Goal: Task Accomplishment & Management: Manage account settings

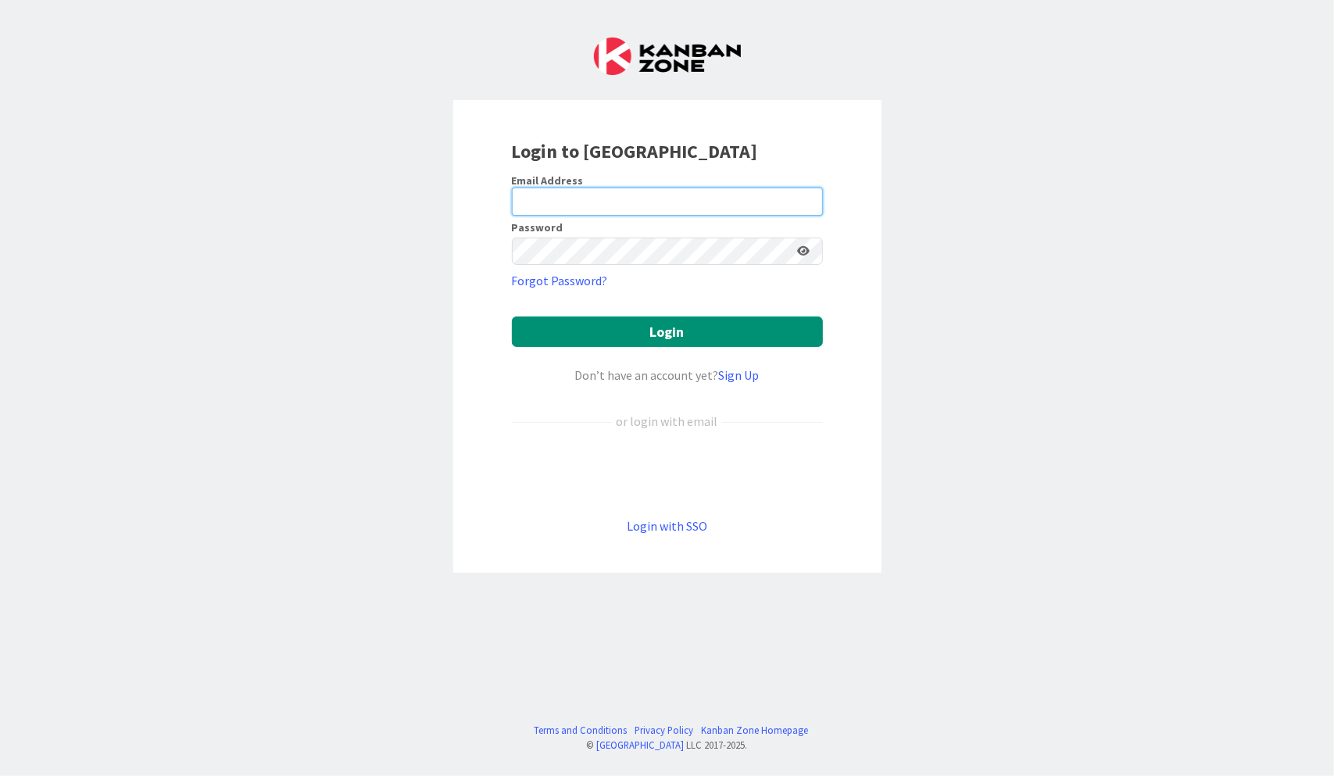
click at [627, 200] on input "email" at bounding box center [667, 202] width 311 height 28
type input "[PERSON_NAME][EMAIL_ADDRESS][DOMAIN_NAME]"
click at [512, 317] on button "Login" at bounding box center [667, 332] width 311 height 30
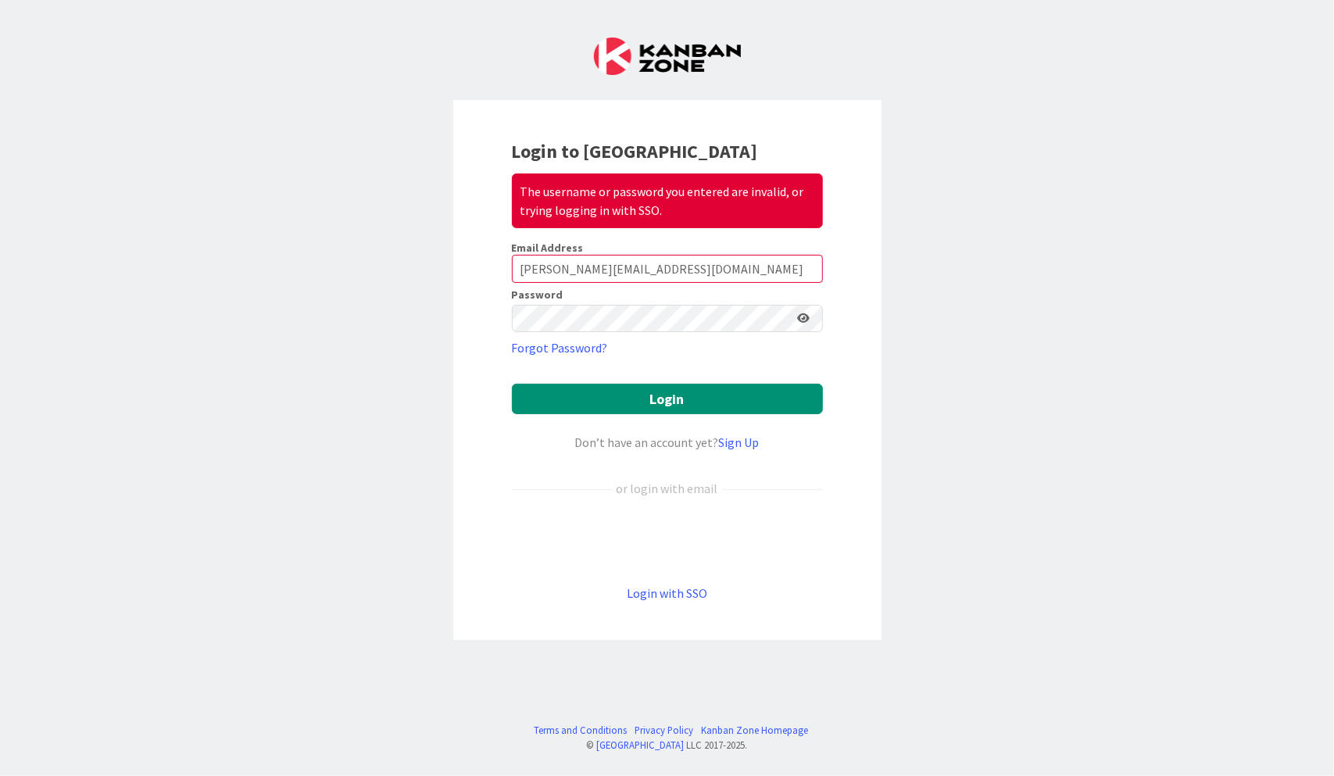
drag, startPoint x: 807, startPoint y: 319, endPoint x: 782, endPoint y: 310, distance: 26.4
click at [807, 319] on icon at bounding box center [804, 318] width 13 height 11
click at [512, 384] on button "Login" at bounding box center [667, 399] width 311 height 30
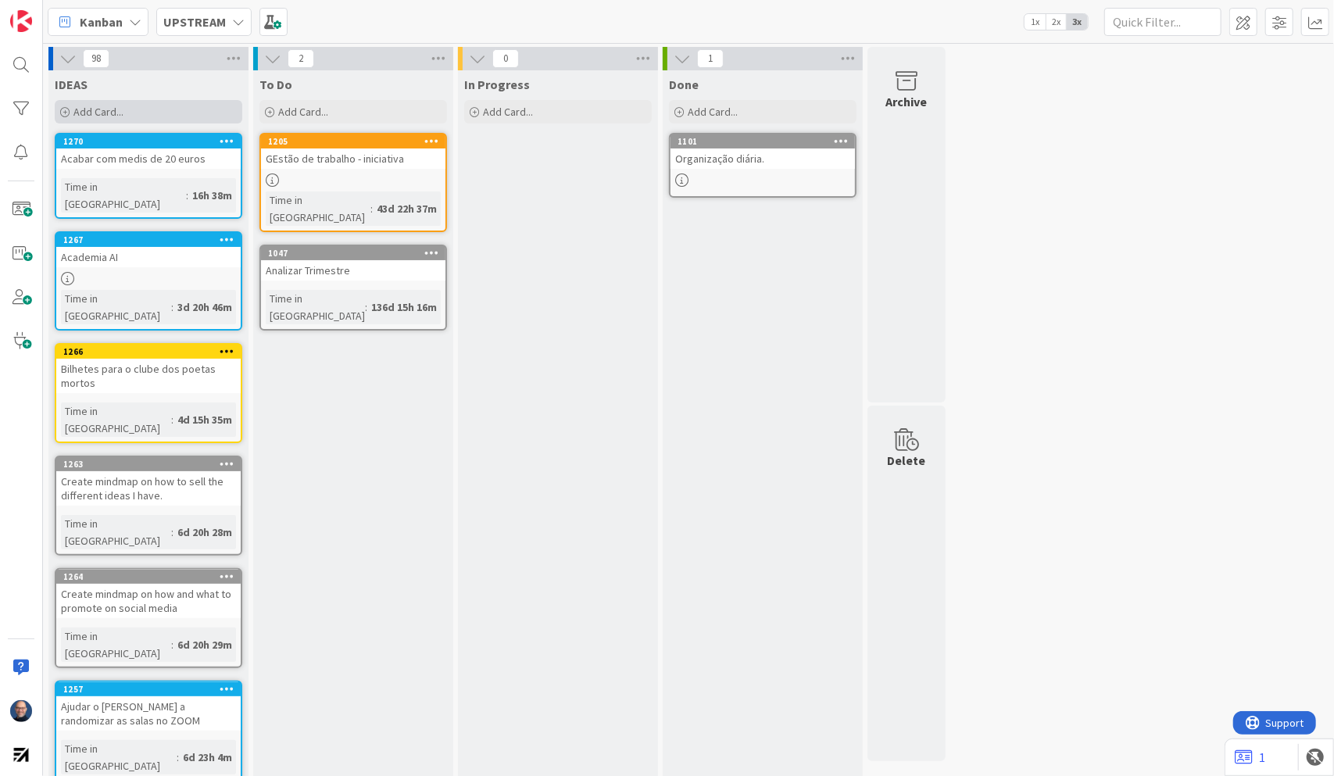
click at [175, 113] on div "Add Card..." at bounding box center [149, 111] width 188 height 23
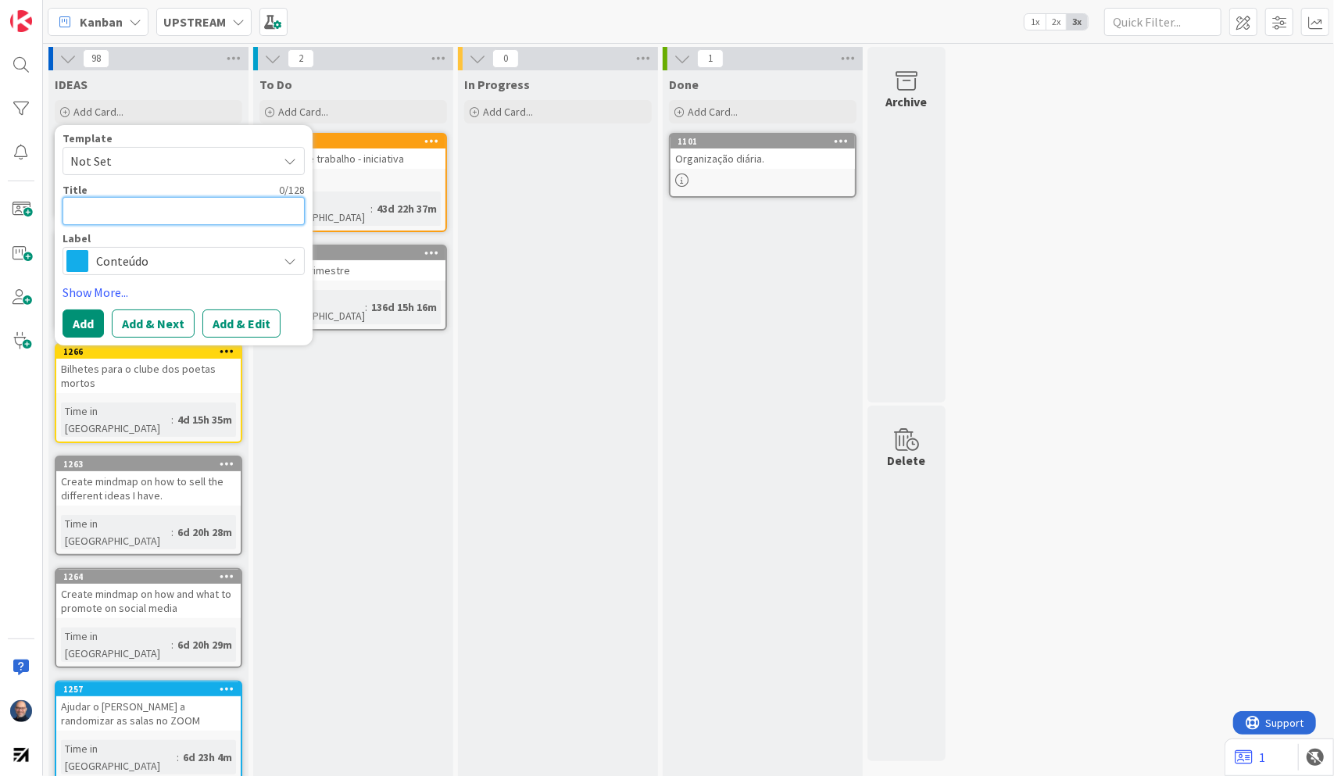
paste textarea "Ficheiro 'SO_Employee_Data.xlsx' preenchido"
type textarea "x"
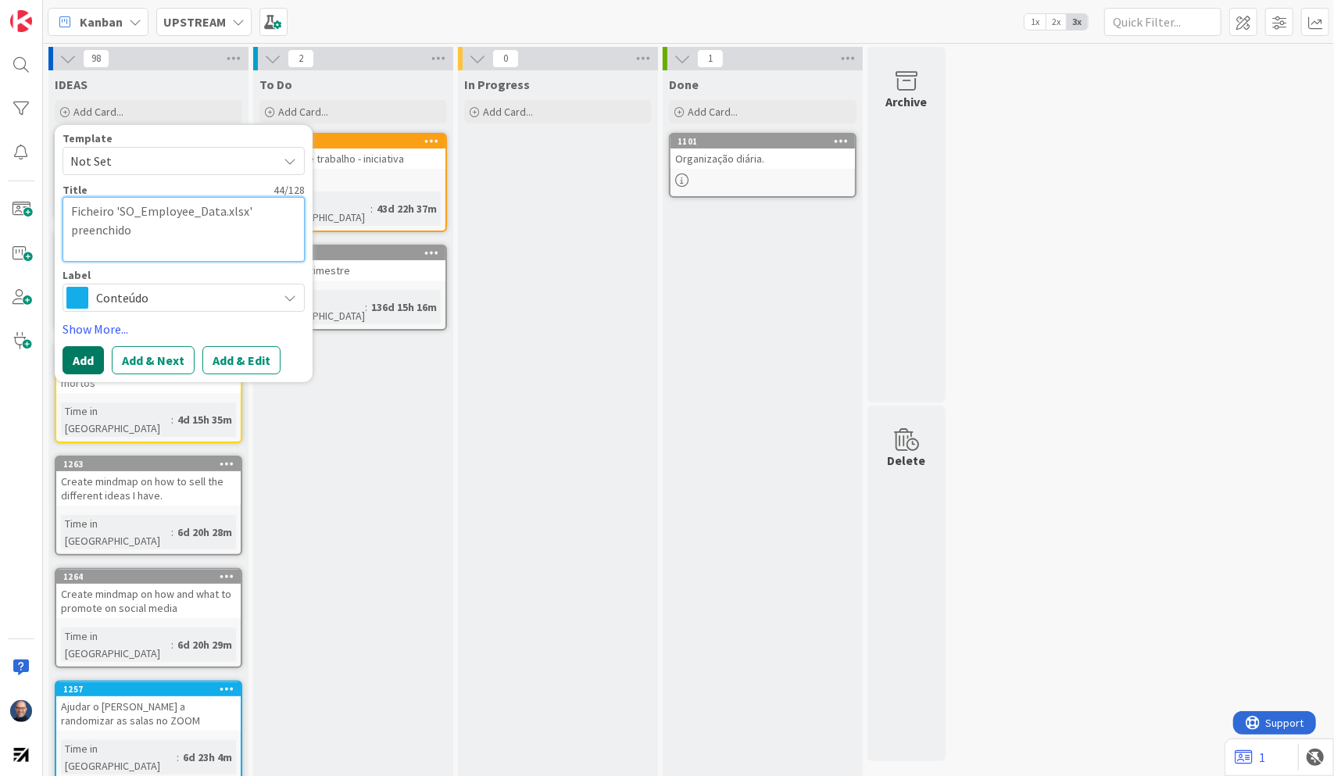
type textarea "Ficheiro 'SO_Employee_Data.xlsx' preenchido"
click at [83, 361] on button "Add" at bounding box center [83, 360] width 41 height 28
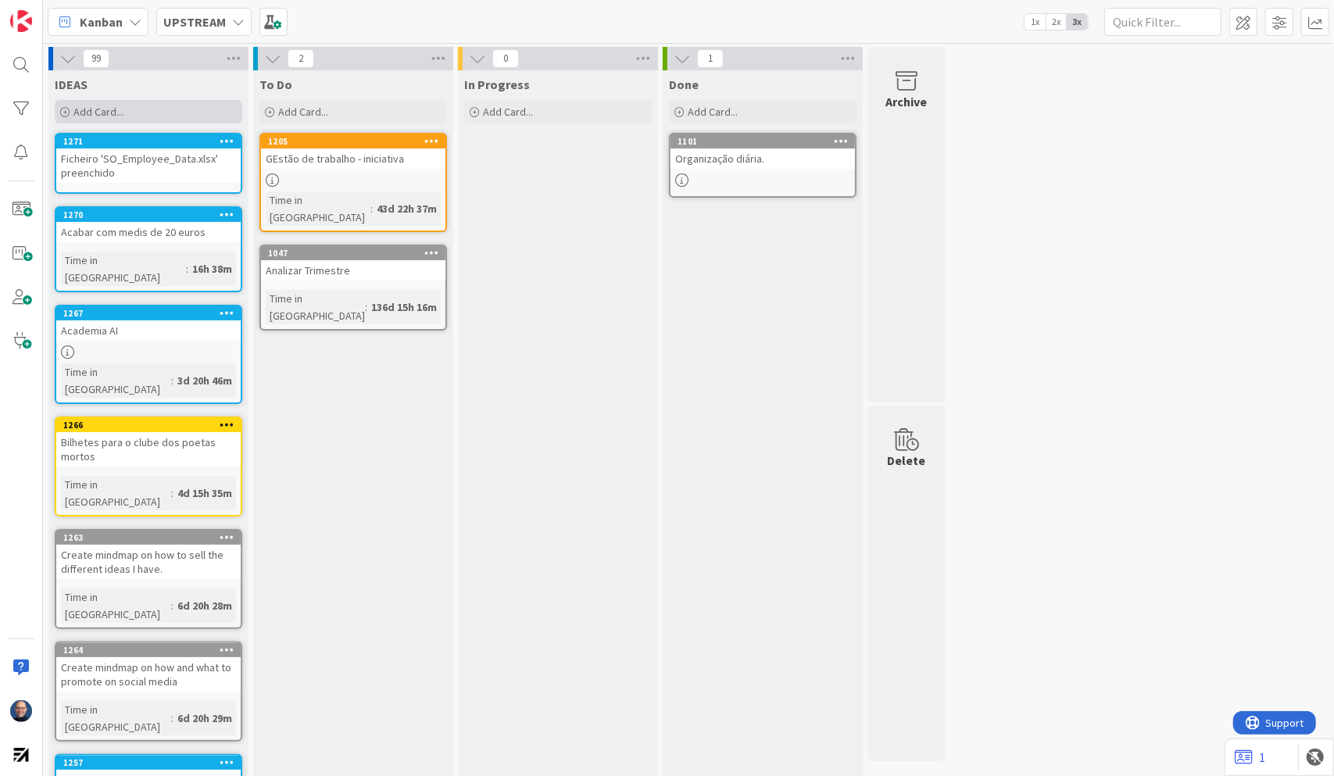
click at [130, 111] on div "Add Card..." at bounding box center [149, 111] width 188 height 23
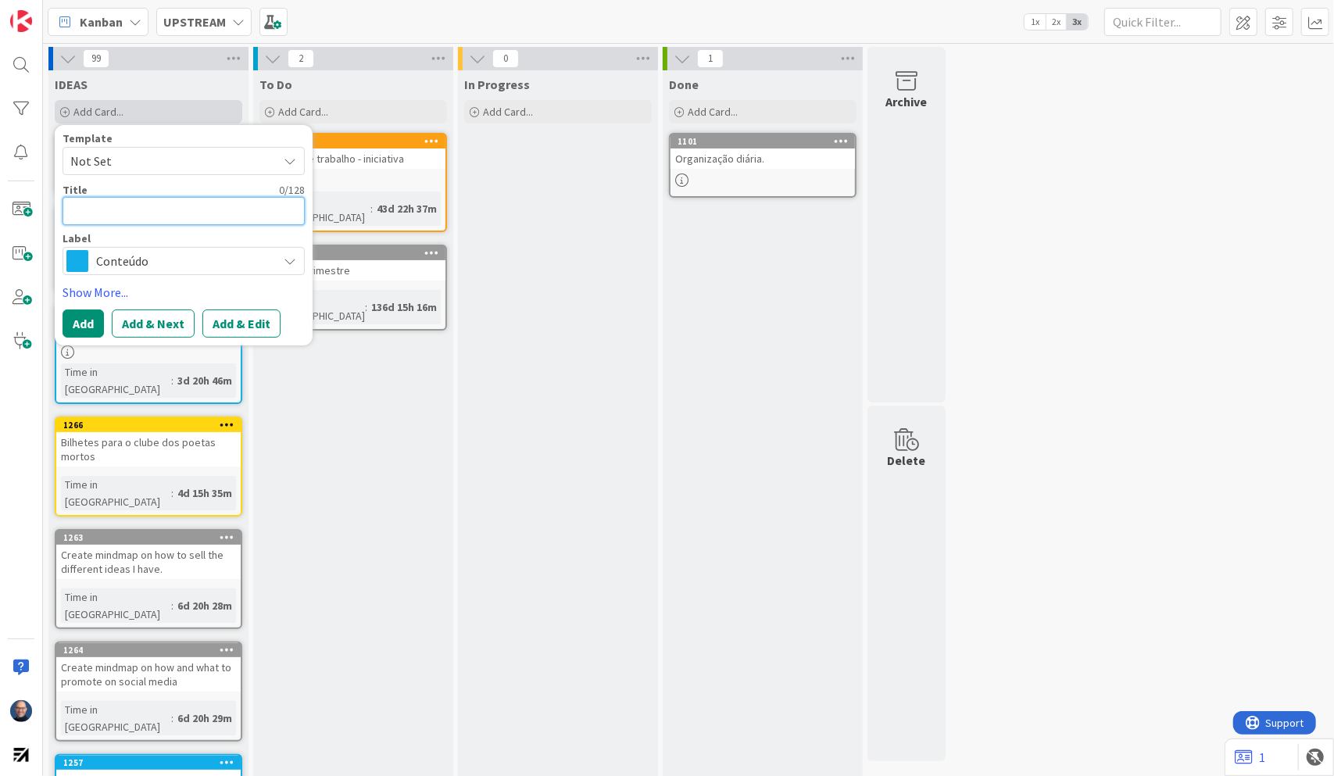
paste textarea "Digitalização da frente do cartão do cidadão num documento com nome - 'IDfront'…"
type textarea "x"
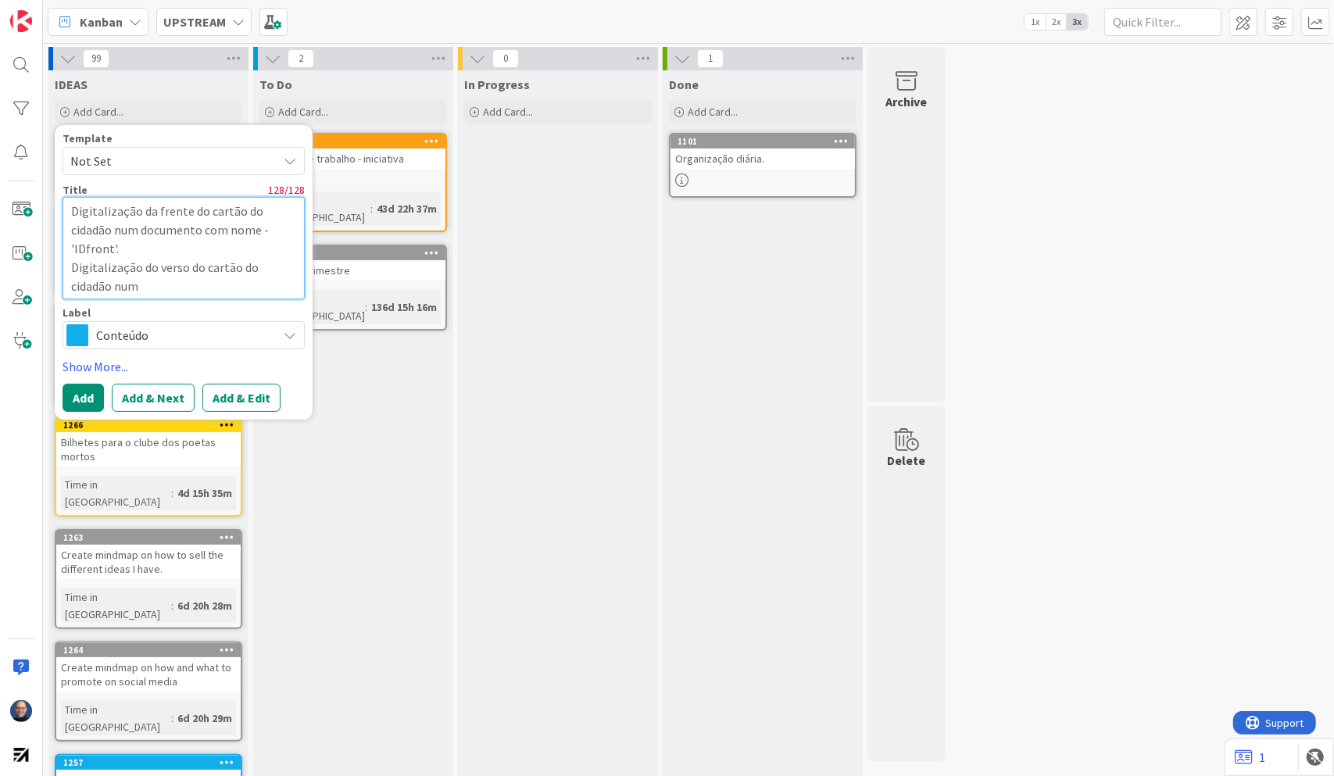
type textarea "Digitalização da frente do cartão do cidadão num documento com nome - 'IDfront'…"
click at [89, 395] on button "Add" at bounding box center [83, 398] width 41 height 28
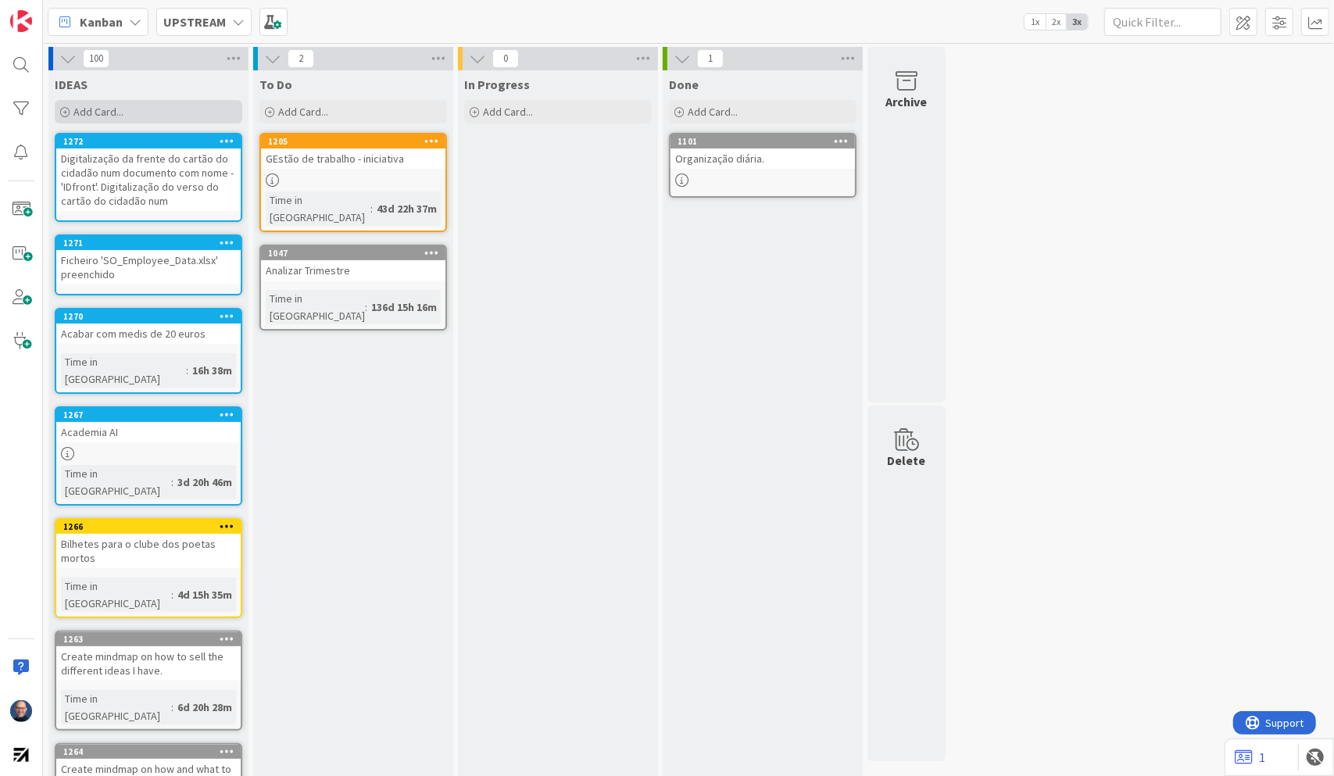
click at [127, 115] on div "Add Card..." at bounding box center [149, 111] width 188 height 23
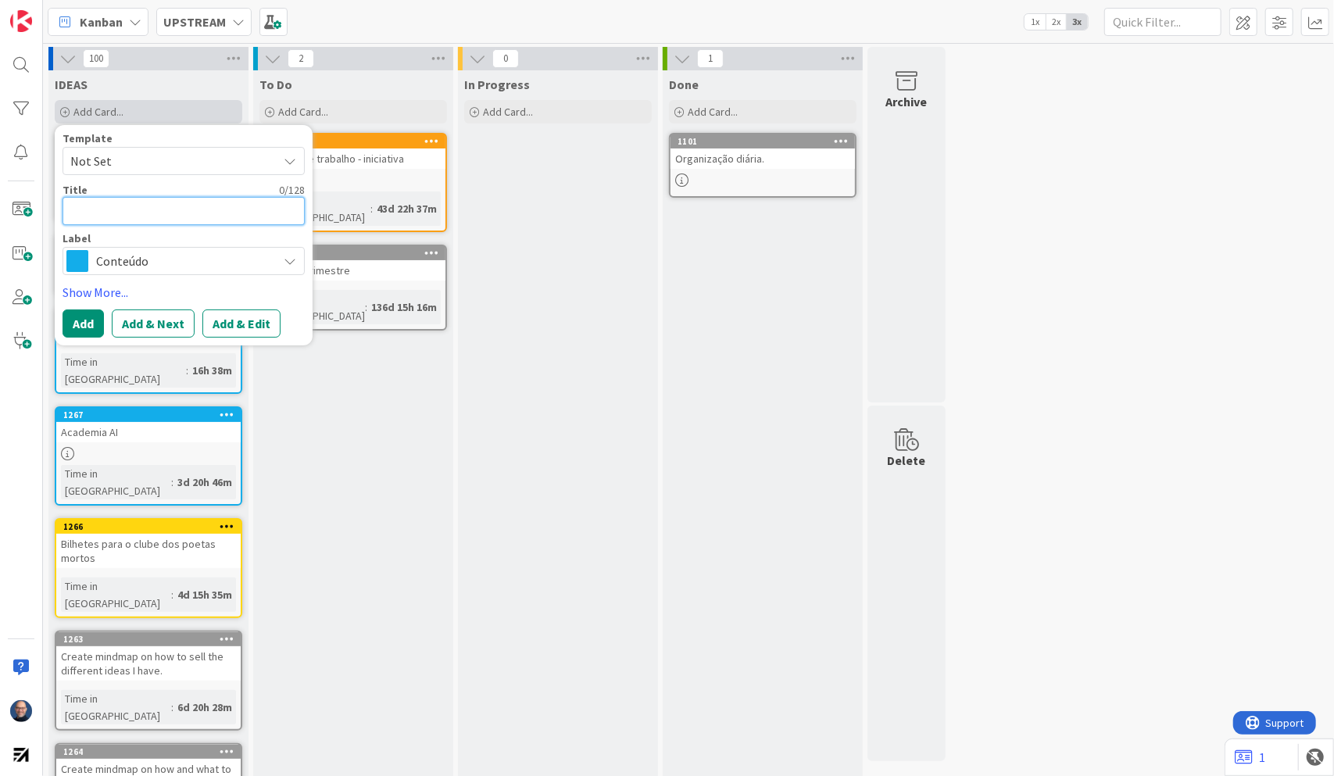
paste textarea "Comprovativo de IBAN num documento com nome - 'IBAN' - e em formato '.pdf'."
type textarea "x"
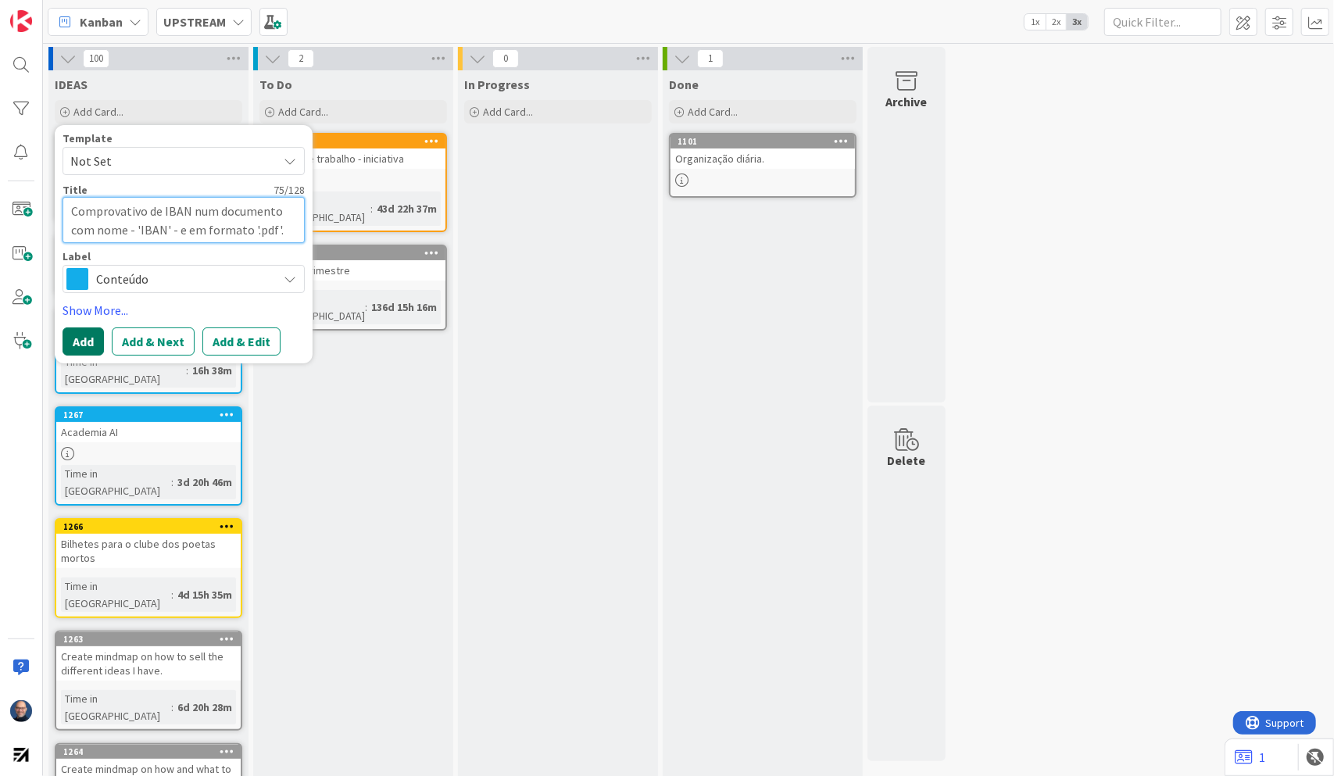
type textarea "Comprovativo de IBAN num documento com nome - 'IBAN' - e em formato '.pdf'."
click at [80, 349] on button "Add" at bounding box center [83, 341] width 41 height 28
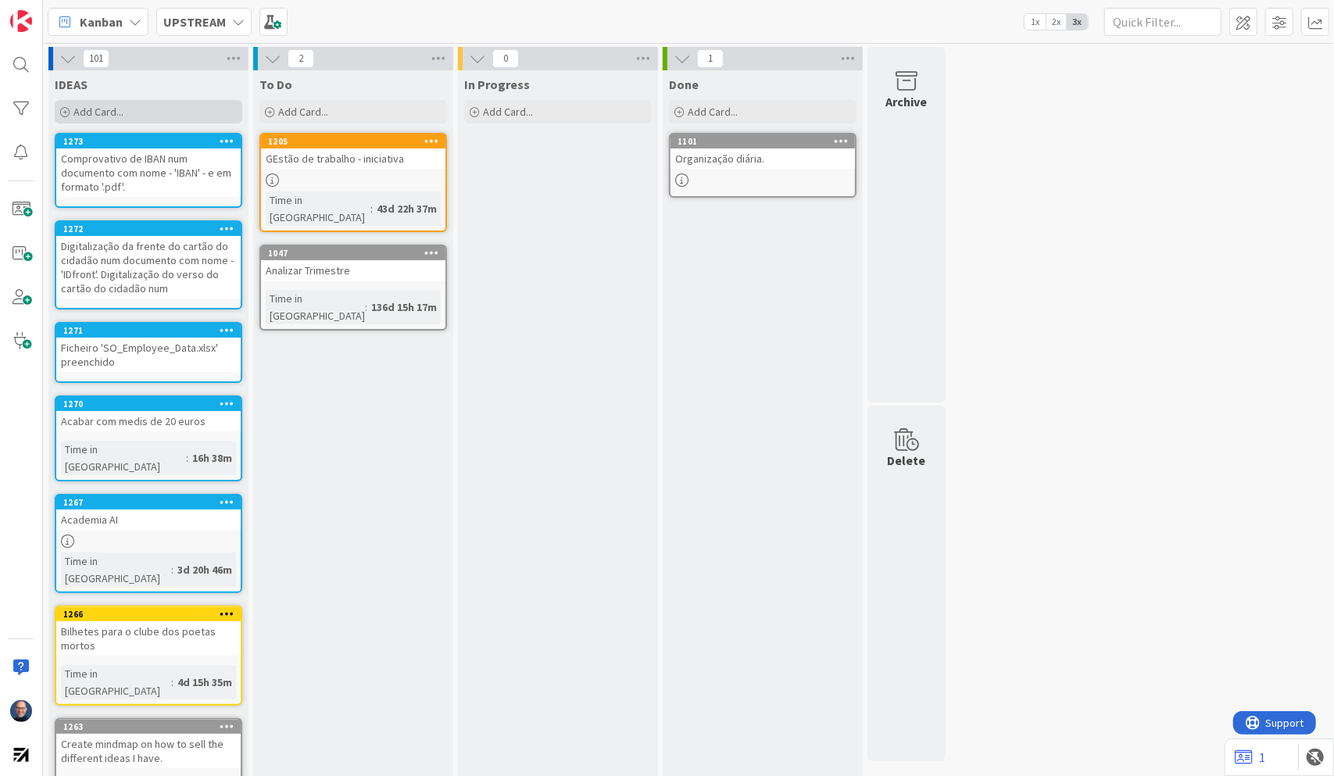
click at [117, 108] on span "Add Card..." at bounding box center [98, 112] width 50 height 14
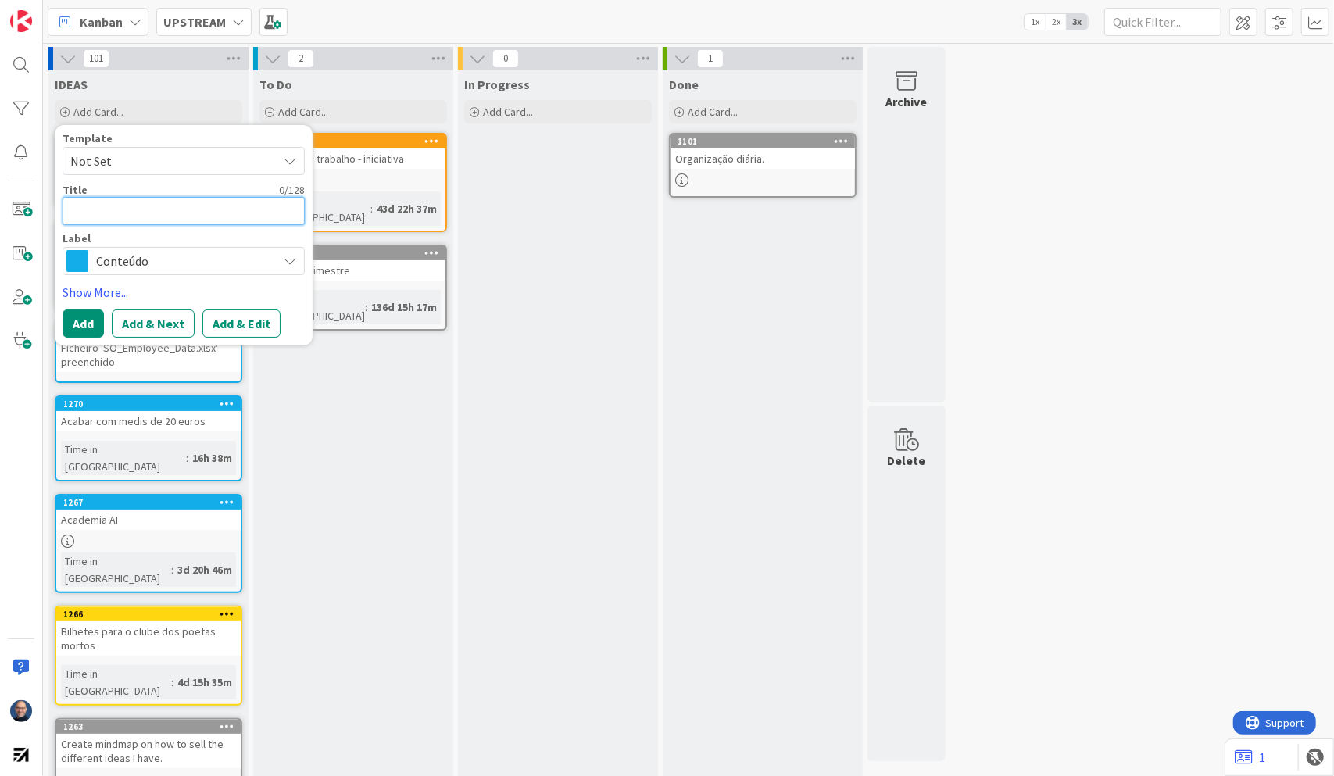
paste textarea "Curriculum em Português (por favor utilize o template enviado em anexo) com o n…"
type textarea "x"
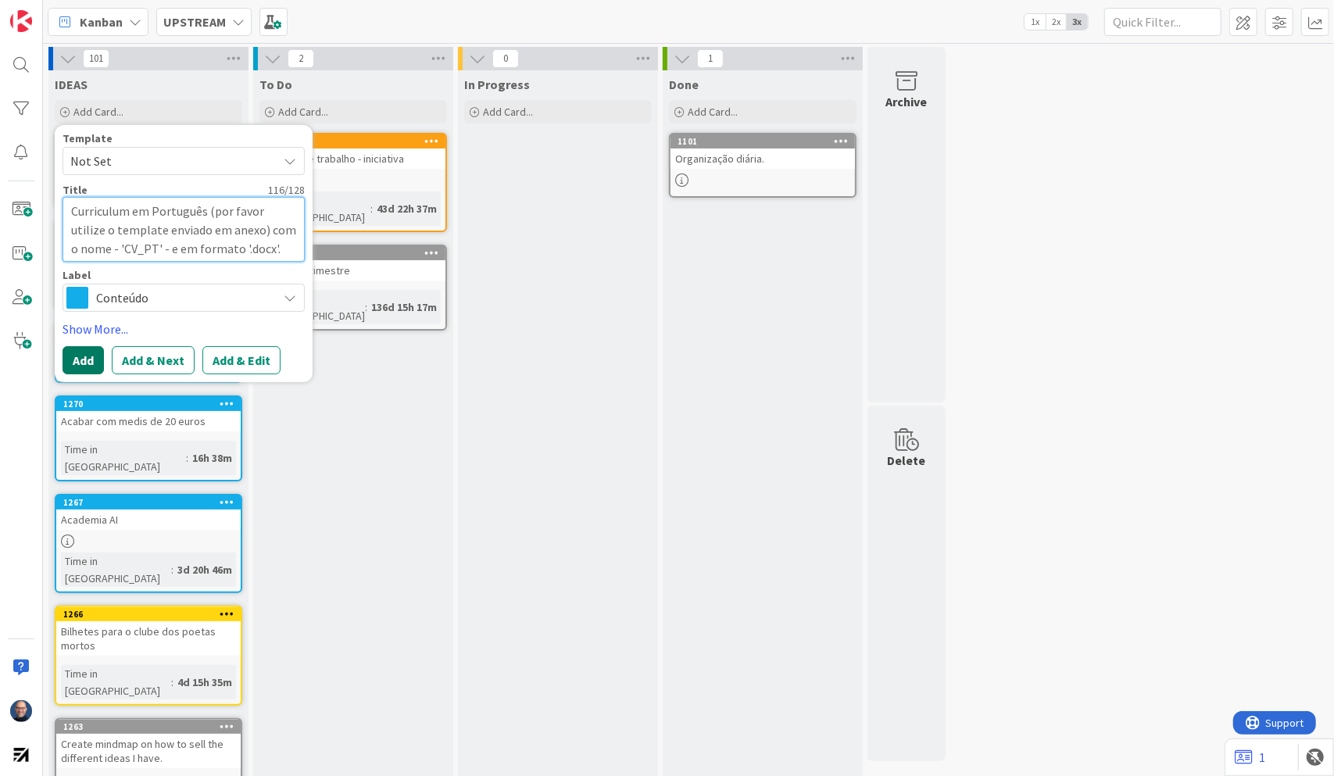
type textarea "Curriculum em Português (por favor utilize o template enviado em anexo) com o n…"
click at [88, 363] on button "Add" at bounding box center [83, 360] width 41 height 28
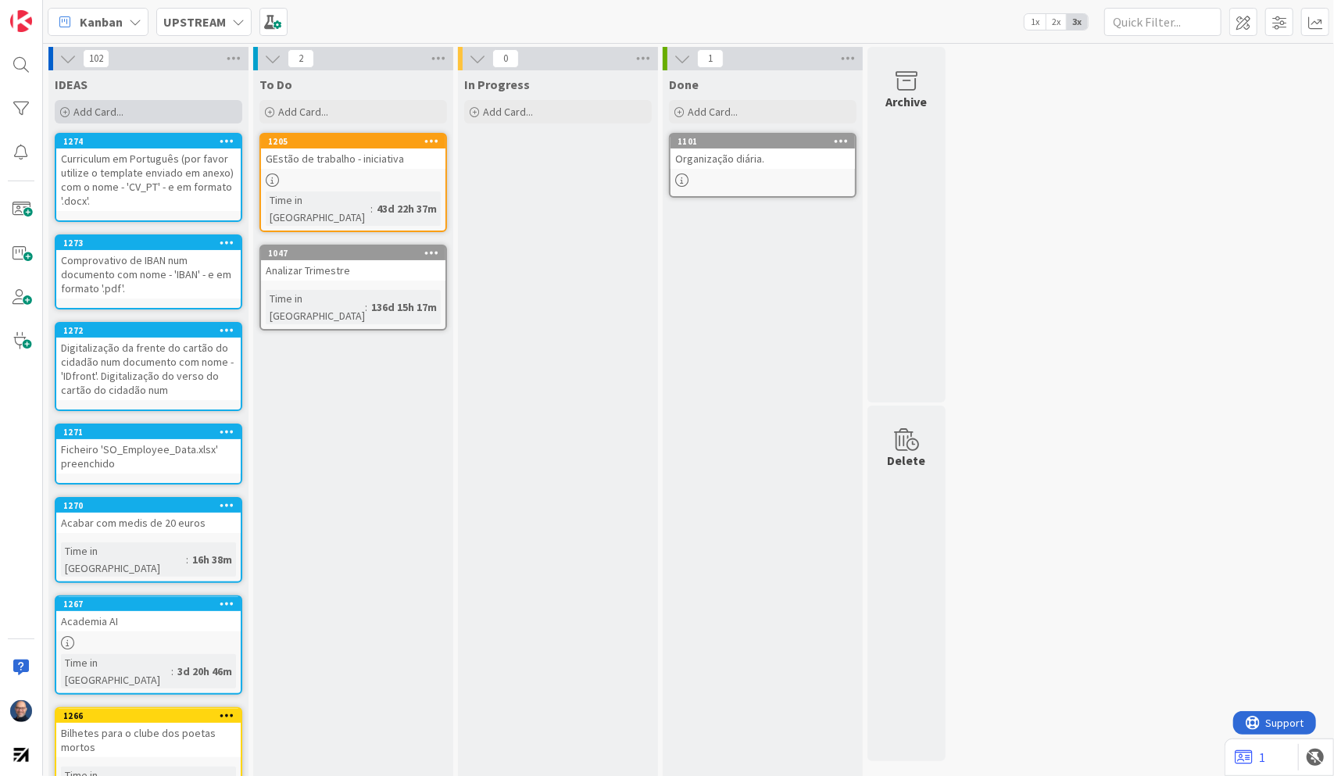
click at [91, 107] on span "Add Card..." at bounding box center [98, 112] width 50 height 14
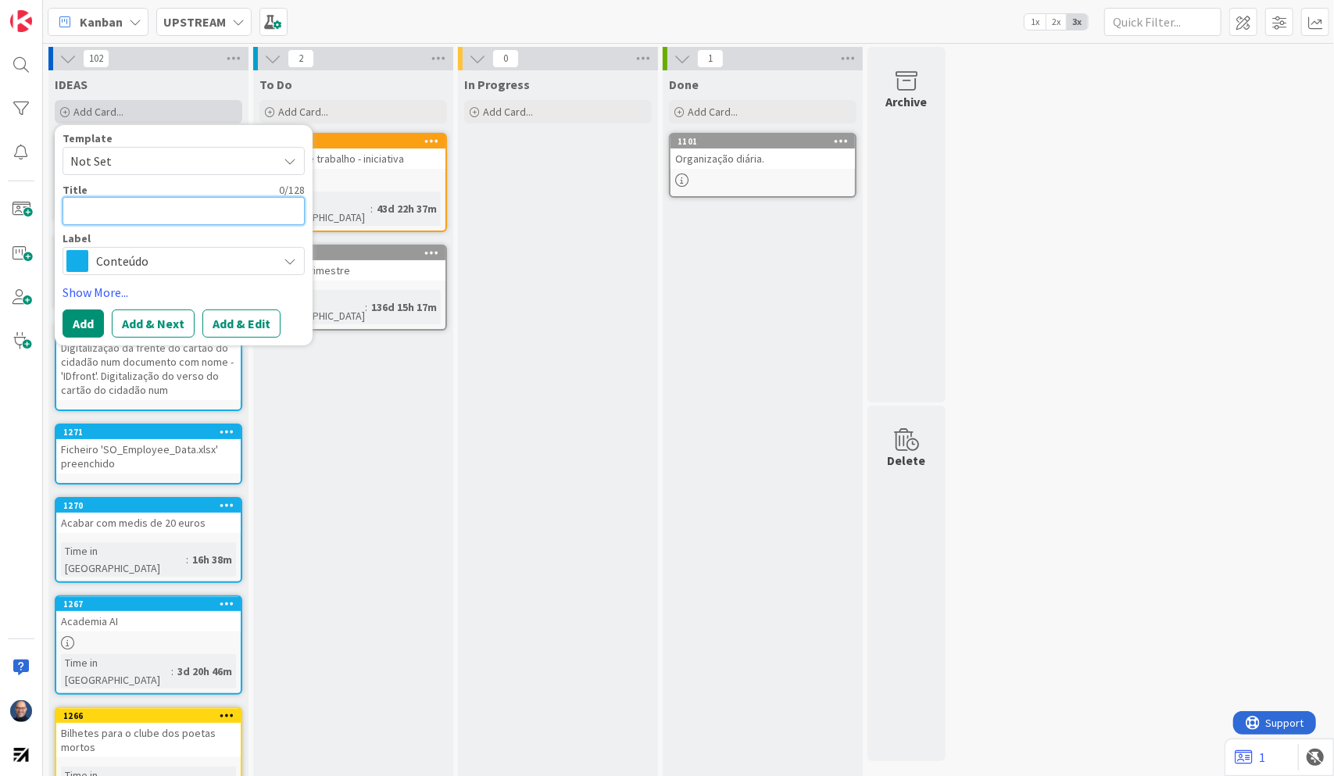
paste textarea "Curriculum em Ingles (por favor utilize o template enviado em anexo) com o nome…"
type textarea "x"
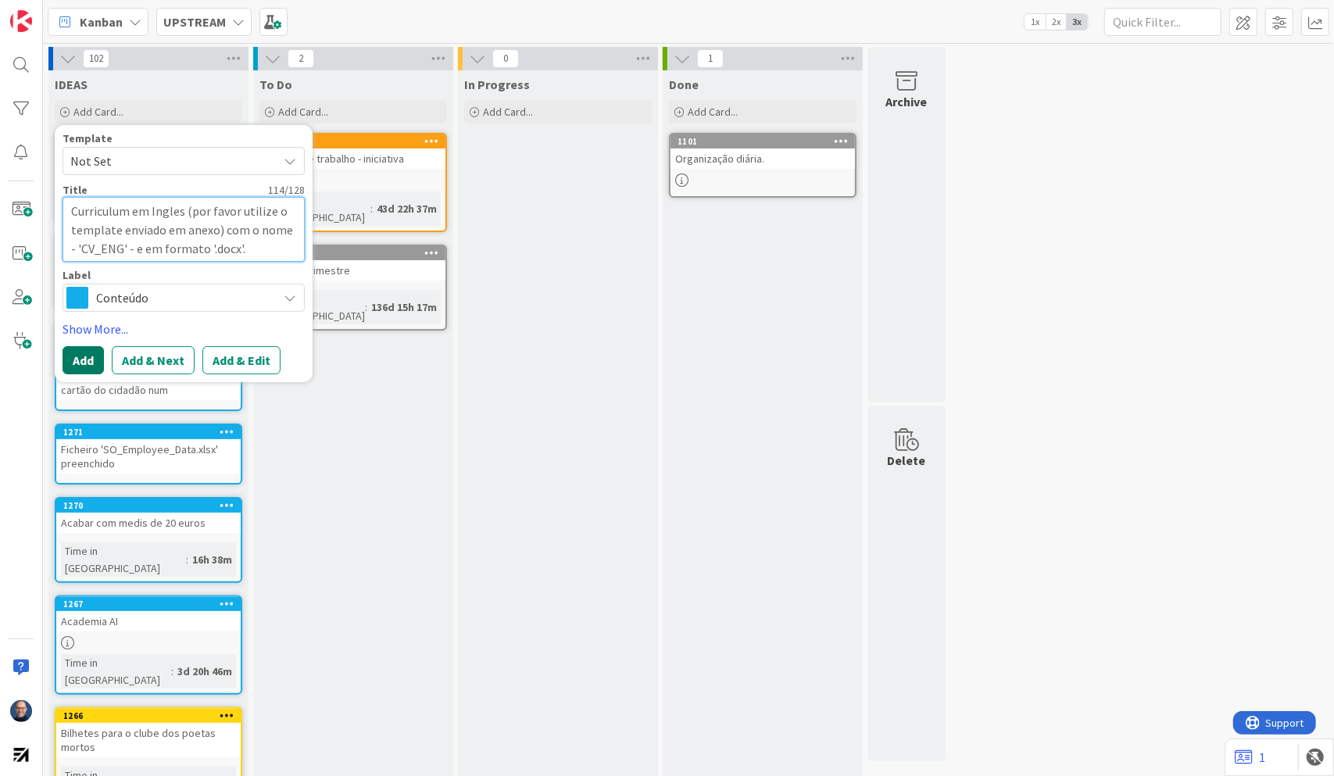
type textarea "Curriculum em Ingles (por favor utilize o template enviado em anexo) com o nome…"
click at [74, 355] on button "Add" at bounding box center [83, 360] width 41 height 28
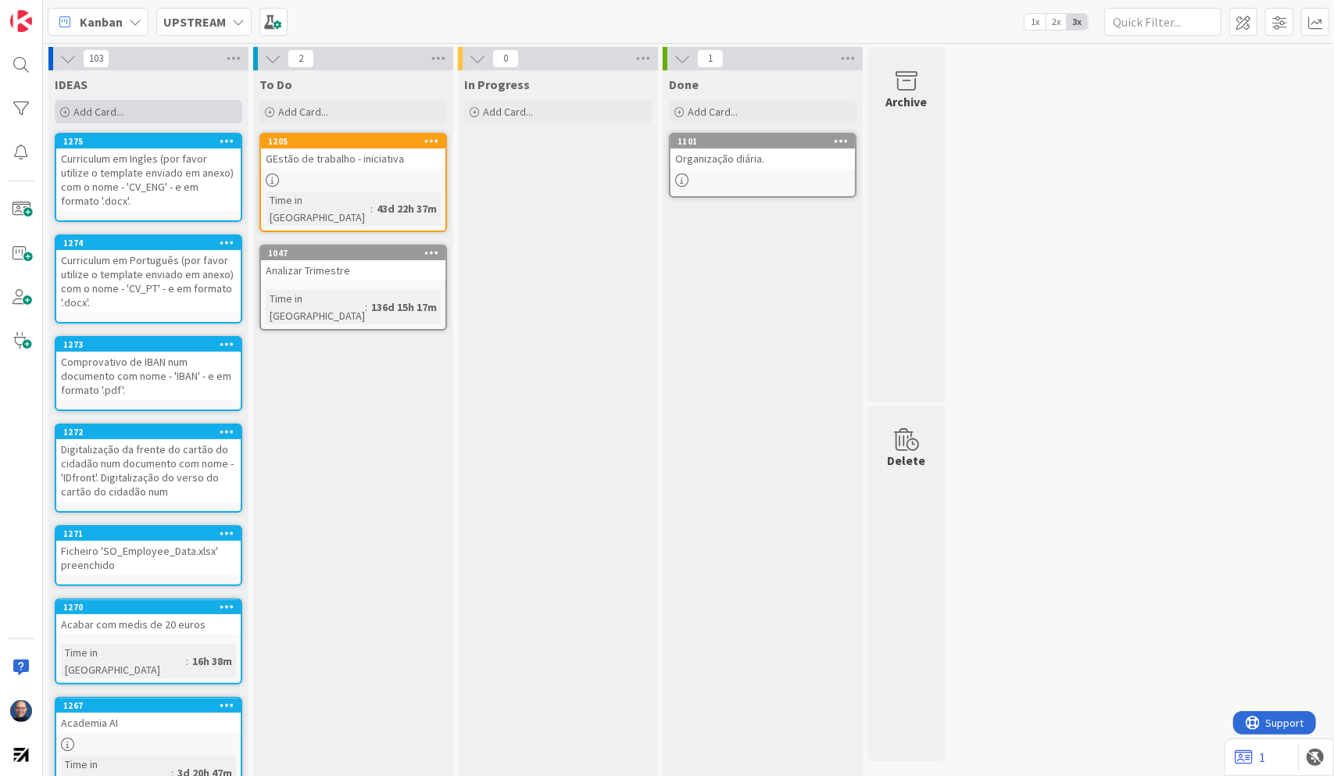
click at [98, 110] on span "Add Card..." at bounding box center [98, 112] width 50 height 14
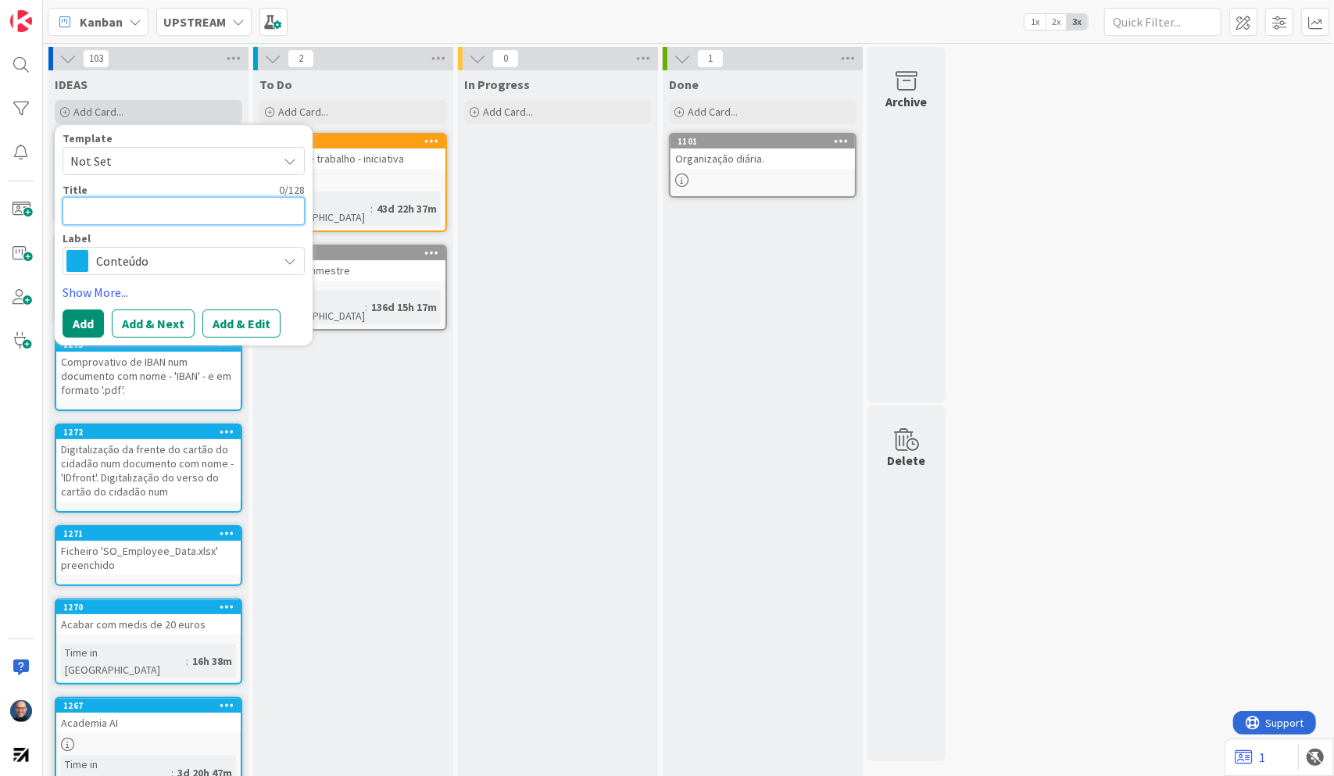
paste textarea "Fotografia de rosto profissional (fundo branco) com o nome - 'photo'."
type textarea "x"
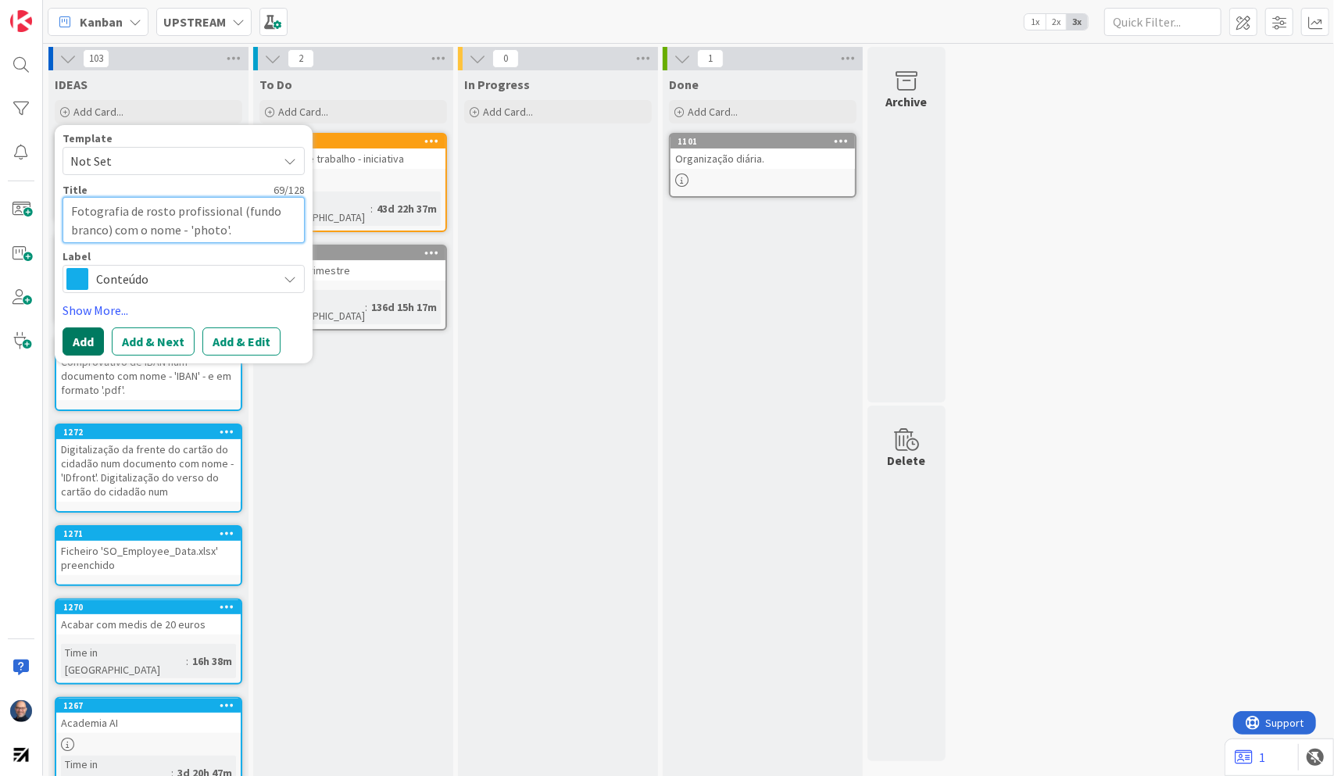
type textarea "Fotografia de rosto profissional (fundo branco) com o nome - 'photo'."
click at [84, 339] on button "Add" at bounding box center [83, 341] width 41 height 28
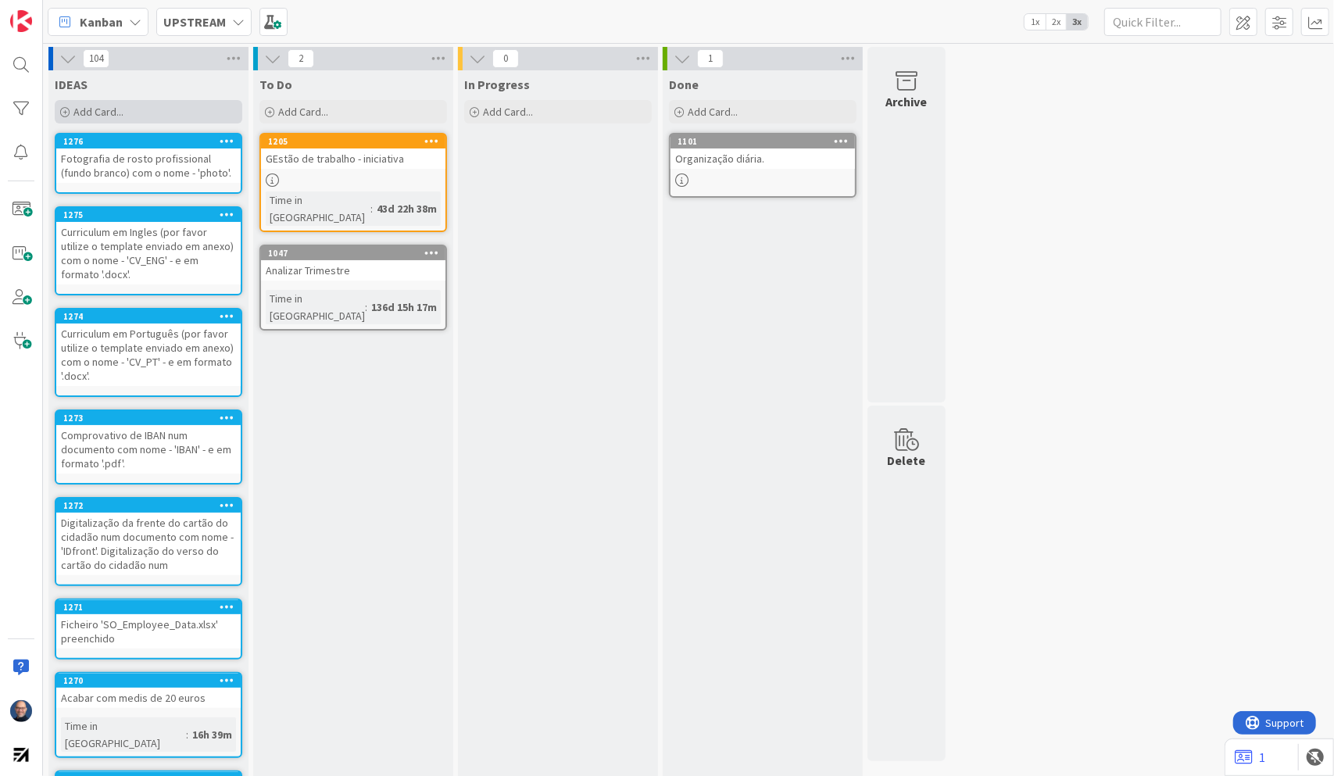
click at [100, 112] on span "Add Card..." at bounding box center [98, 112] width 50 height 14
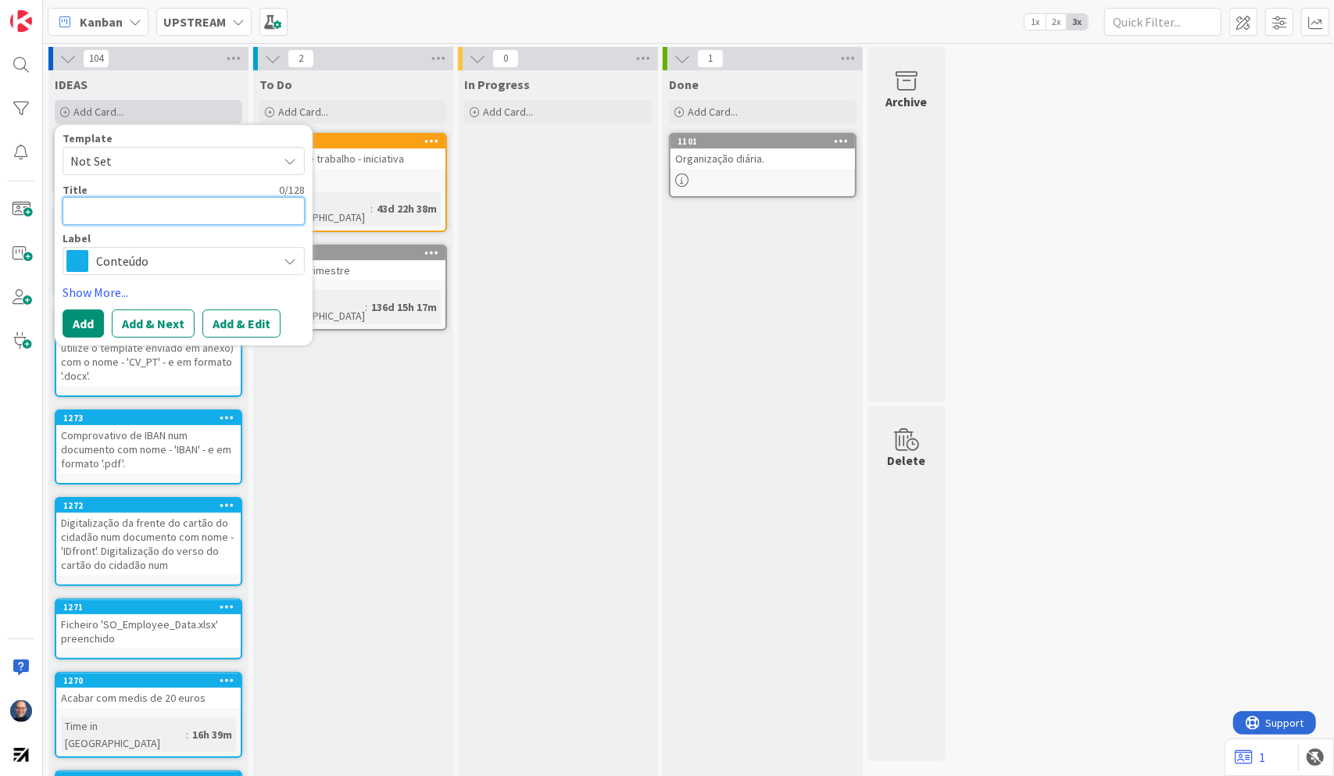
paste textarea "Certificado de habilitações com o nome - 'certificate' - e em formato '.pdf'."
type textarea "x"
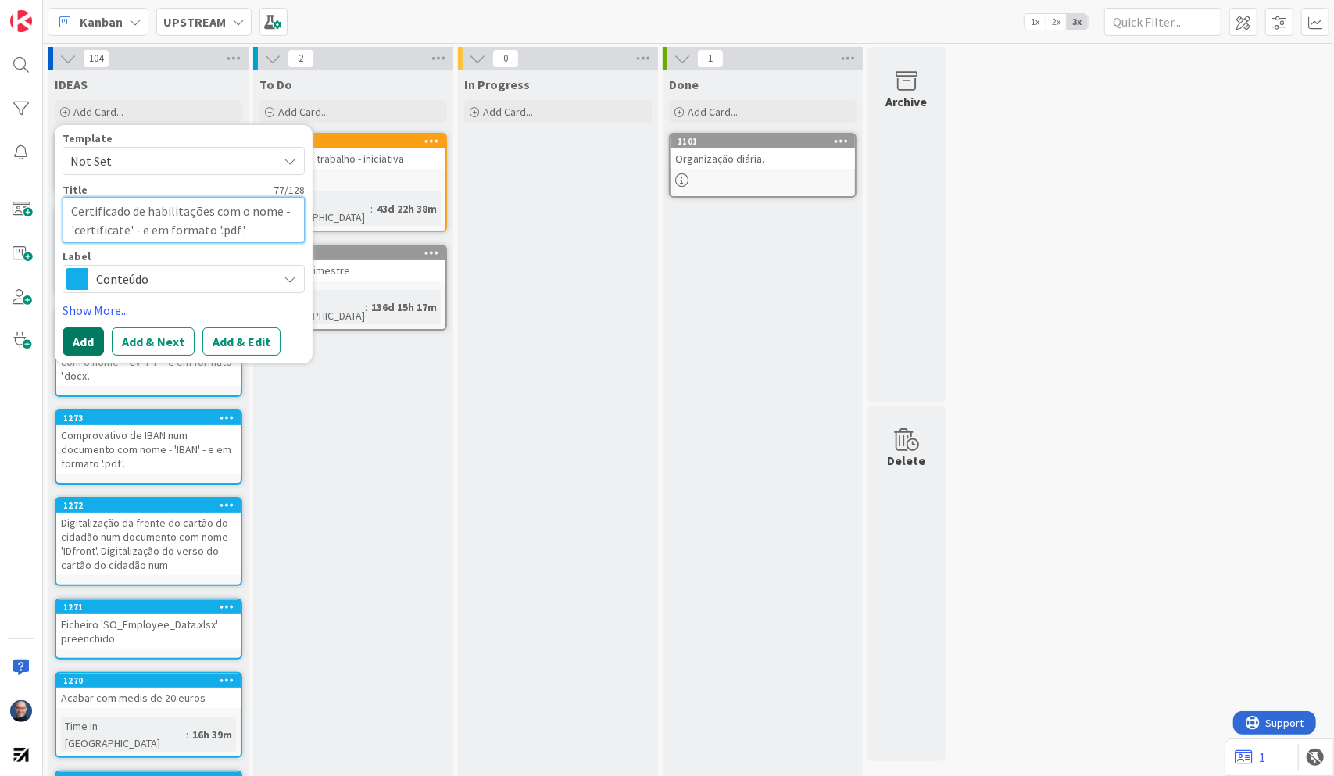
type textarea "Certificado de habilitações com o nome - 'certificate' - e em formato '.pdf'."
click at [81, 344] on button "Add" at bounding box center [83, 341] width 41 height 28
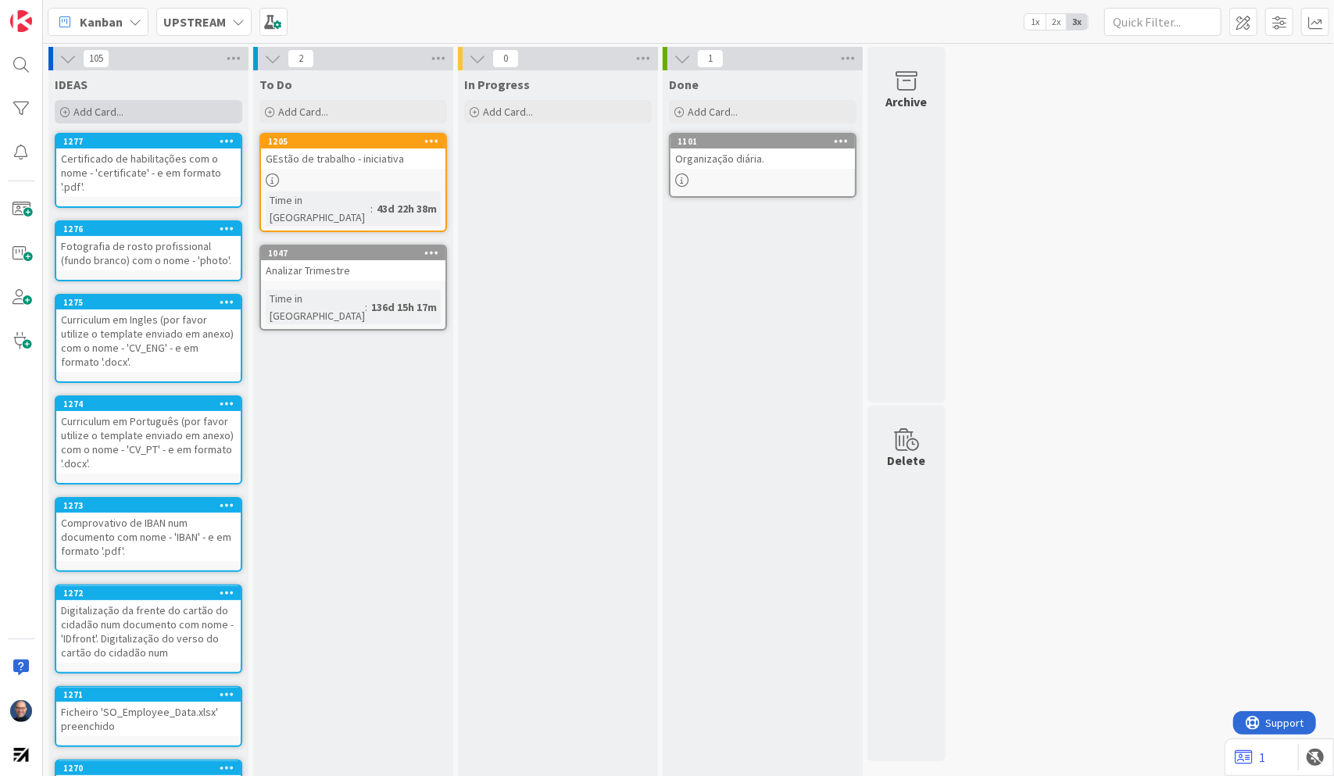
click at [136, 106] on div "Add Card..." at bounding box center [149, 111] width 188 height 23
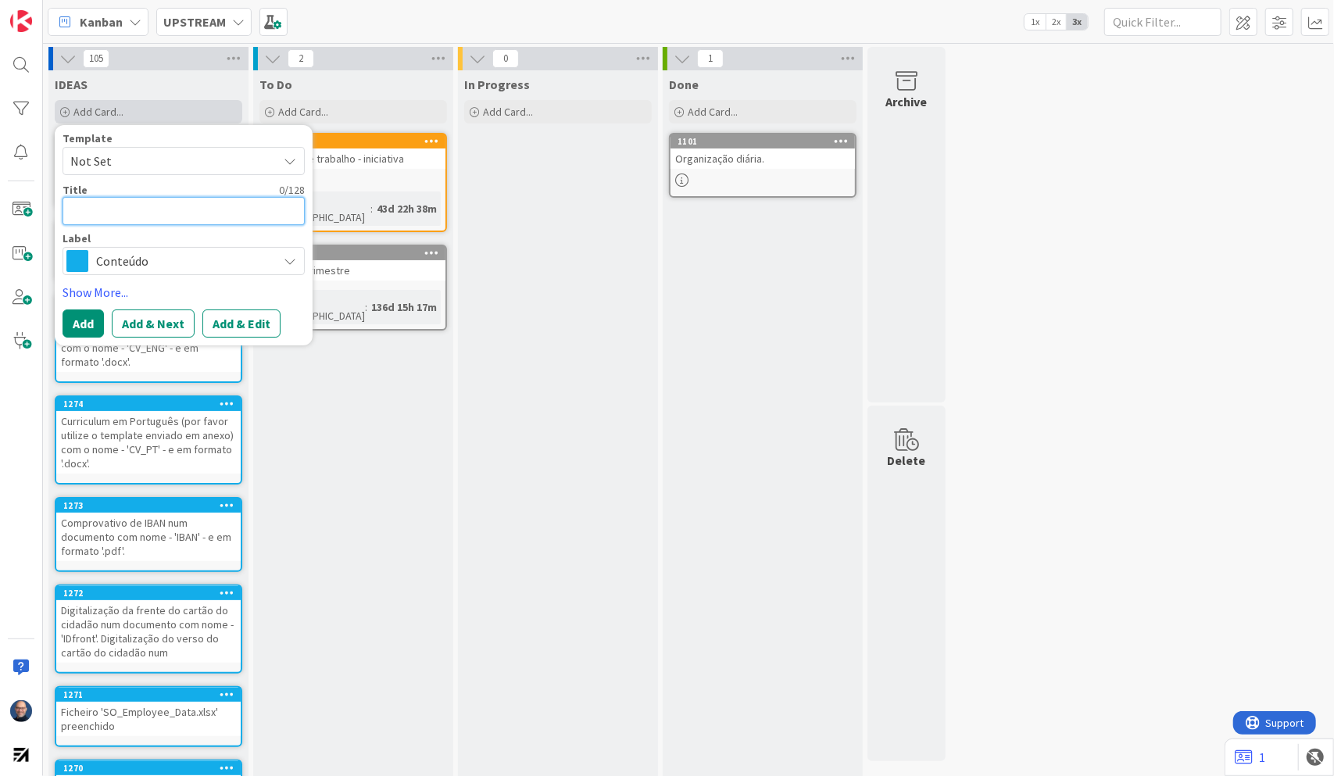
paste textarea "Documento de registo criminal com o nome - 'CriminalRecord' - e em formato '.pd…"
type textarea "x"
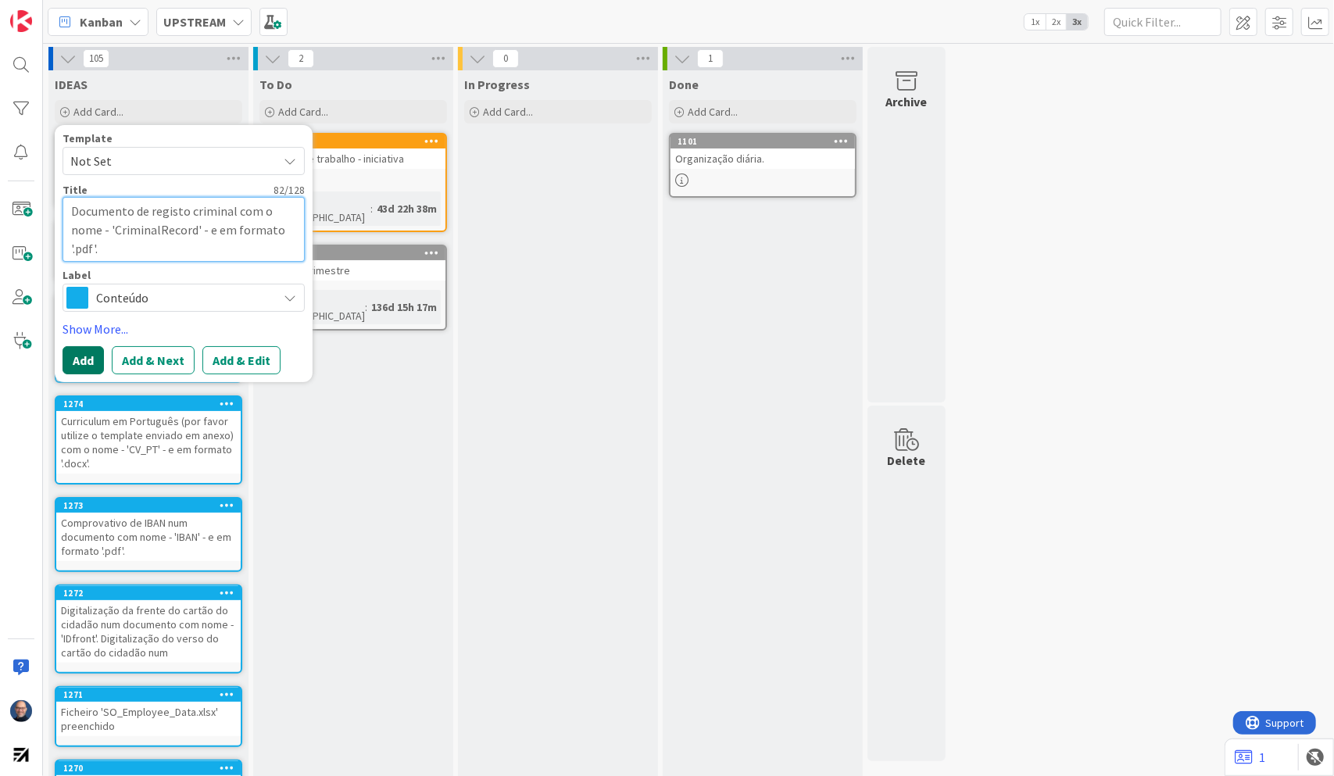
type textarea "Documento de registo criminal com o nome - 'CriminalRecord' - e em formato '.pd…"
click at [81, 359] on button "Add" at bounding box center [83, 360] width 41 height 28
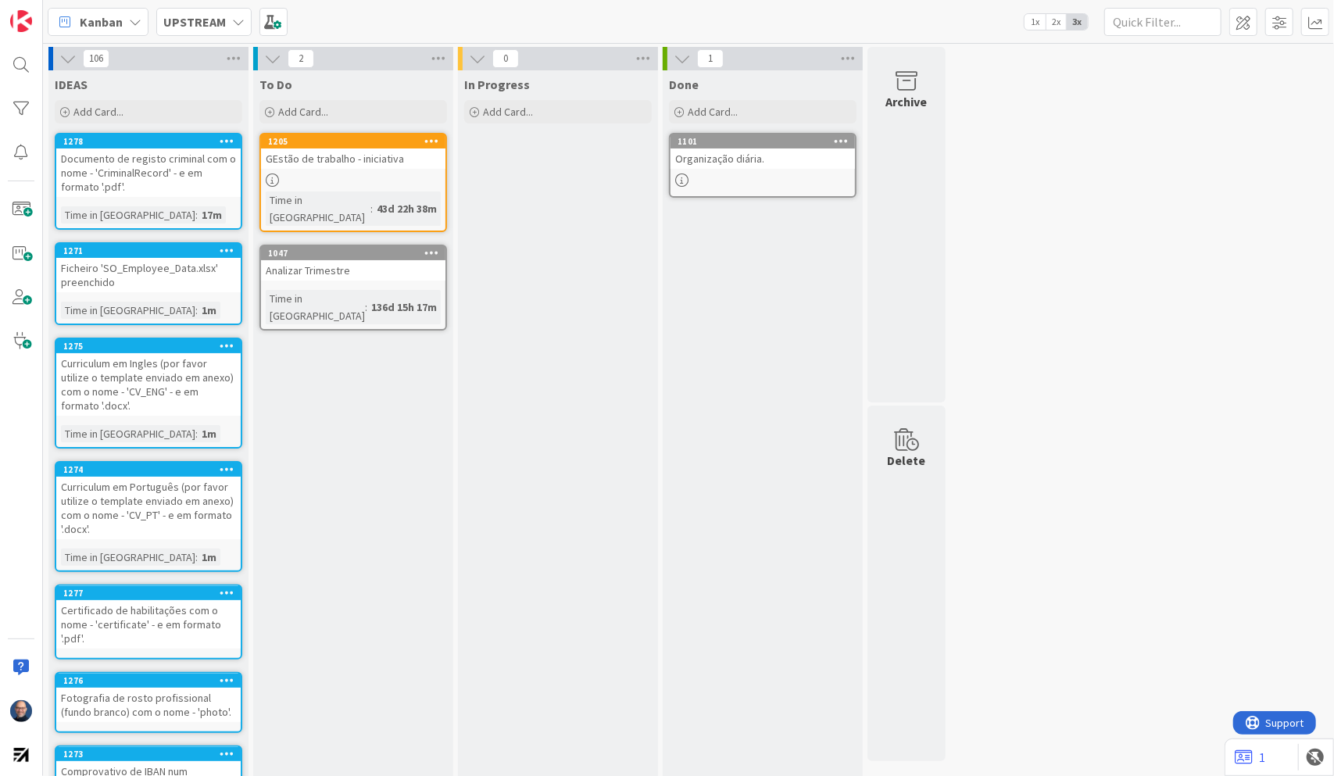
click at [225, 138] on icon at bounding box center [227, 140] width 15 height 11
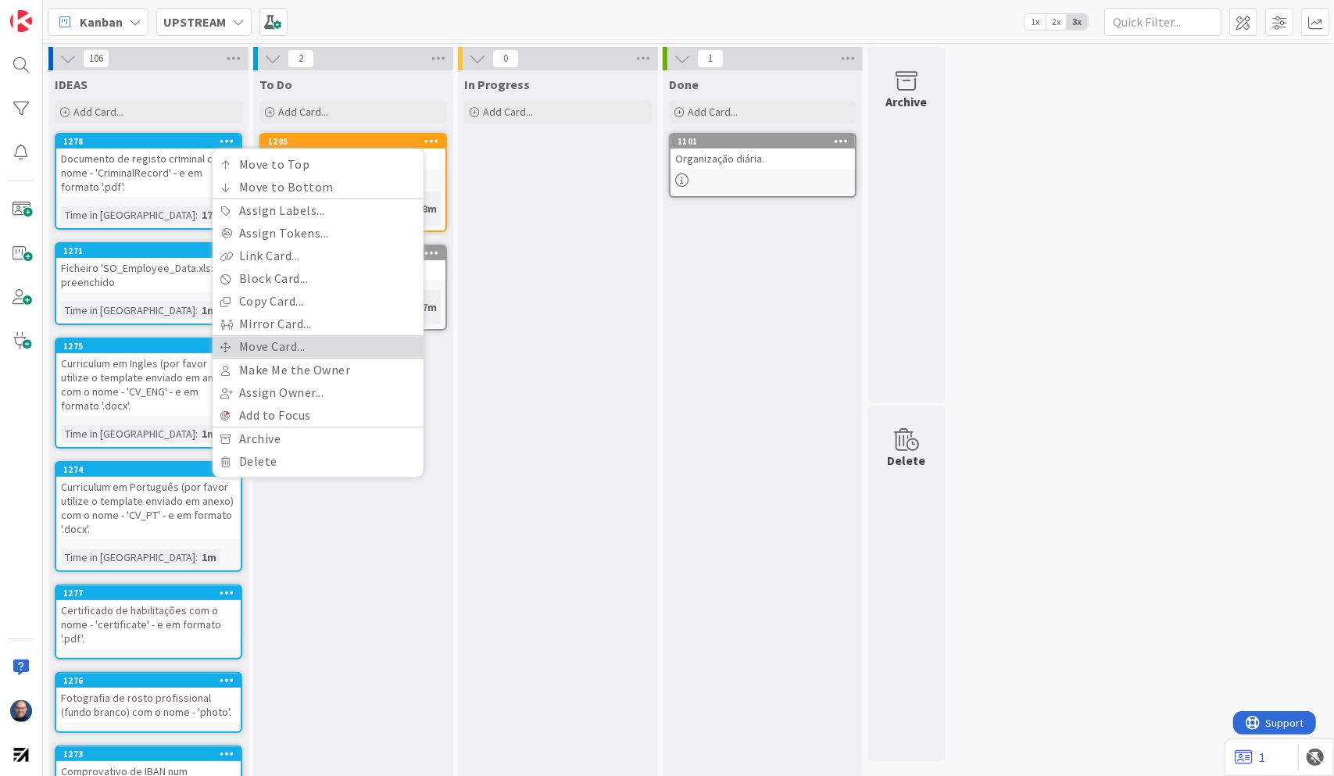
click at [306, 342] on link "Move Card..." at bounding box center [318, 346] width 211 height 23
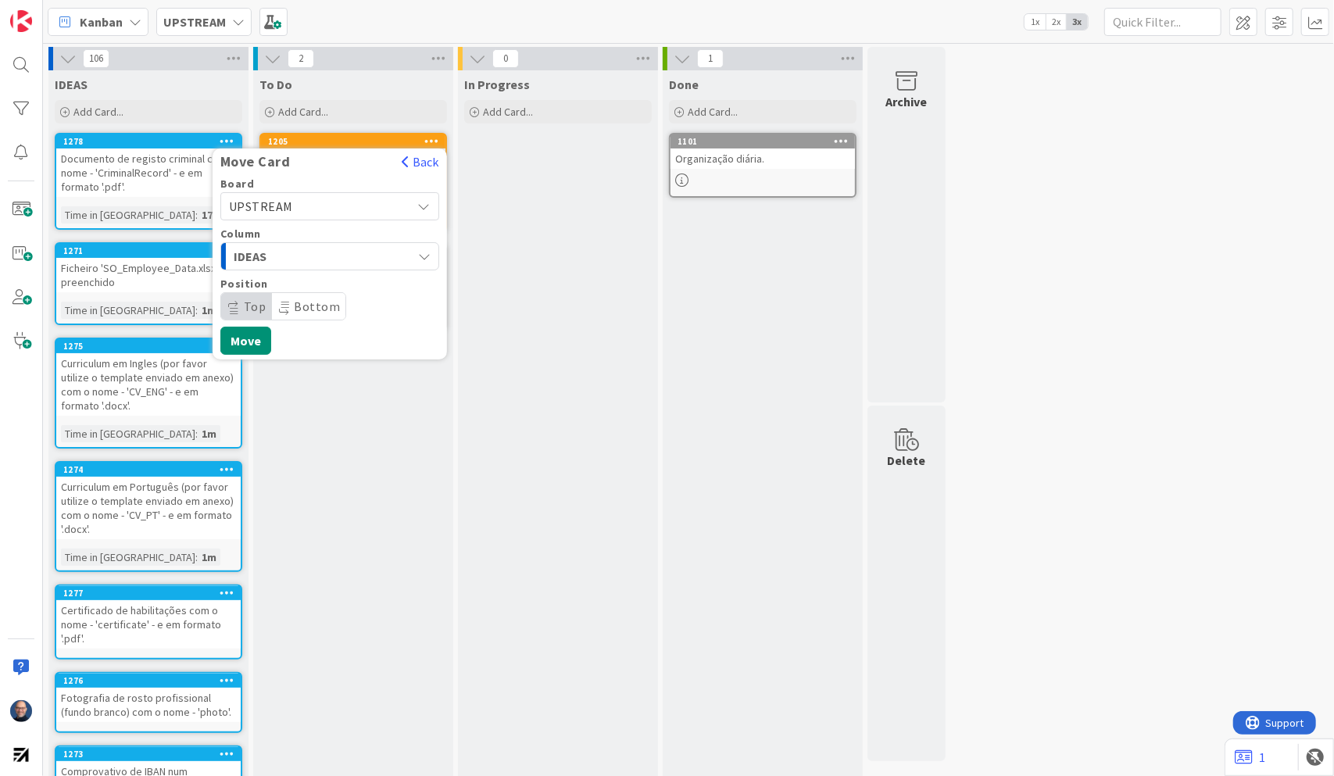
click at [320, 209] on span "UPSTREAM" at bounding box center [316, 206] width 175 height 22
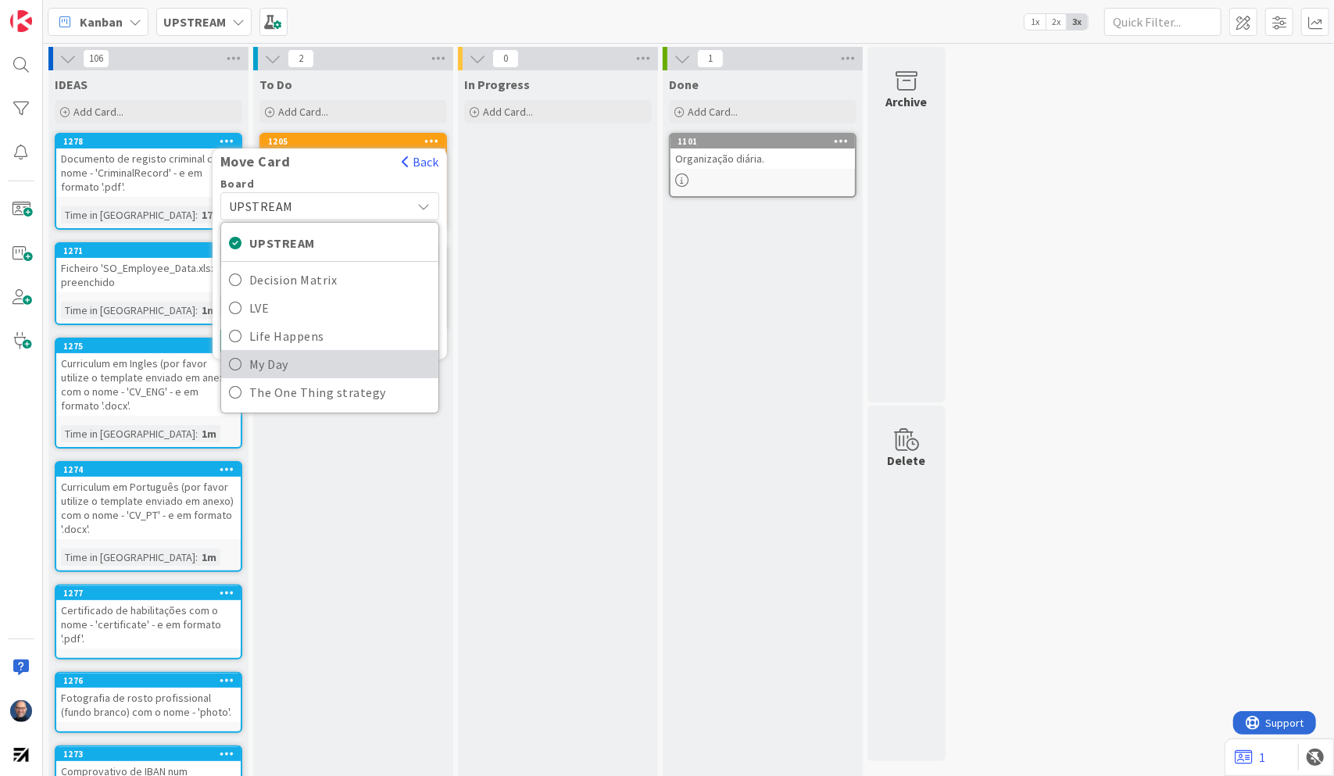
click at [294, 356] on span "My Day" at bounding box center [339, 363] width 181 height 23
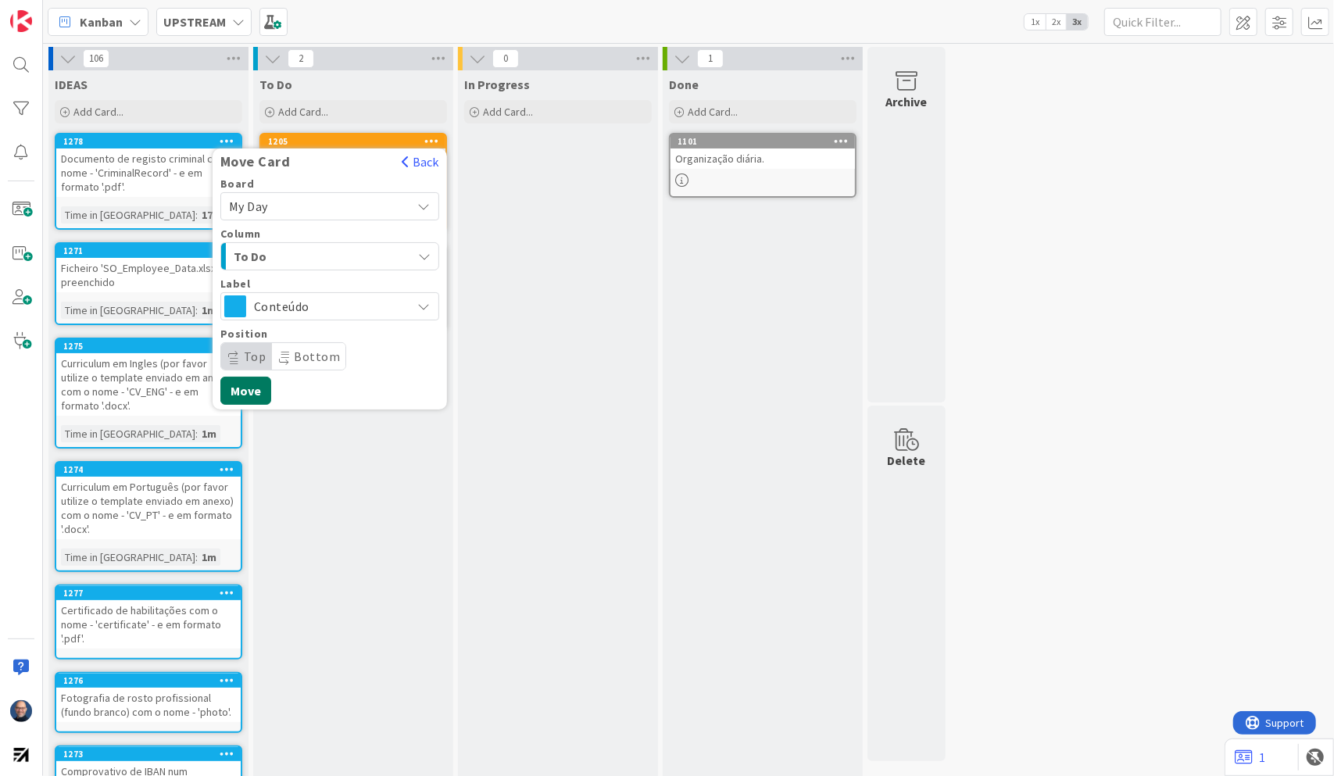
click at [240, 389] on button "Move" at bounding box center [245, 391] width 51 height 28
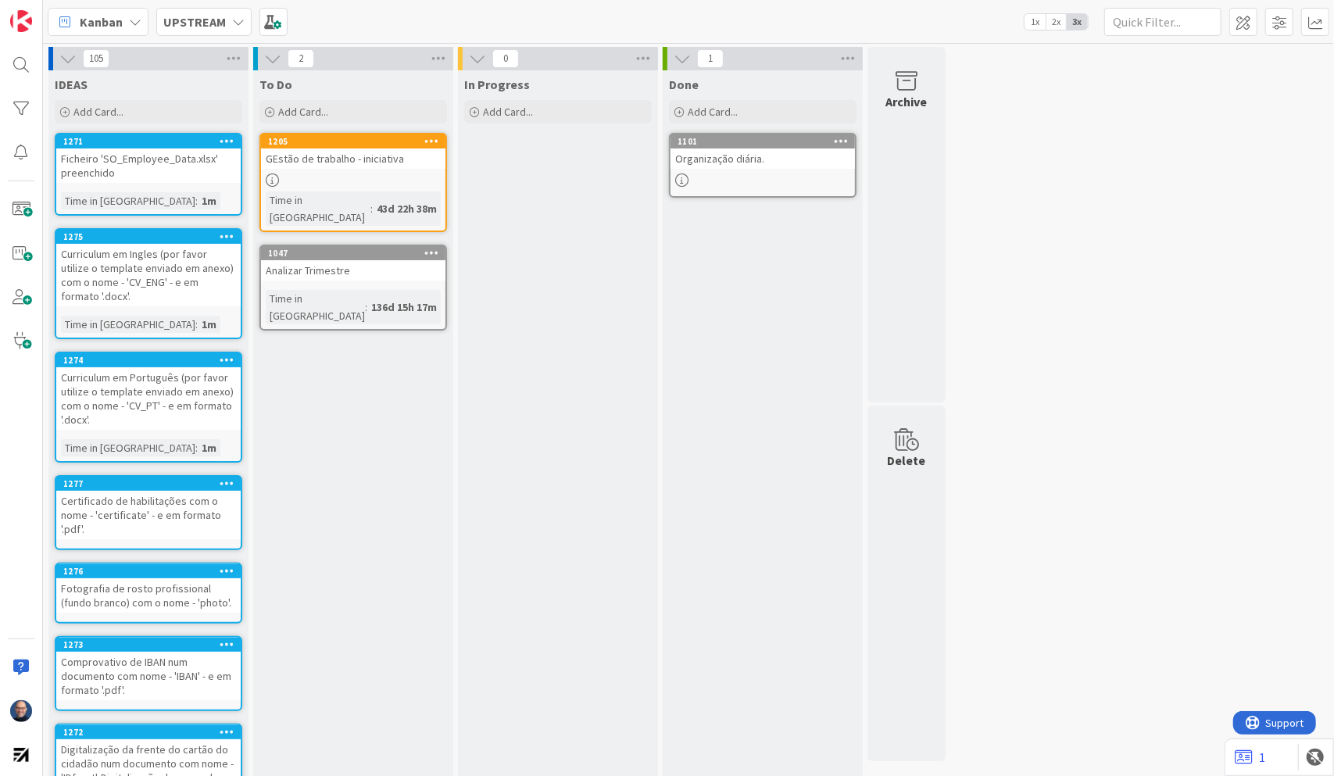
click at [228, 136] on icon at bounding box center [227, 140] width 15 height 11
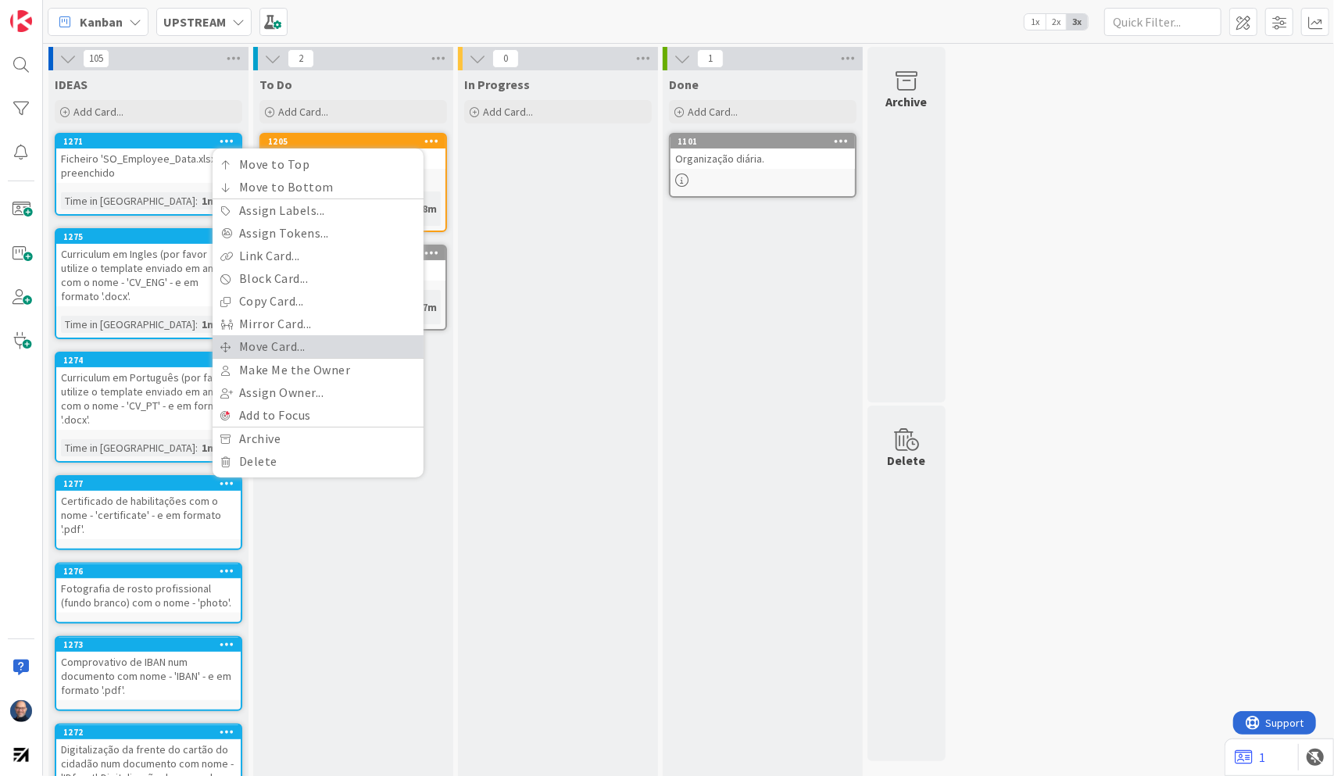
click at [286, 337] on link "Move Card..." at bounding box center [318, 346] width 211 height 23
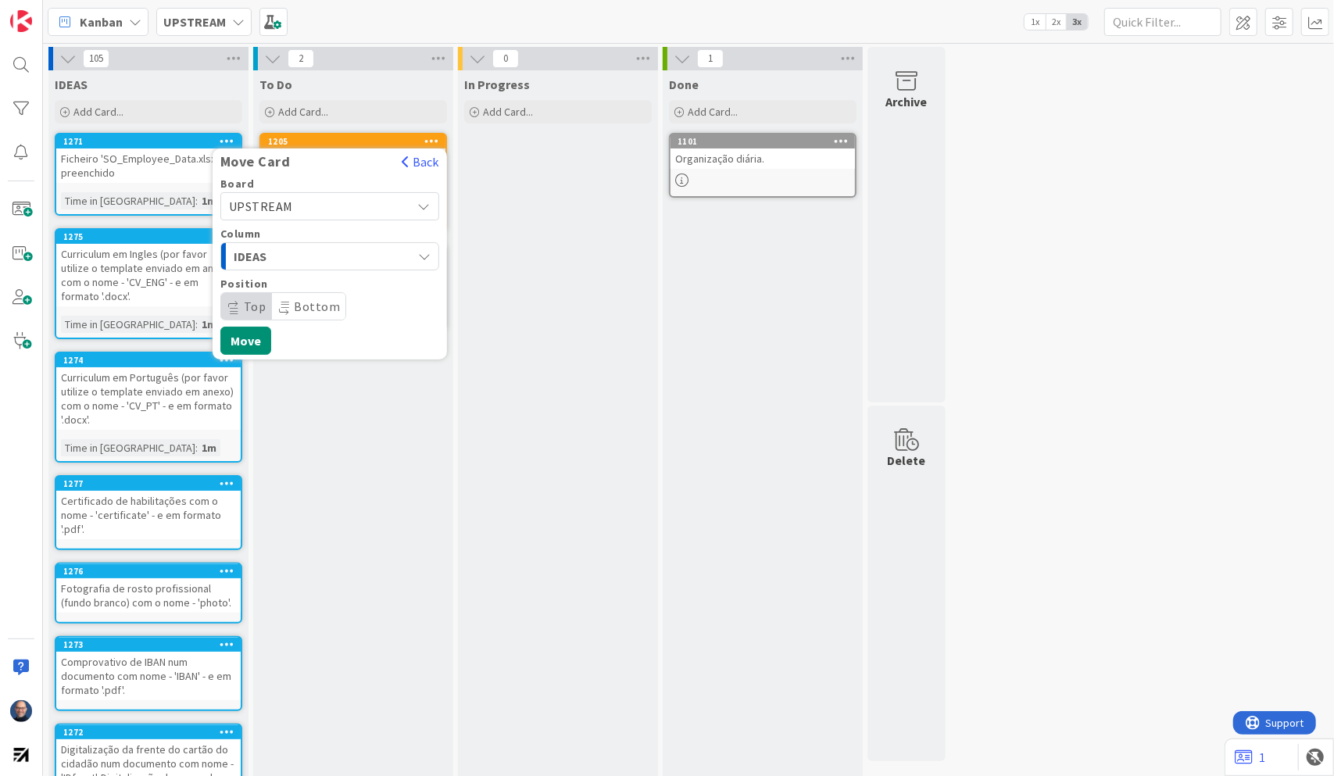
click at [286, 200] on span "UPSTREAM" at bounding box center [261, 207] width 64 height 16
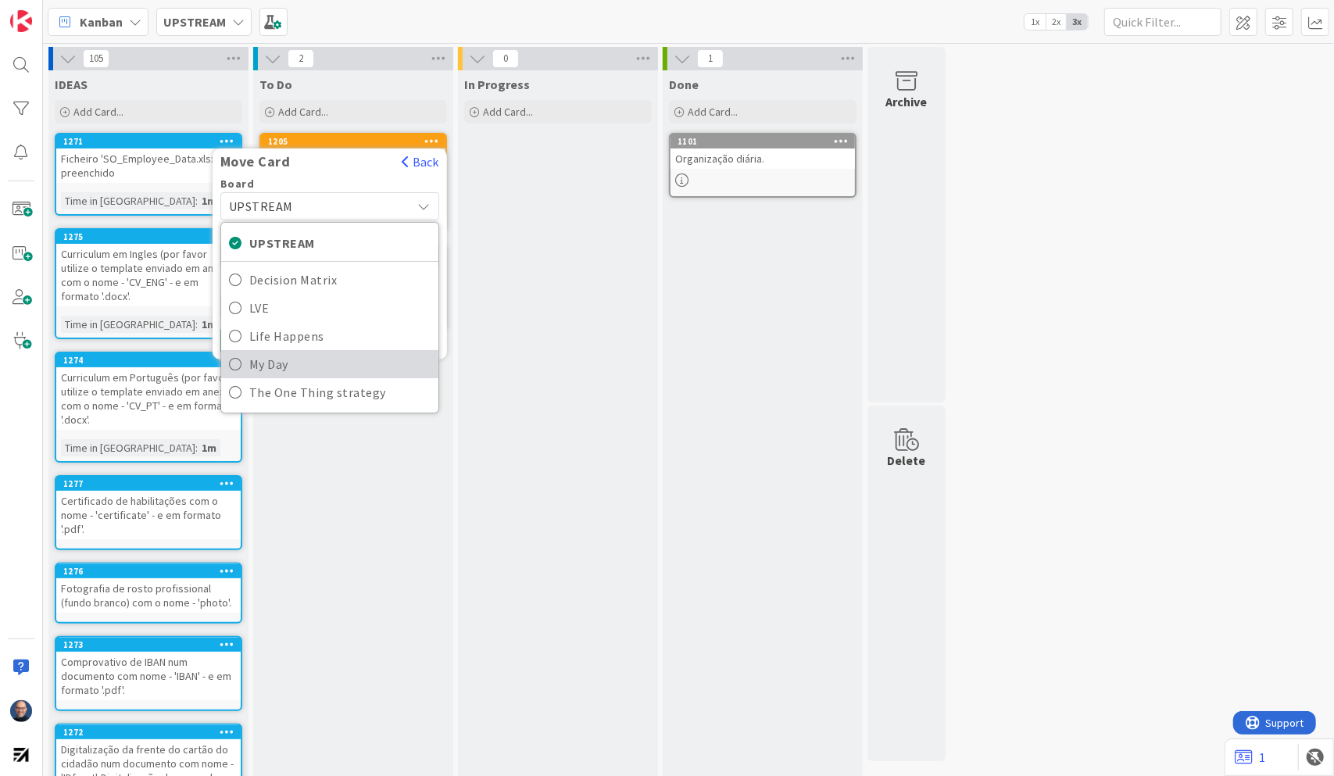
click at [265, 356] on span "My Day" at bounding box center [339, 363] width 181 height 23
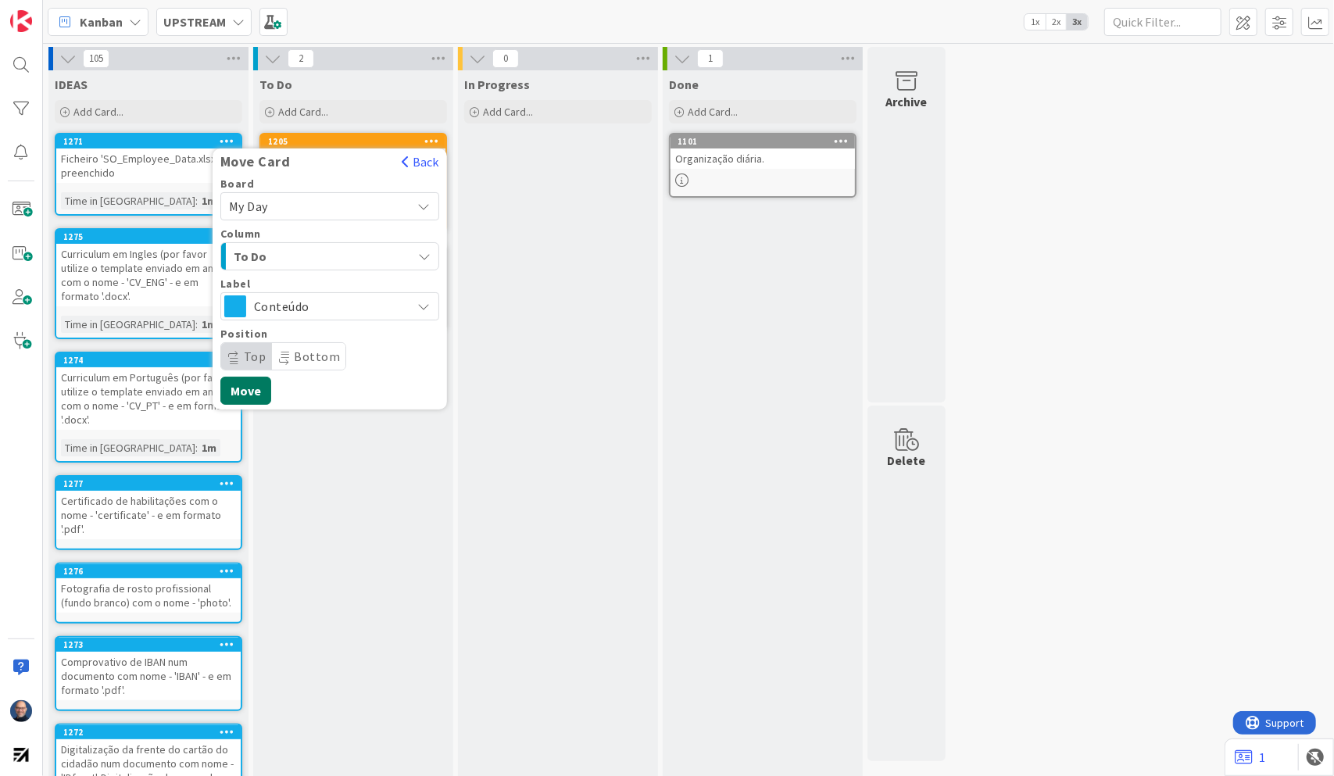
click at [242, 388] on button "Move" at bounding box center [245, 391] width 51 height 28
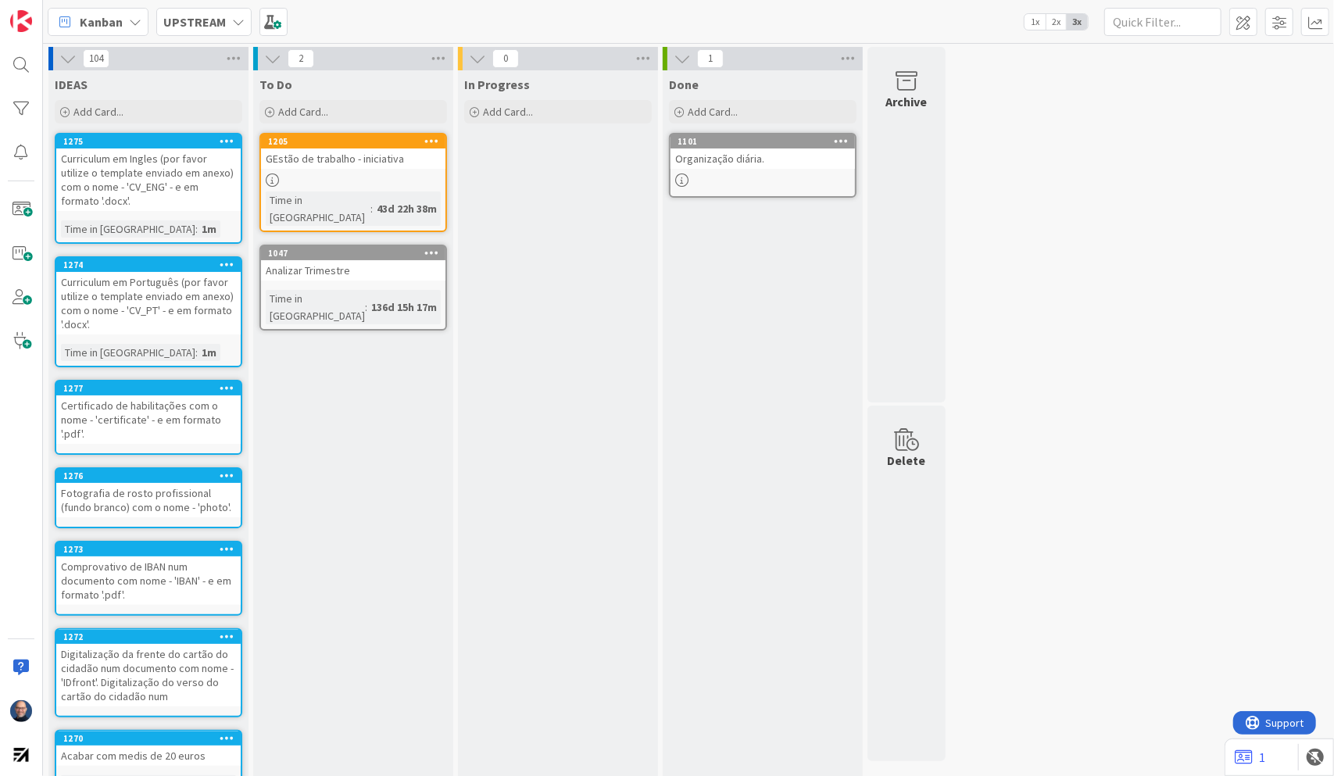
click at [229, 141] on icon at bounding box center [227, 140] width 15 height 11
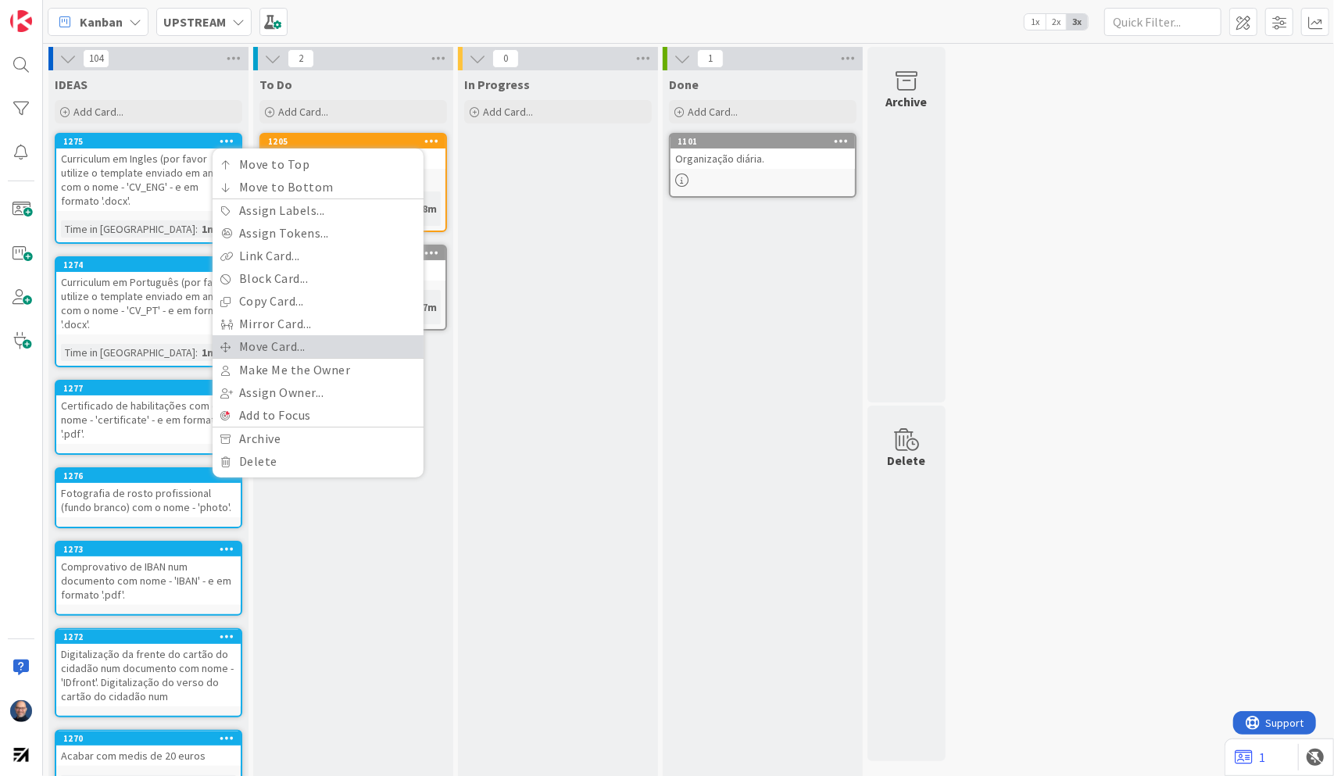
click at [258, 350] on link "Move Card..." at bounding box center [318, 346] width 211 height 23
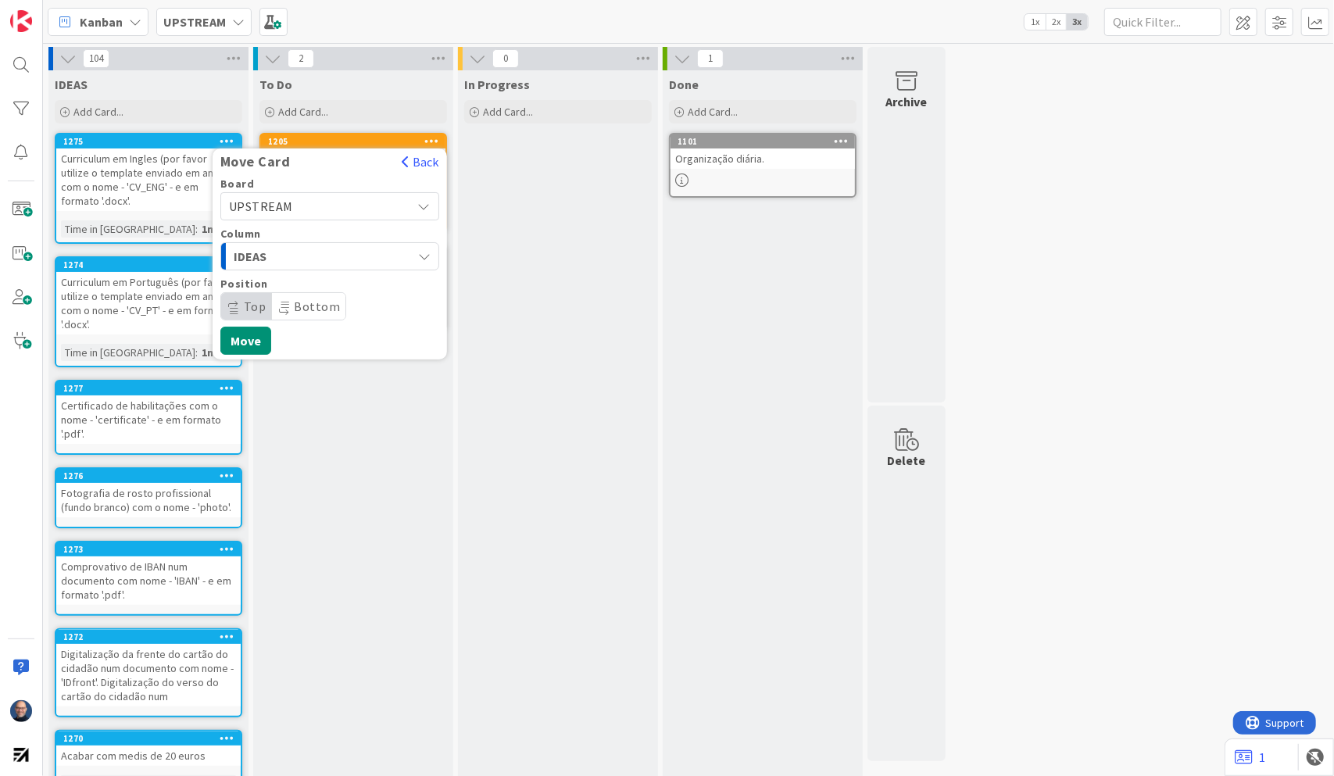
click at [273, 209] on span "UPSTREAM" at bounding box center [261, 207] width 64 height 16
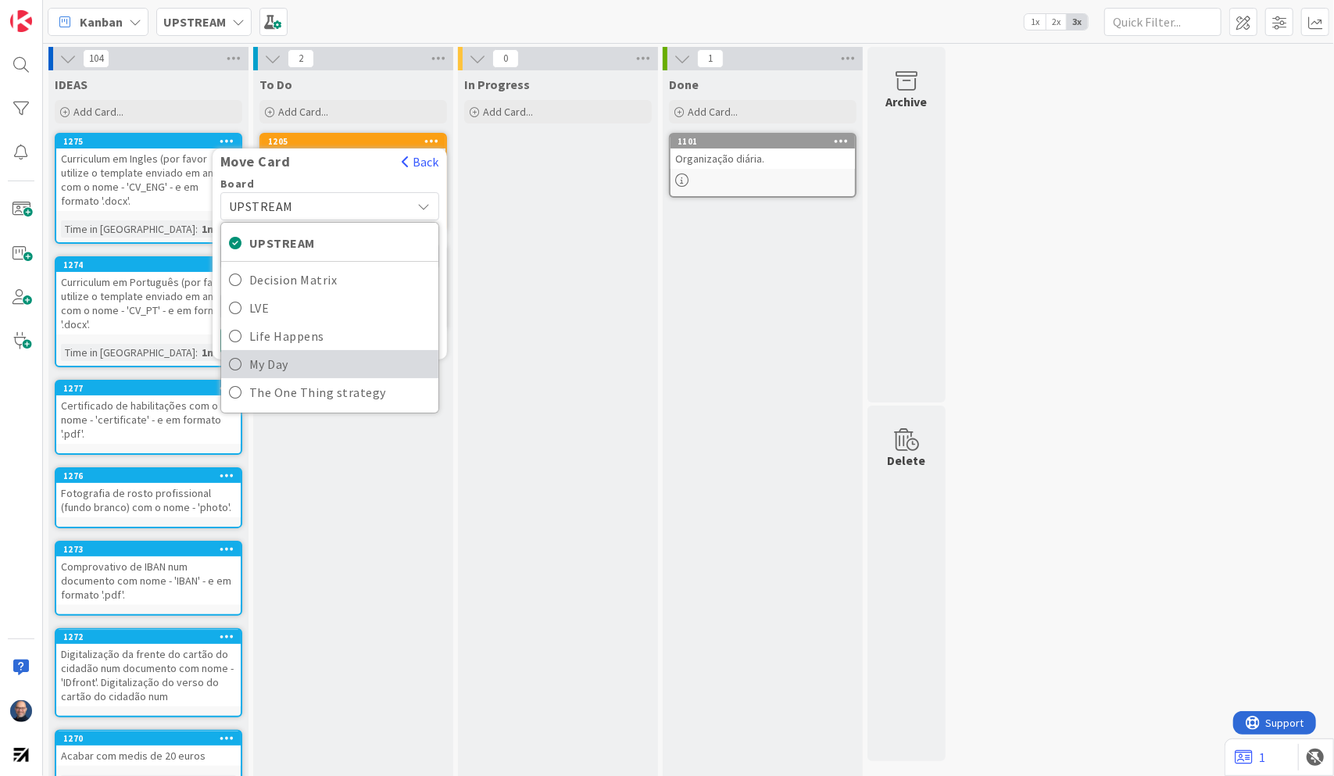
click at [263, 356] on span "My Day" at bounding box center [339, 363] width 181 height 23
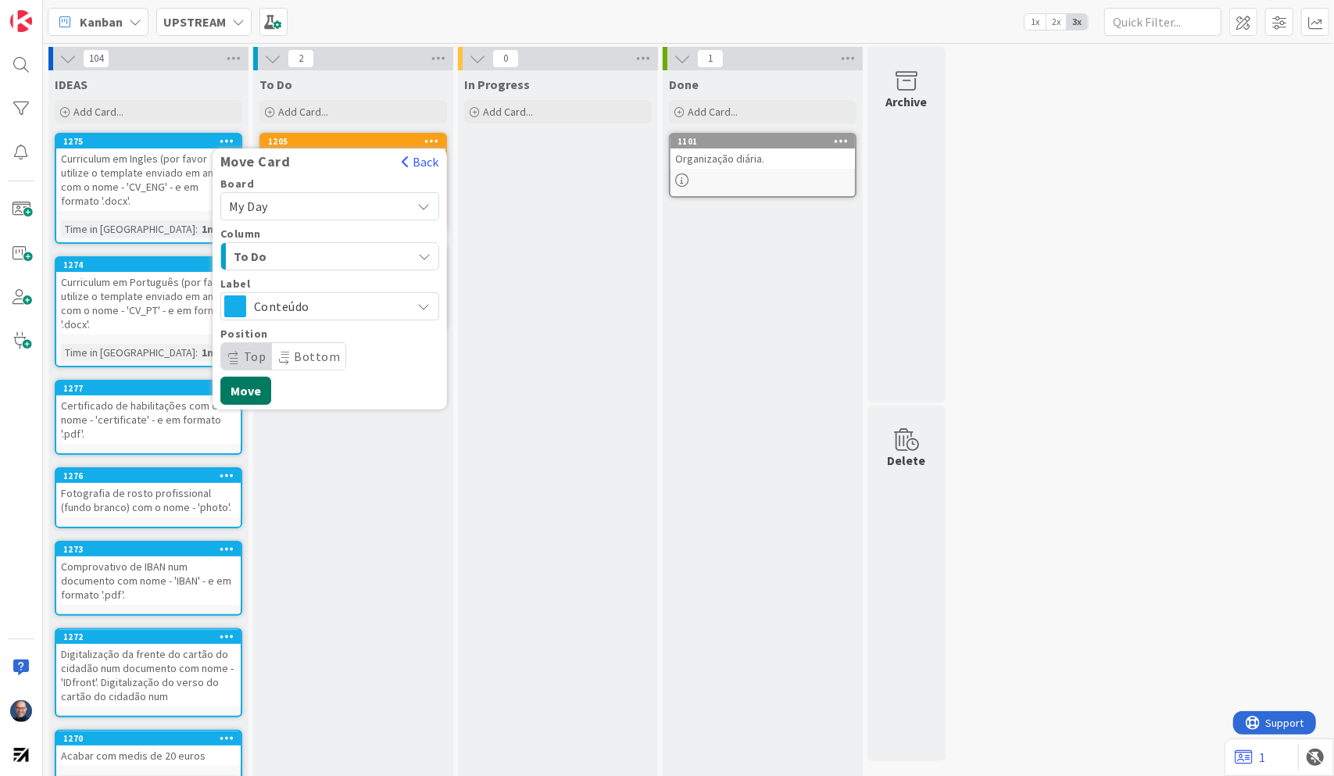
click at [235, 394] on button "Move" at bounding box center [245, 391] width 51 height 28
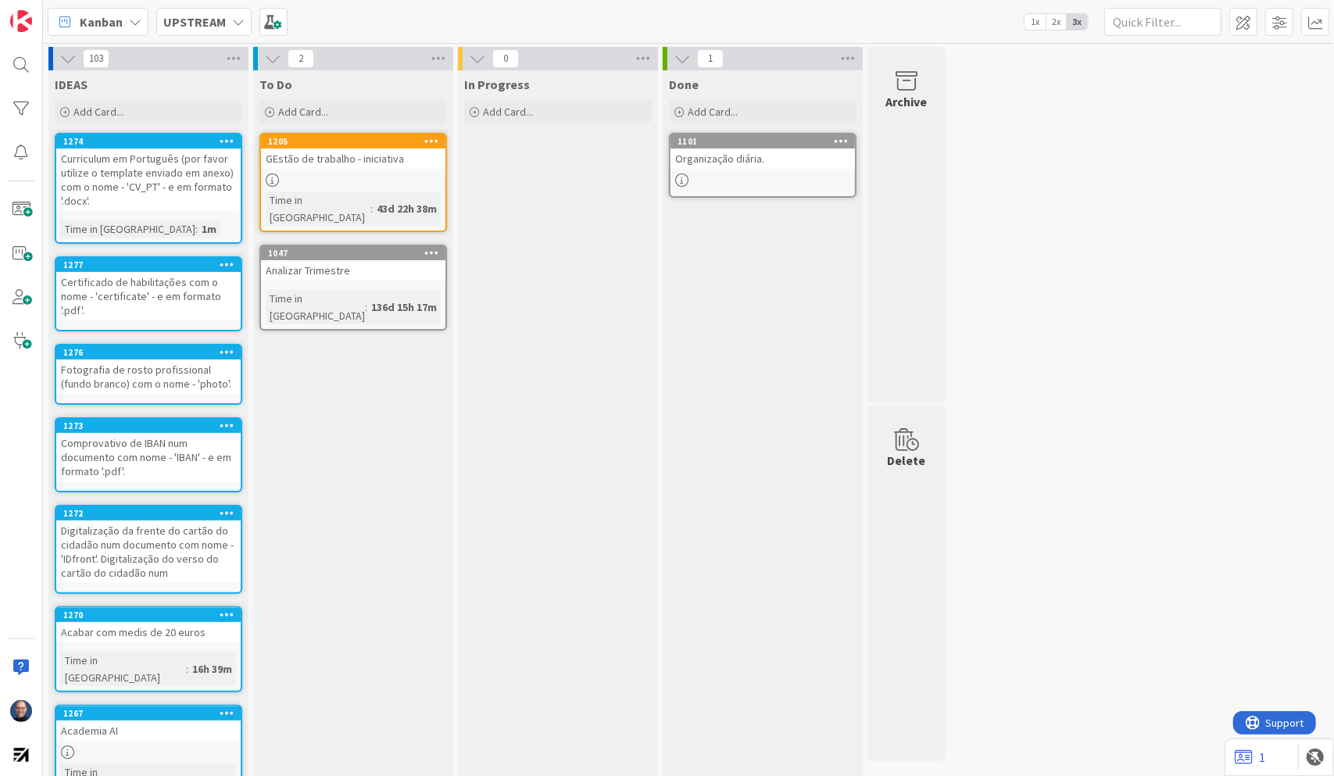
click at [235, 139] on div at bounding box center [227, 141] width 28 height 11
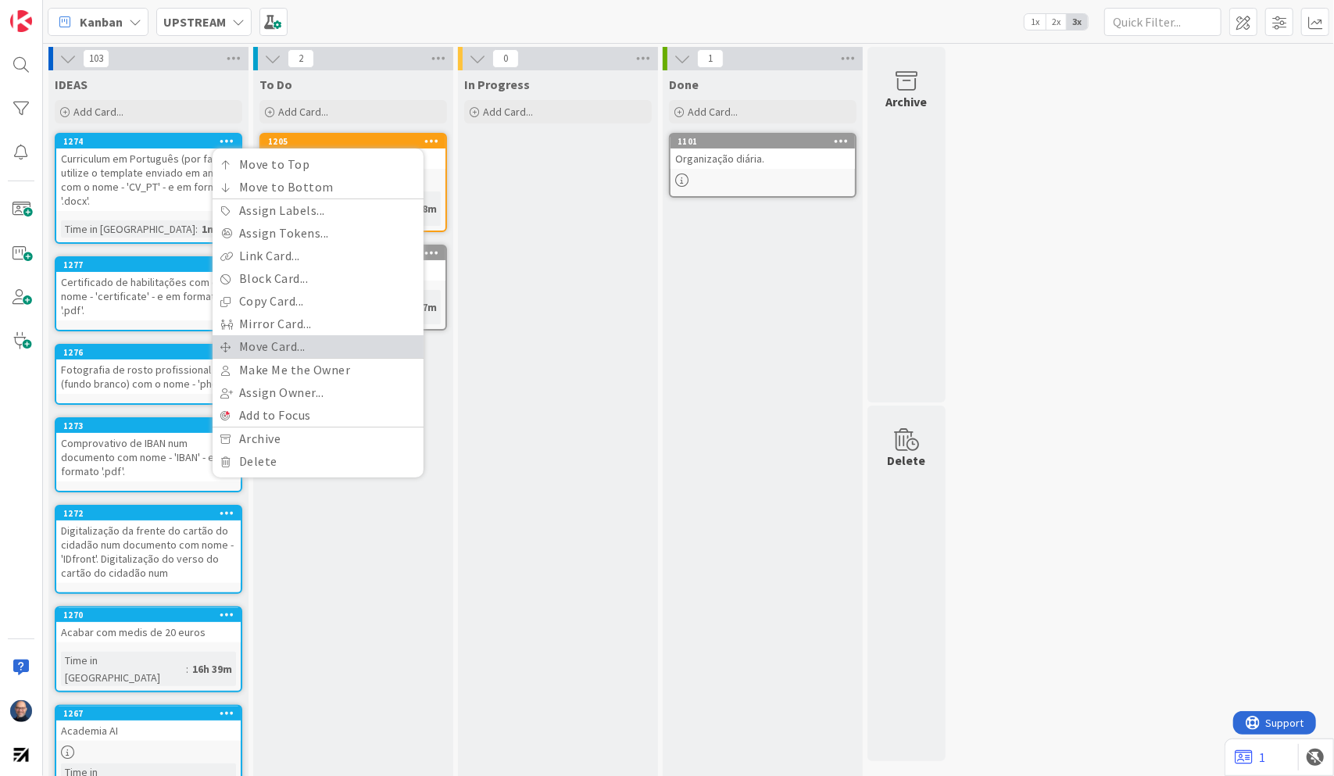
click at [256, 341] on link "Move Card..." at bounding box center [318, 346] width 211 height 23
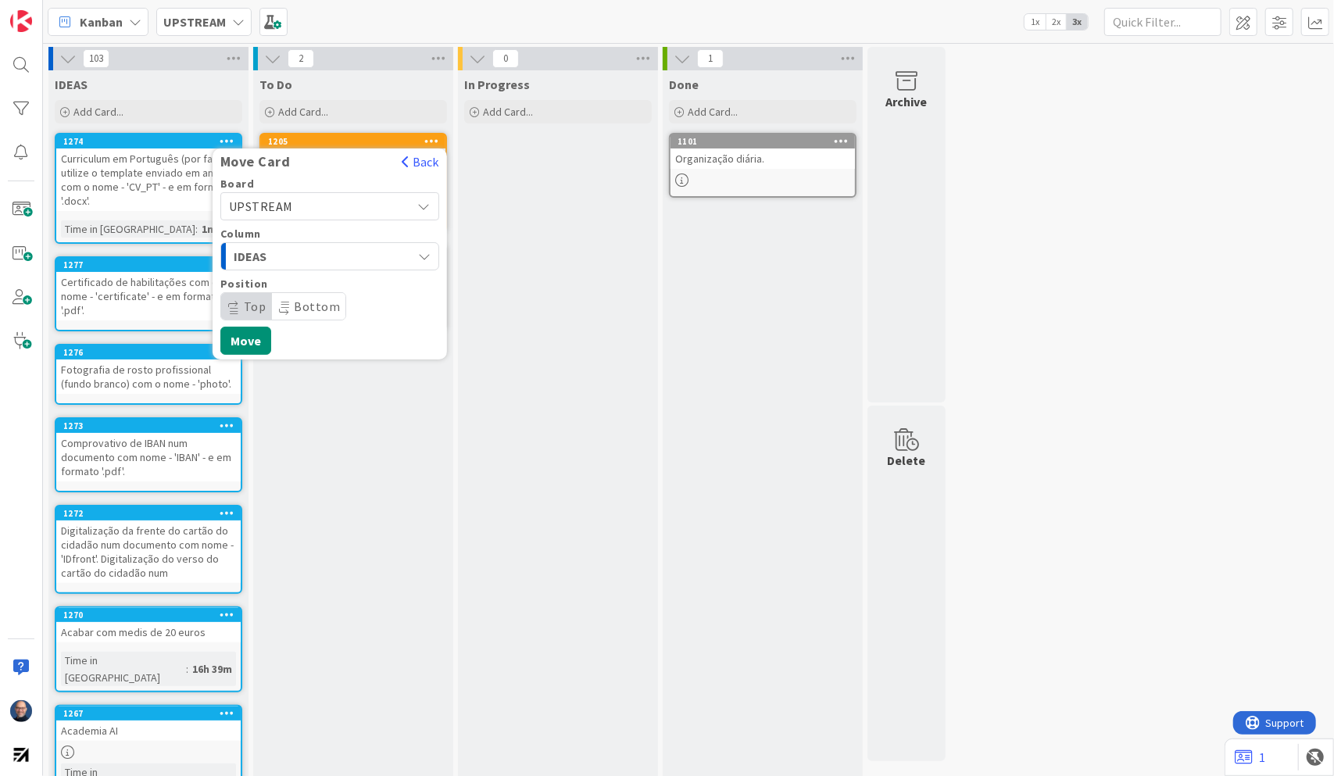
click at [281, 211] on span "UPSTREAM" at bounding box center [261, 207] width 64 height 16
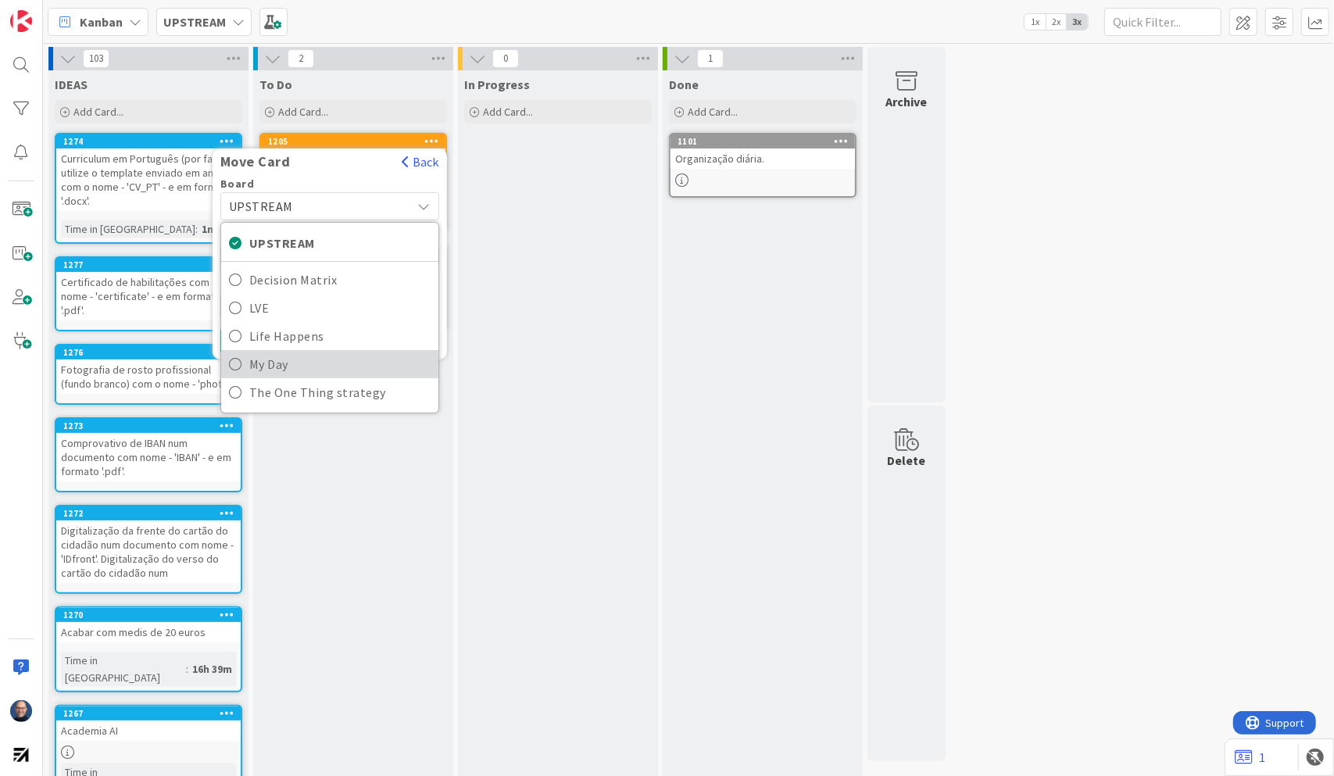
click at [263, 361] on span "My Day" at bounding box center [339, 363] width 181 height 23
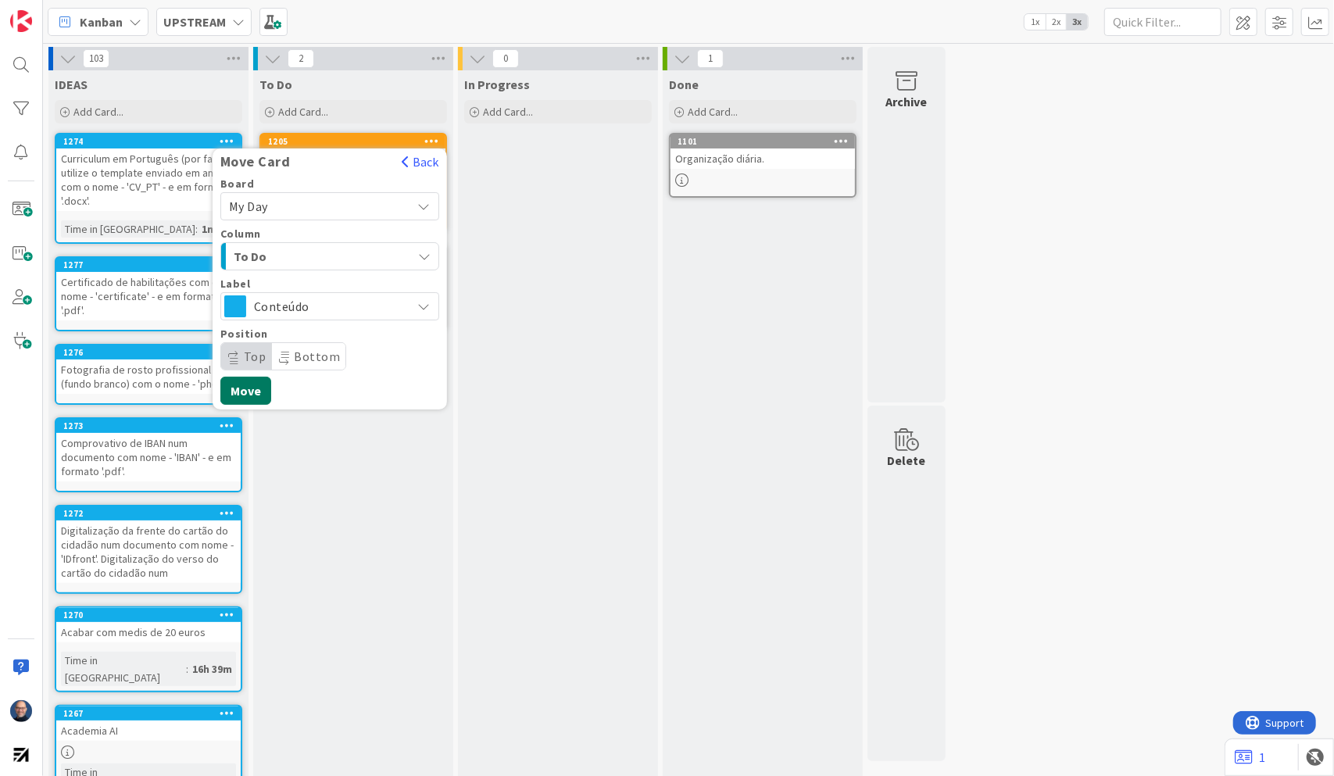
click at [241, 394] on button "Move" at bounding box center [245, 391] width 51 height 28
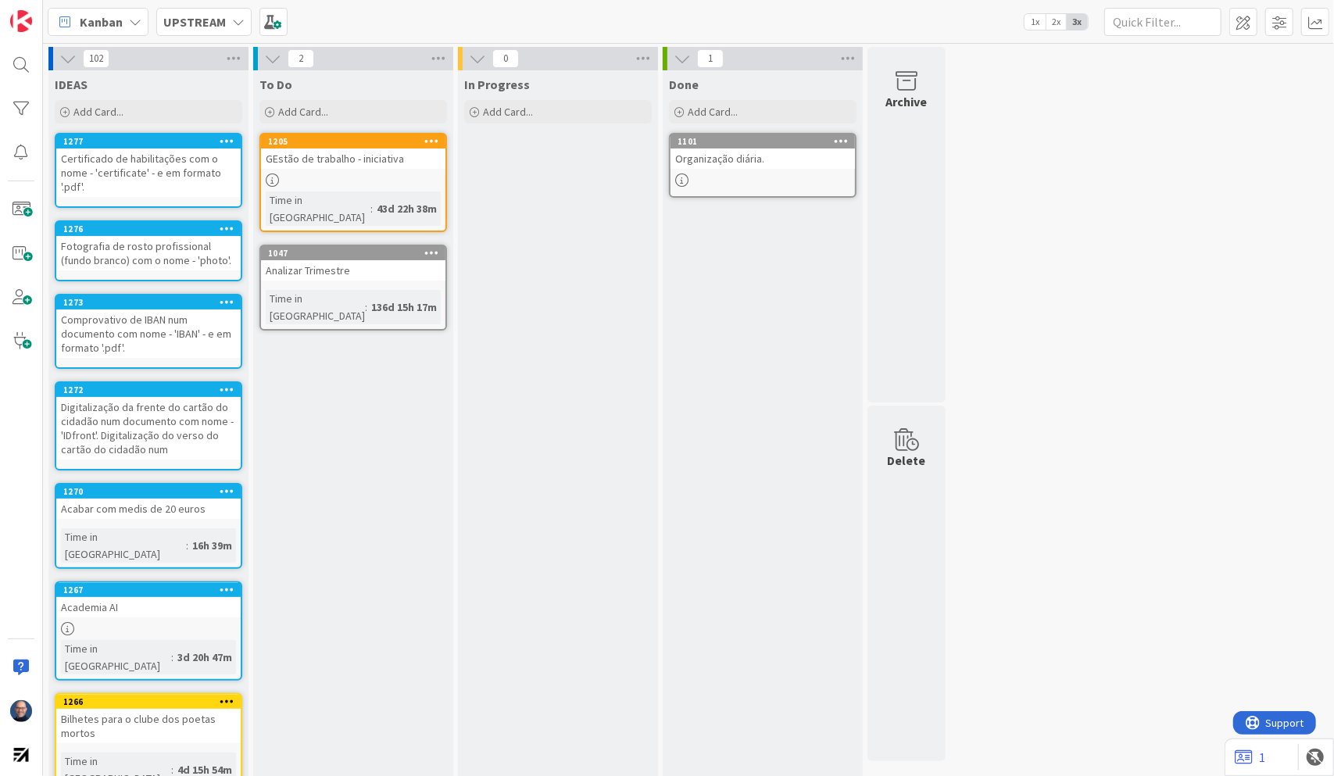
click at [227, 144] on icon at bounding box center [227, 140] width 15 height 11
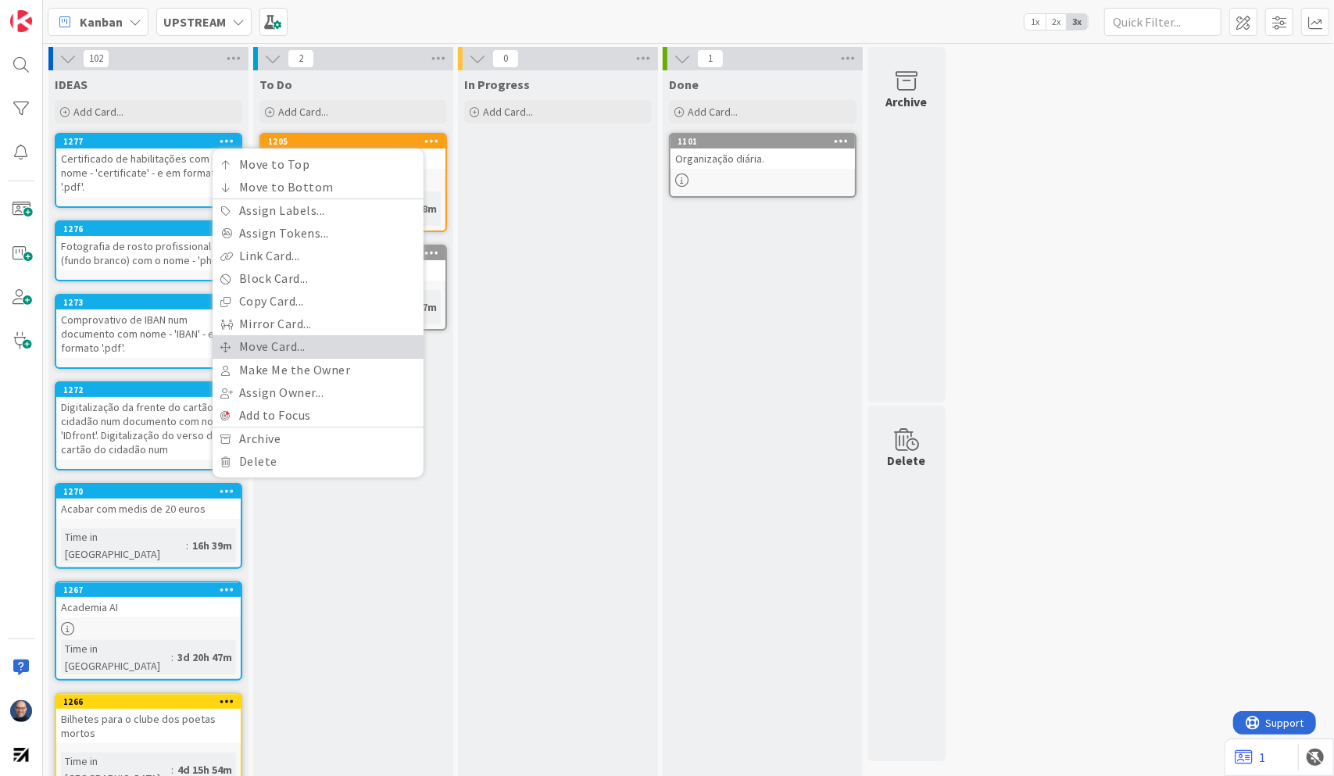
click at [254, 336] on link "Move Card..." at bounding box center [318, 346] width 211 height 23
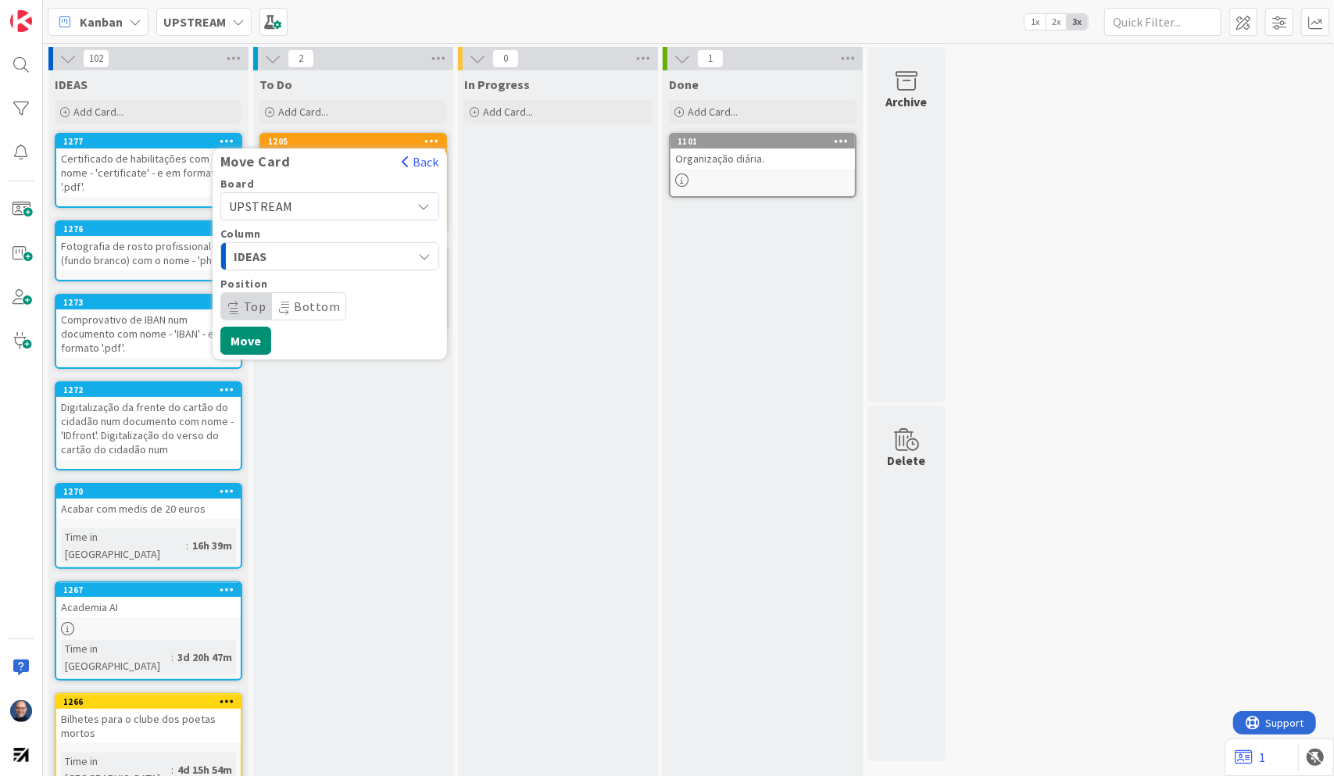
click at [259, 202] on span "UPSTREAM" at bounding box center [261, 207] width 64 height 16
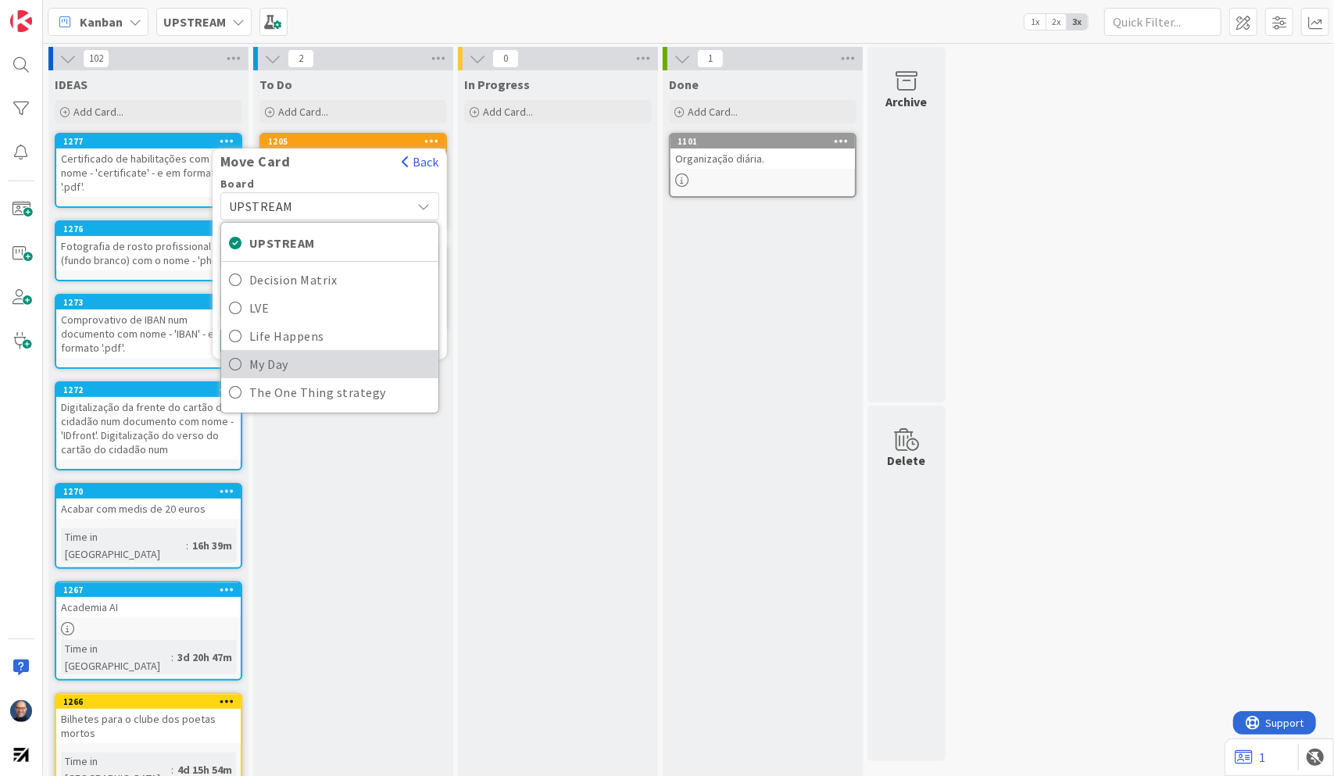
click at [269, 358] on span "My Day" at bounding box center [339, 363] width 181 height 23
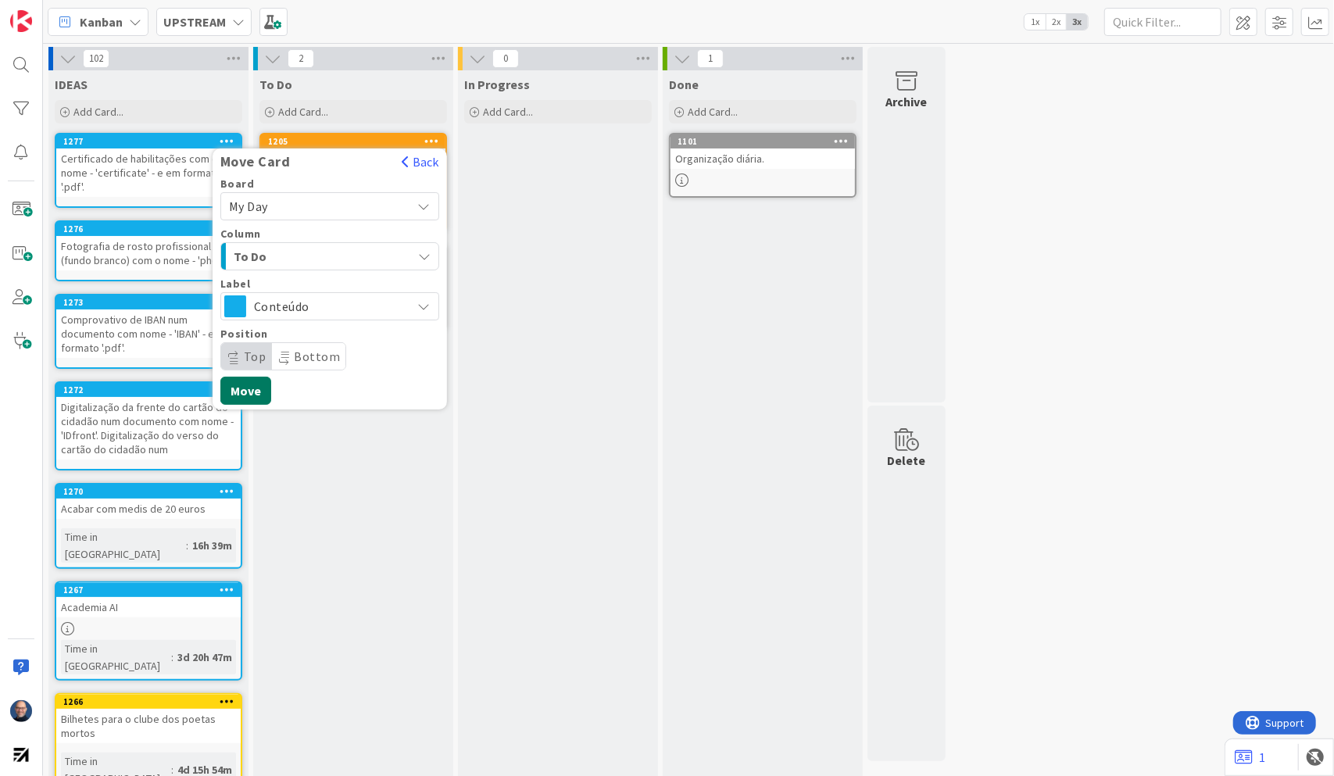
click at [250, 395] on button "Move" at bounding box center [245, 391] width 51 height 28
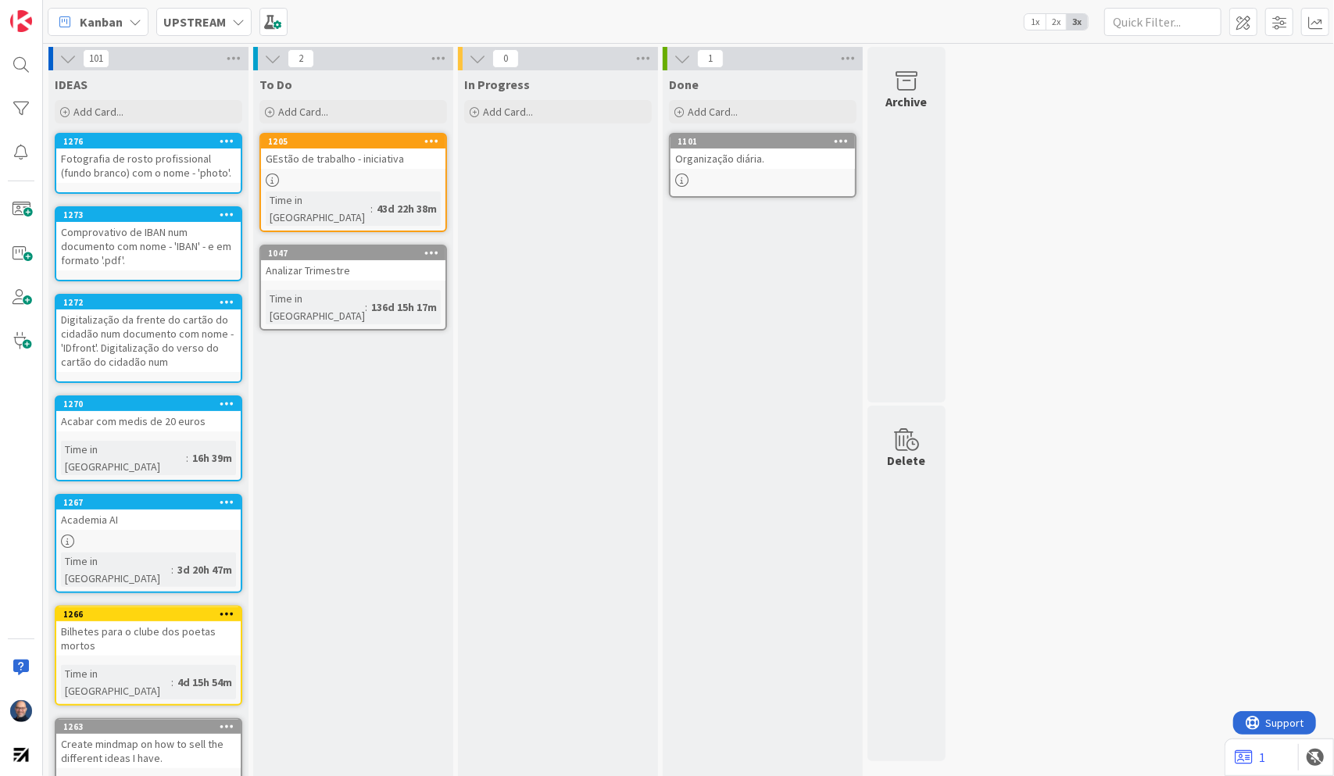
click at [224, 142] on icon at bounding box center [227, 140] width 15 height 11
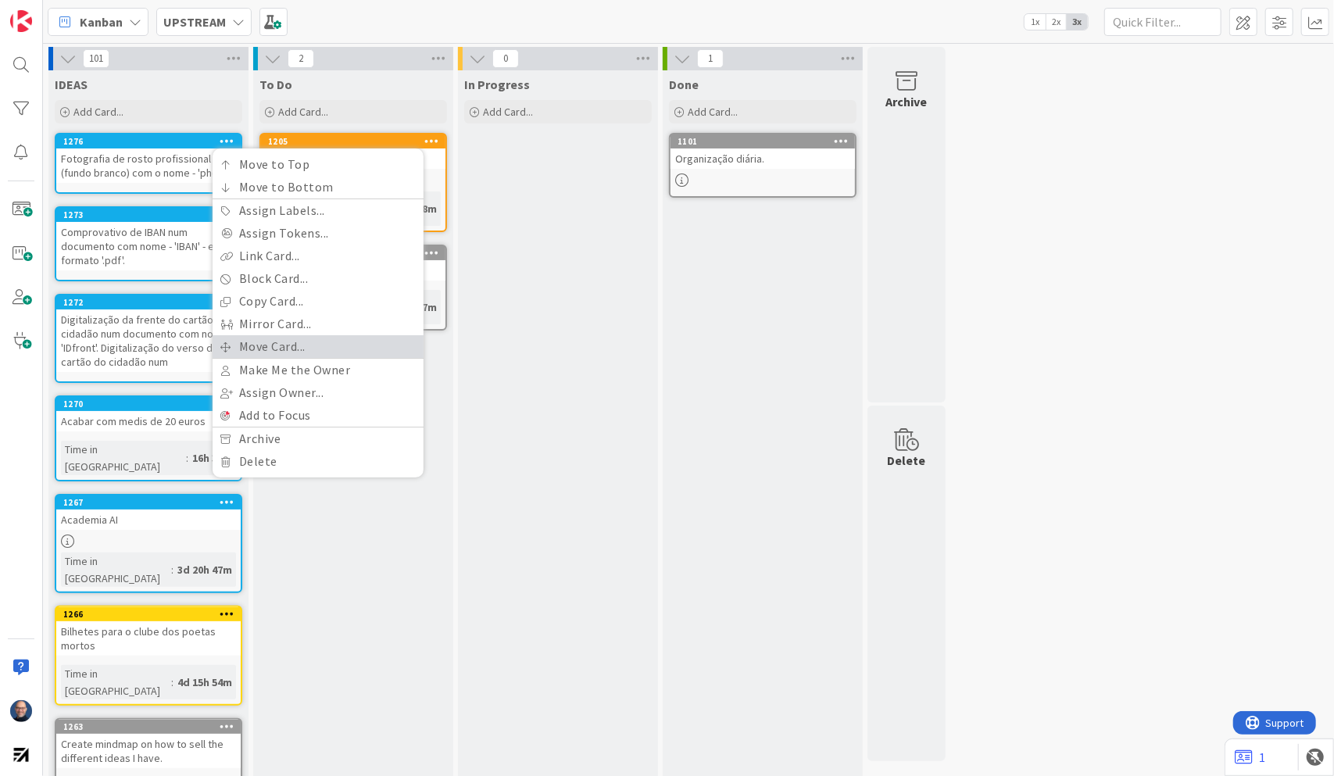
click at [247, 345] on link "Move Card..." at bounding box center [318, 346] width 211 height 23
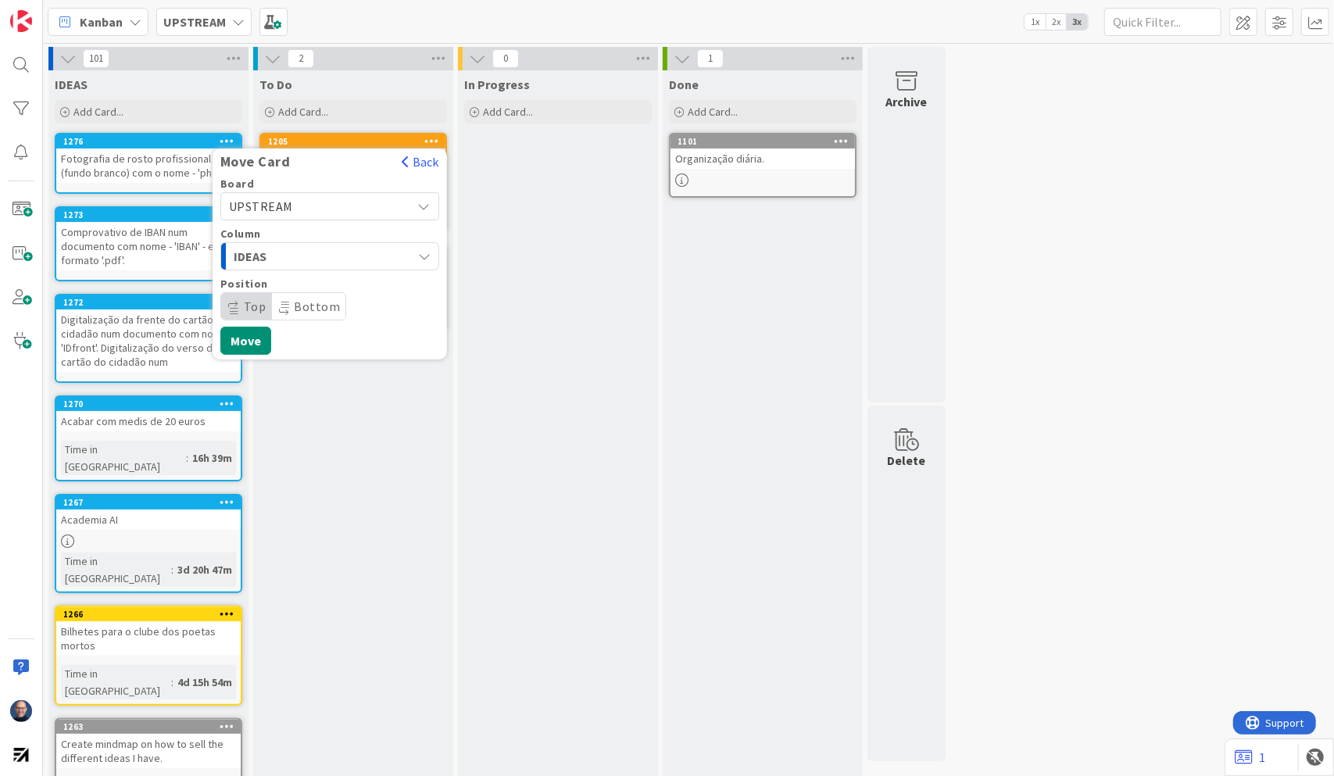
click at [272, 208] on span "UPSTREAM" at bounding box center [261, 207] width 64 height 16
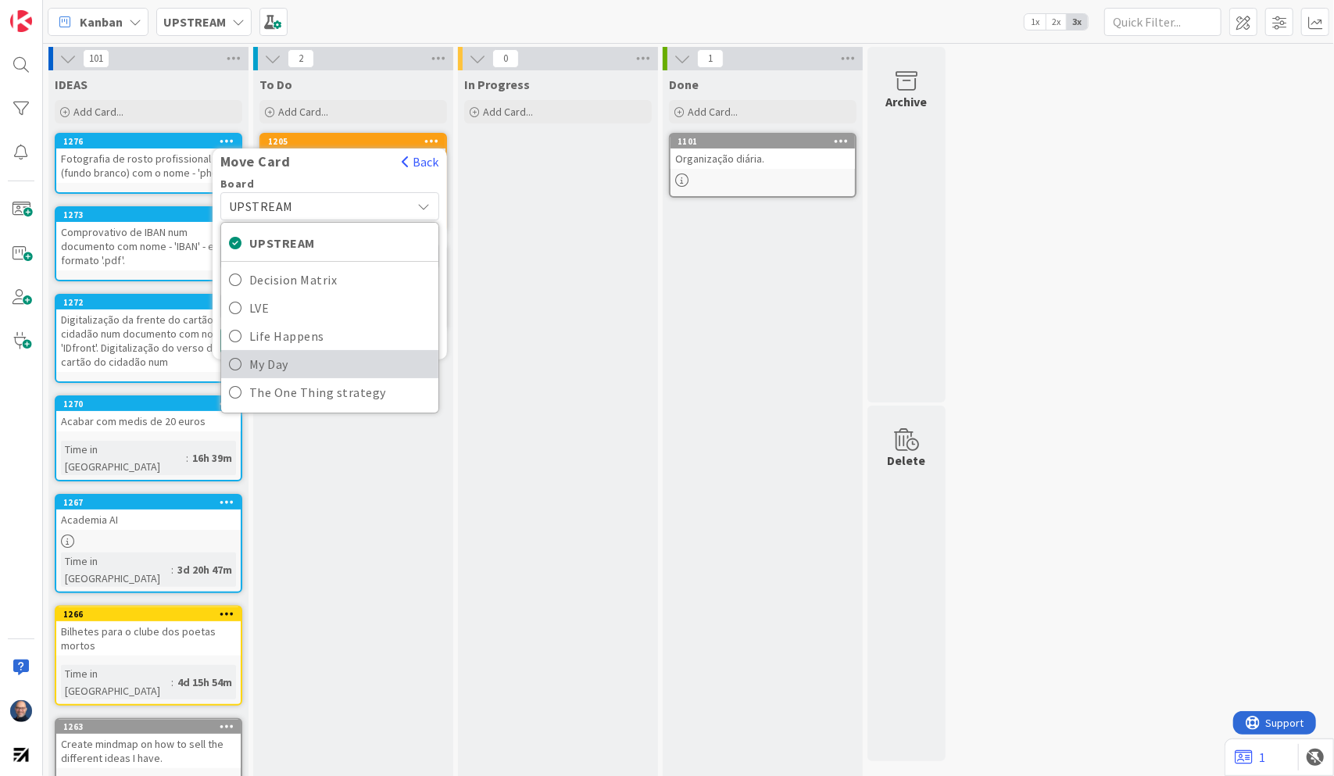
click at [261, 360] on span "My Day" at bounding box center [339, 363] width 181 height 23
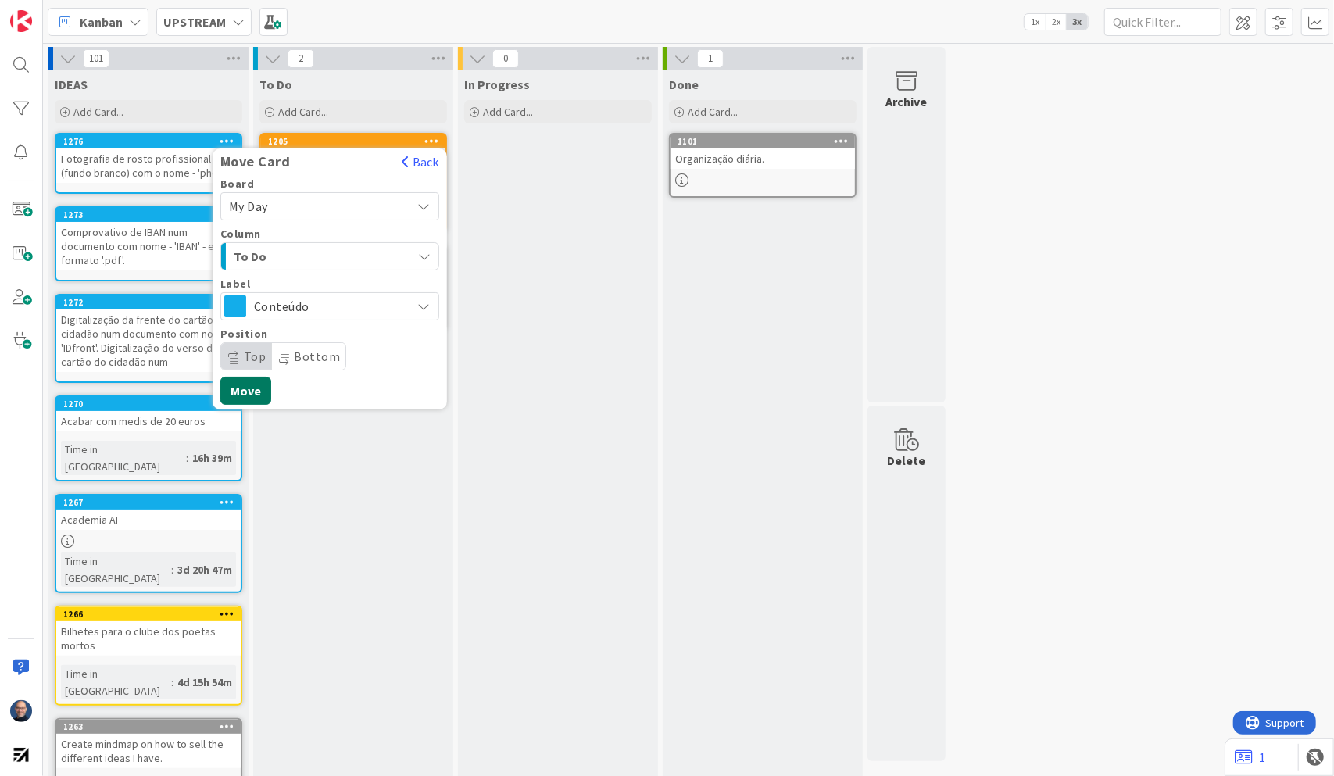
click at [243, 392] on button "Move" at bounding box center [245, 391] width 51 height 28
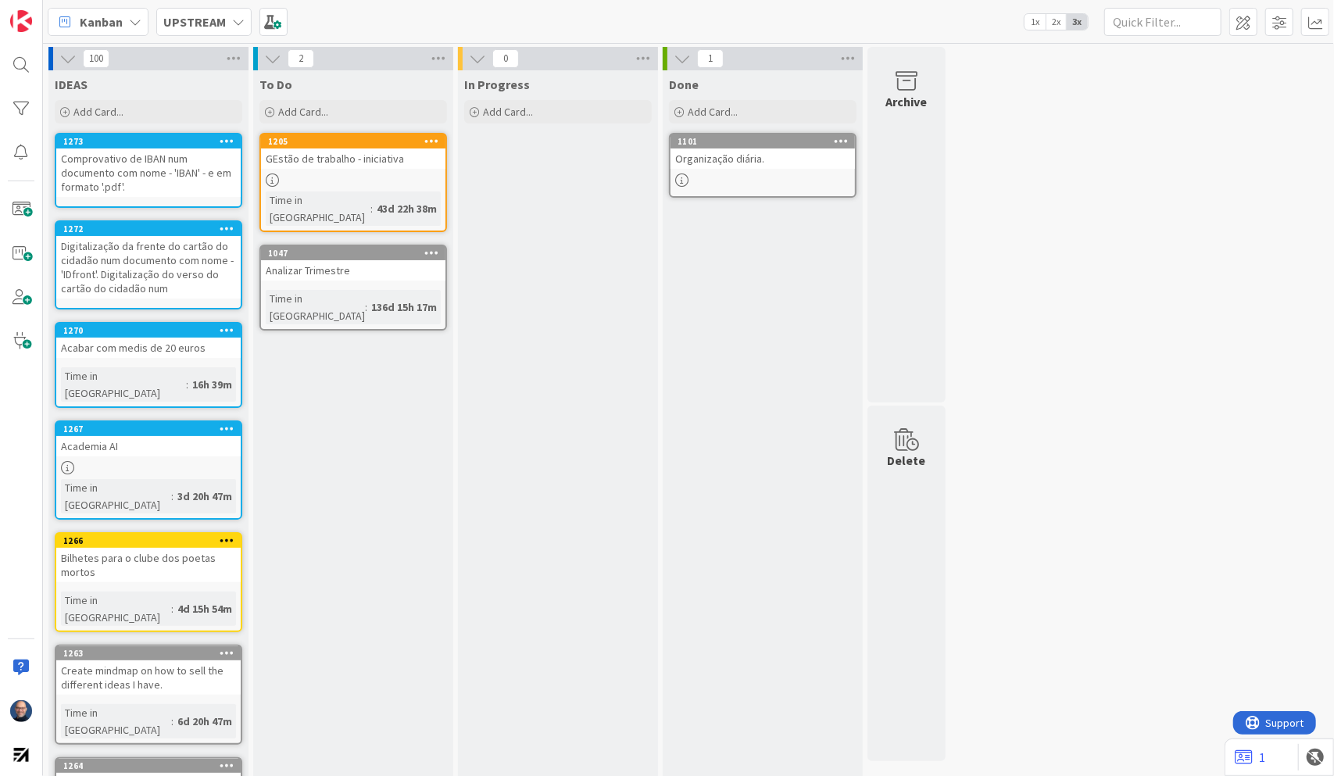
click at [220, 139] on icon at bounding box center [227, 140] width 15 height 11
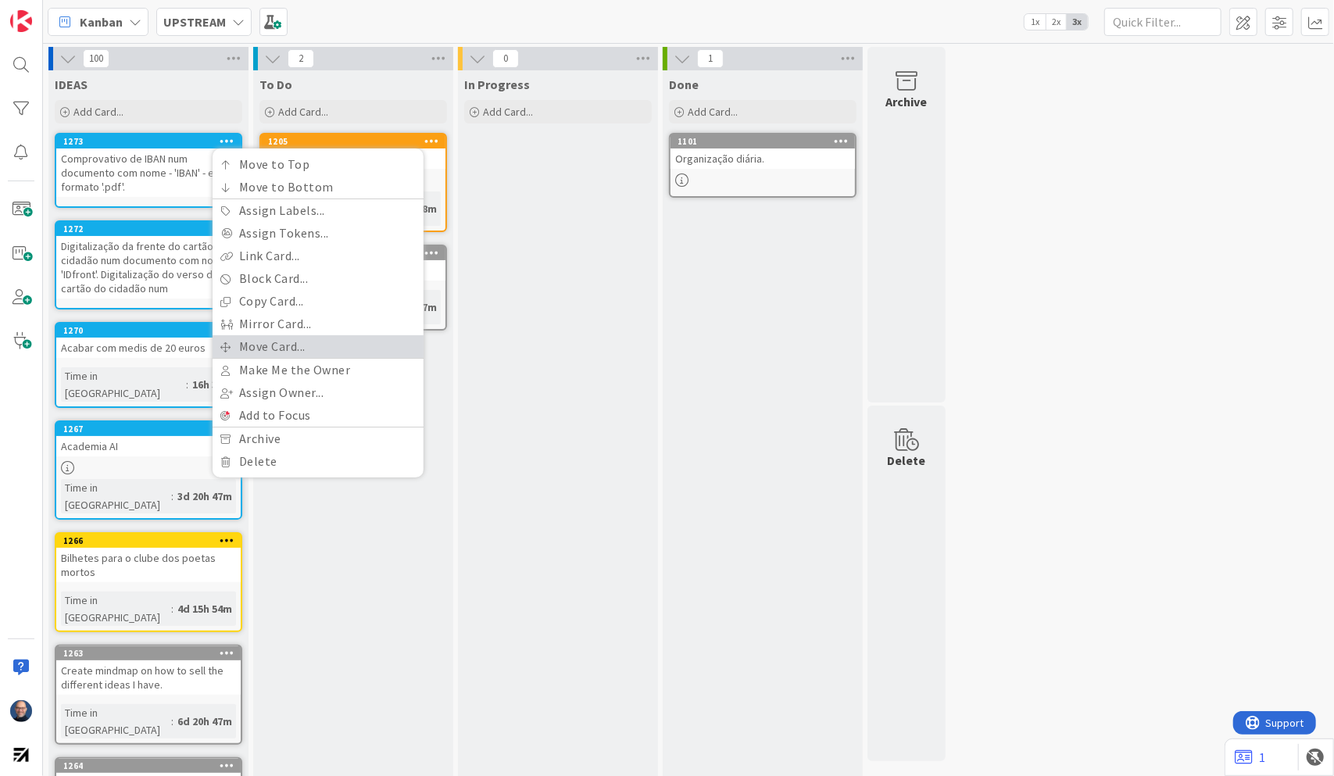
click at [271, 348] on link "Move Card..." at bounding box center [318, 346] width 211 height 23
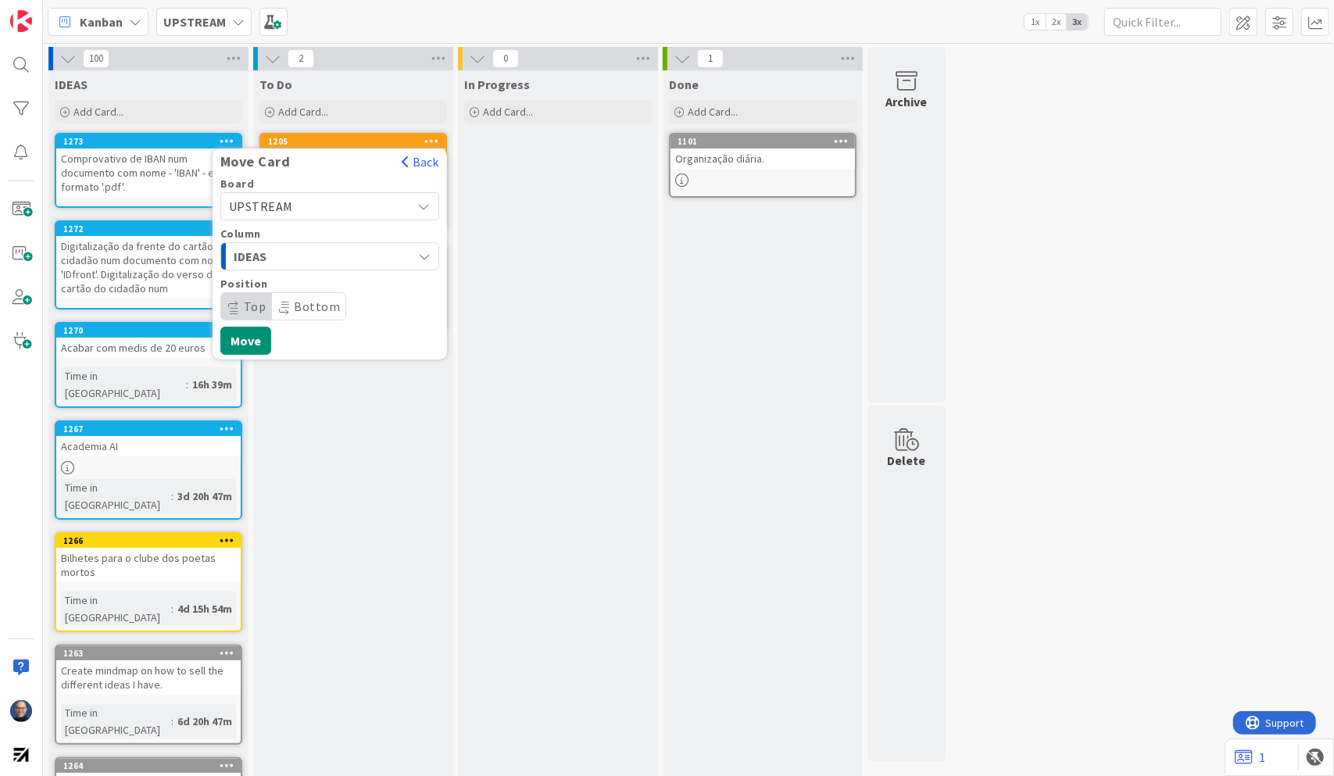
click at [273, 258] on span "IDEAS" at bounding box center [292, 256] width 117 height 20
click at [297, 203] on span "UPSTREAM" at bounding box center [316, 206] width 175 height 22
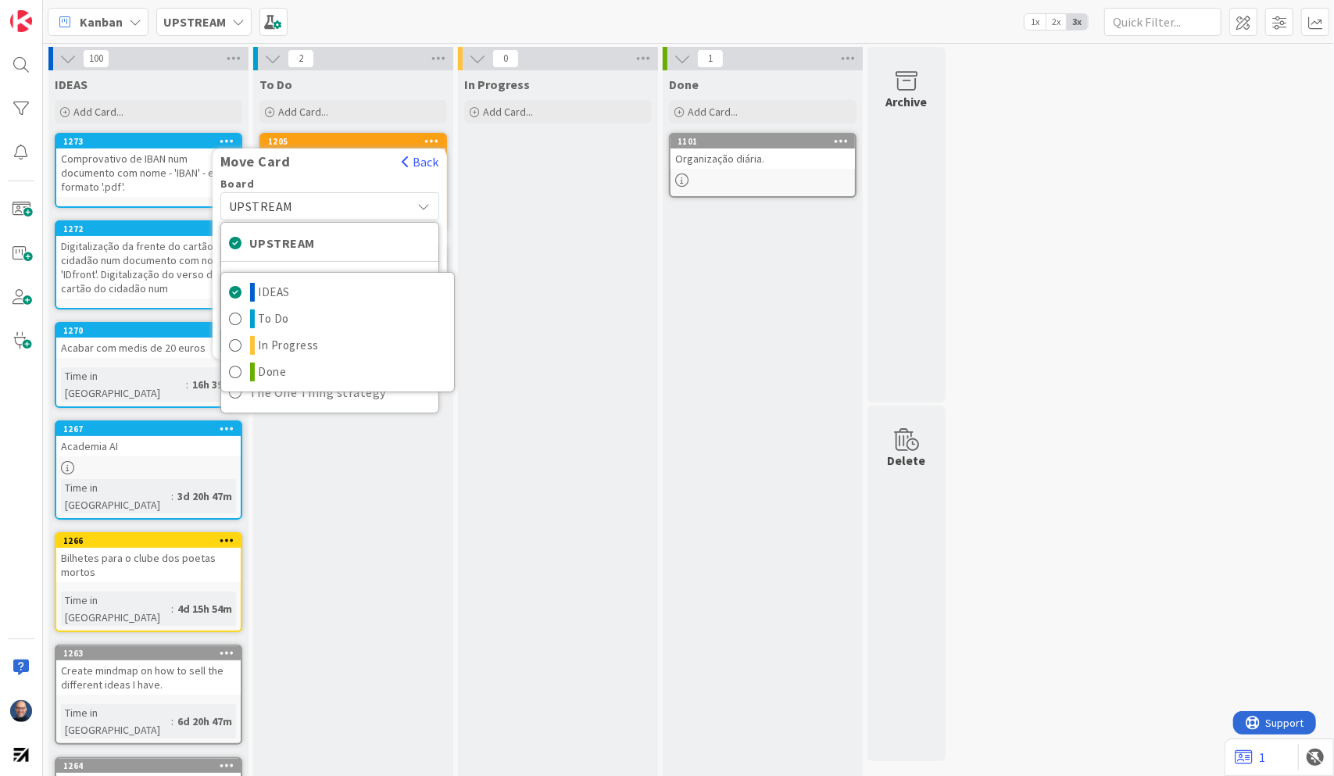
click at [306, 211] on span "UPSTREAM" at bounding box center [316, 206] width 175 height 22
click at [367, 174] on div "Move Card Back" at bounding box center [330, 165] width 234 height 25
click at [480, 342] on div "In Progress Add Card..." at bounding box center [558, 664] width 200 height 1188
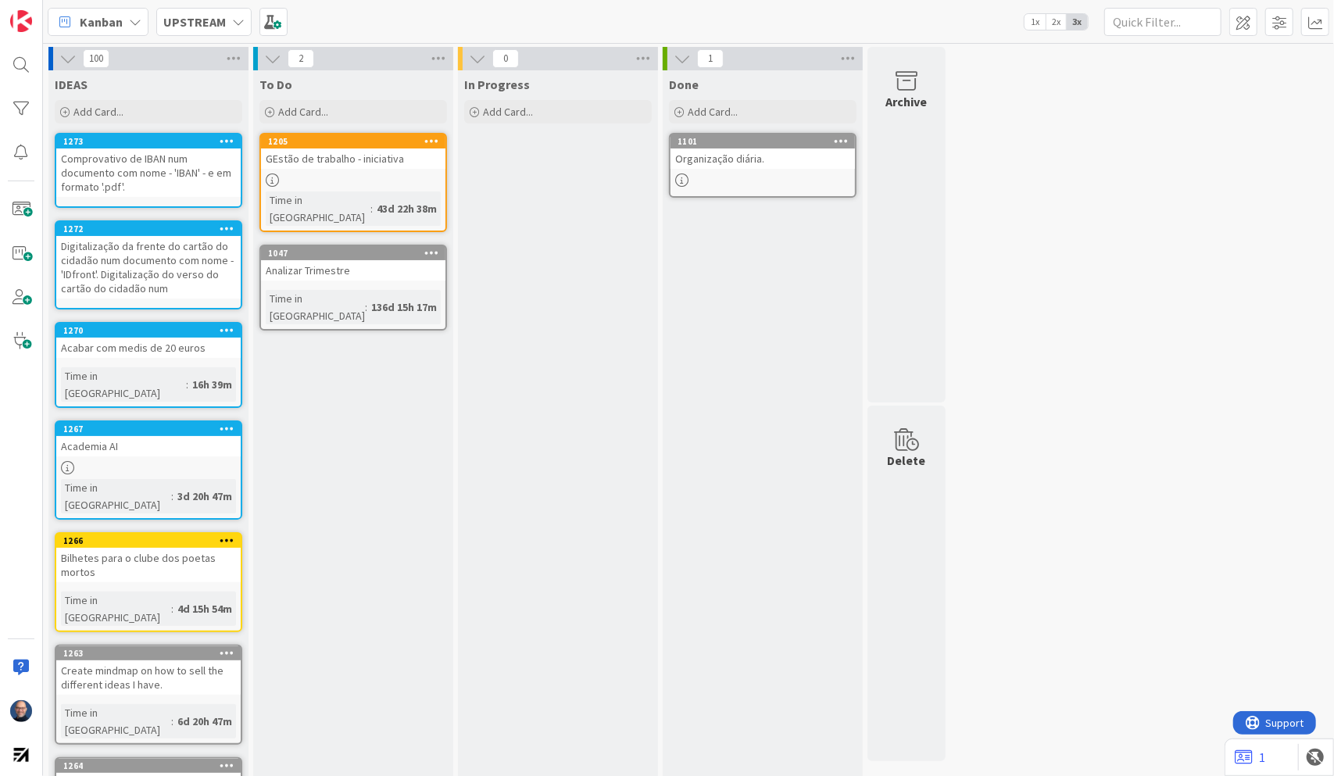
click at [225, 138] on icon at bounding box center [227, 140] width 15 height 11
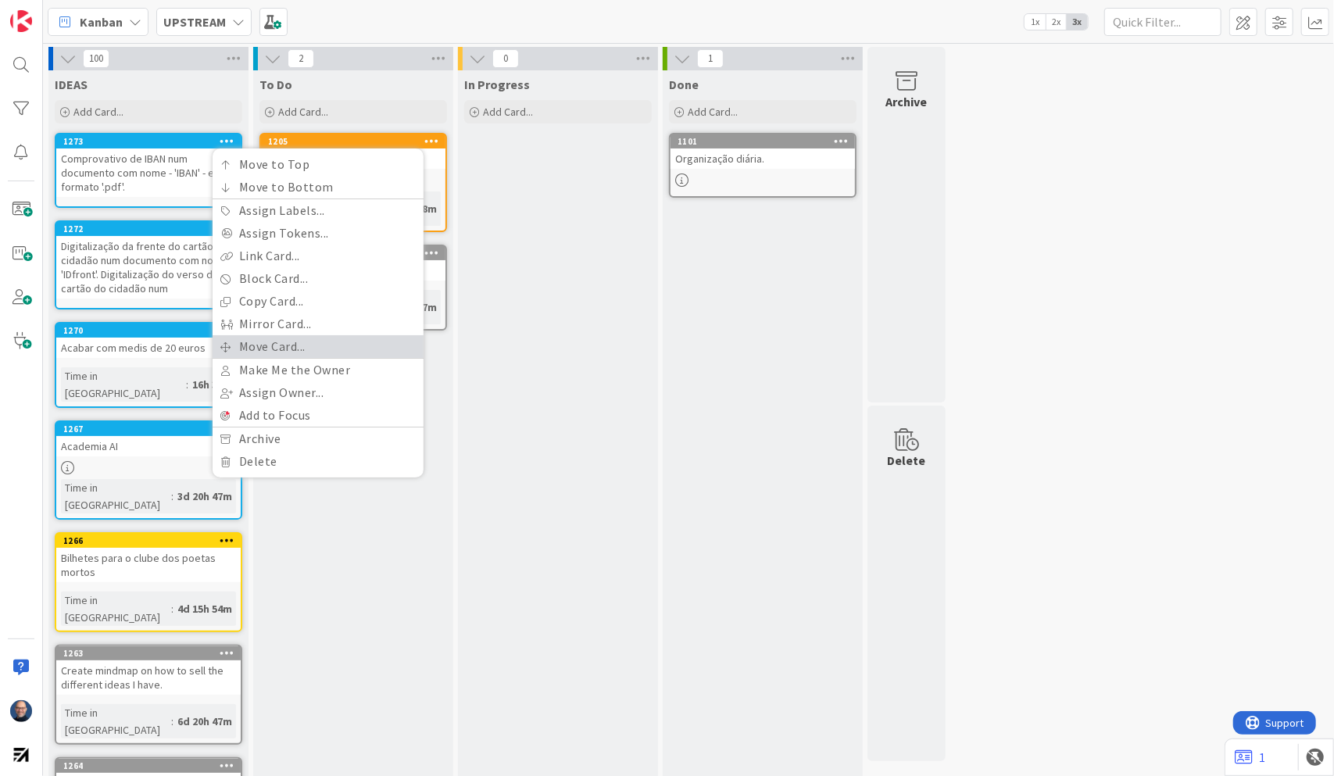
click at [275, 338] on link "Move Card..." at bounding box center [318, 346] width 211 height 23
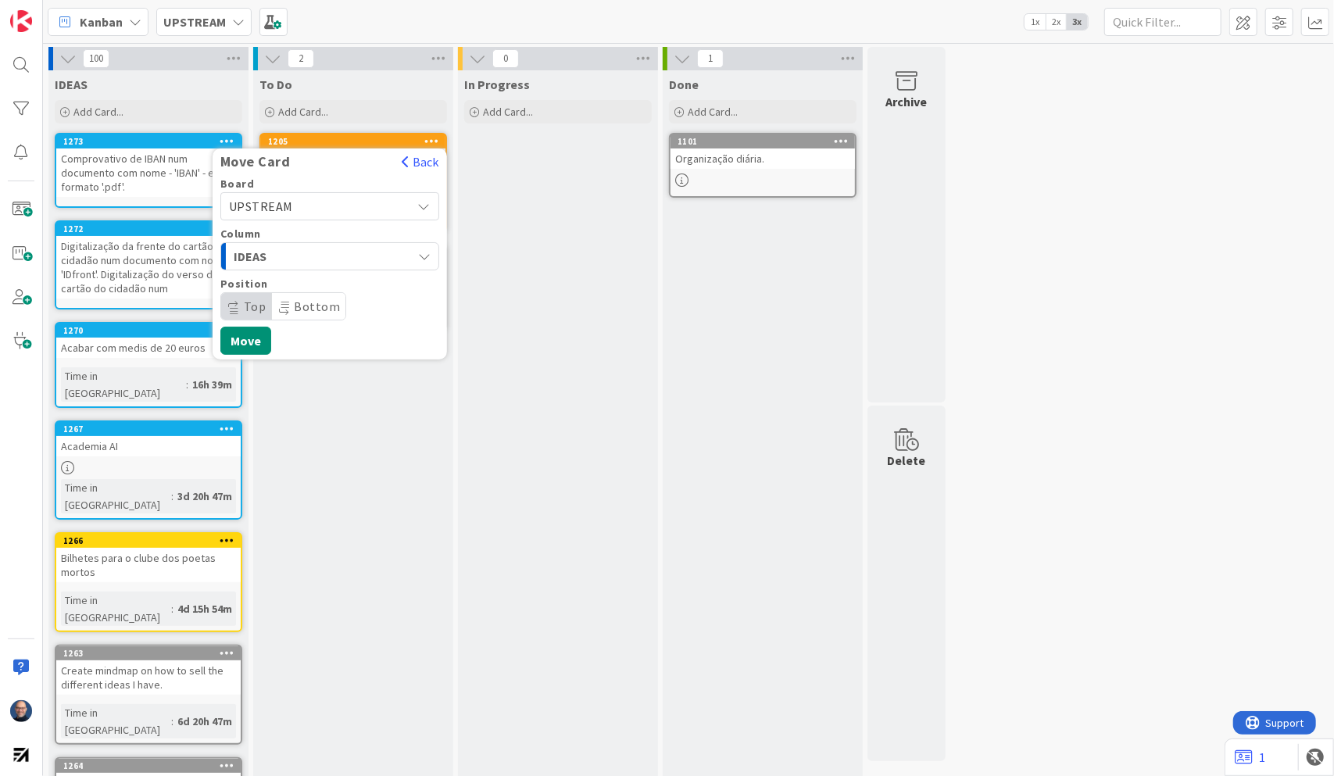
click at [289, 199] on span "UPSTREAM" at bounding box center [261, 207] width 64 height 16
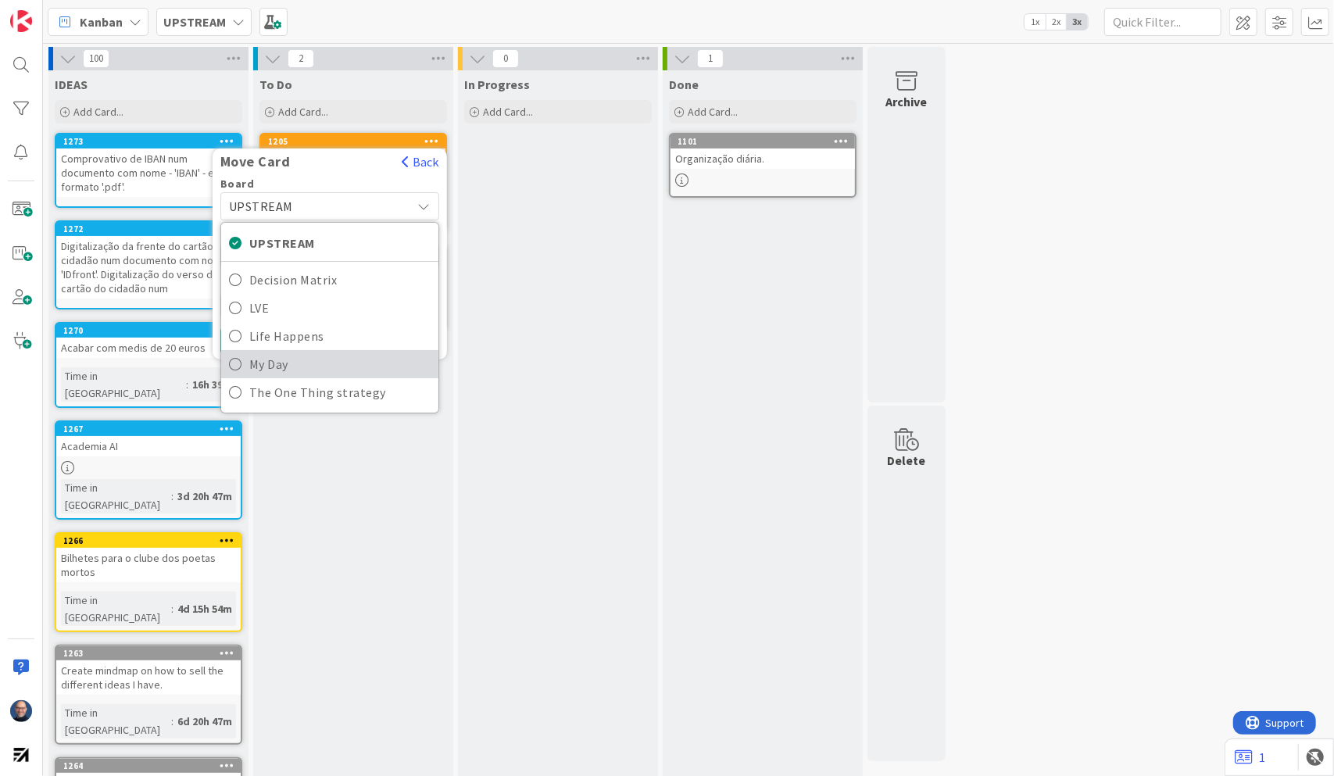
click at [280, 356] on span "My Day" at bounding box center [339, 363] width 181 height 23
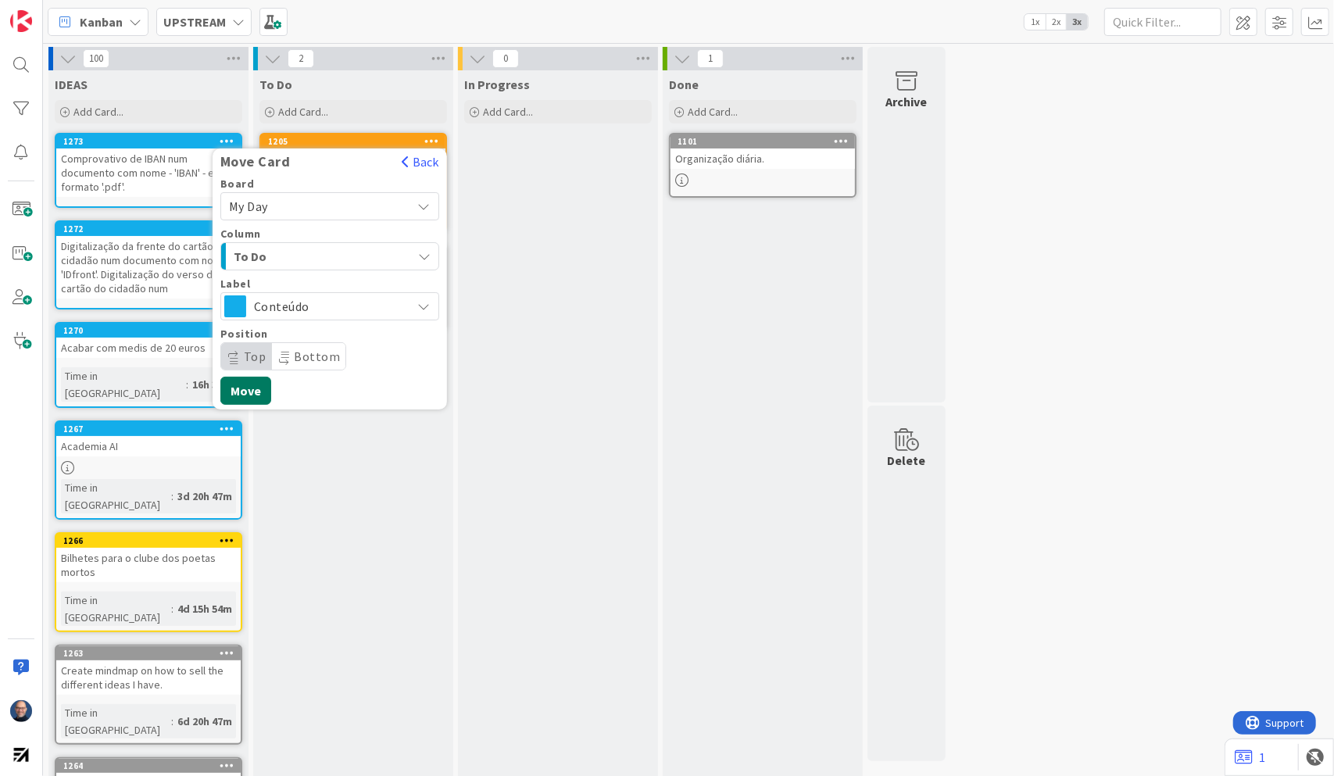
click at [249, 384] on button "Move" at bounding box center [245, 391] width 51 height 28
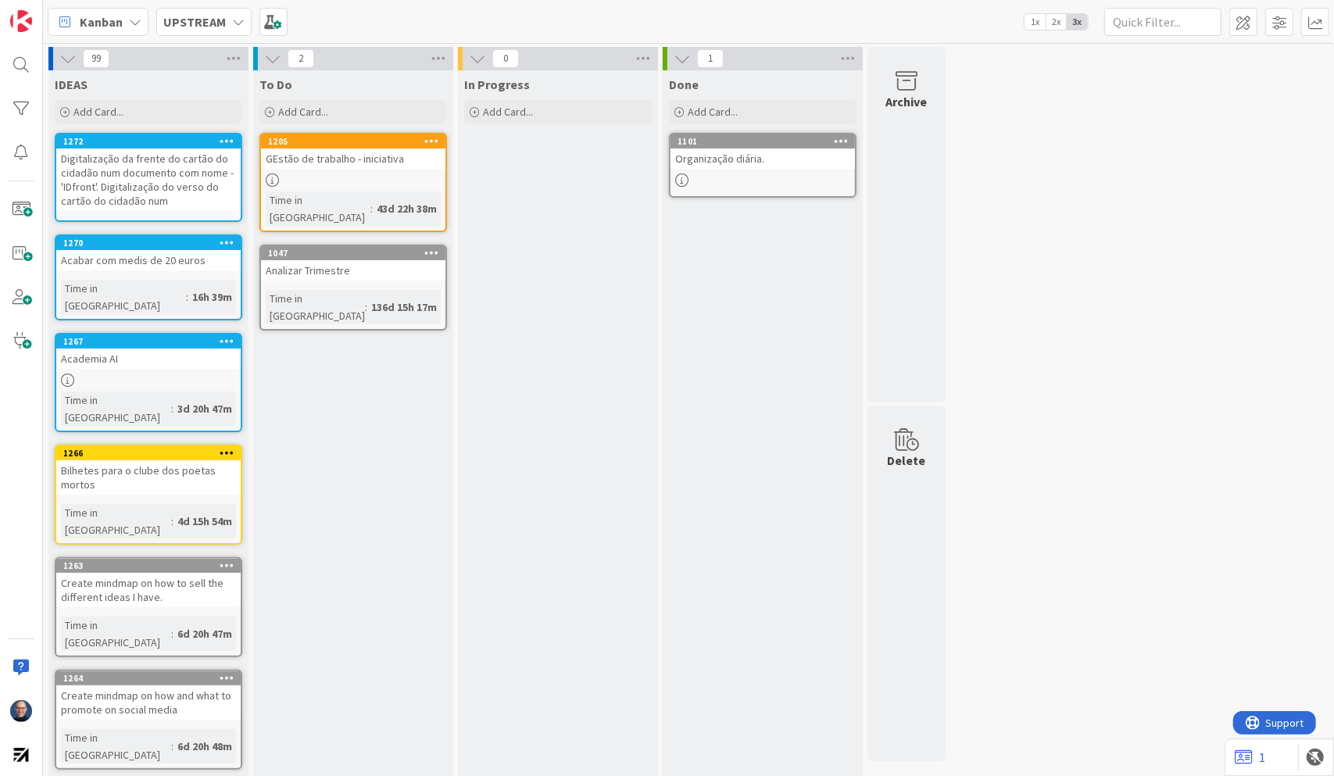
click at [233, 140] on icon at bounding box center [227, 140] width 15 height 11
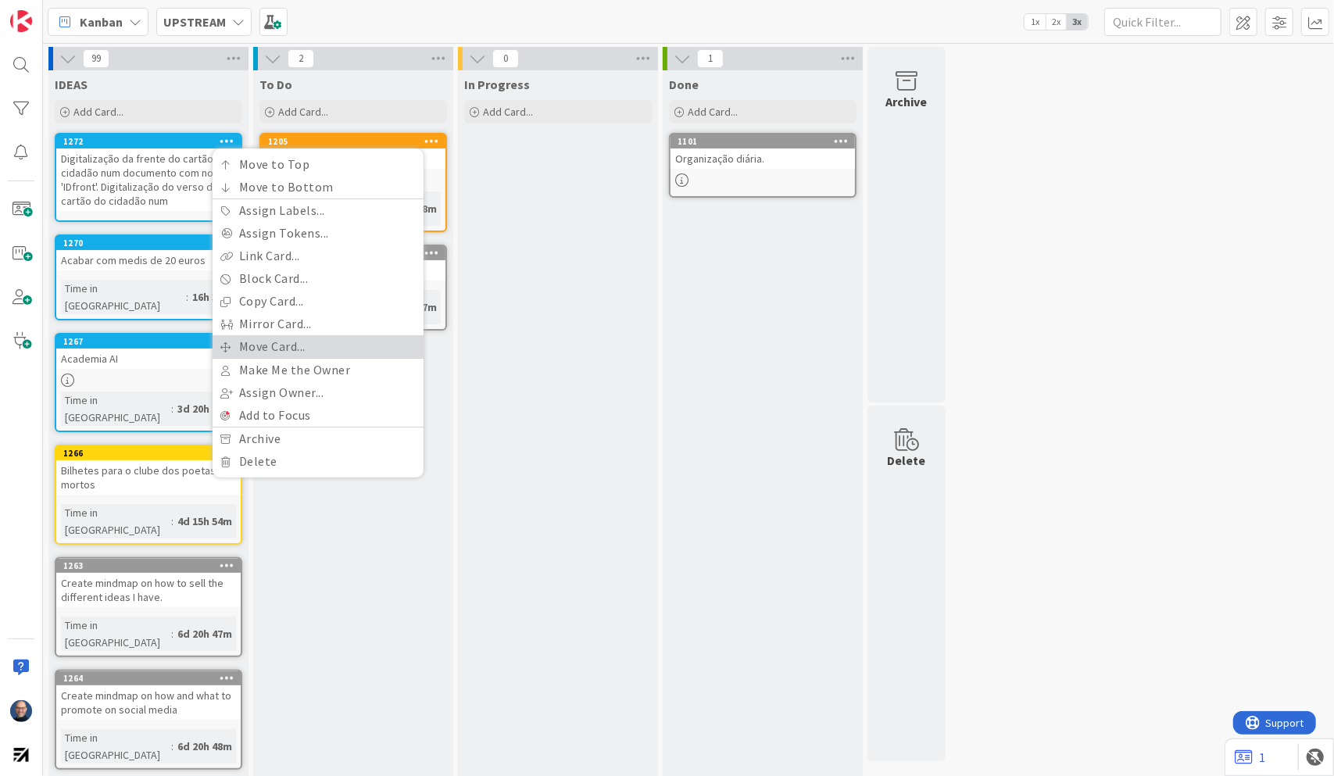
click at [261, 345] on link "Move Card..." at bounding box center [318, 346] width 211 height 23
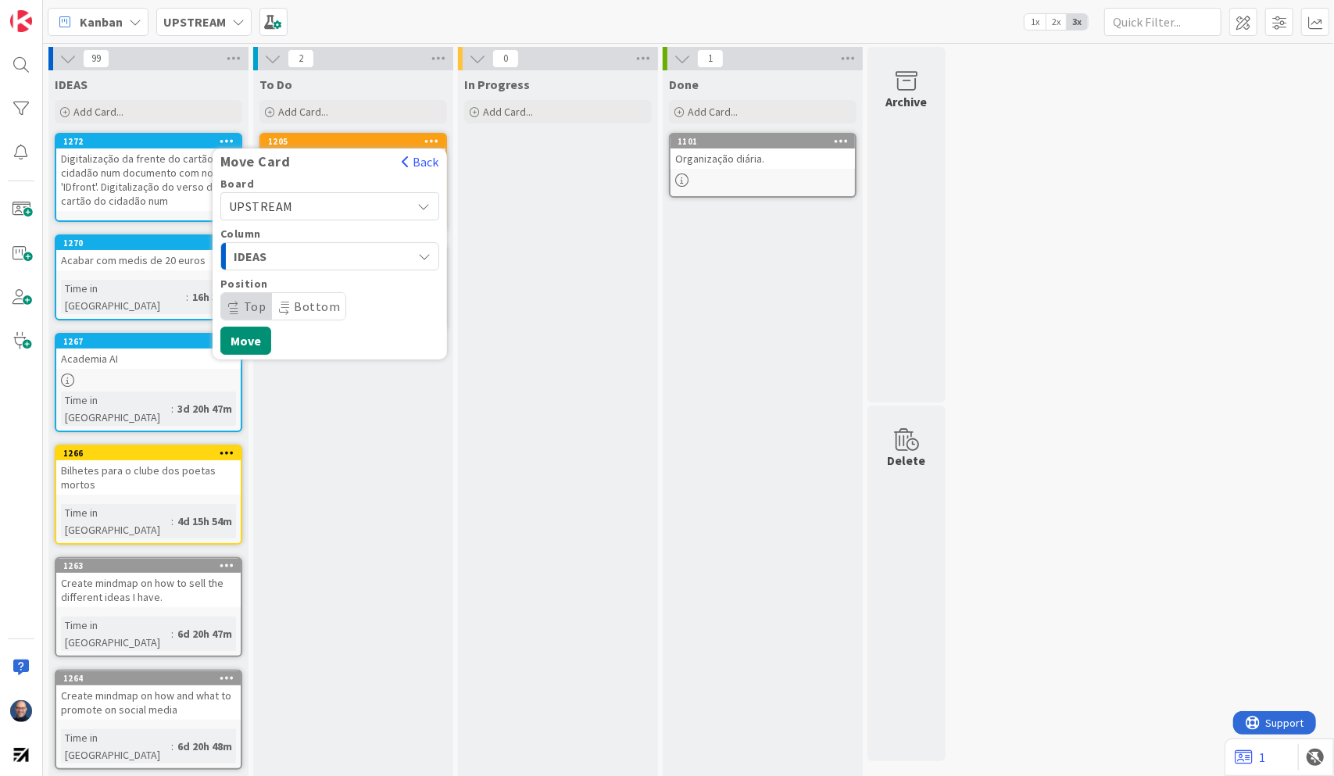
click at [309, 206] on span "UPSTREAM" at bounding box center [316, 206] width 175 height 22
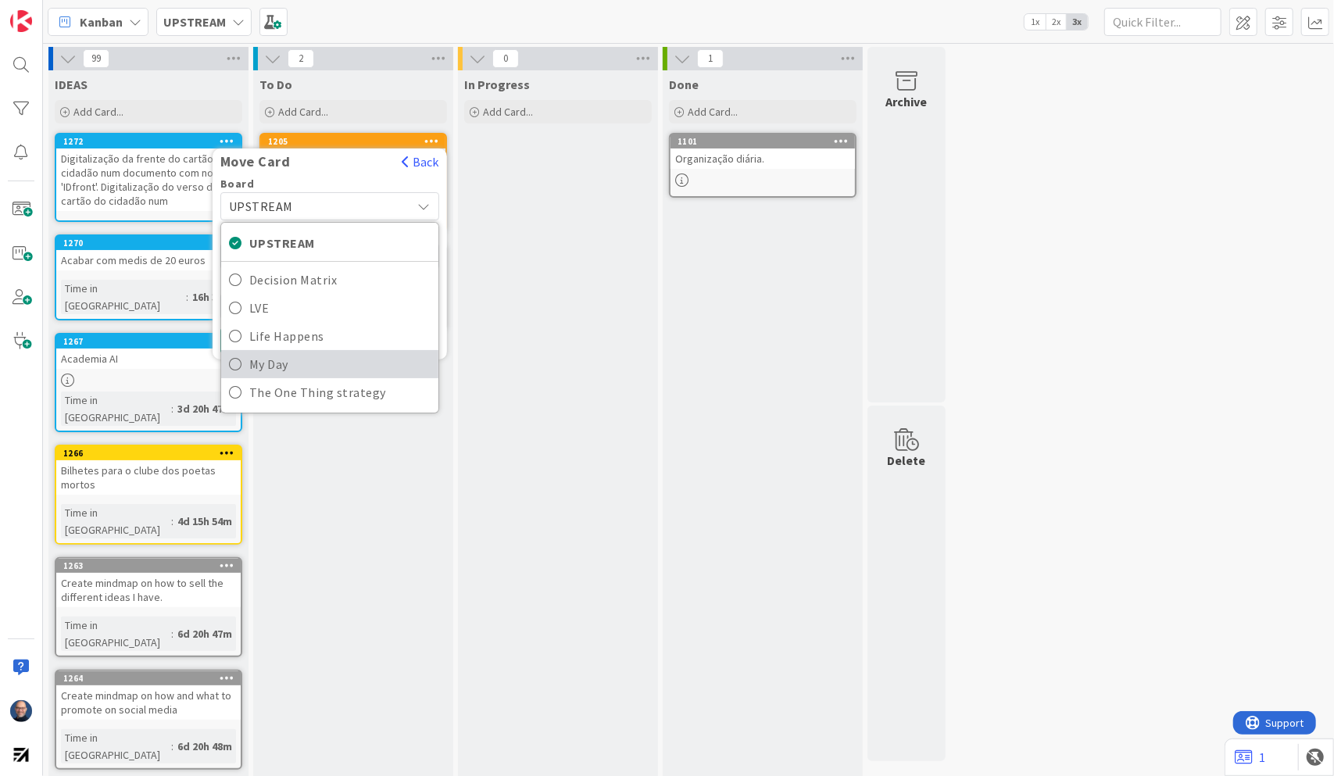
click at [305, 367] on span "My Day" at bounding box center [339, 363] width 181 height 23
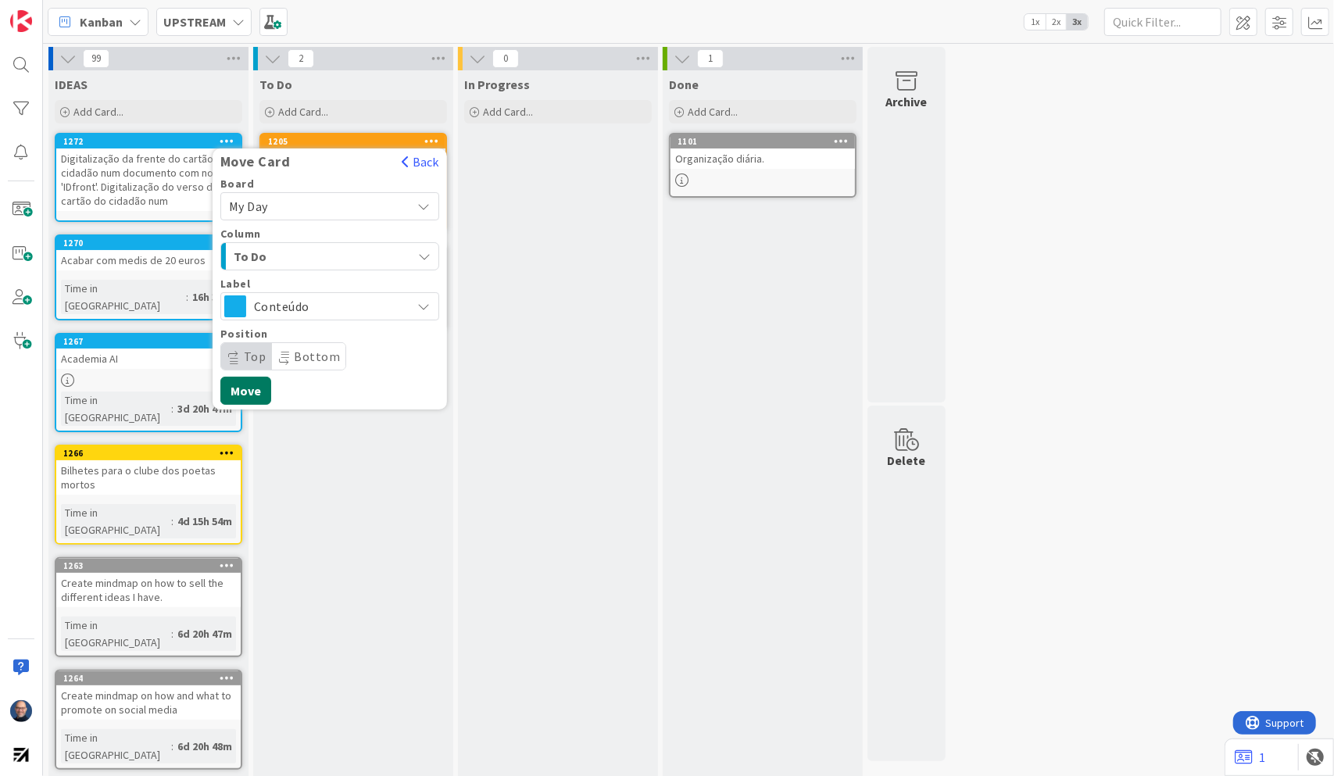
click at [241, 383] on button "Move" at bounding box center [245, 391] width 51 height 28
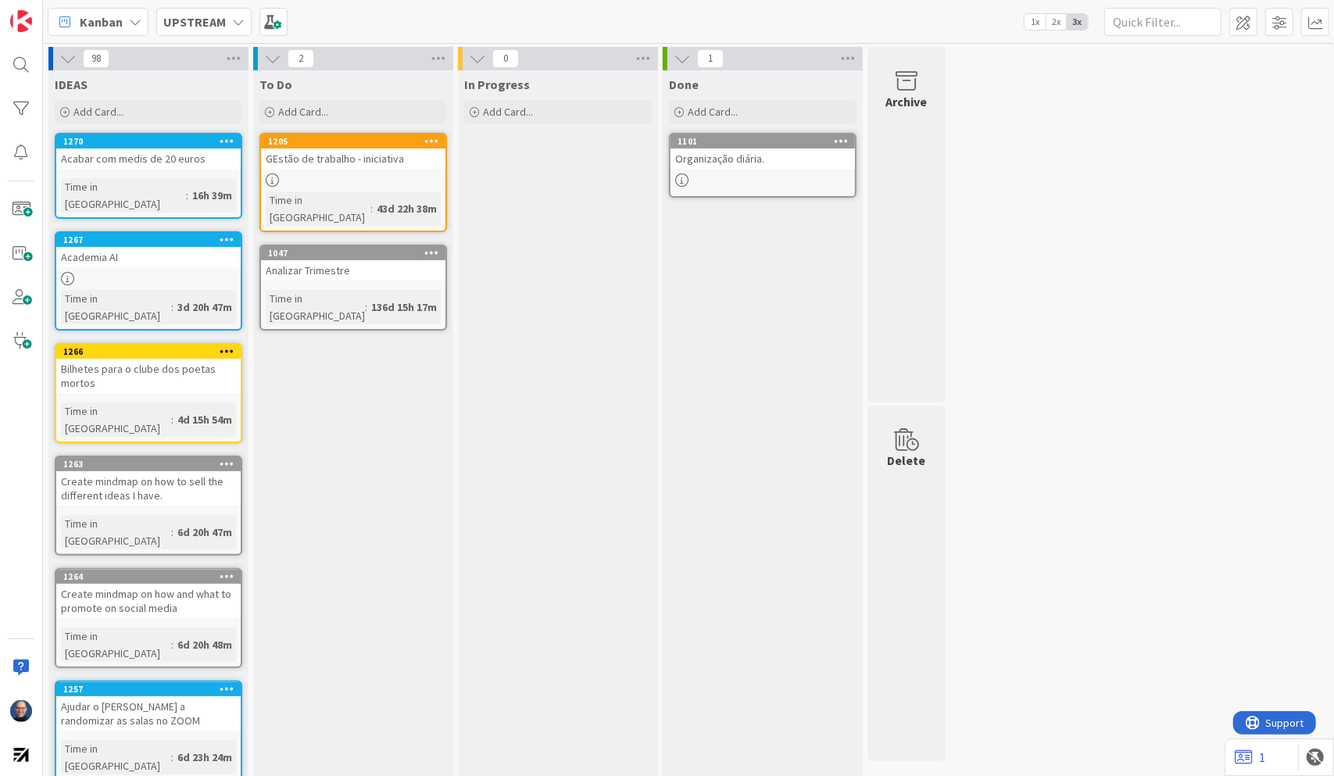
click at [233, 140] on icon at bounding box center [227, 140] width 15 height 11
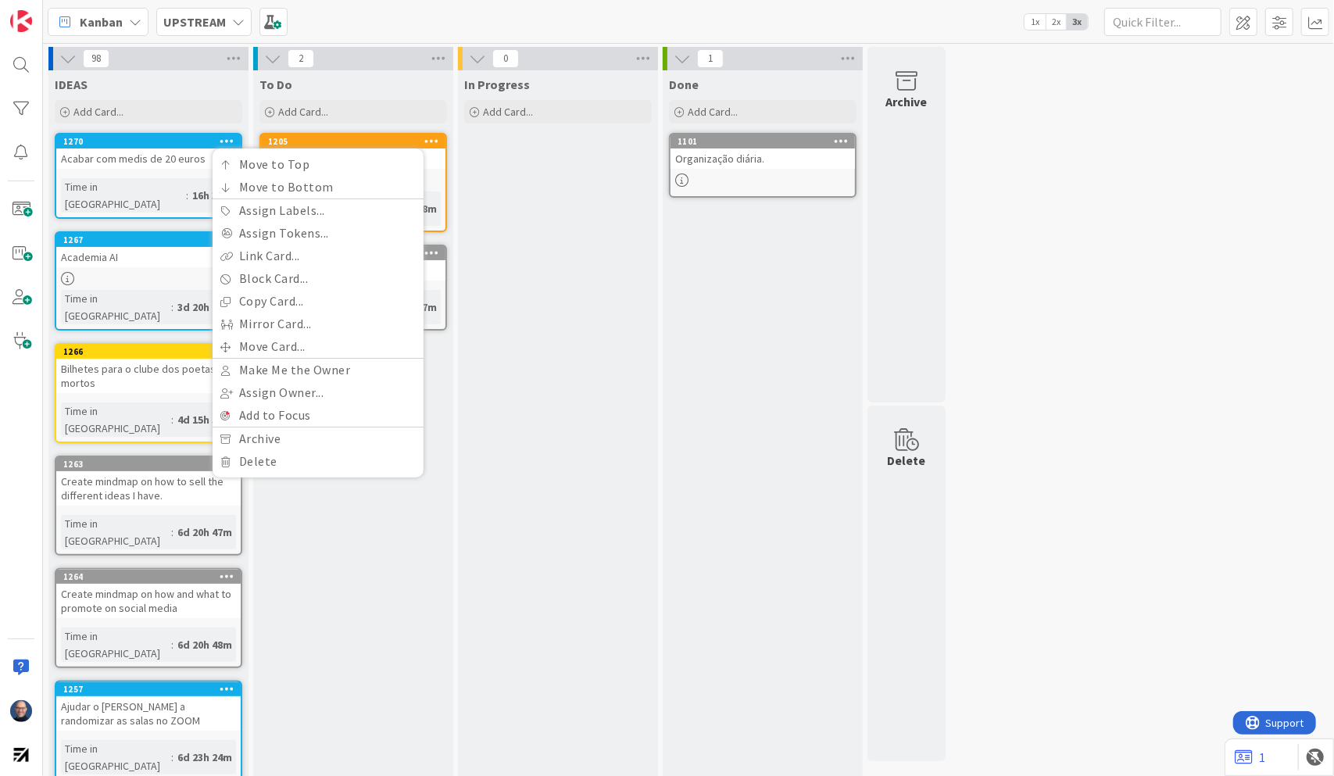
click at [214, 20] on b "UPSTREAM" at bounding box center [194, 22] width 63 height 16
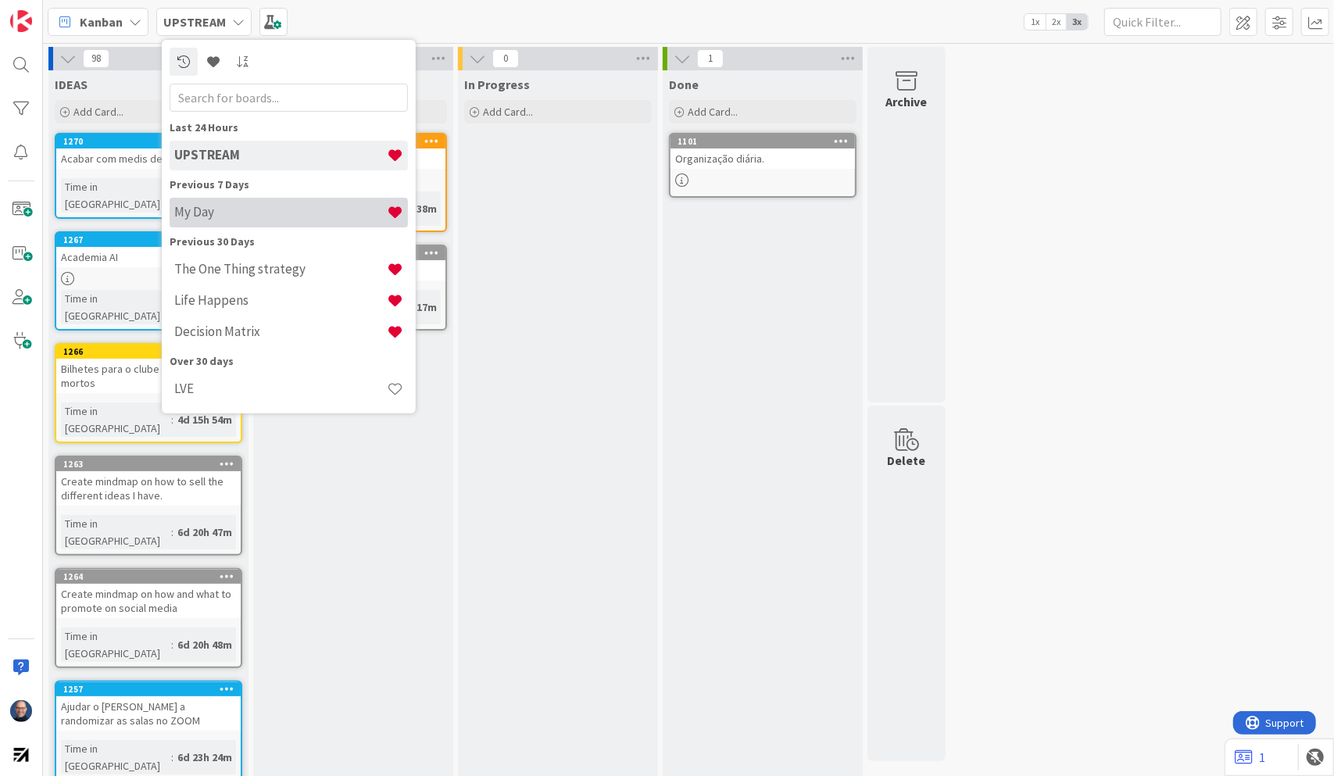
click at [229, 217] on h4 "My Day" at bounding box center [280, 212] width 213 height 16
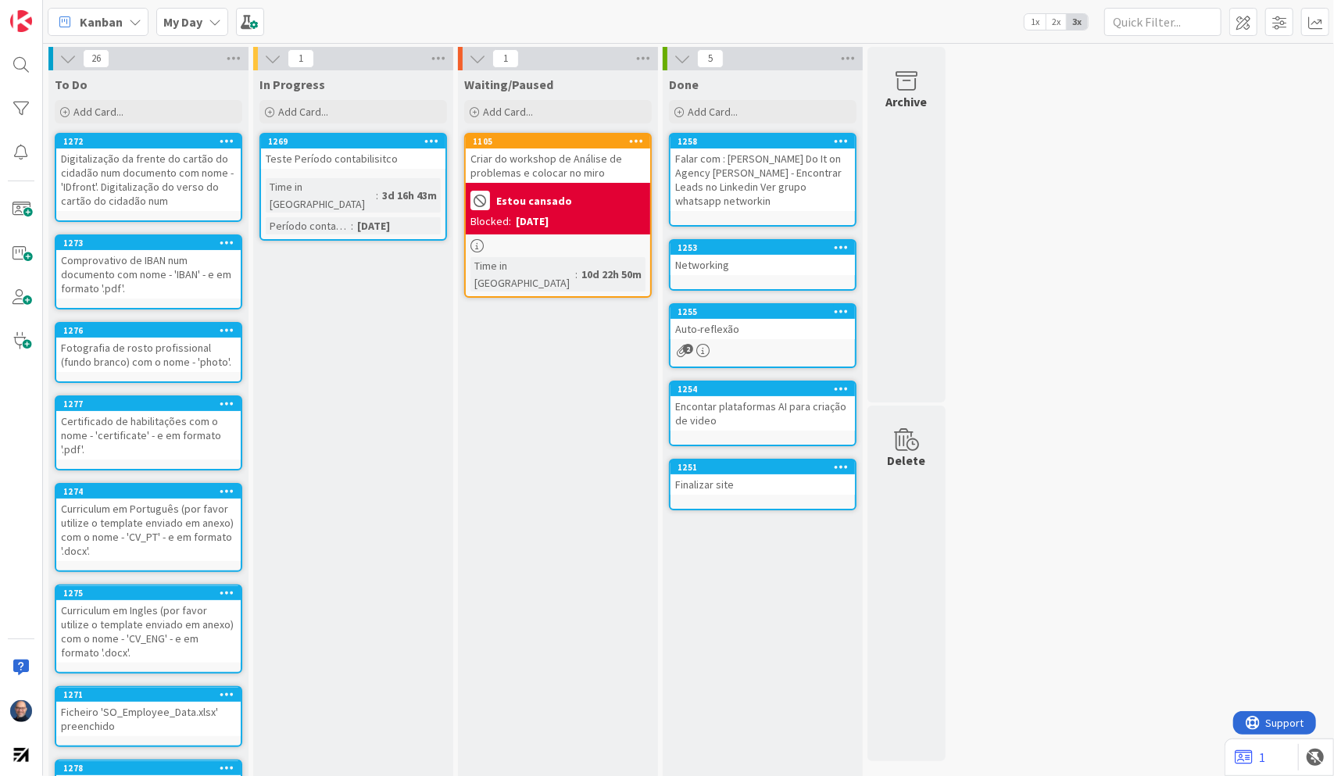
click at [347, 153] on div "Teste Período contabilisitco" at bounding box center [353, 158] width 184 height 20
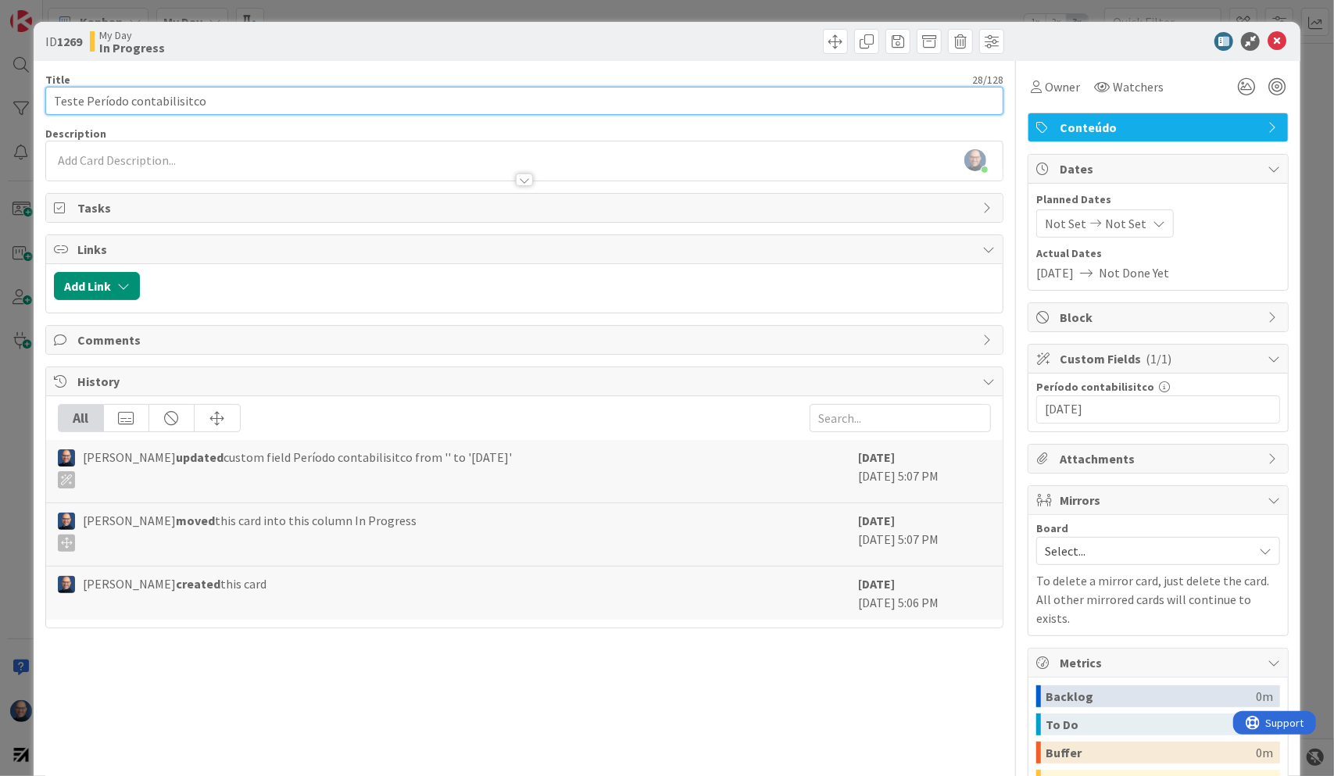
click at [327, 95] on input "Teste Período contabilisitco" at bounding box center [524, 101] width 959 height 28
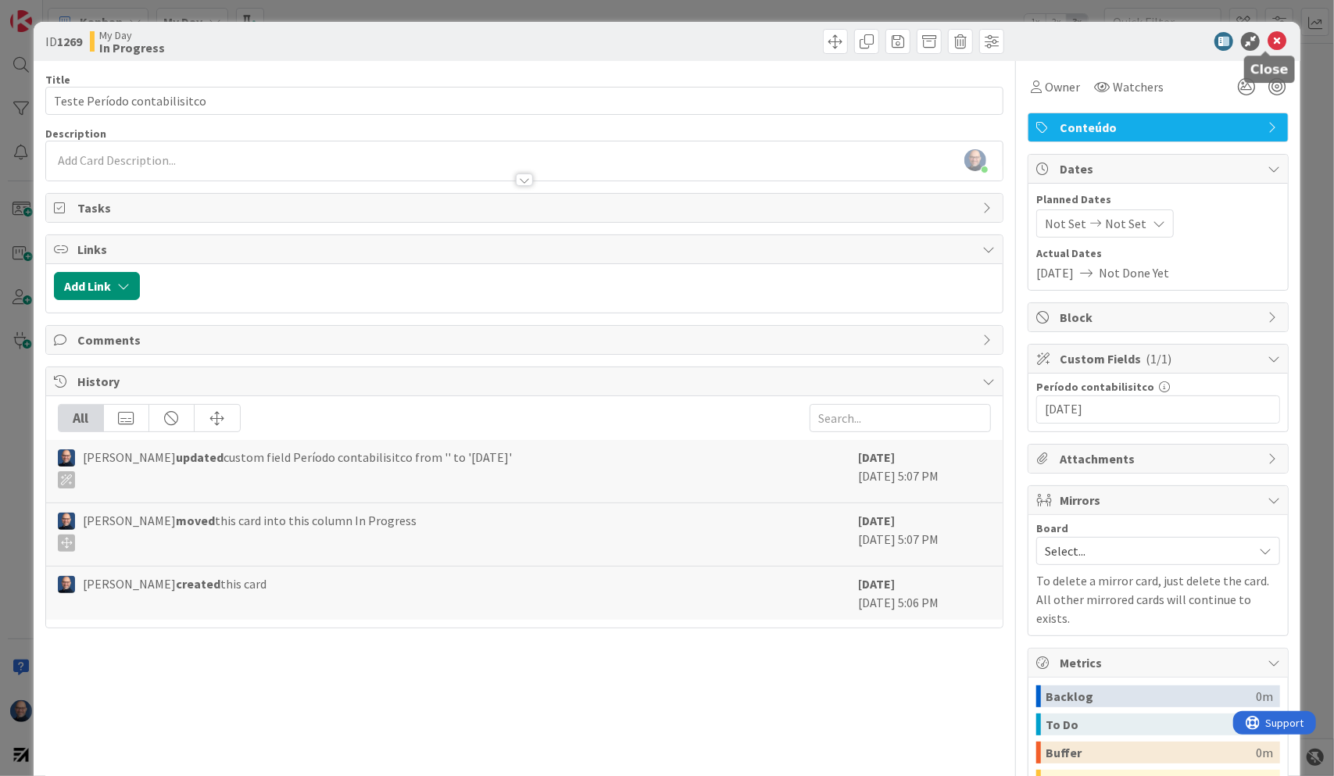
click at [1191, 33] on icon at bounding box center [1277, 41] width 19 height 19
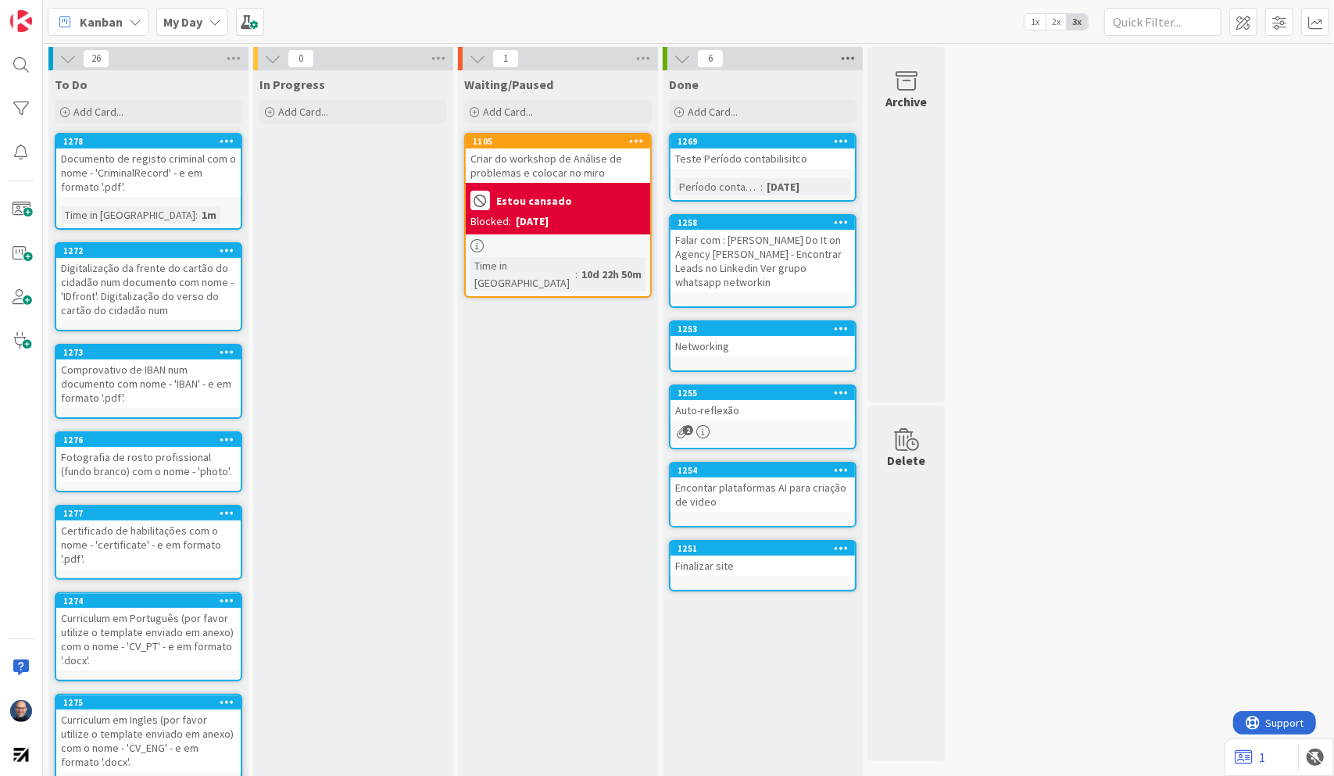
click at [849, 57] on icon at bounding box center [848, 58] width 20 height 23
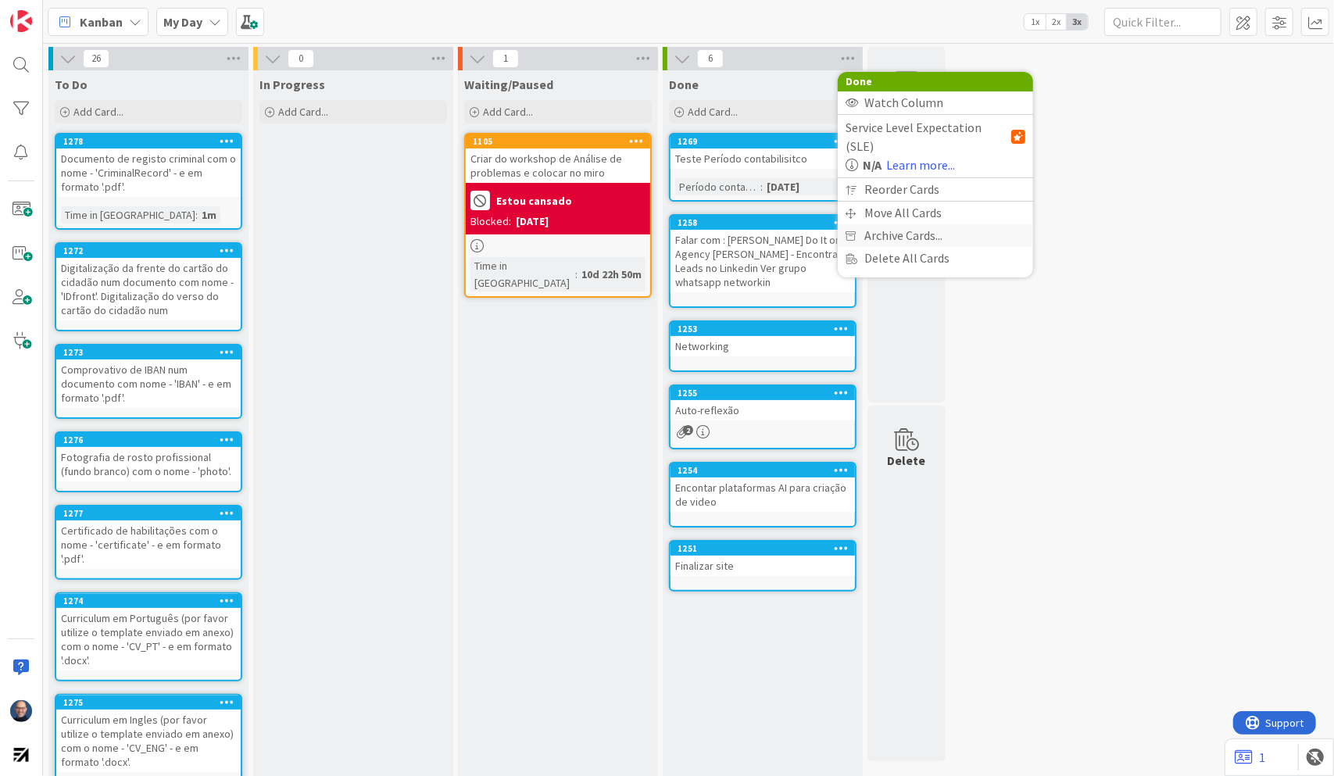
click at [921, 224] on span "Archive Cards..." at bounding box center [903, 235] width 78 height 23
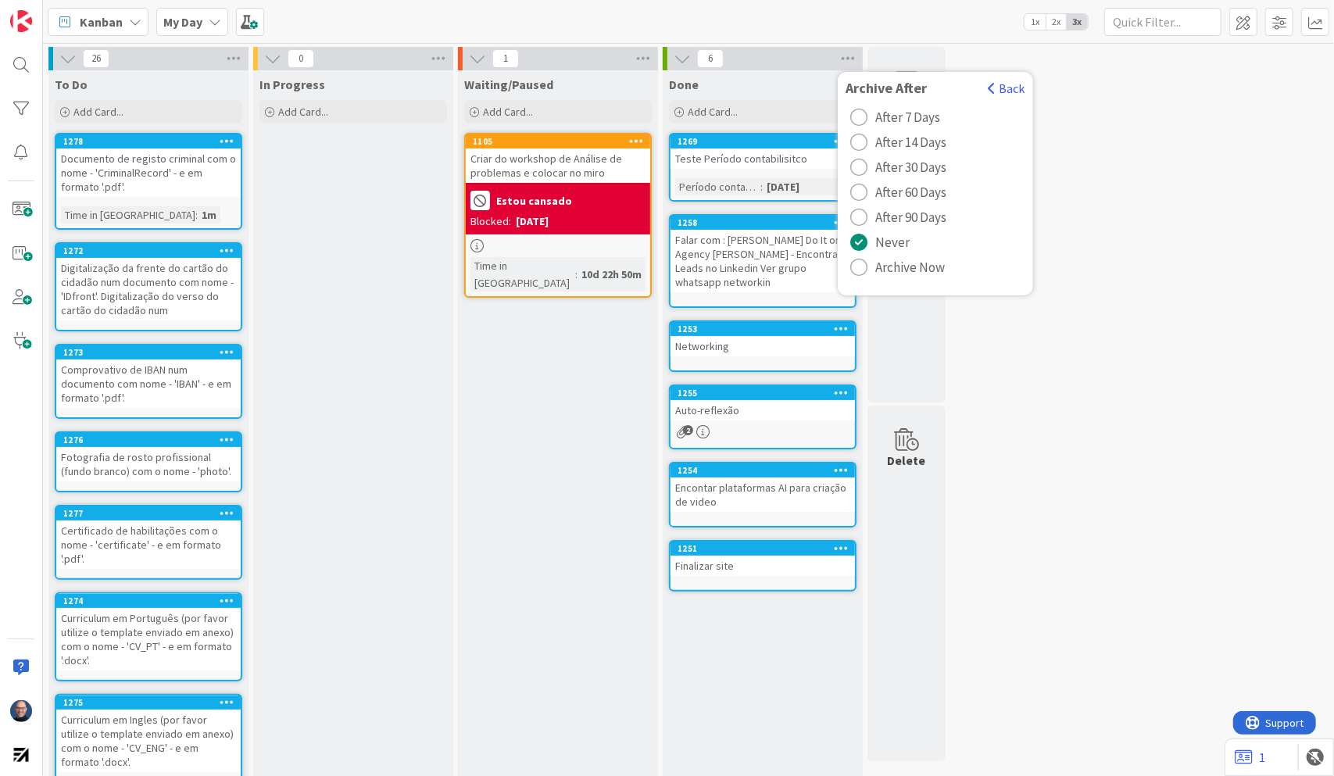
click at [905, 268] on span "Archive Now" at bounding box center [910, 267] width 70 height 23
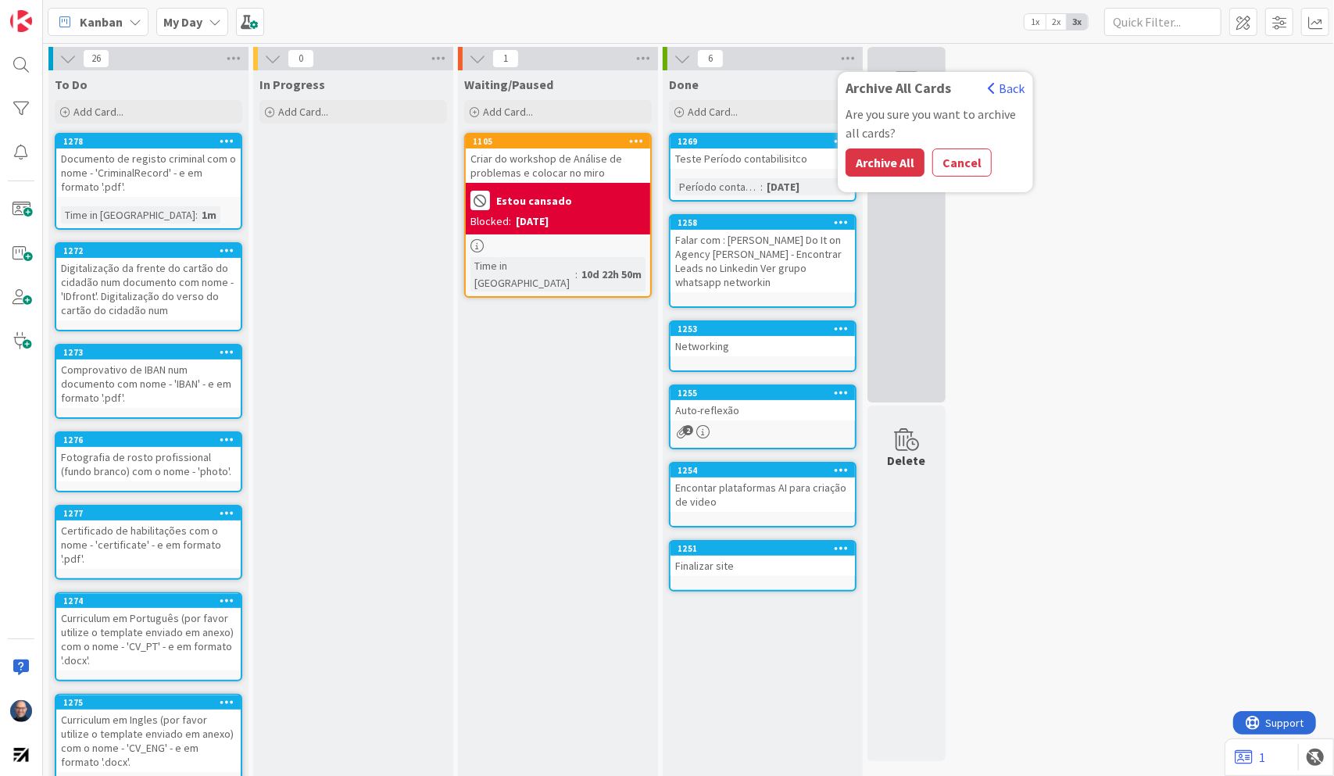
drag, startPoint x: 901, startPoint y: 168, endPoint x: 882, endPoint y: 161, distance: 20.8
click at [901, 167] on button "Archive All" at bounding box center [885, 162] width 79 height 28
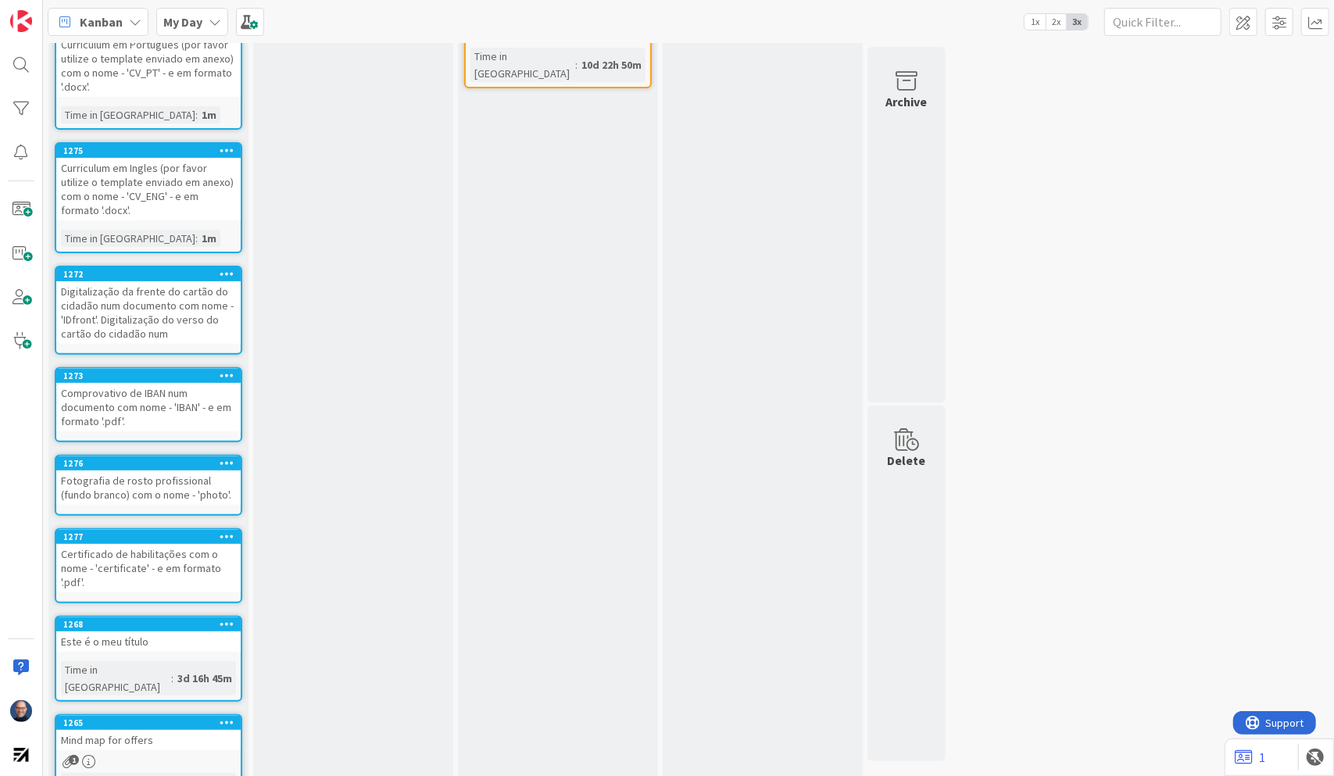
scroll to position [234, 0]
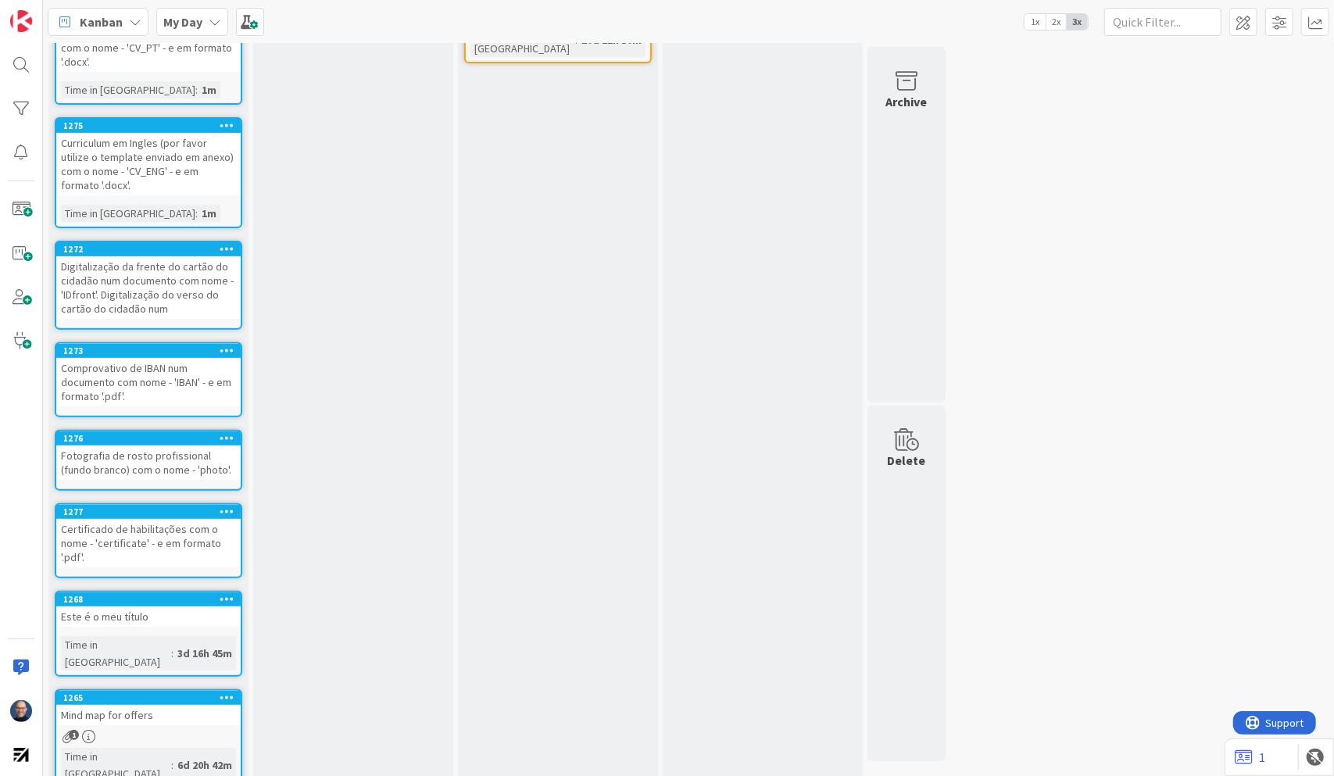
click at [228, 600] on icon at bounding box center [227, 598] width 15 height 11
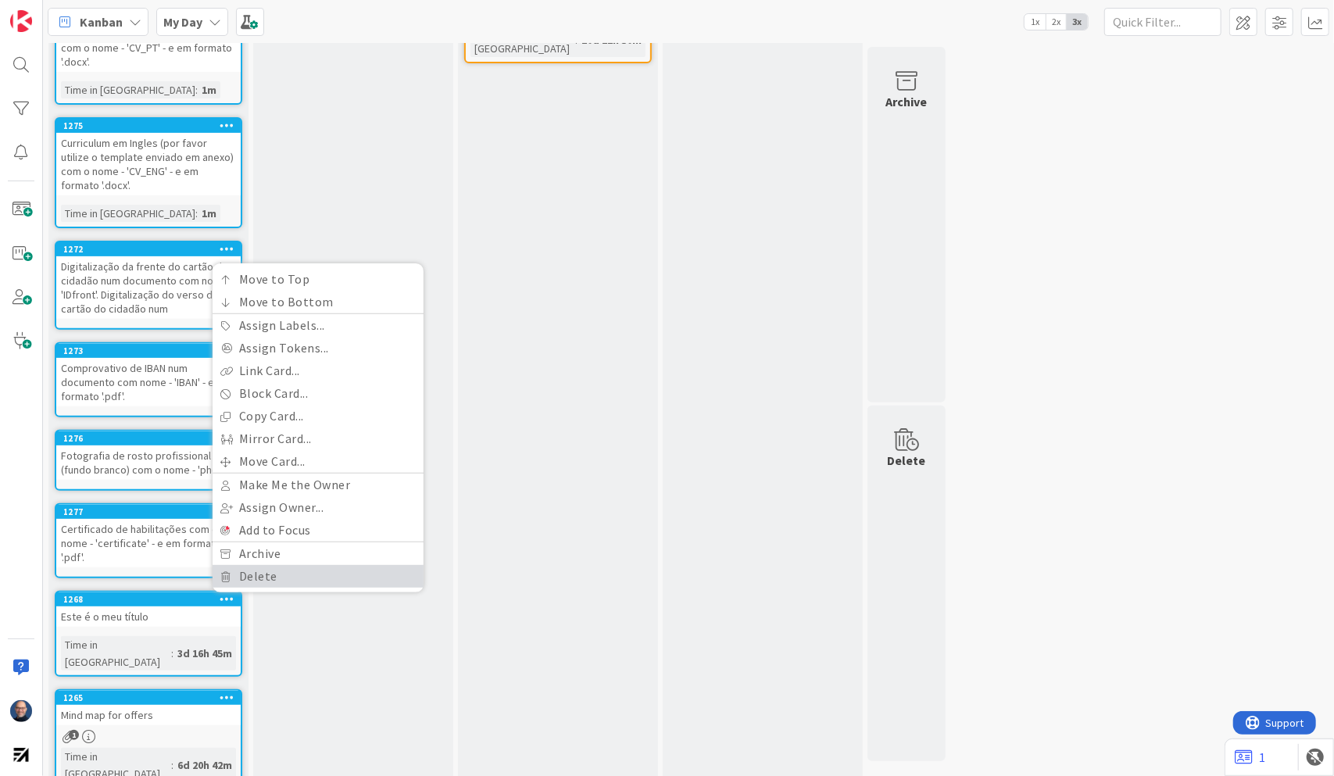
click at [245, 575] on link "Delete" at bounding box center [318, 576] width 211 height 23
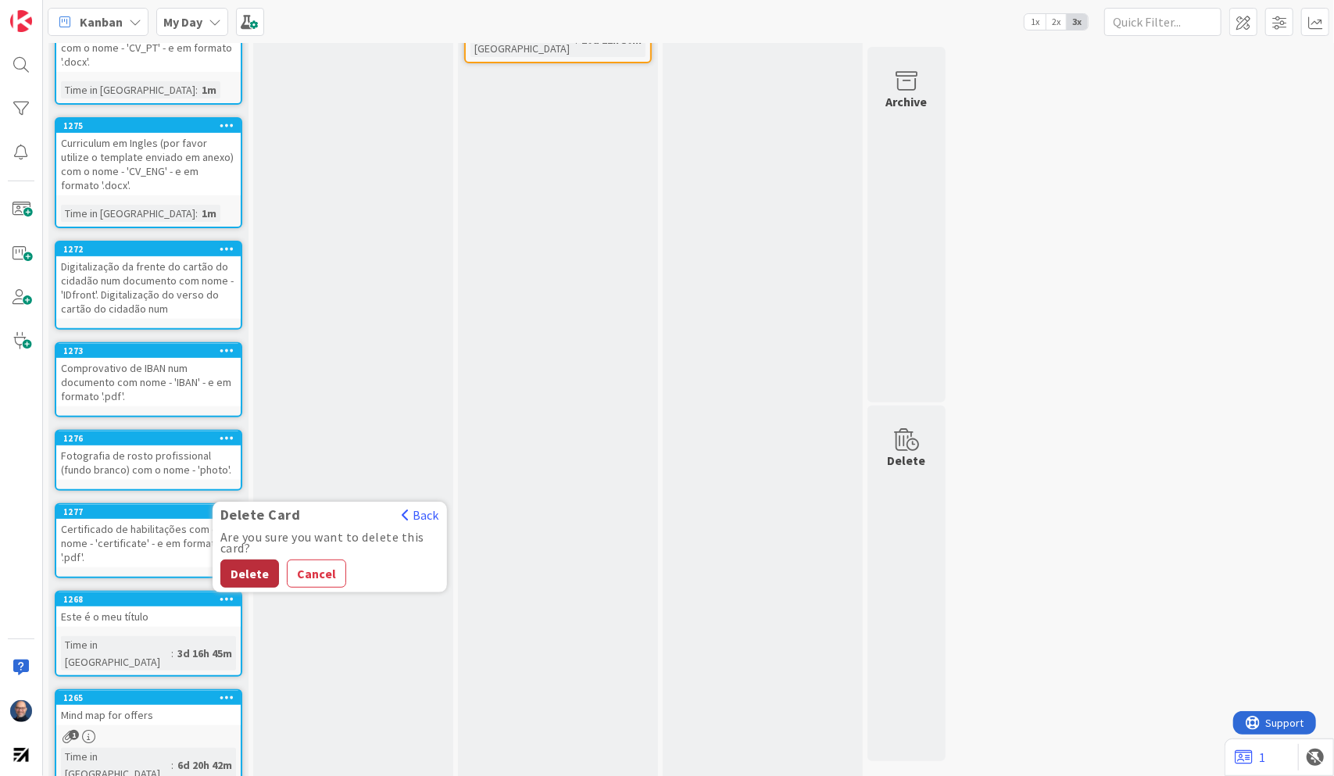
click at [236, 574] on button "Delete" at bounding box center [249, 574] width 59 height 28
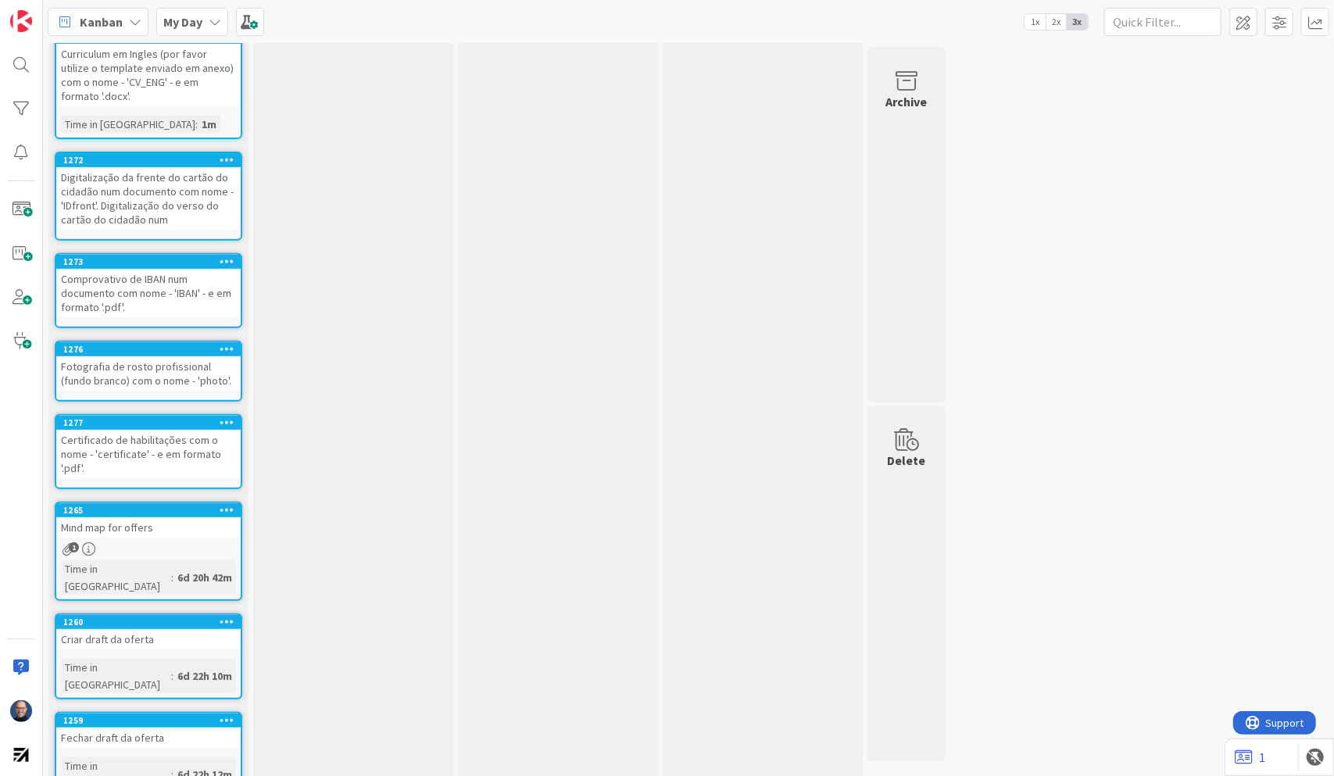
scroll to position [351, 0]
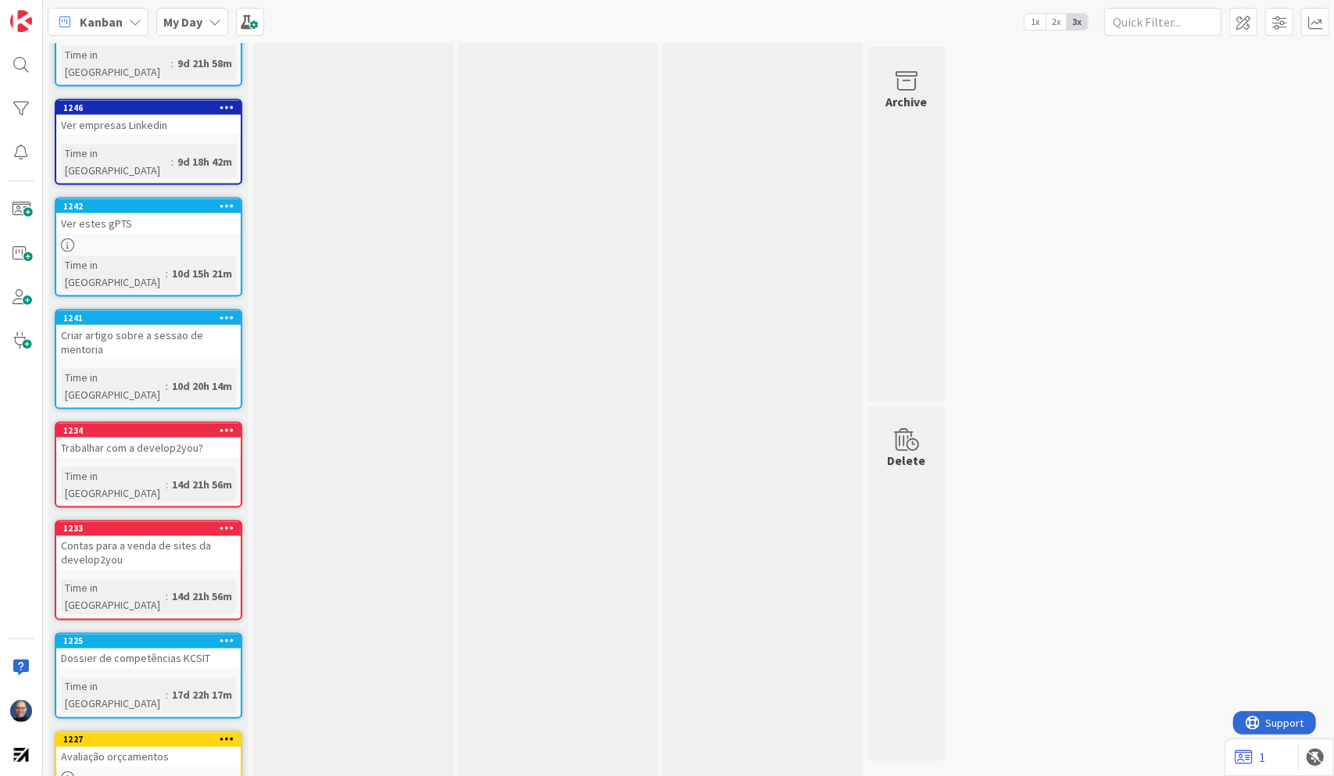
scroll to position [1585, 0]
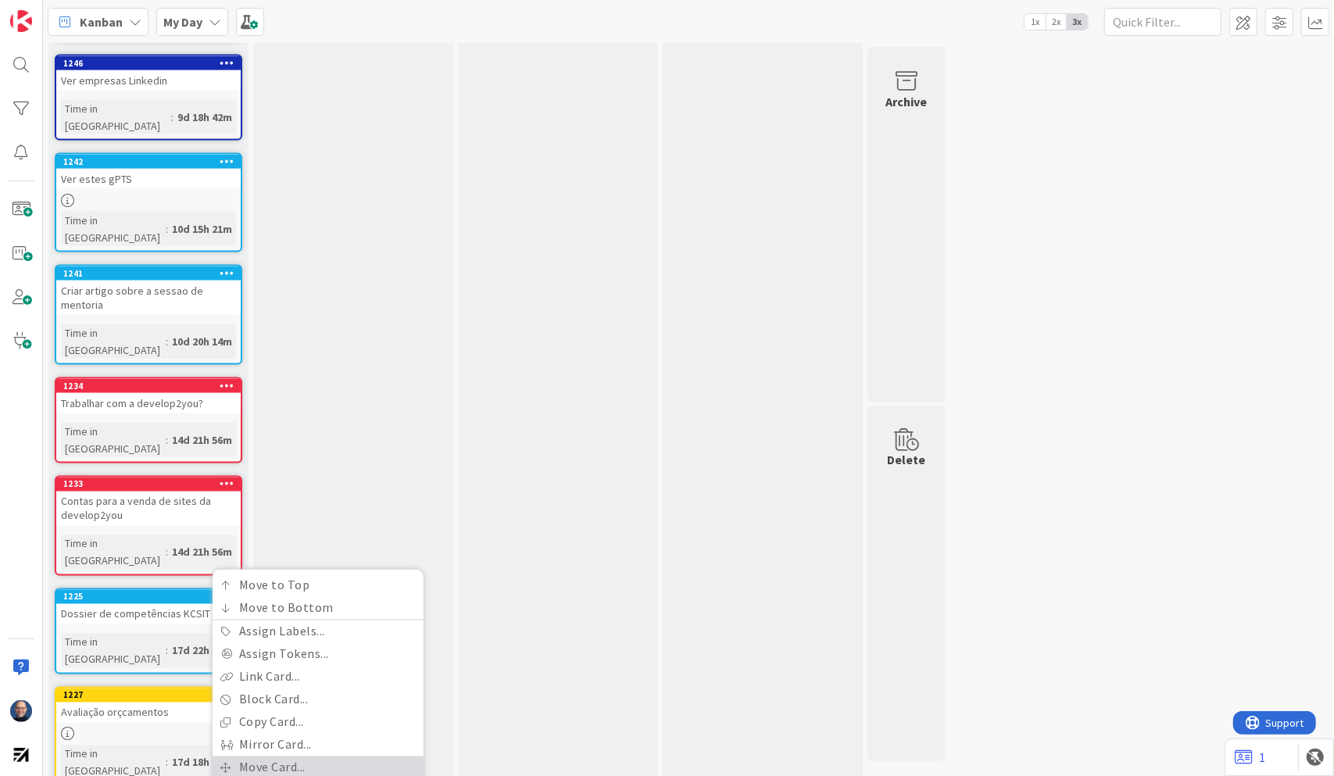
click at [263, 608] on link "Move Card..." at bounding box center [318, 768] width 211 height 23
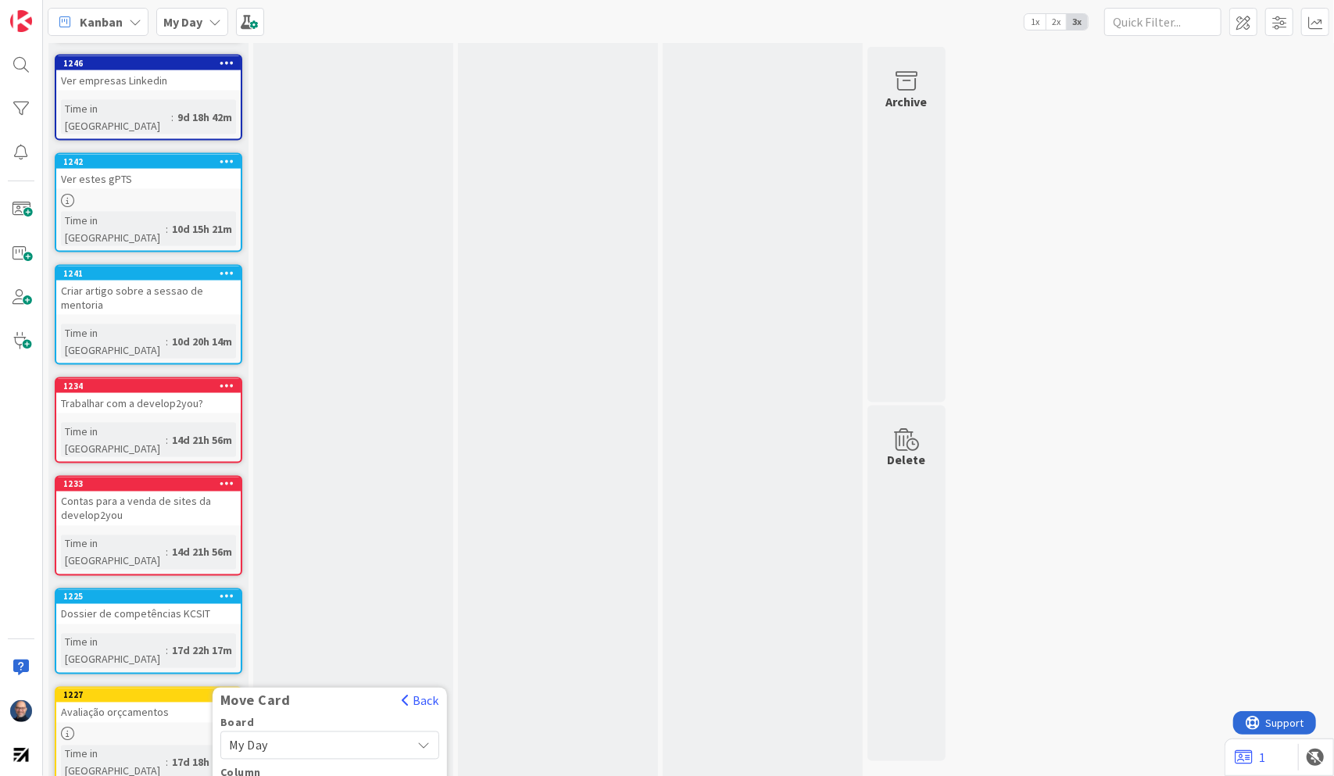
click at [293, 608] on span "My Day" at bounding box center [316, 746] width 175 height 22
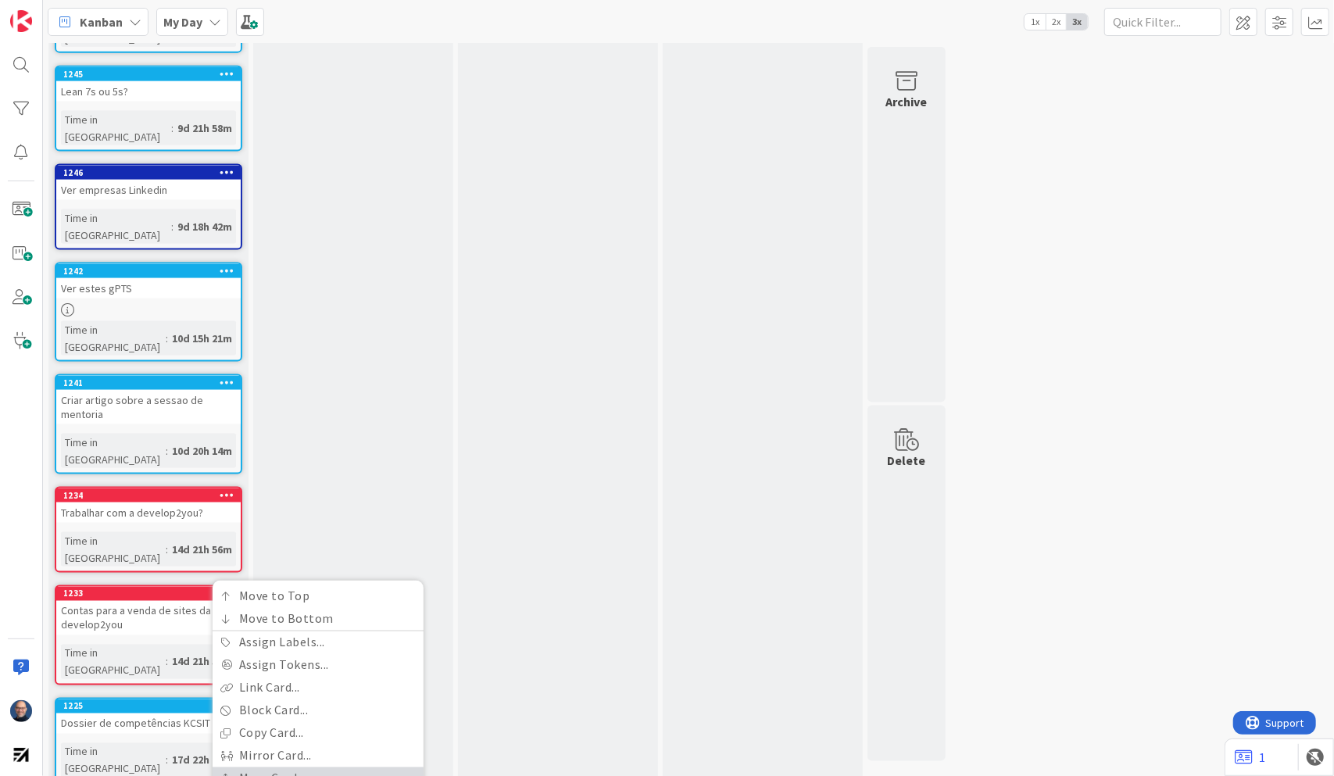
click at [273, 608] on link "Move Card..." at bounding box center [318, 778] width 211 height 23
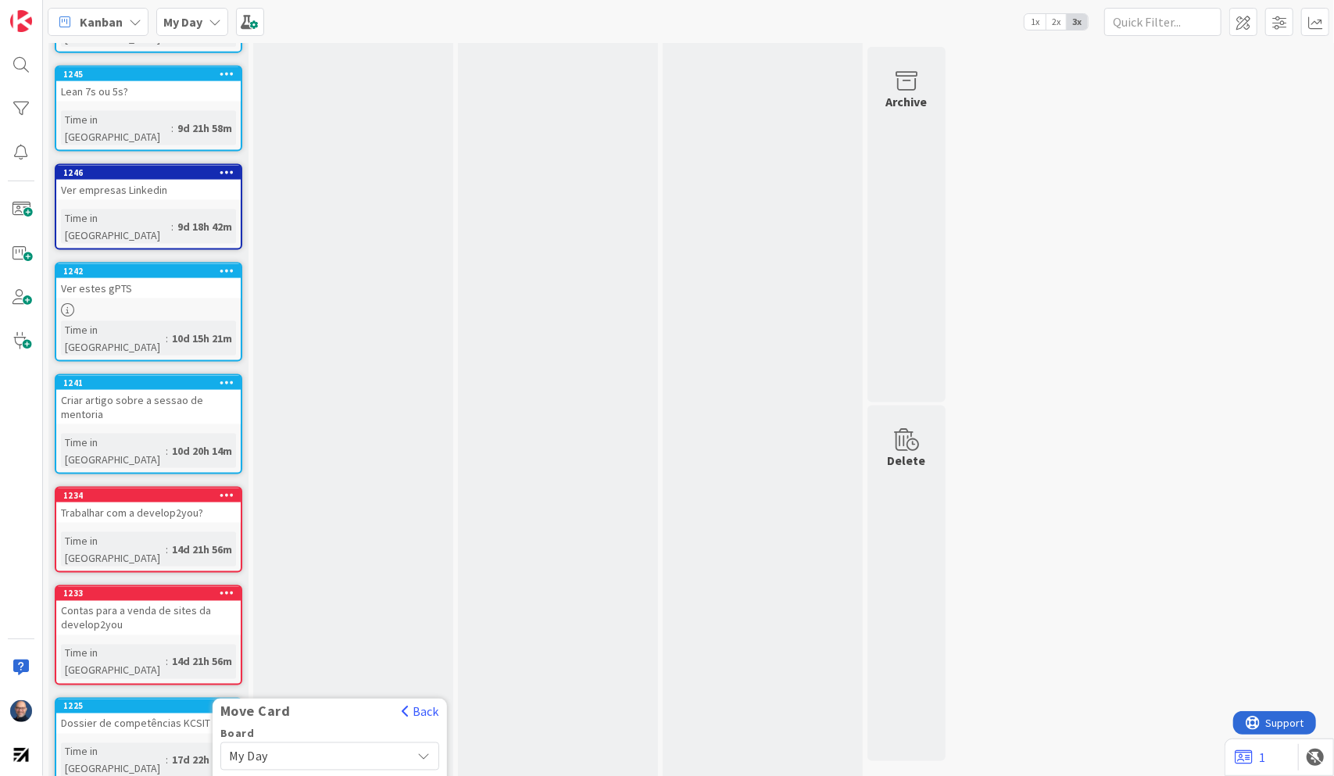
click at [289, 608] on span "My Day" at bounding box center [316, 757] width 175 height 22
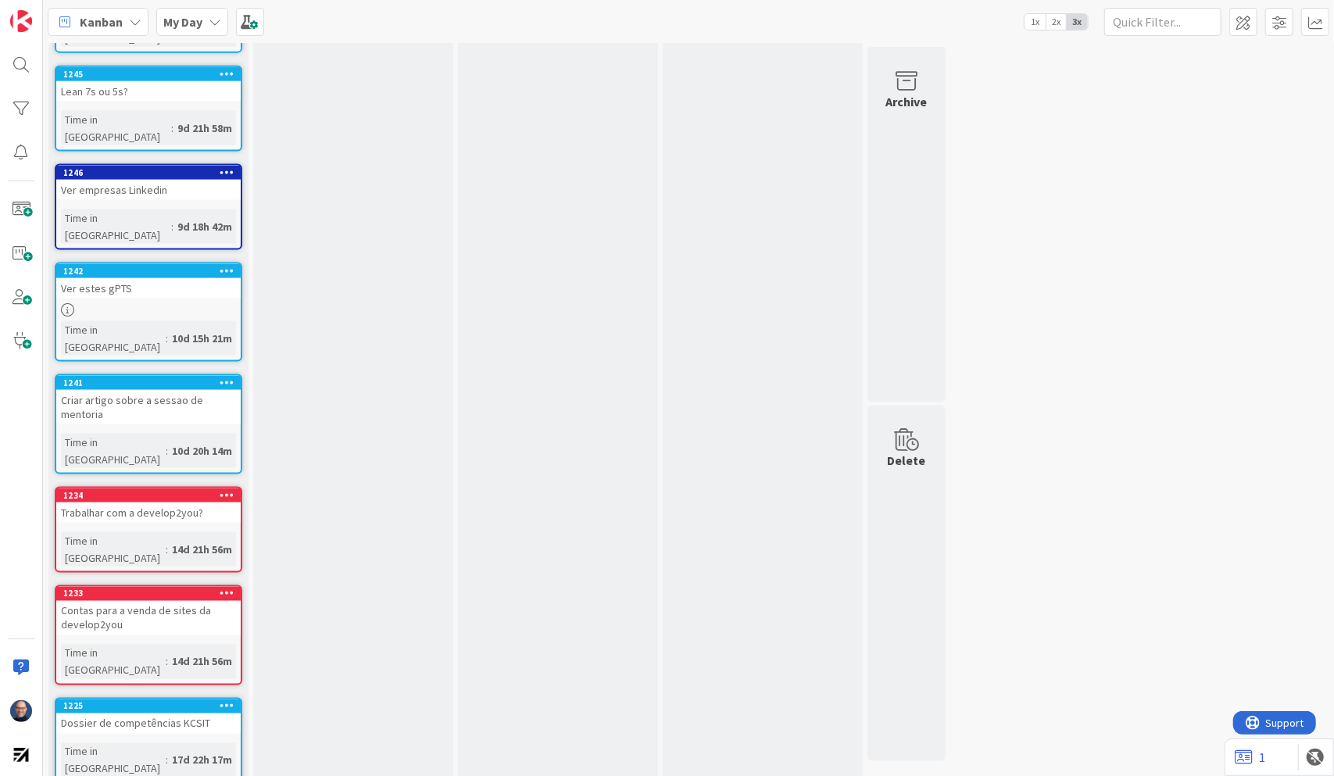
scroll to position [1394, 0]
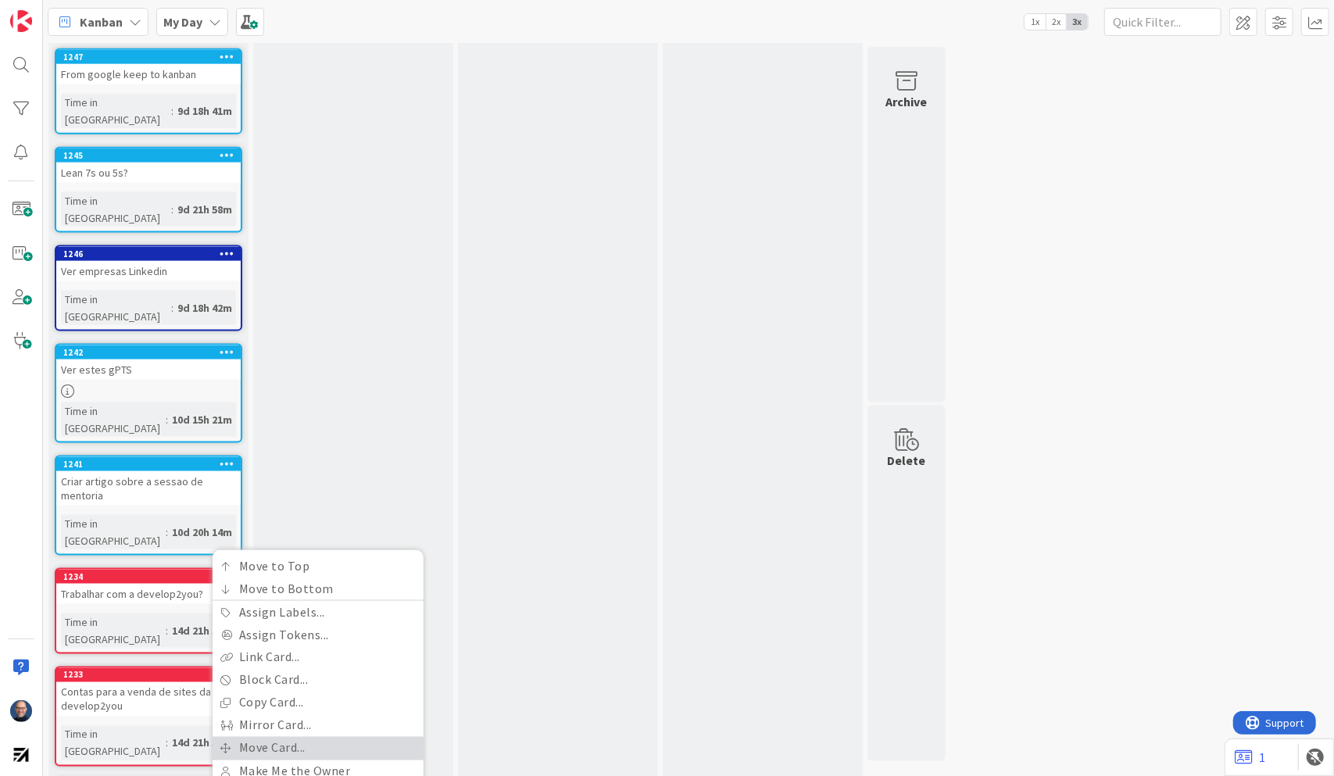
click at [270, 608] on link "Move Card..." at bounding box center [318, 748] width 211 height 23
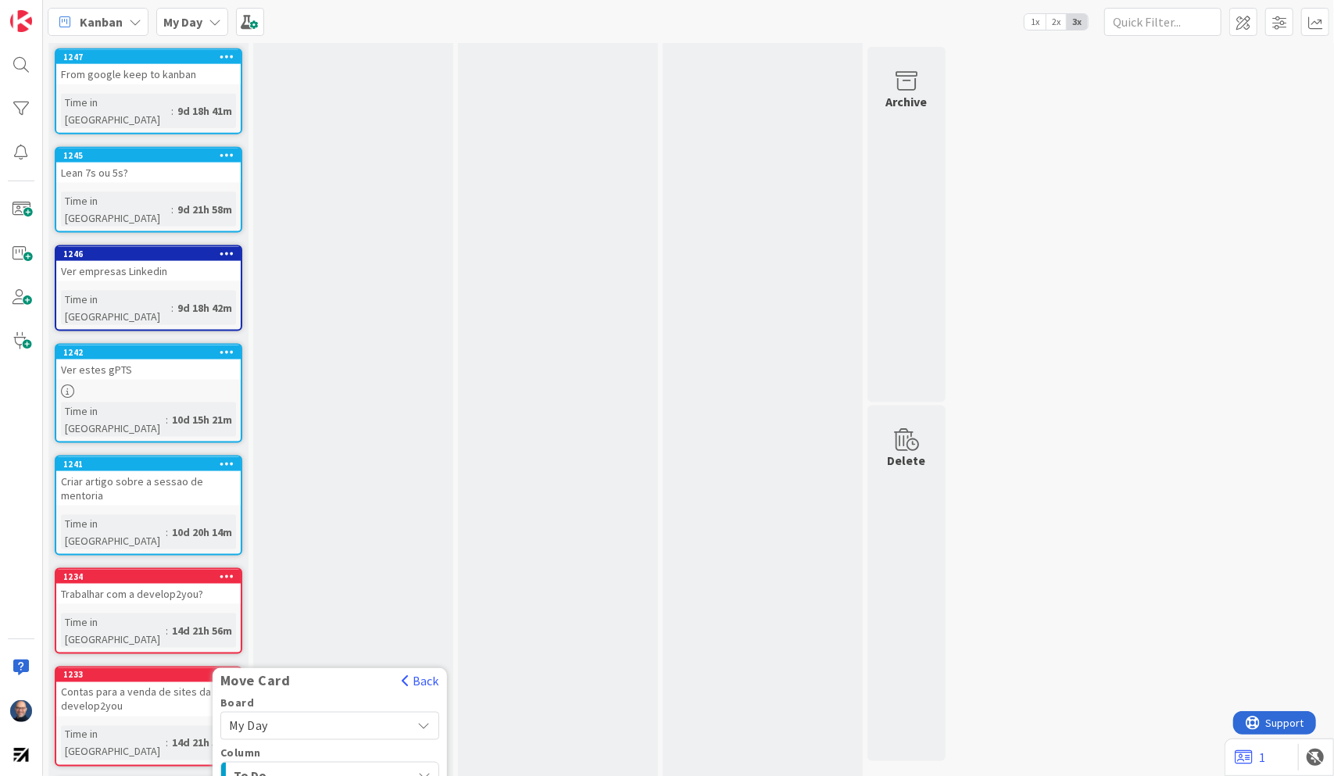
click at [274, 608] on span "My Day" at bounding box center [316, 726] width 175 height 22
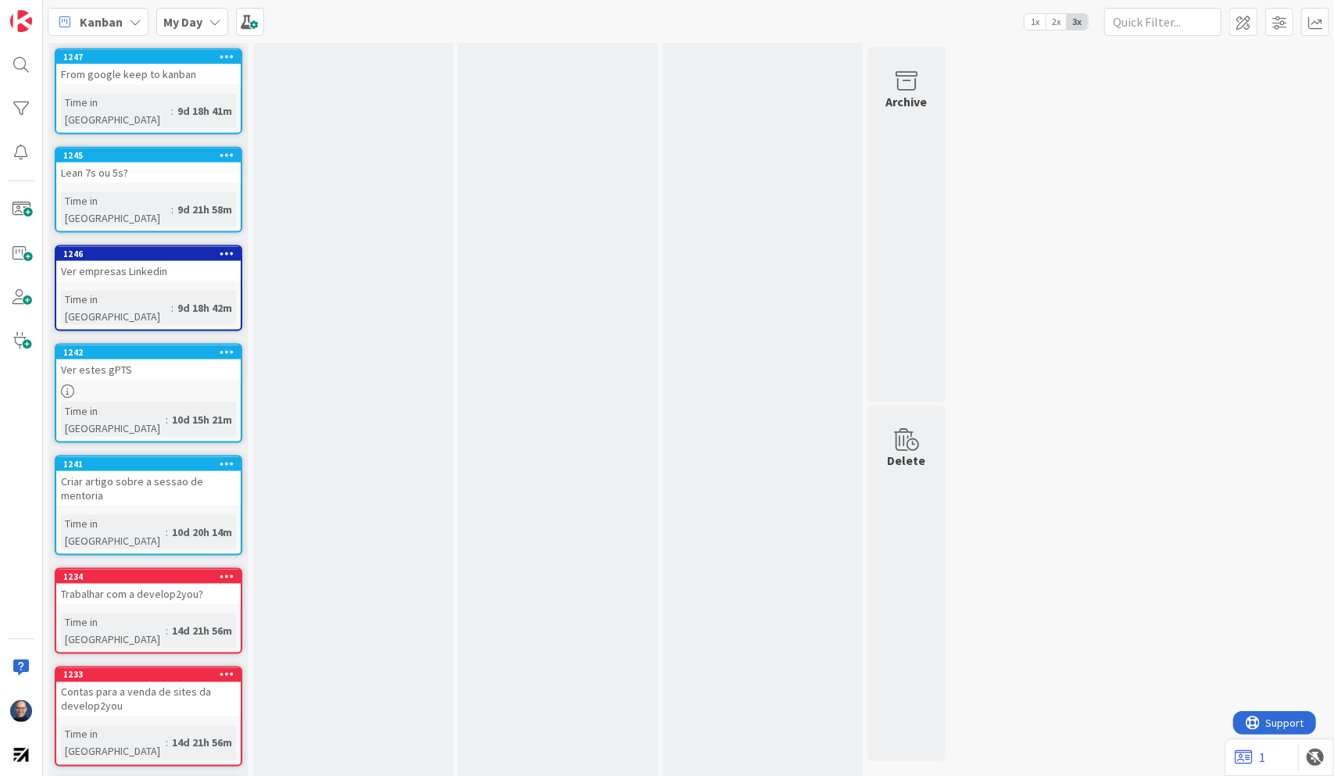
scroll to position [1300, 0]
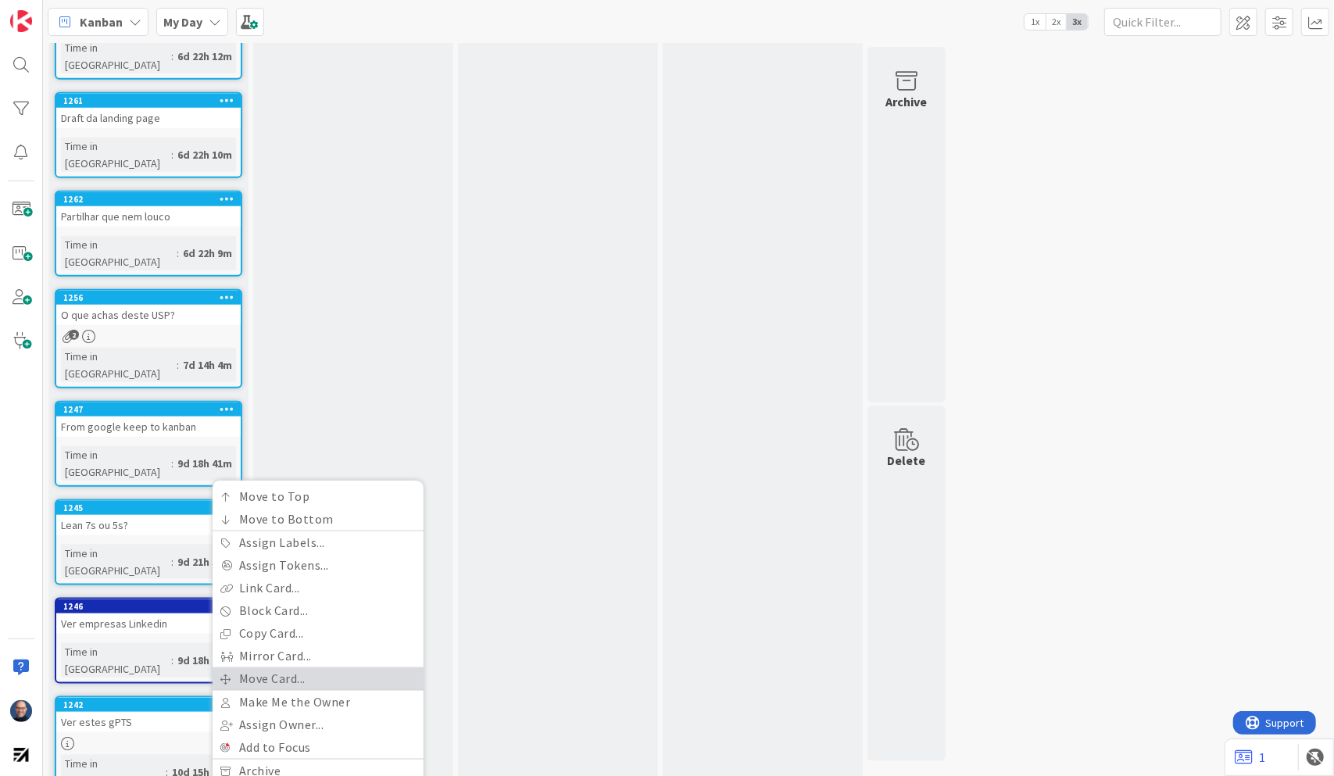
click at [261, 608] on link "Move Card..." at bounding box center [318, 678] width 211 height 23
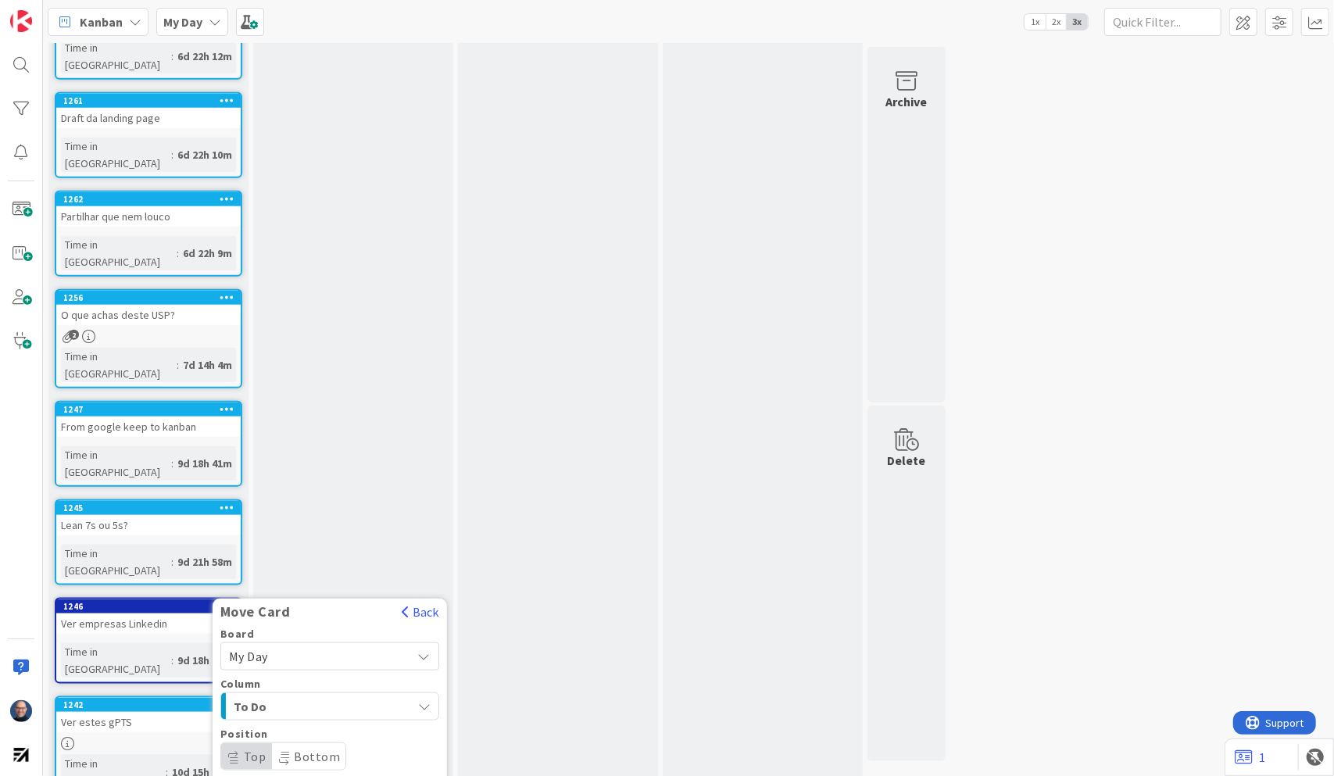
click at [278, 608] on span "My Day" at bounding box center [316, 657] width 175 height 22
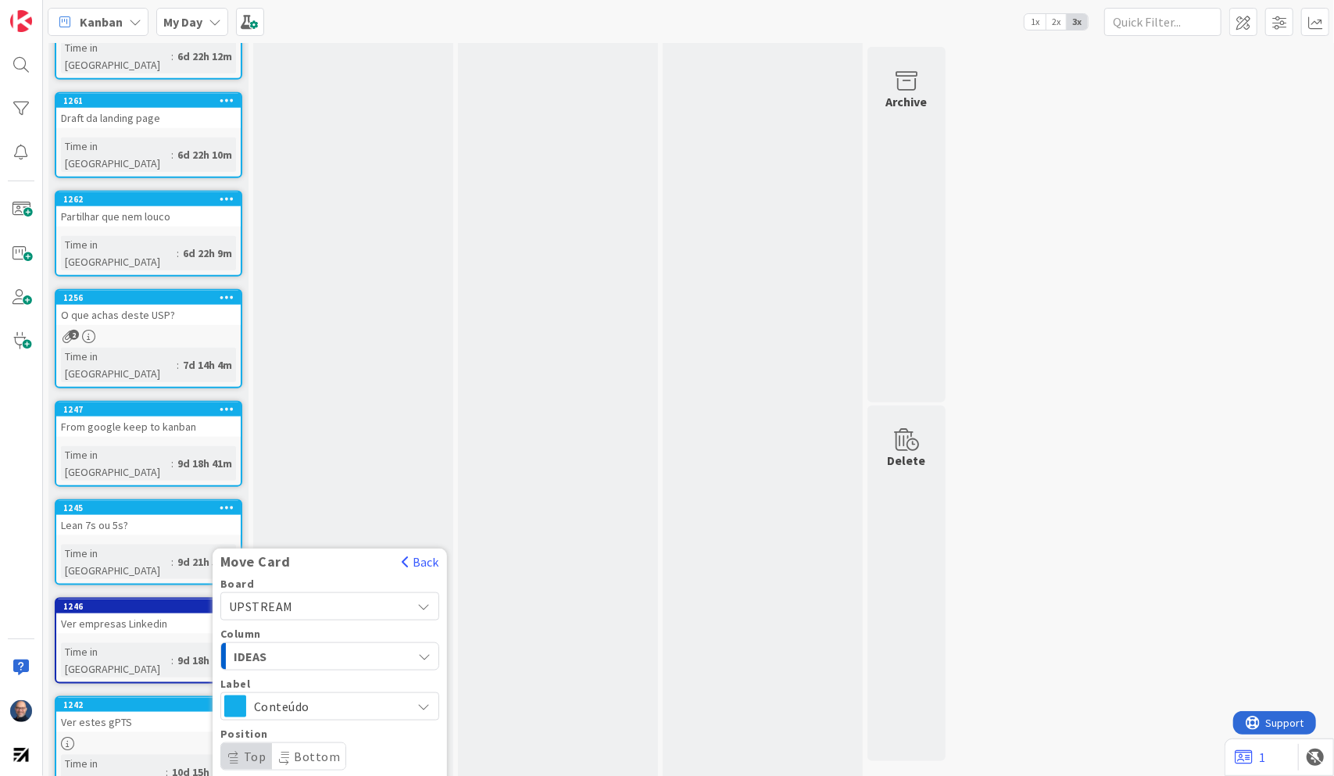
click at [244, 608] on button "Move" at bounding box center [245, 791] width 51 height 28
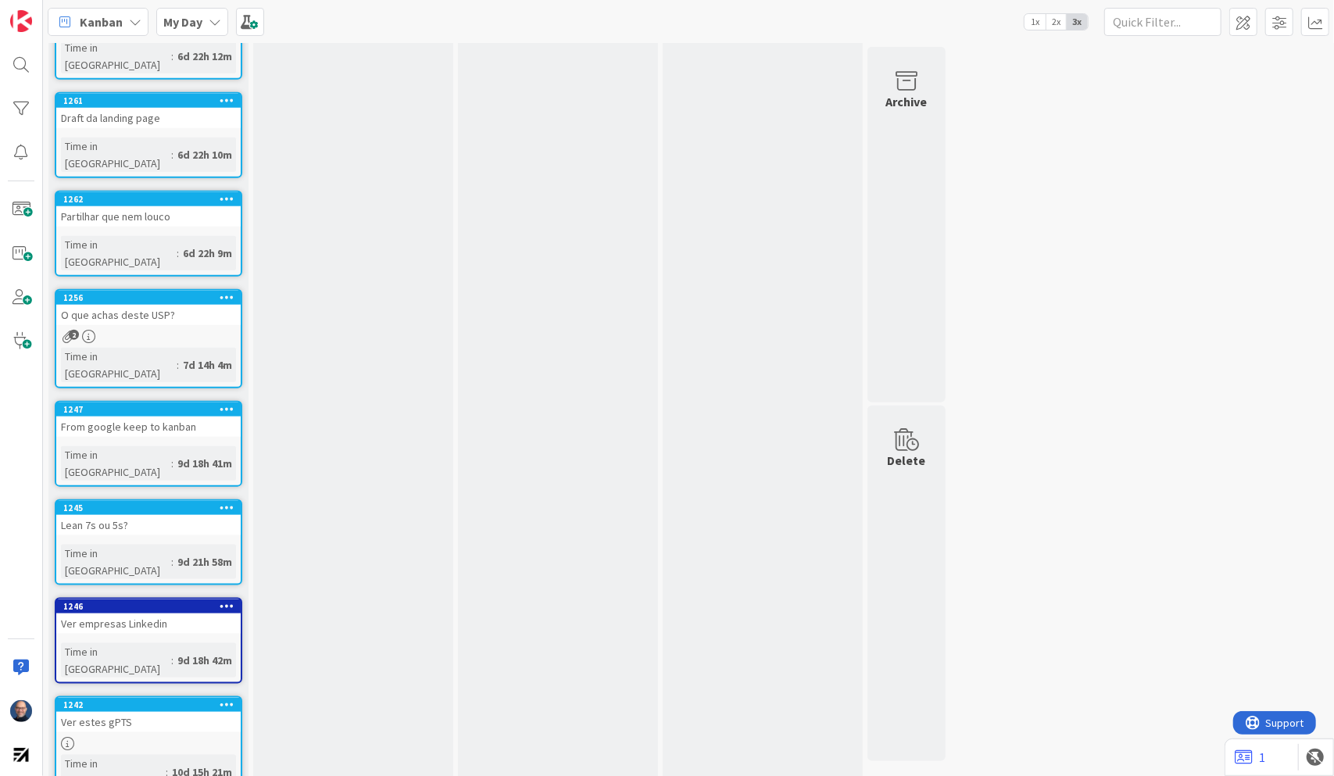
scroll to position [946, 0]
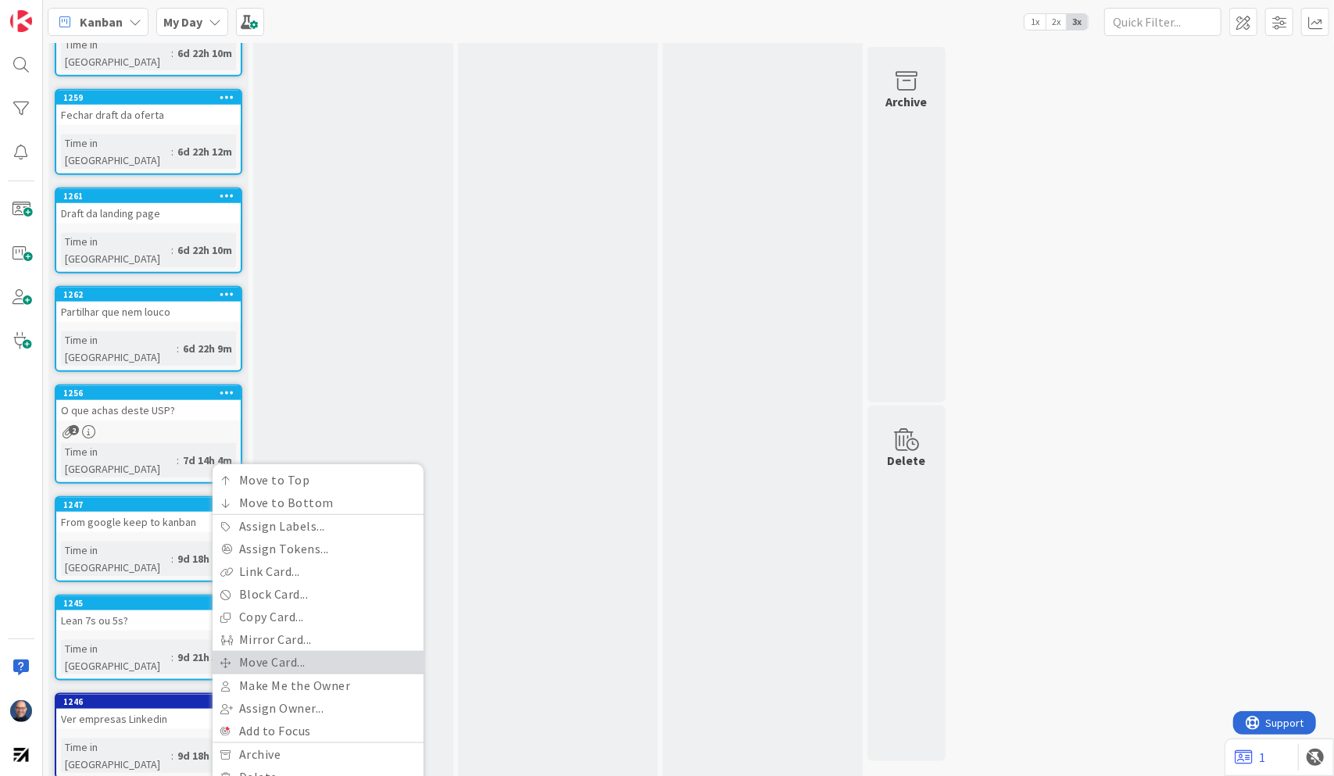
click at [273, 608] on link "Move Card..." at bounding box center [318, 662] width 211 height 23
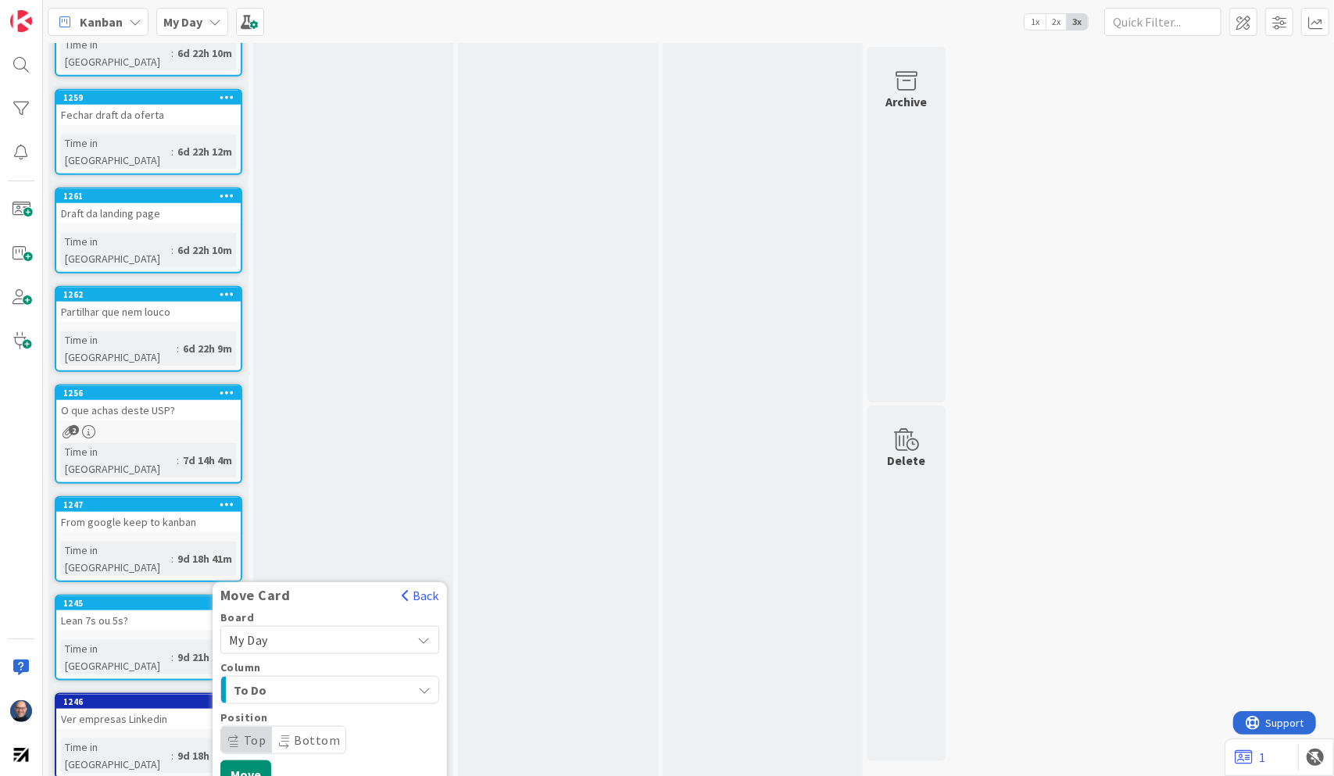
click at [307, 608] on span "My Day" at bounding box center [316, 640] width 175 height 22
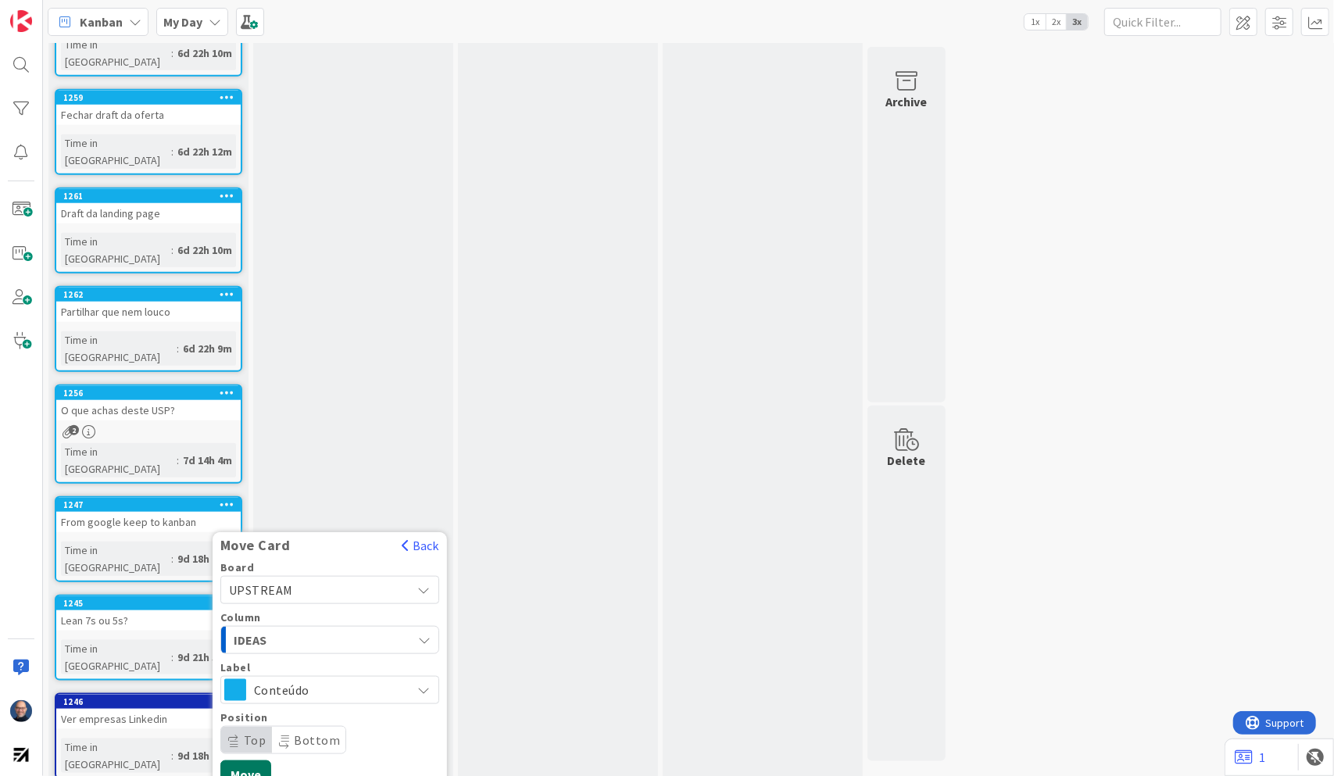
click at [256, 608] on button "Move" at bounding box center [245, 774] width 51 height 28
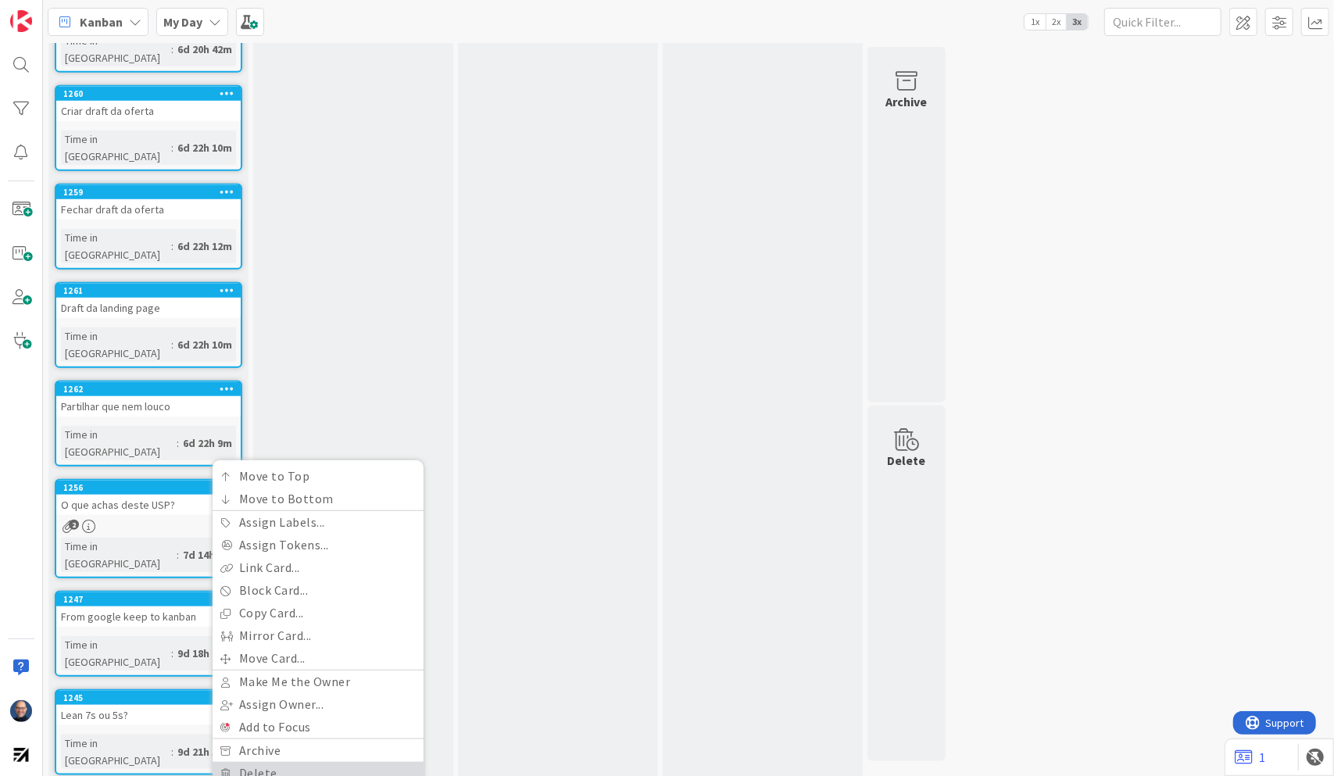
click at [245, 608] on link "Delete" at bounding box center [318, 773] width 211 height 23
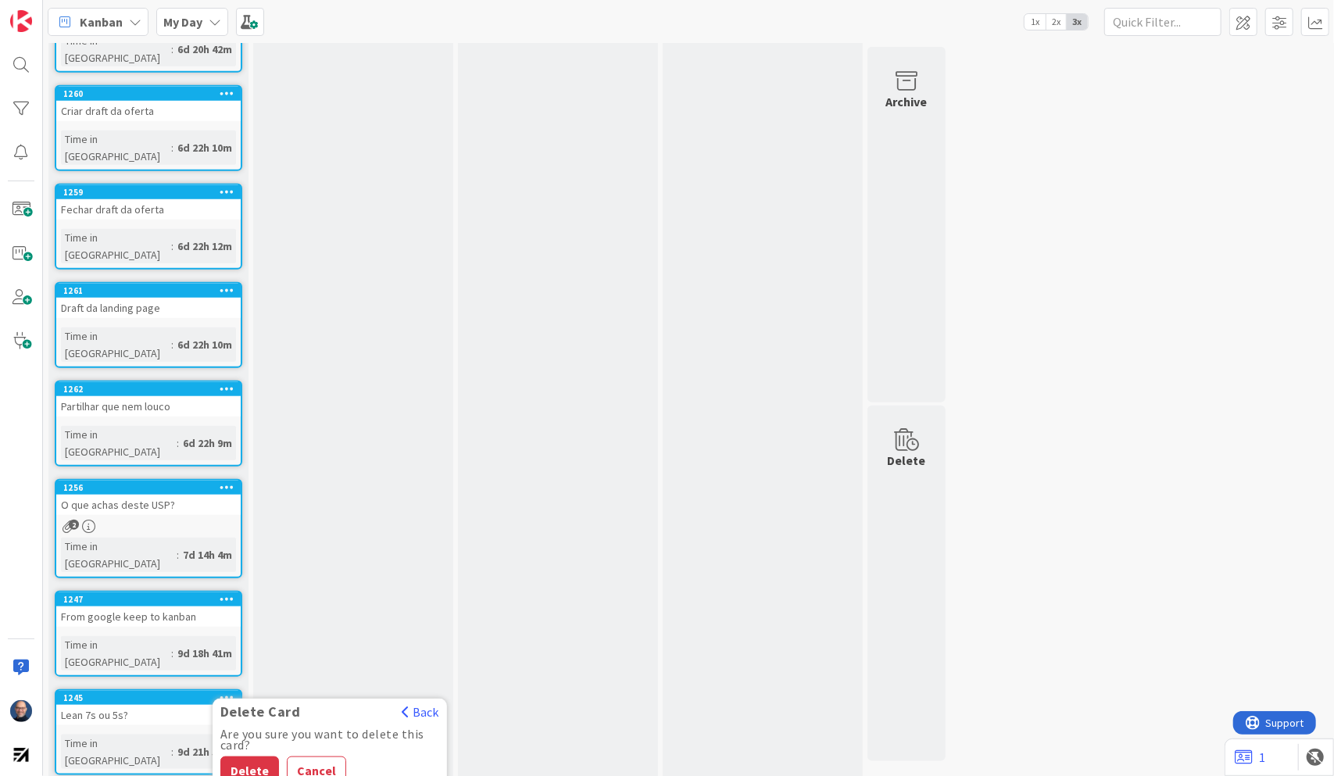
click at [245, 608] on button "Delete" at bounding box center [249, 771] width 59 height 28
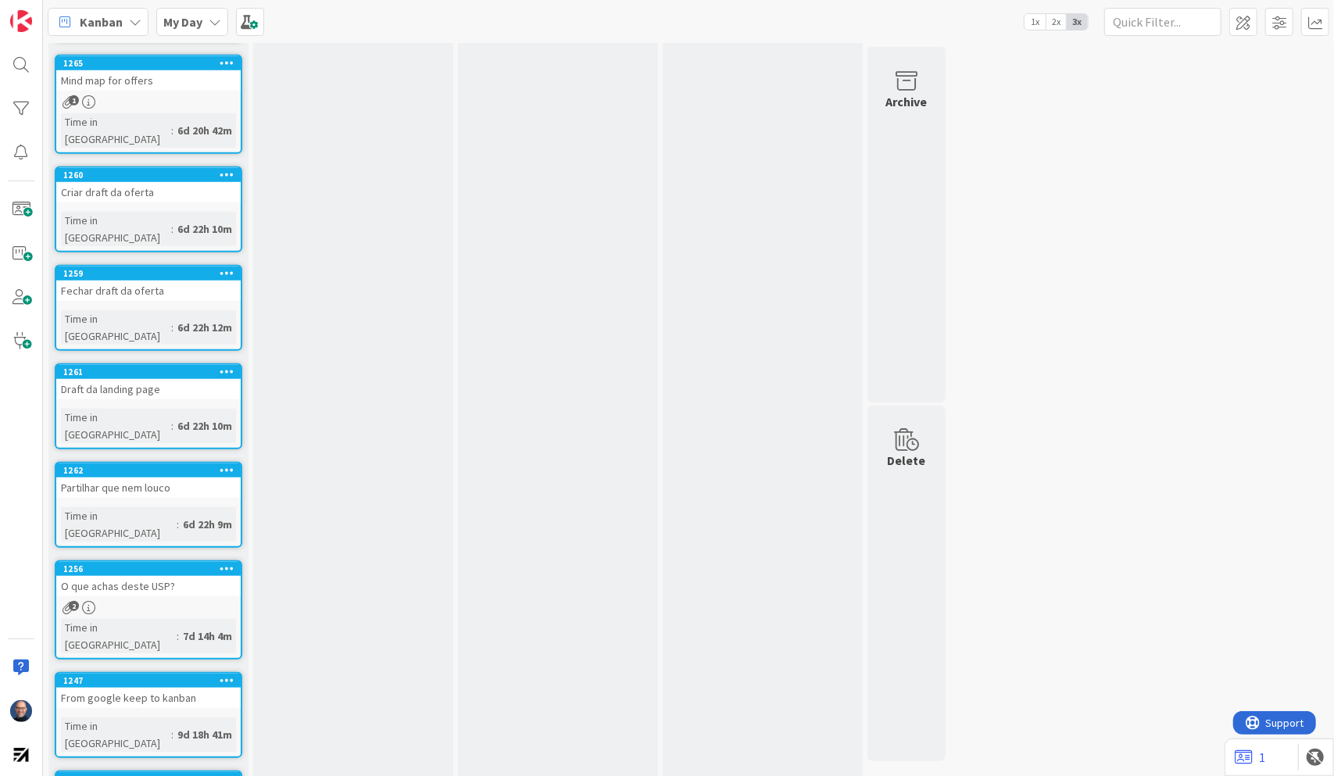
click at [231, 608] on icon at bounding box center [227, 778] width 15 height 11
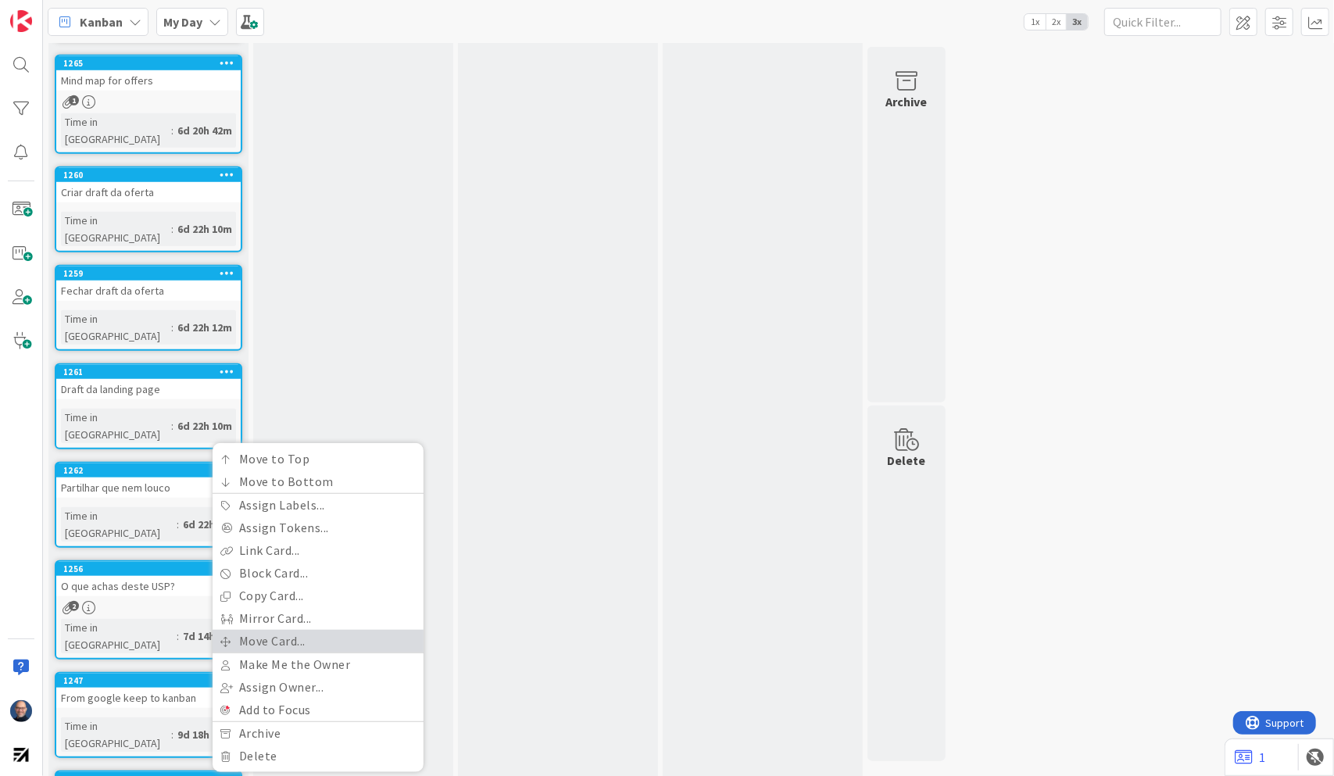
click at [290, 608] on link "Move Card..." at bounding box center [318, 641] width 211 height 23
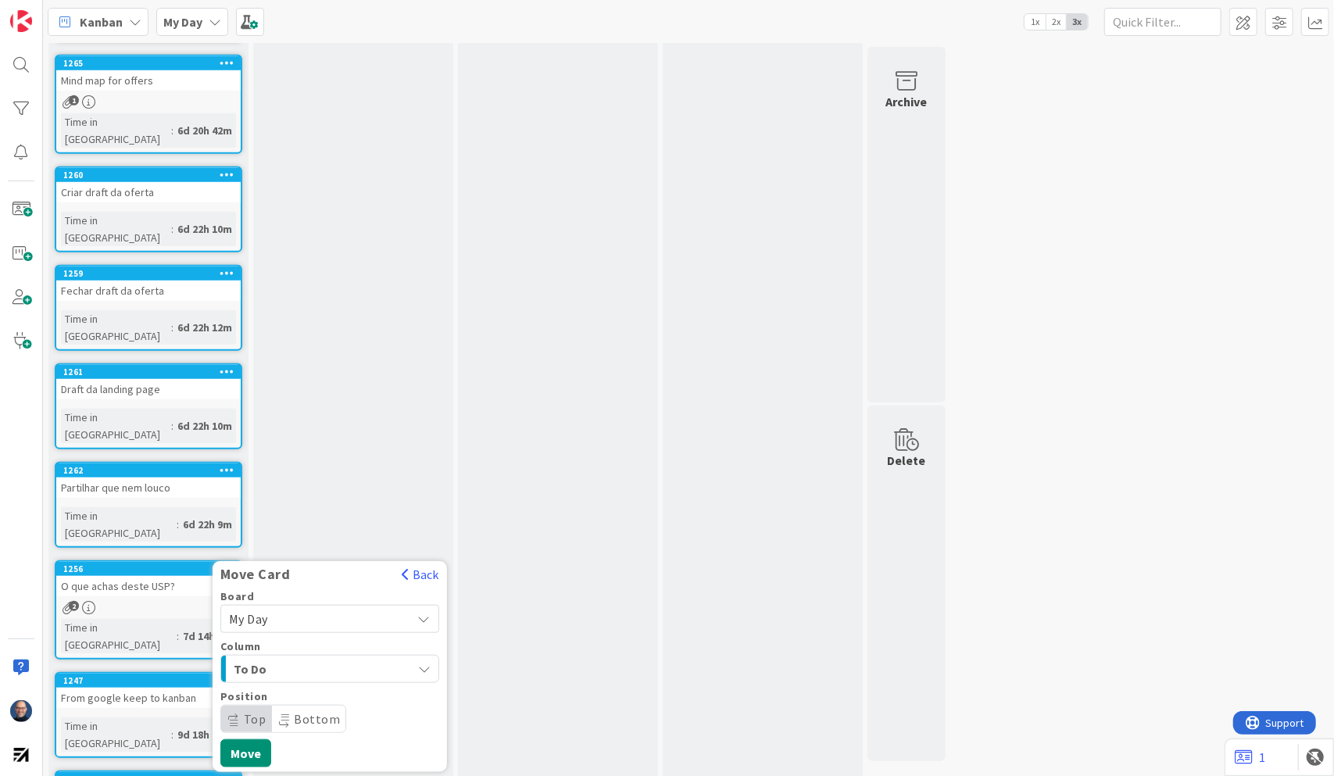
click at [298, 608] on span "My Day" at bounding box center [316, 619] width 175 height 22
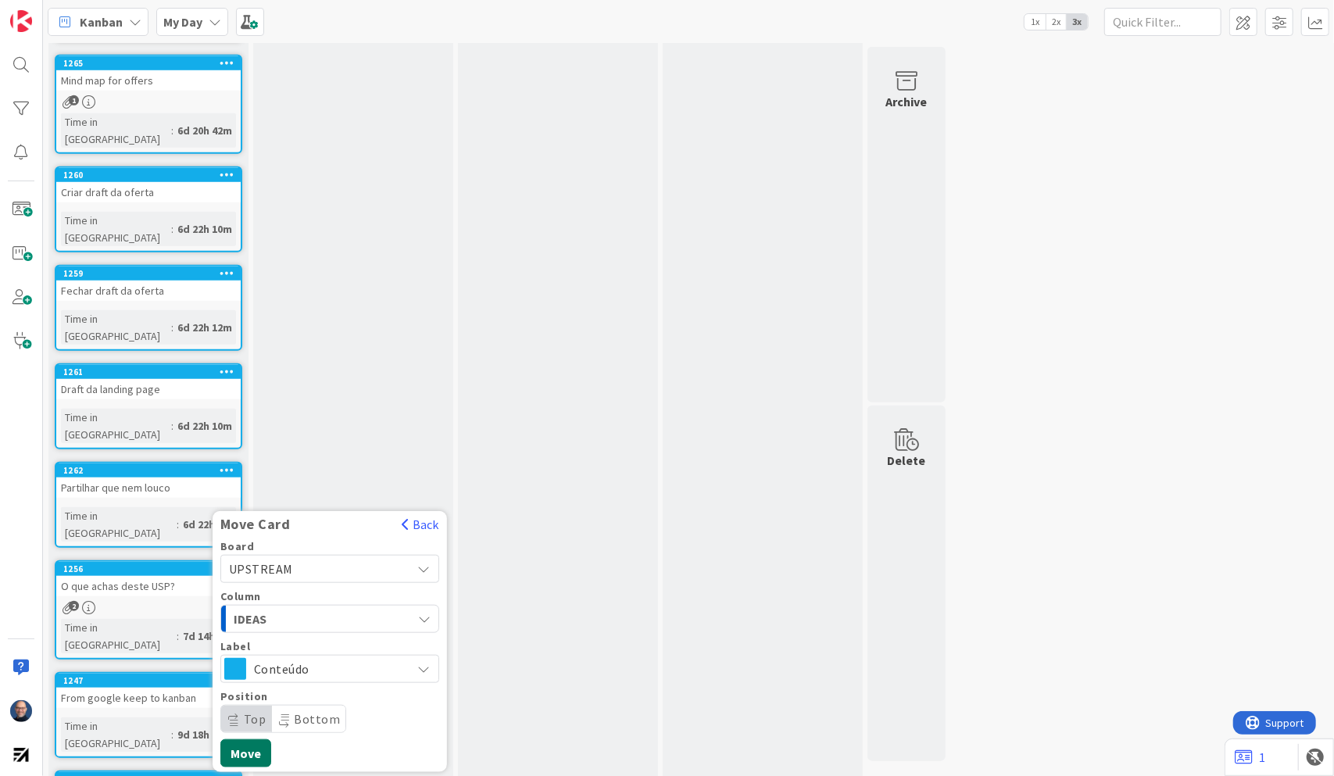
click at [255, 608] on button "Move" at bounding box center [245, 753] width 51 height 28
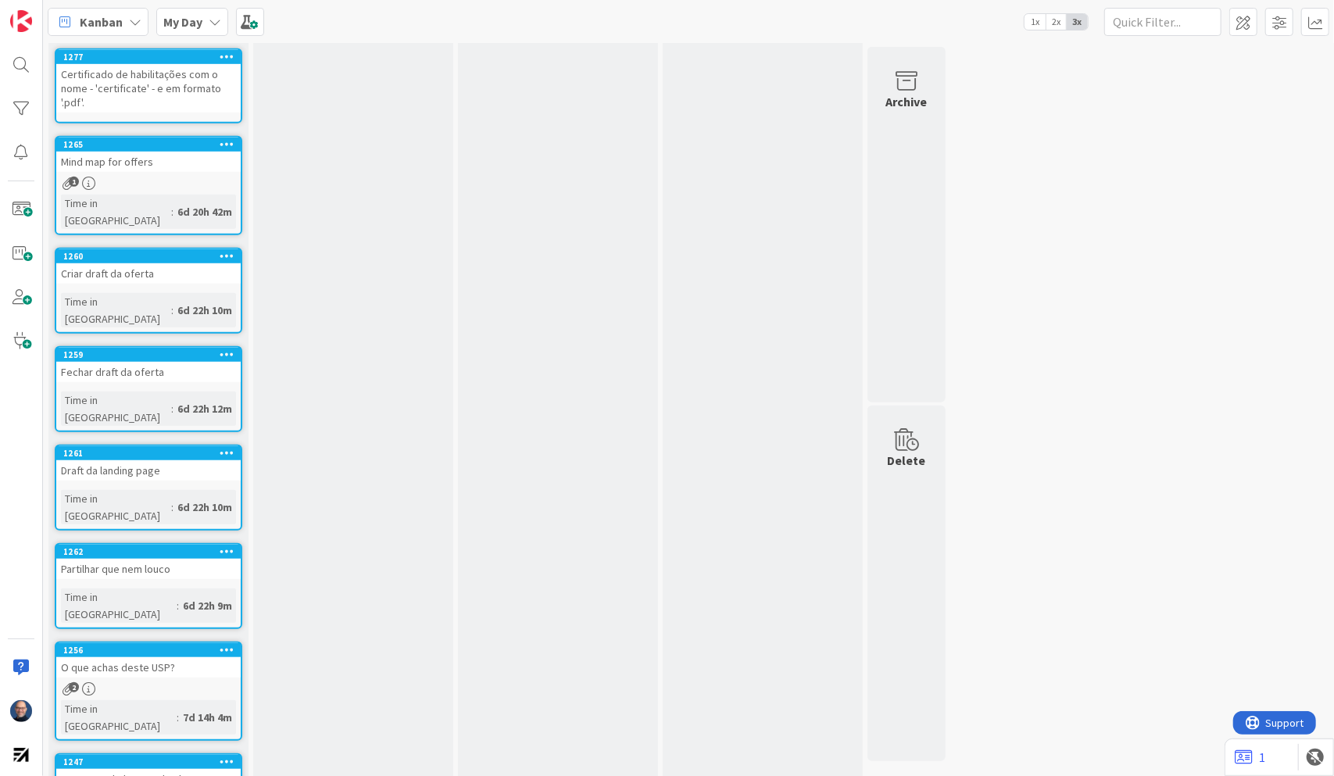
click at [231, 608] on icon at bounding box center [227, 761] width 15 height 11
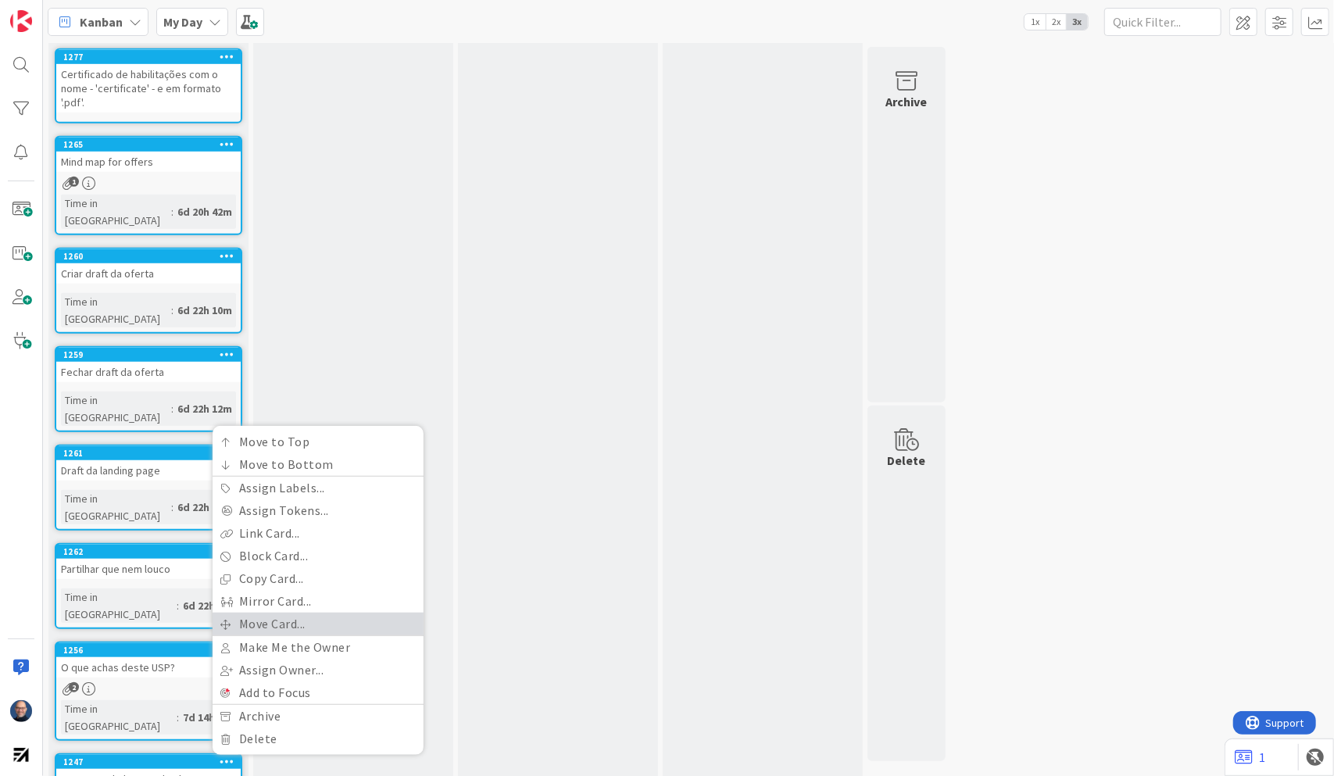
click at [286, 608] on link "Move Card..." at bounding box center [318, 624] width 211 height 23
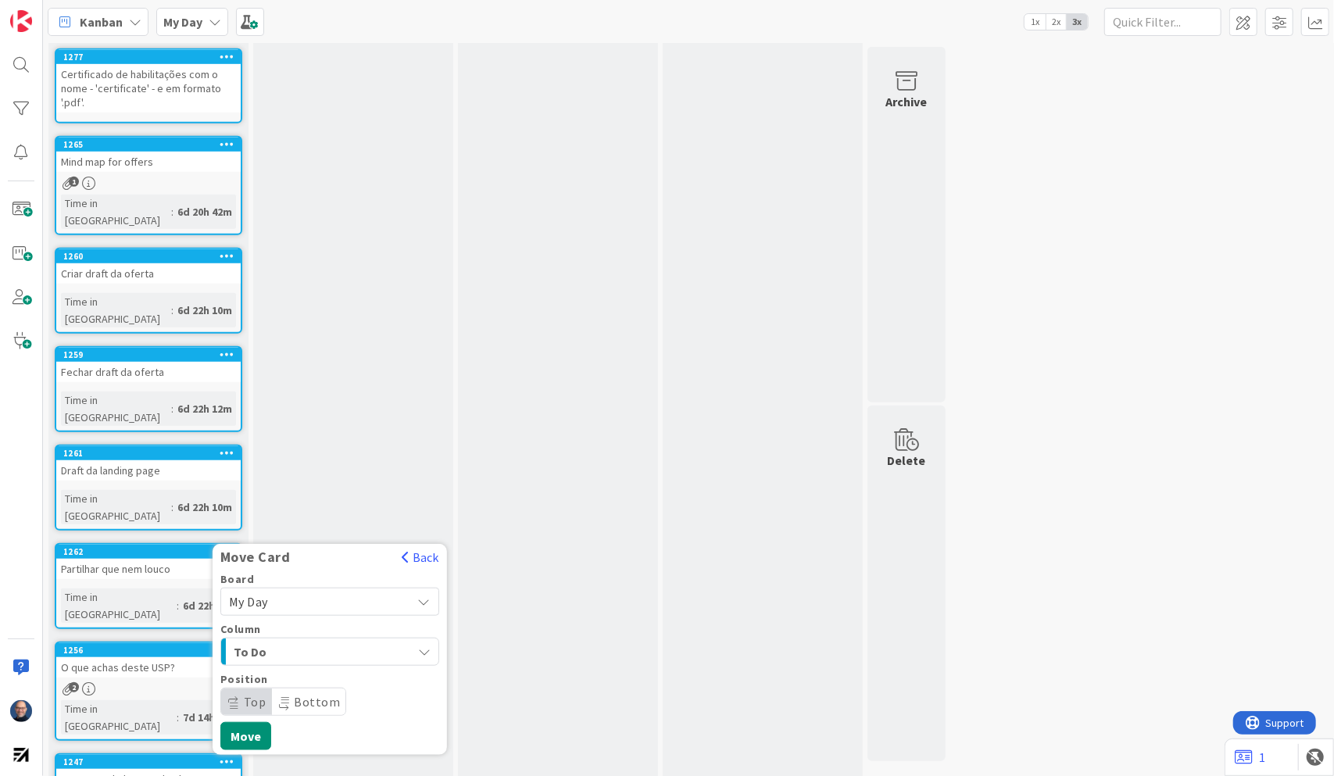
click at [311, 591] on span "My Day" at bounding box center [316, 602] width 175 height 22
click at [300, 608] on span "UPSTREAM" at bounding box center [339, 787] width 181 height 23
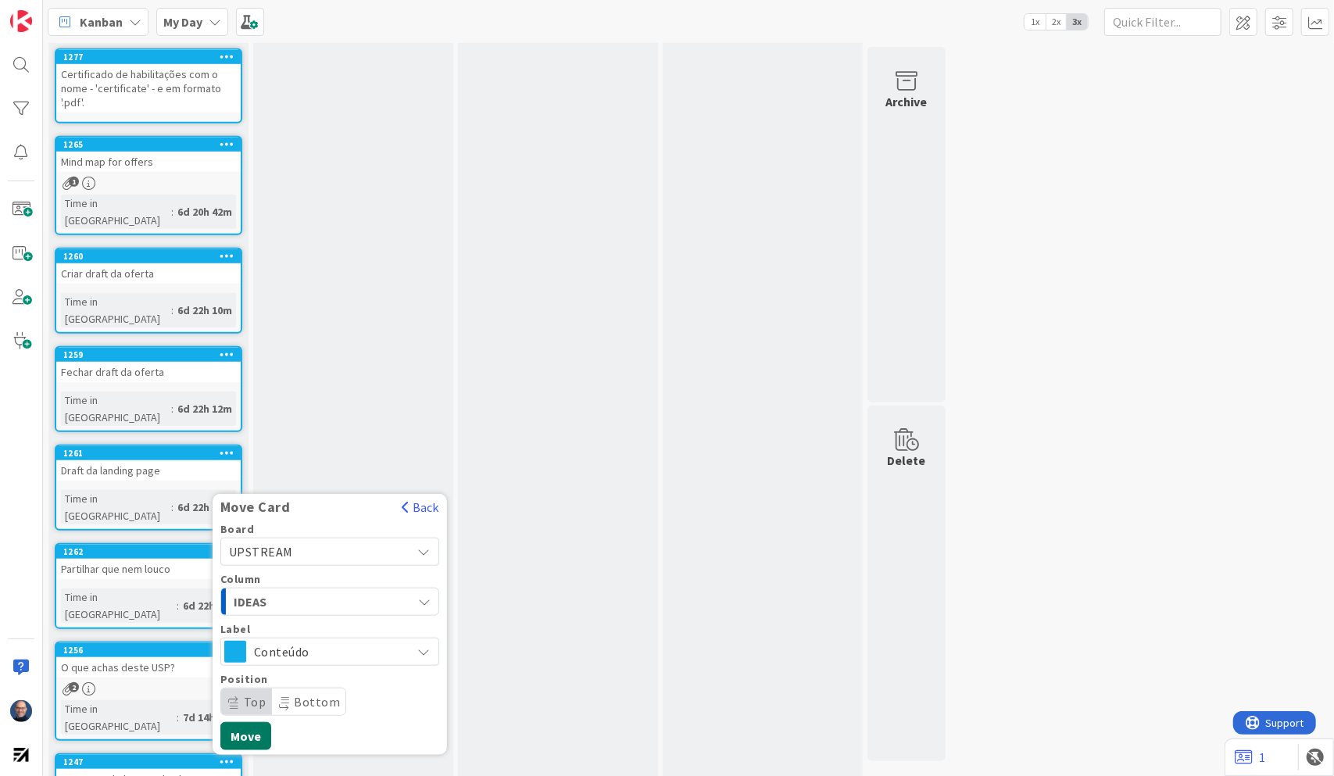
click at [253, 608] on button "Move" at bounding box center [245, 736] width 51 height 28
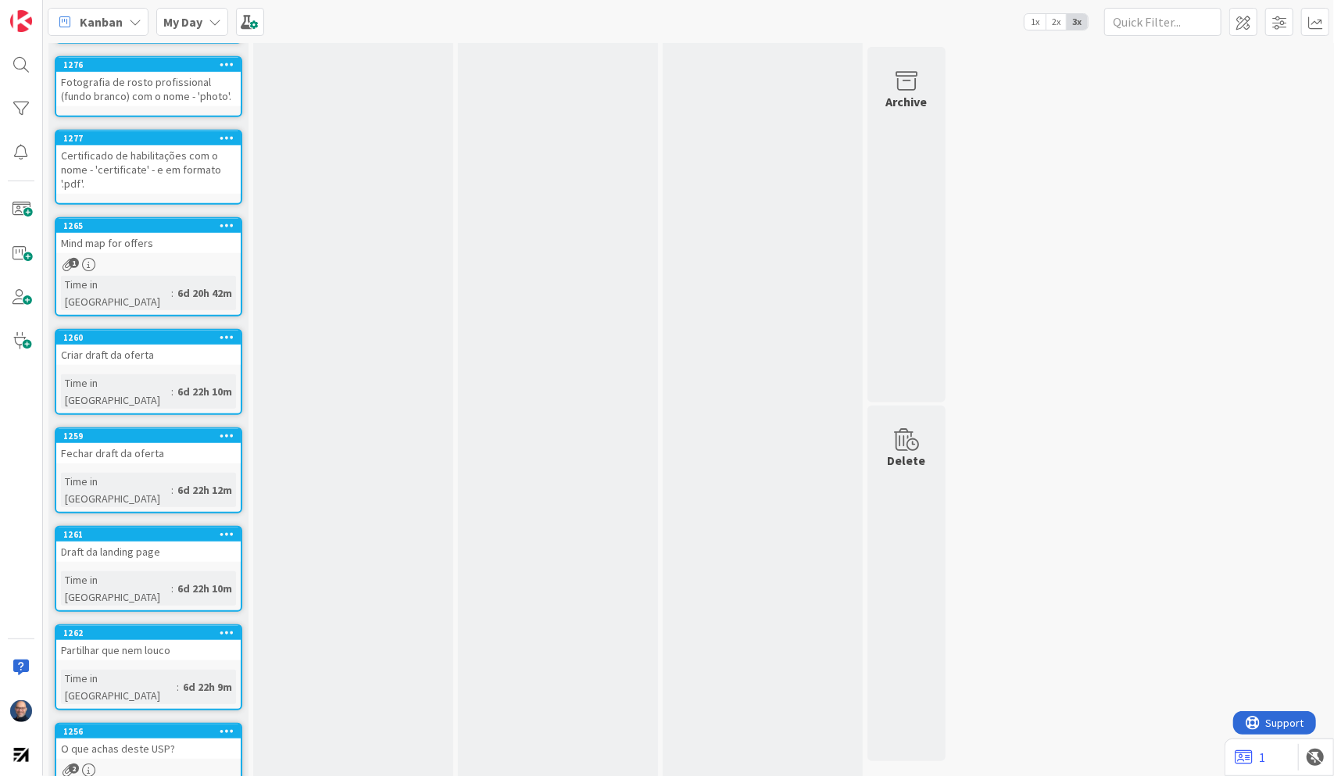
click at [225, 608] on icon at bounding box center [227, 730] width 15 height 11
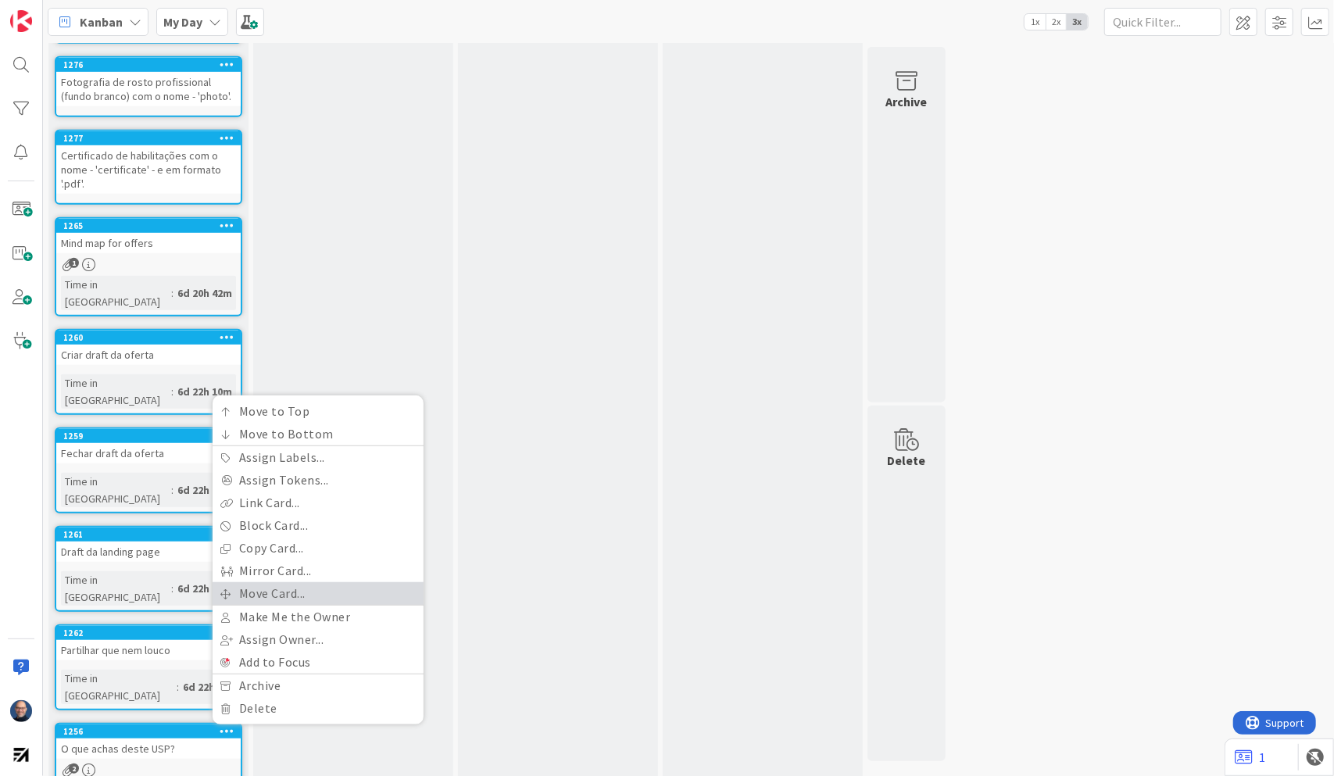
click at [284, 582] on link "Move Card..." at bounding box center [318, 593] width 211 height 23
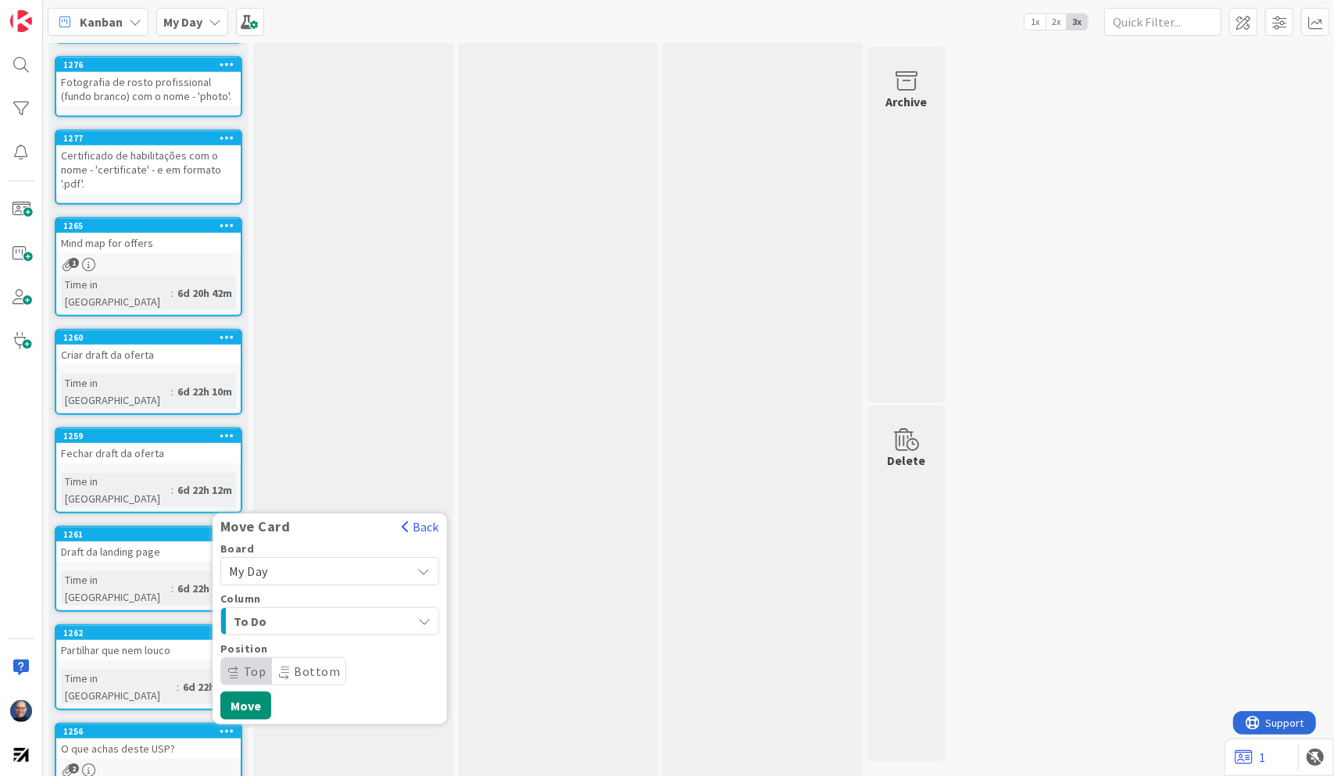
click at [292, 560] on span "My Day" at bounding box center [316, 571] width 175 height 22
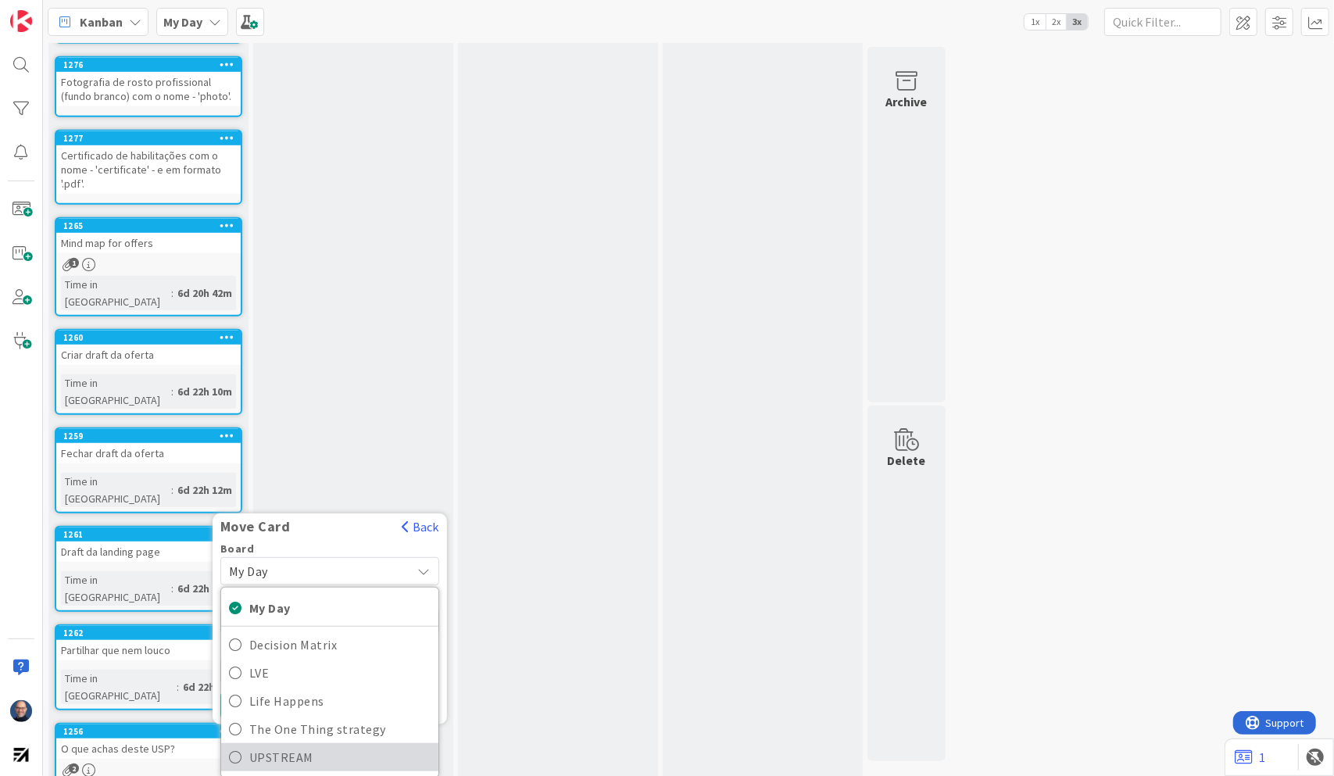
click at [284, 608] on span "UPSTREAM" at bounding box center [339, 757] width 181 height 23
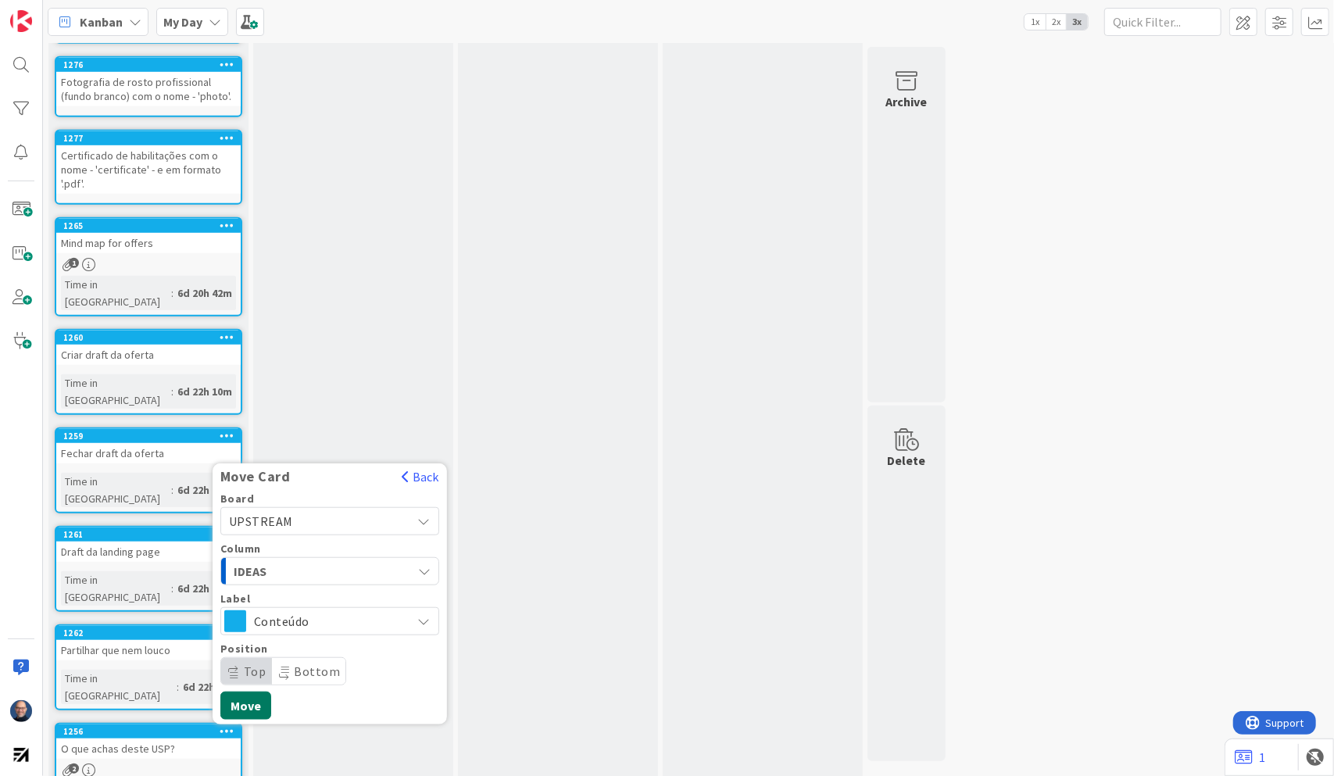
click at [258, 608] on button "Move" at bounding box center [245, 706] width 51 height 28
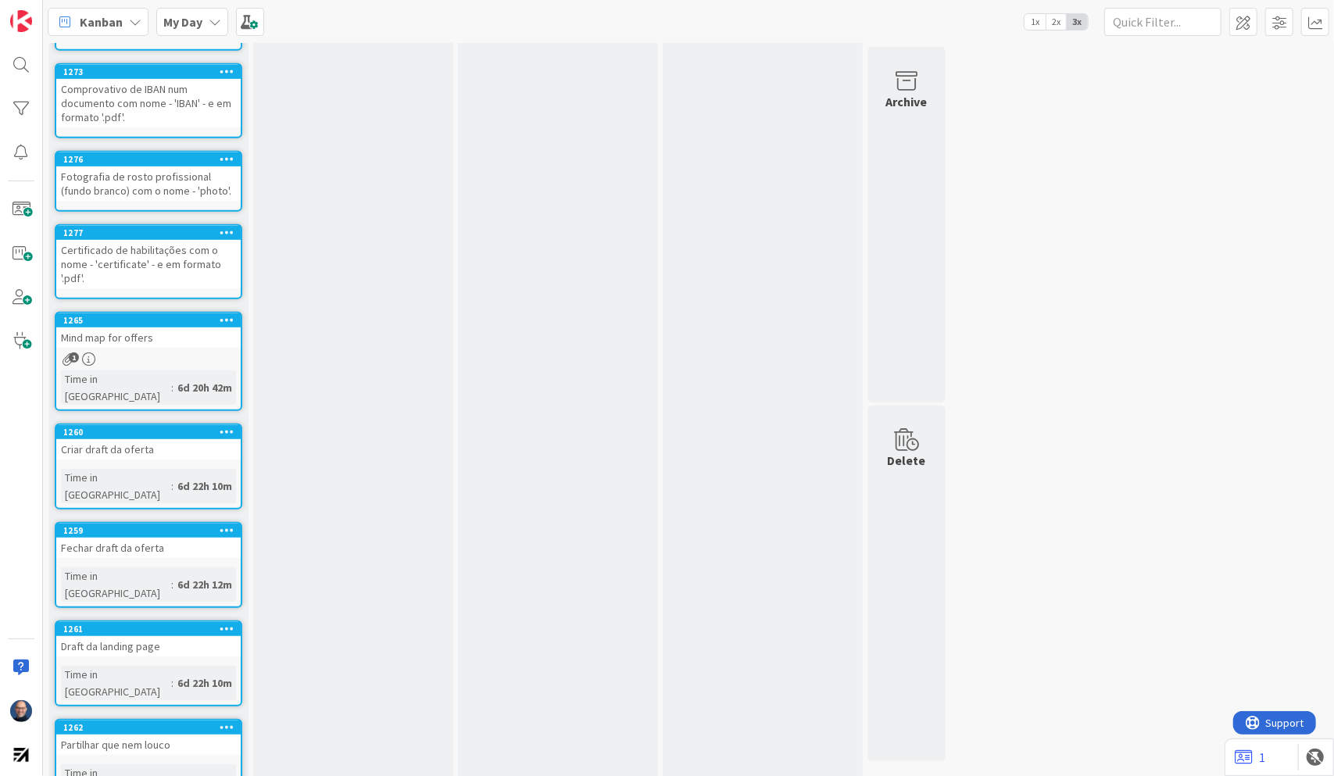
click at [234, 608] on div at bounding box center [227, 727] width 28 height 11
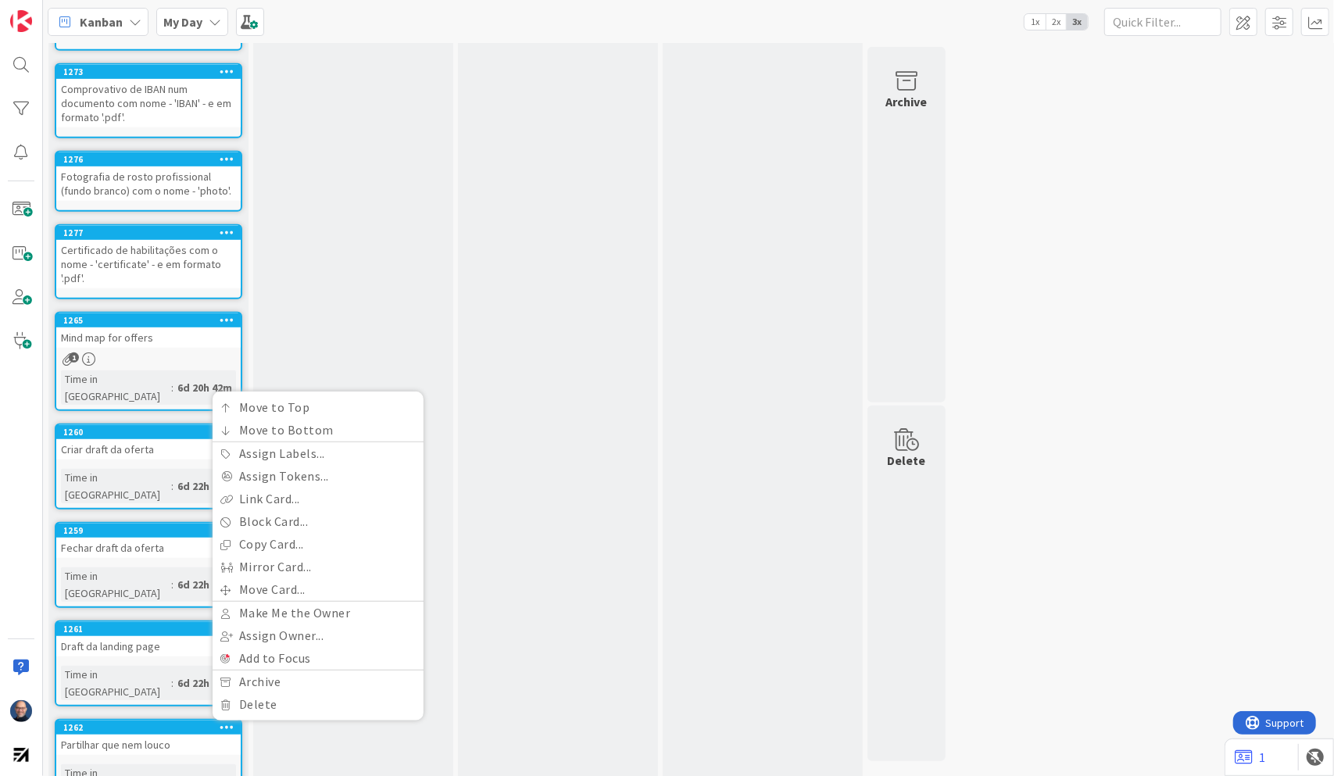
click at [173, 608] on div "Partilhar que nem louco" at bounding box center [148, 745] width 184 height 20
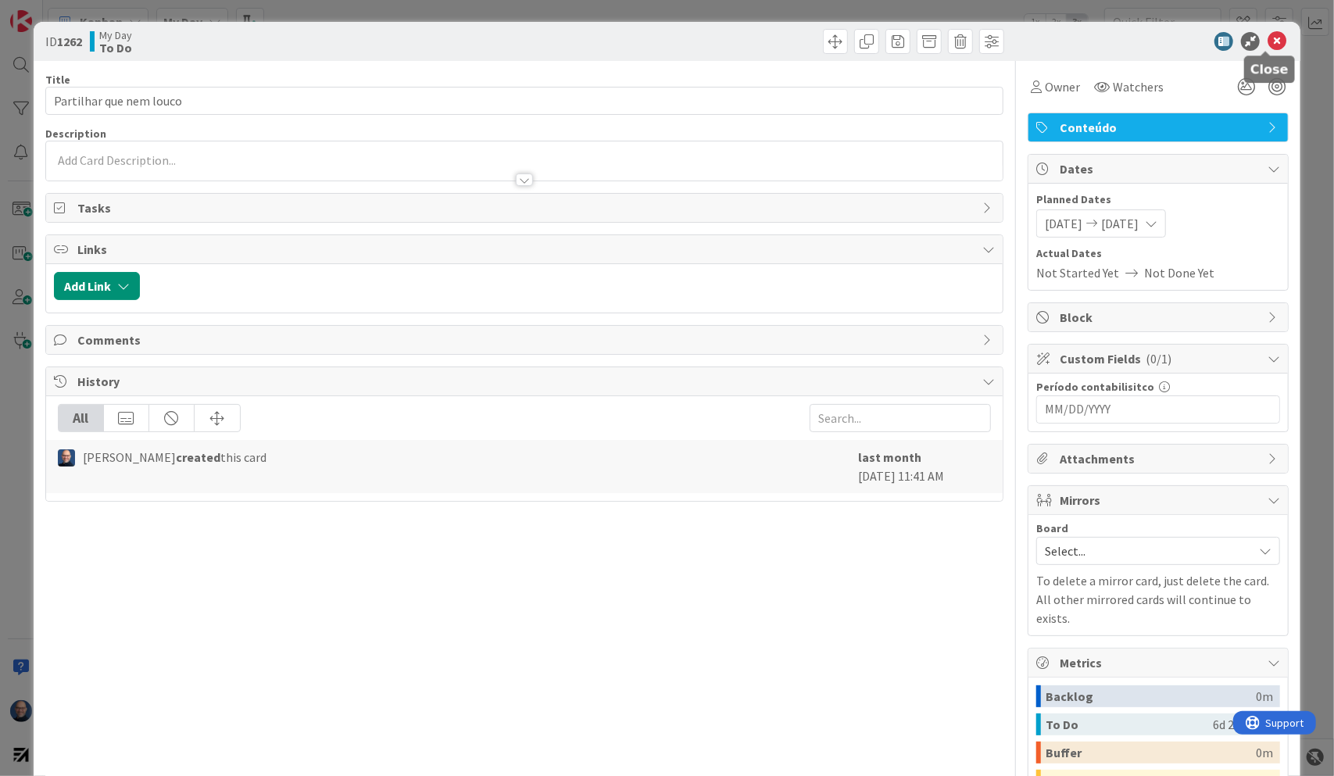
click at [1191, 42] on icon at bounding box center [1277, 41] width 19 height 19
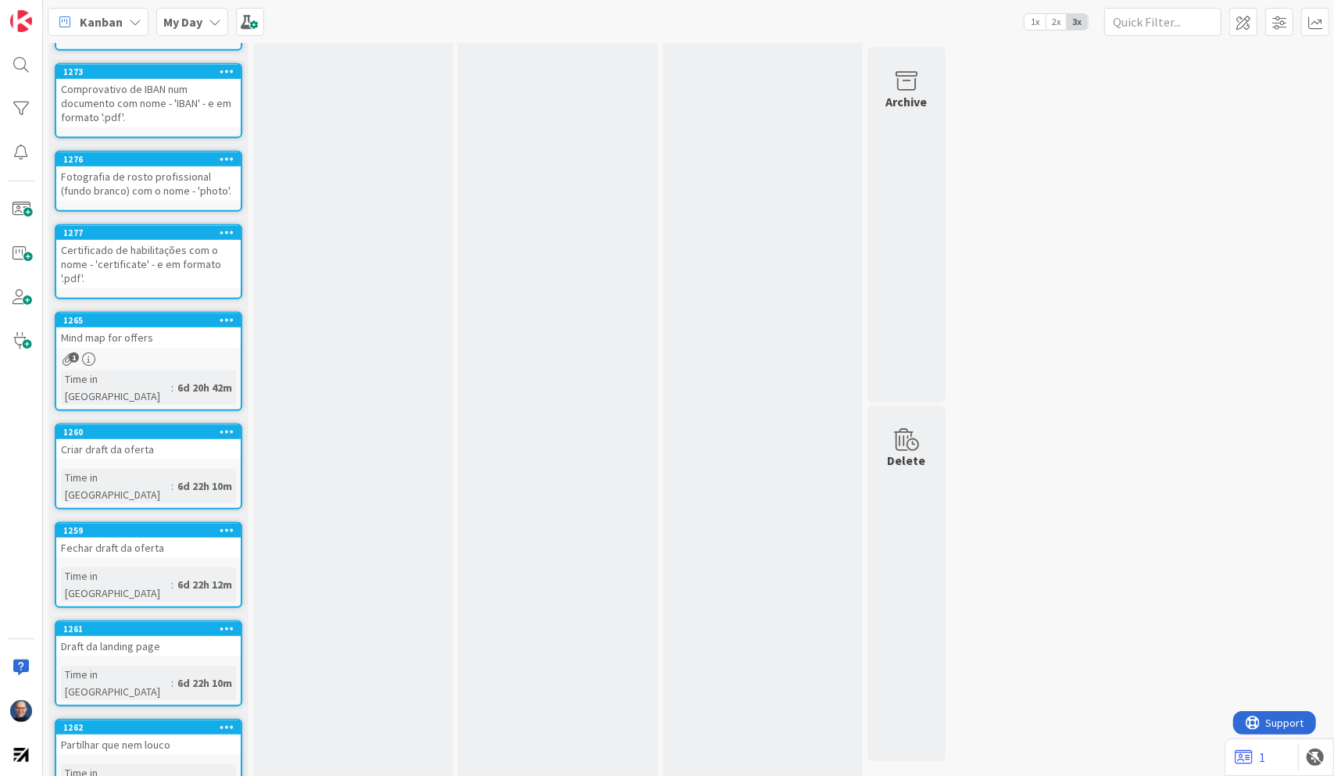
click at [233, 608] on icon at bounding box center [227, 726] width 15 height 11
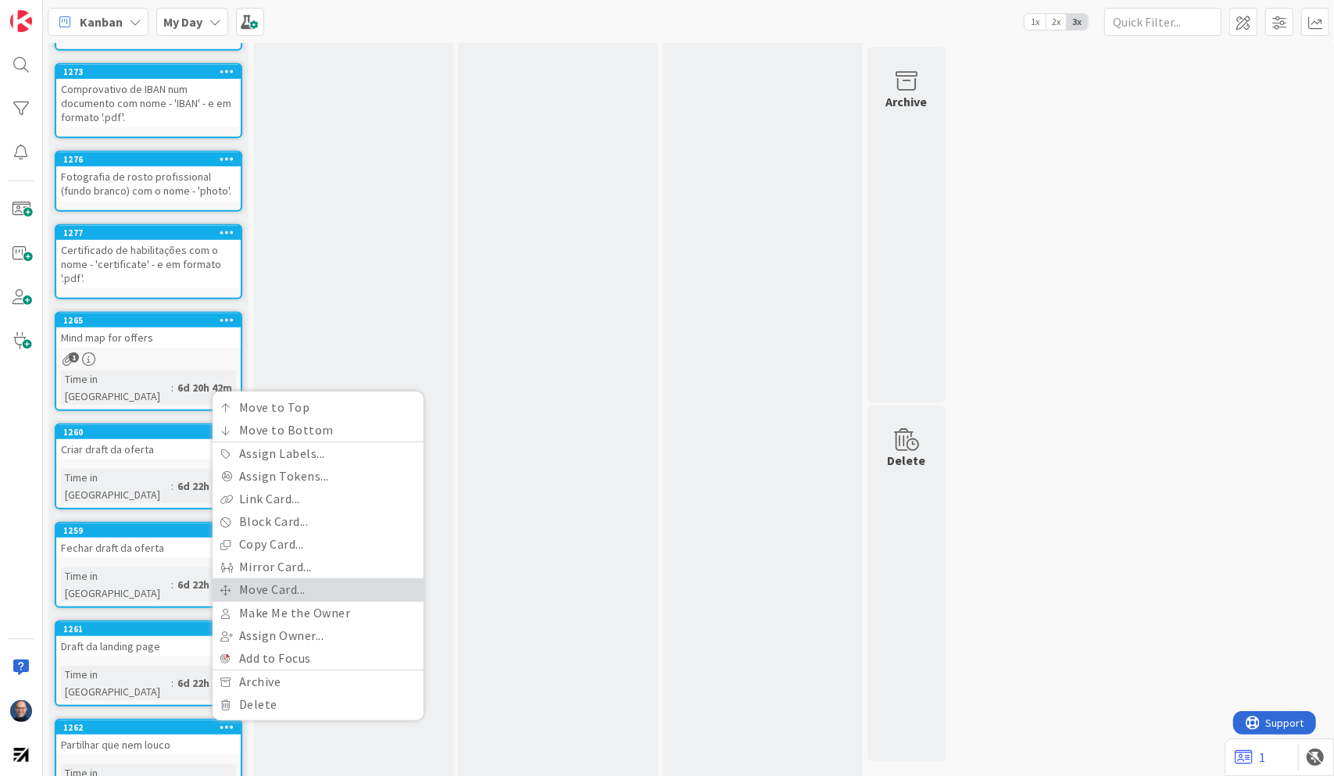
click at [281, 578] on link "Move Card..." at bounding box center [318, 589] width 211 height 23
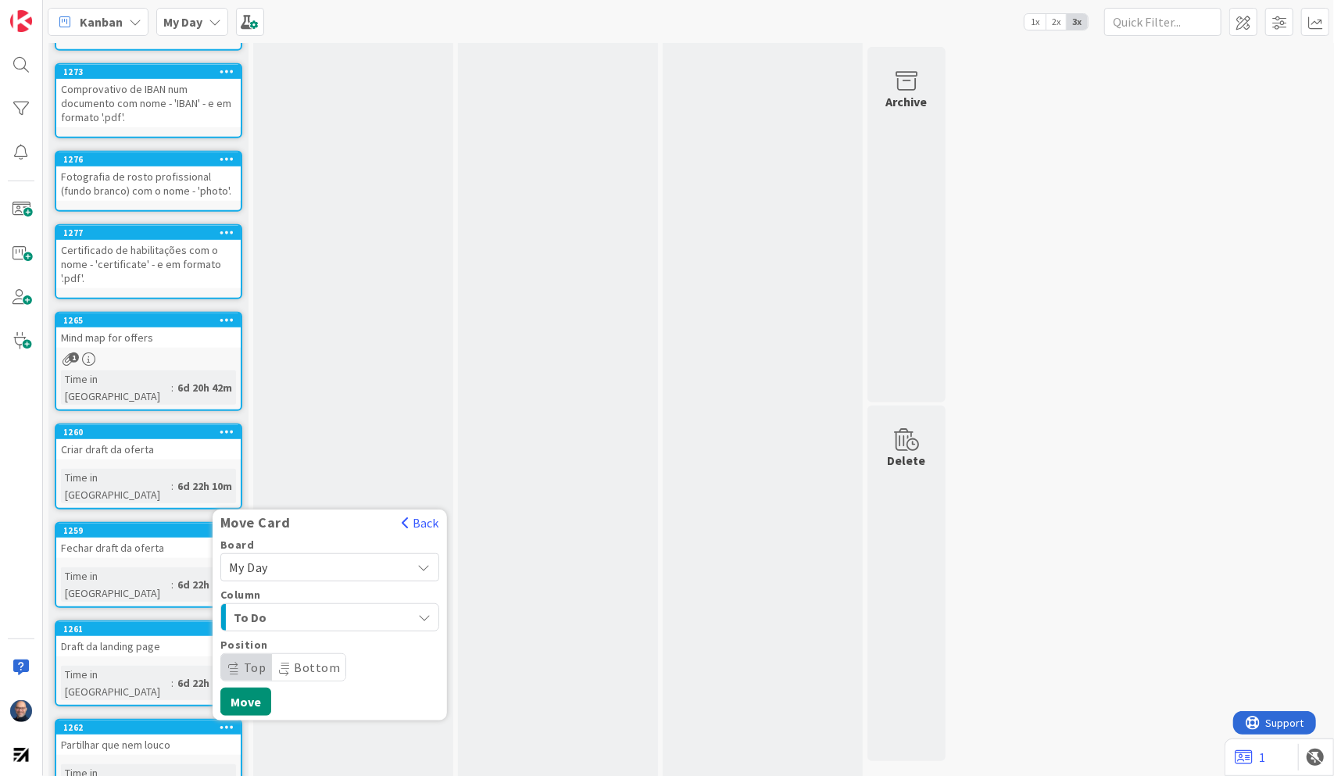
click at [295, 556] on span "My Day" at bounding box center [316, 567] width 175 height 22
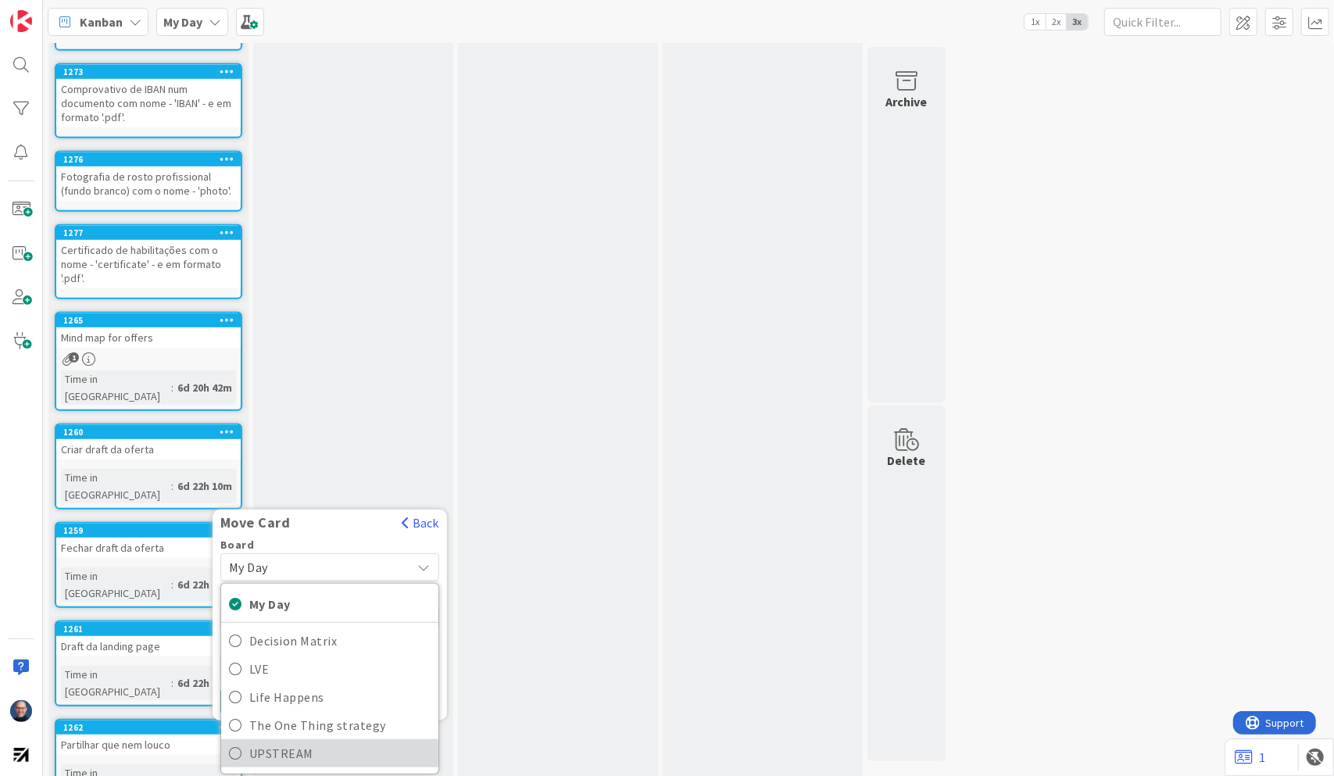
click at [275, 608] on span "UPSTREAM" at bounding box center [339, 753] width 181 height 23
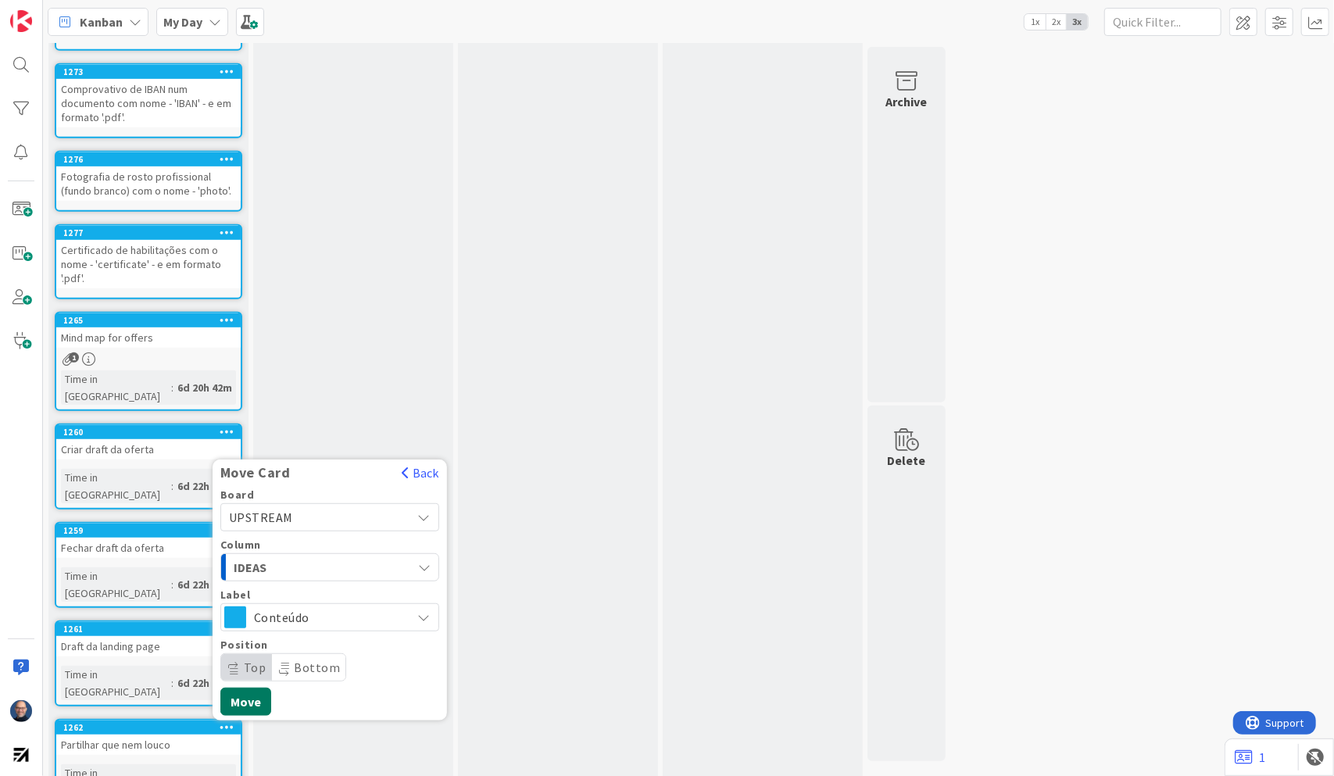
click at [259, 608] on button "Move" at bounding box center [245, 702] width 51 height 28
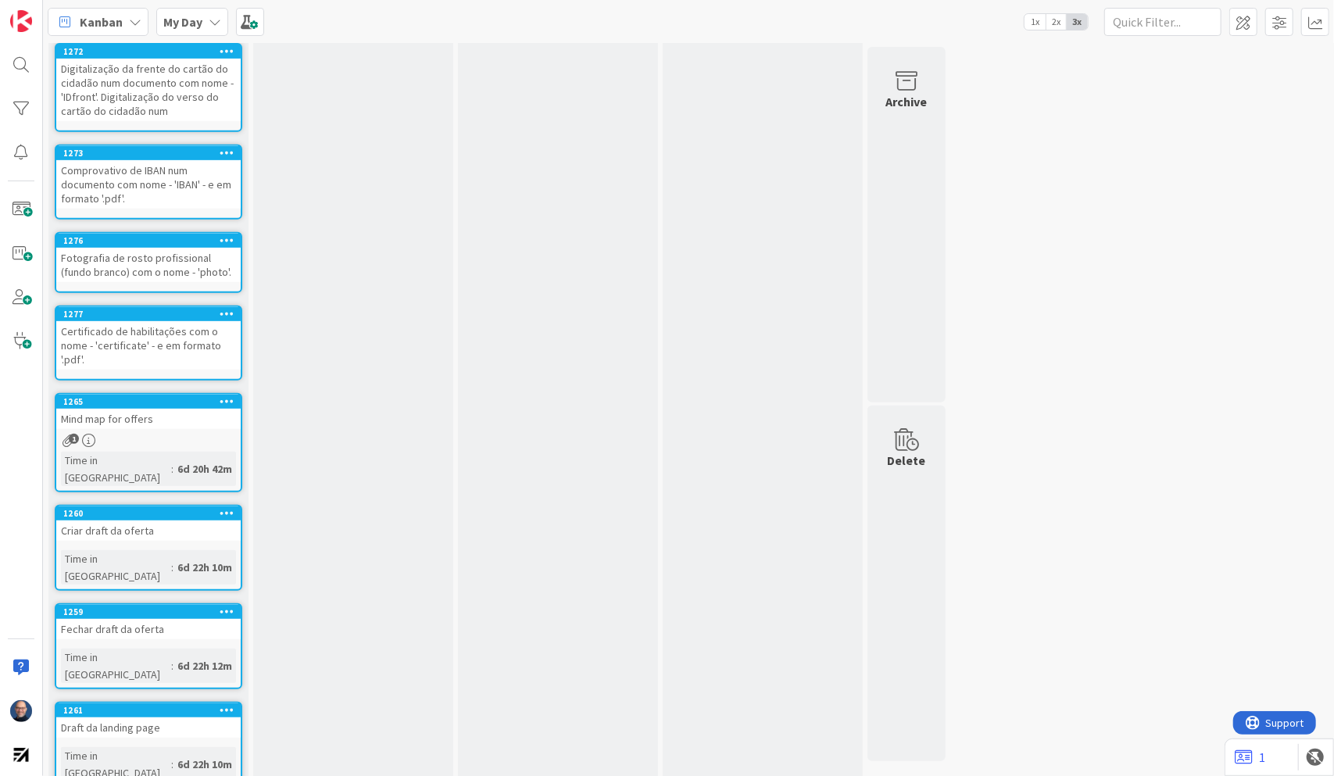
click at [224, 608] on icon at bounding box center [227, 709] width 15 height 11
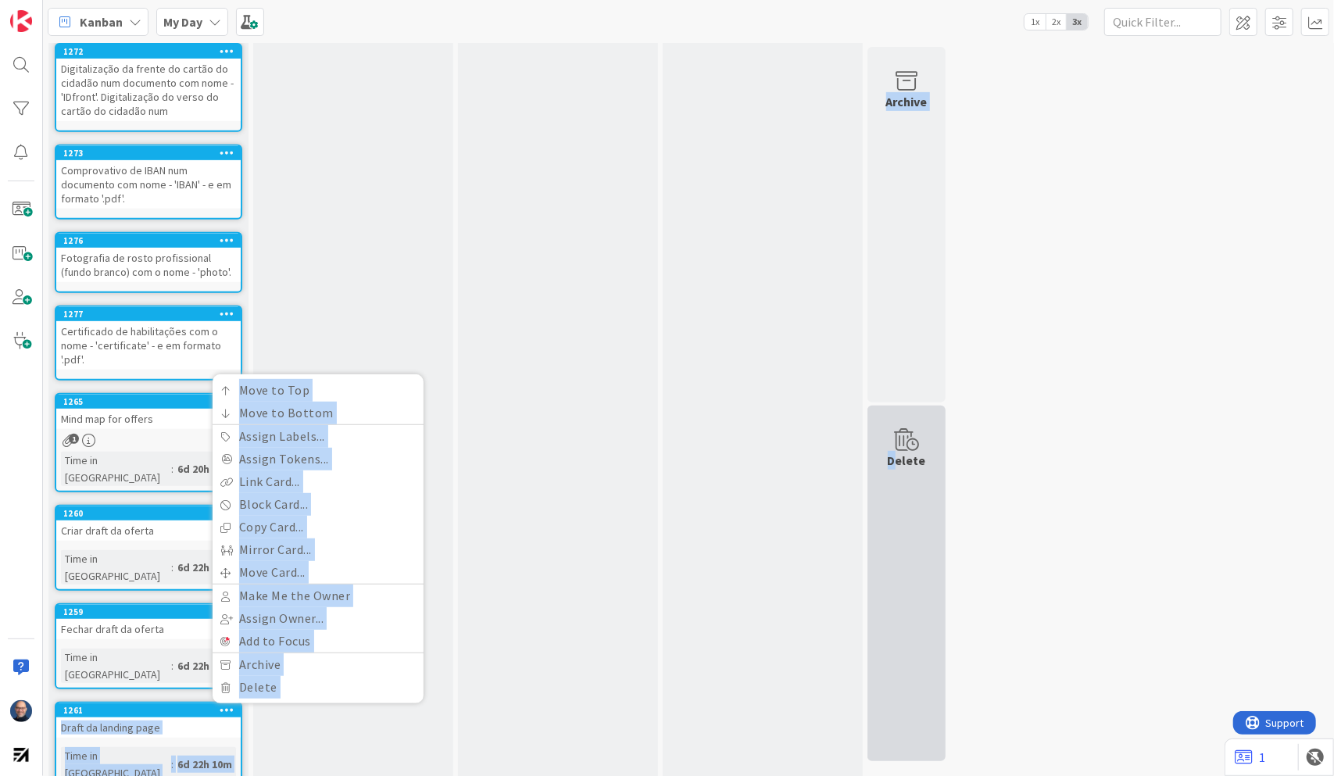
drag, startPoint x: 170, startPoint y: 664, endPoint x: 897, endPoint y: 577, distance: 732.1
click at [897, 577] on div "11 To Do Add Card... 1271 Ficheiro 'SO_Employee_Data.xlsx' preenchido Time in […" at bounding box center [497, 230] width 902 height 1231
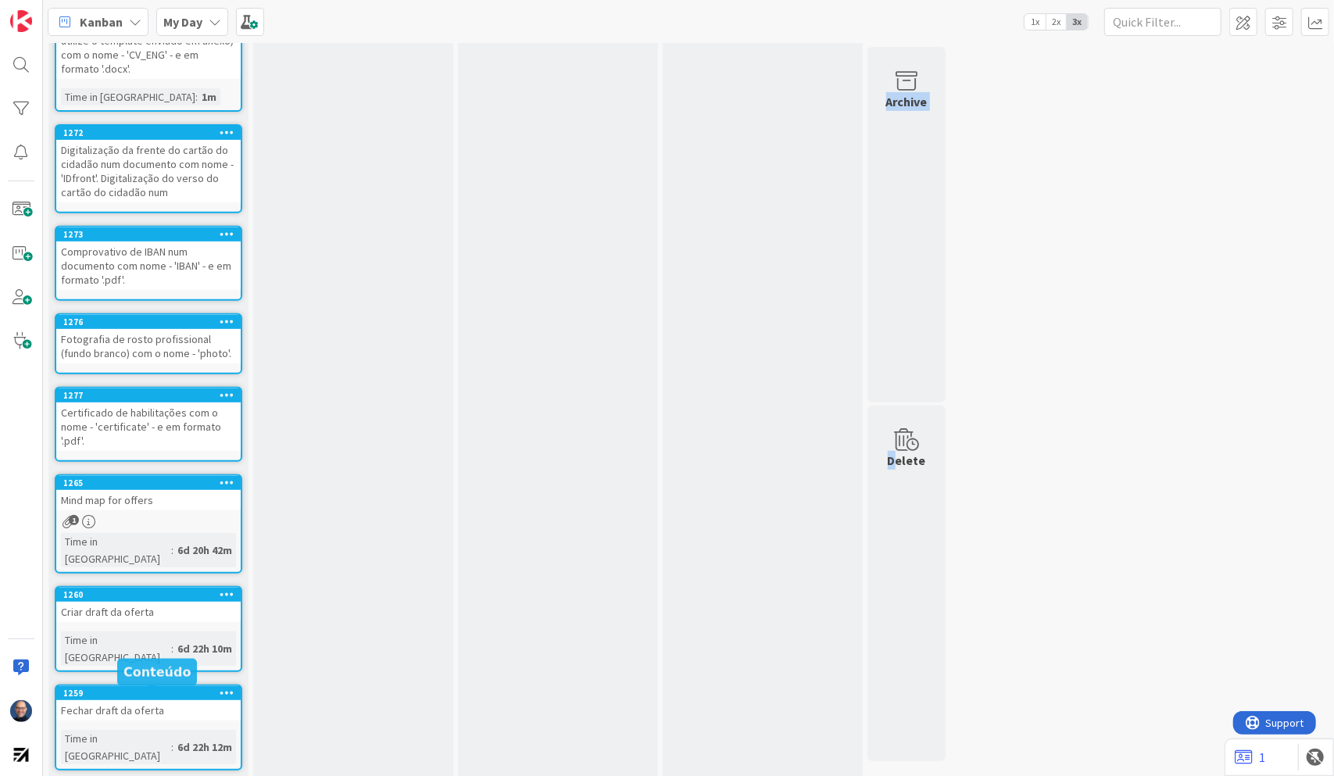
scroll to position [313, 0]
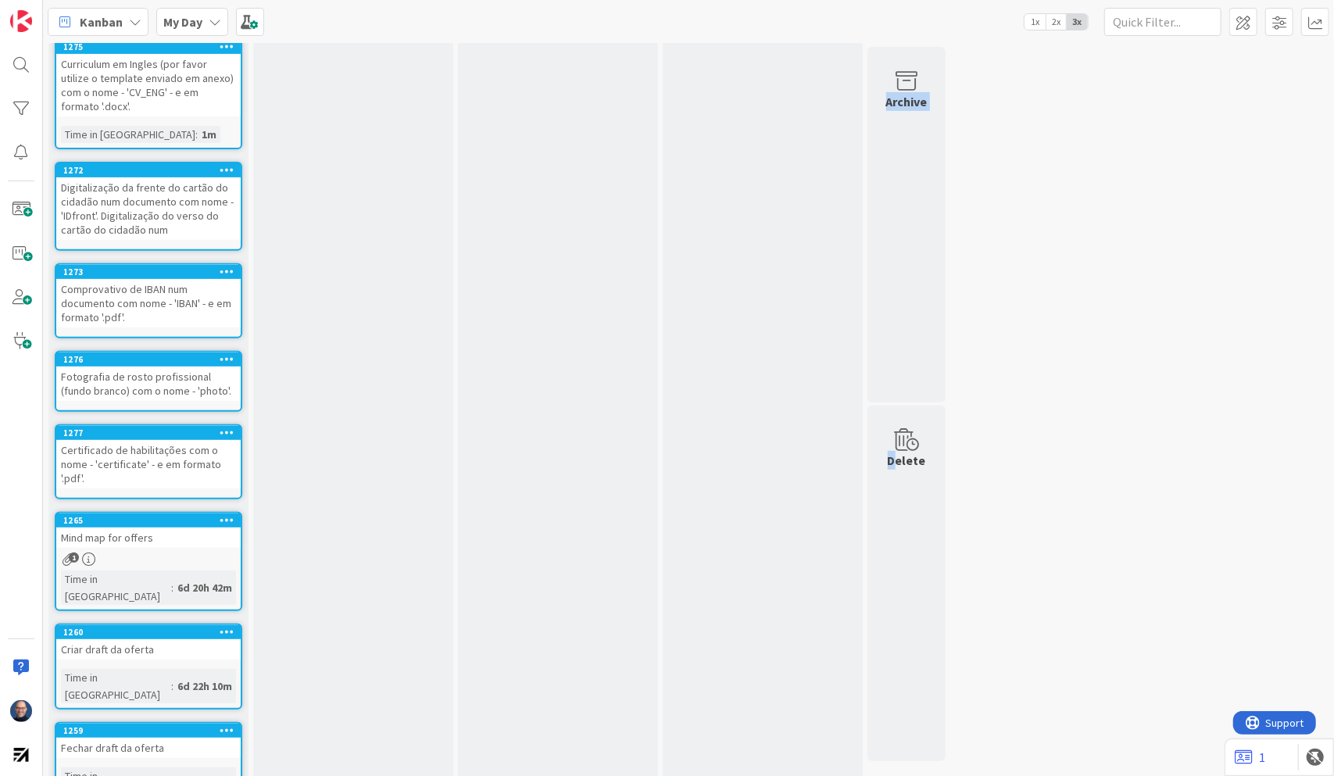
click at [224, 608] on icon at bounding box center [227, 730] width 15 height 11
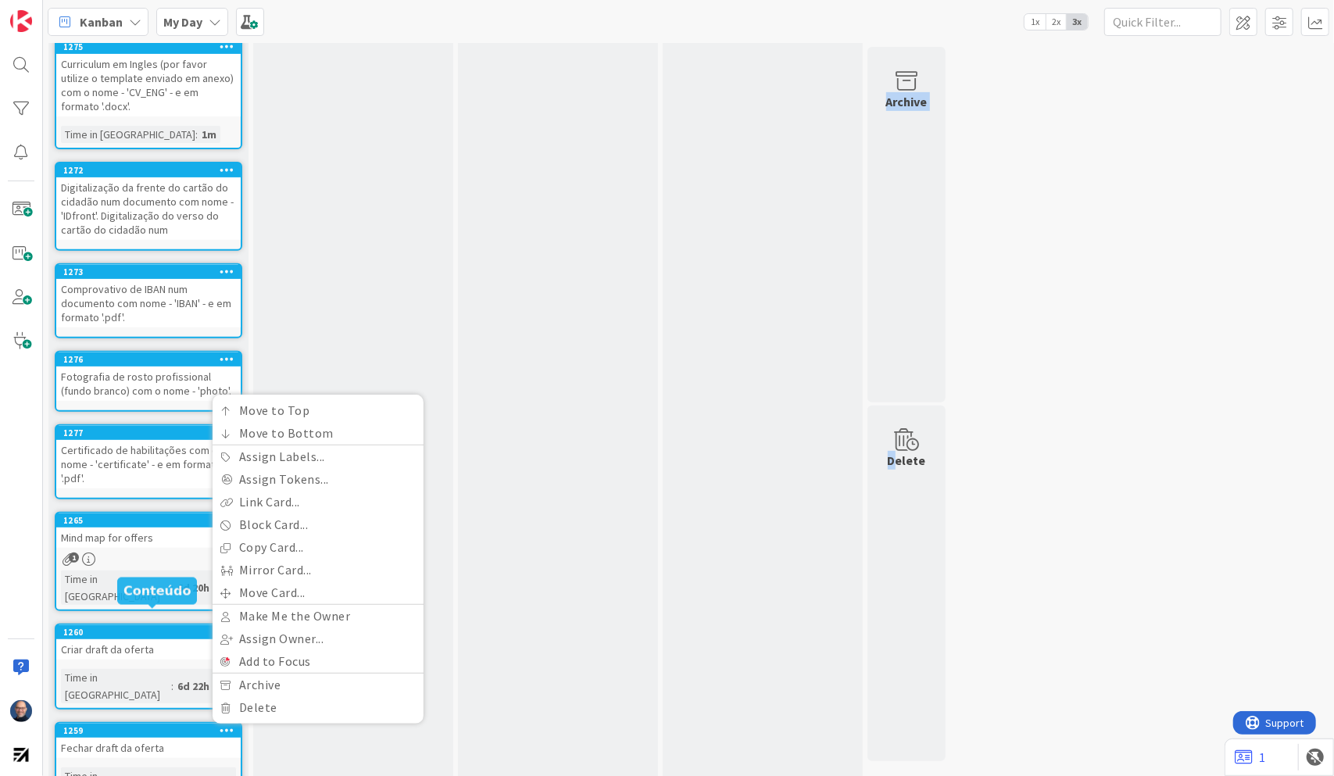
click at [139, 608] on div "1260" at bounding box center [151, 632] width 177 height 11
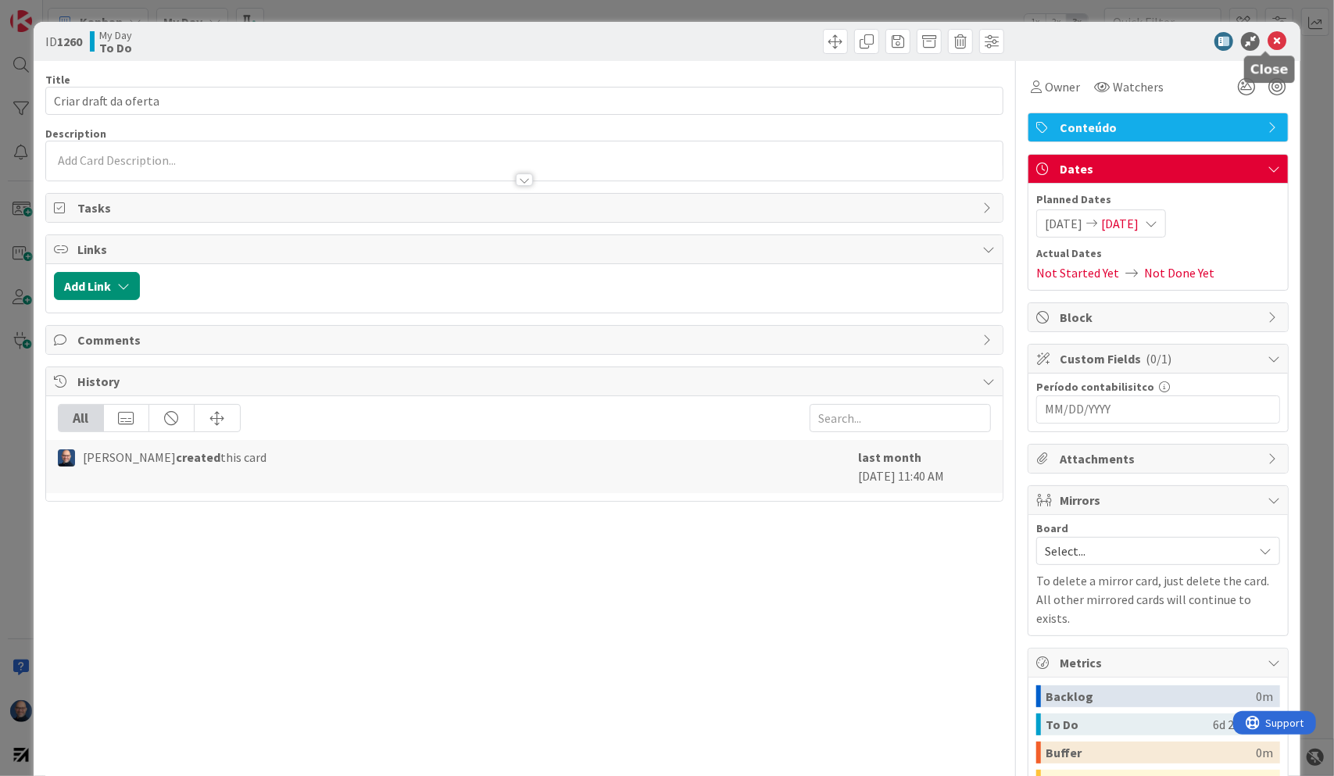
click at [1191, 34] on icon at bounding box center [1277, 41] width 19 height 19
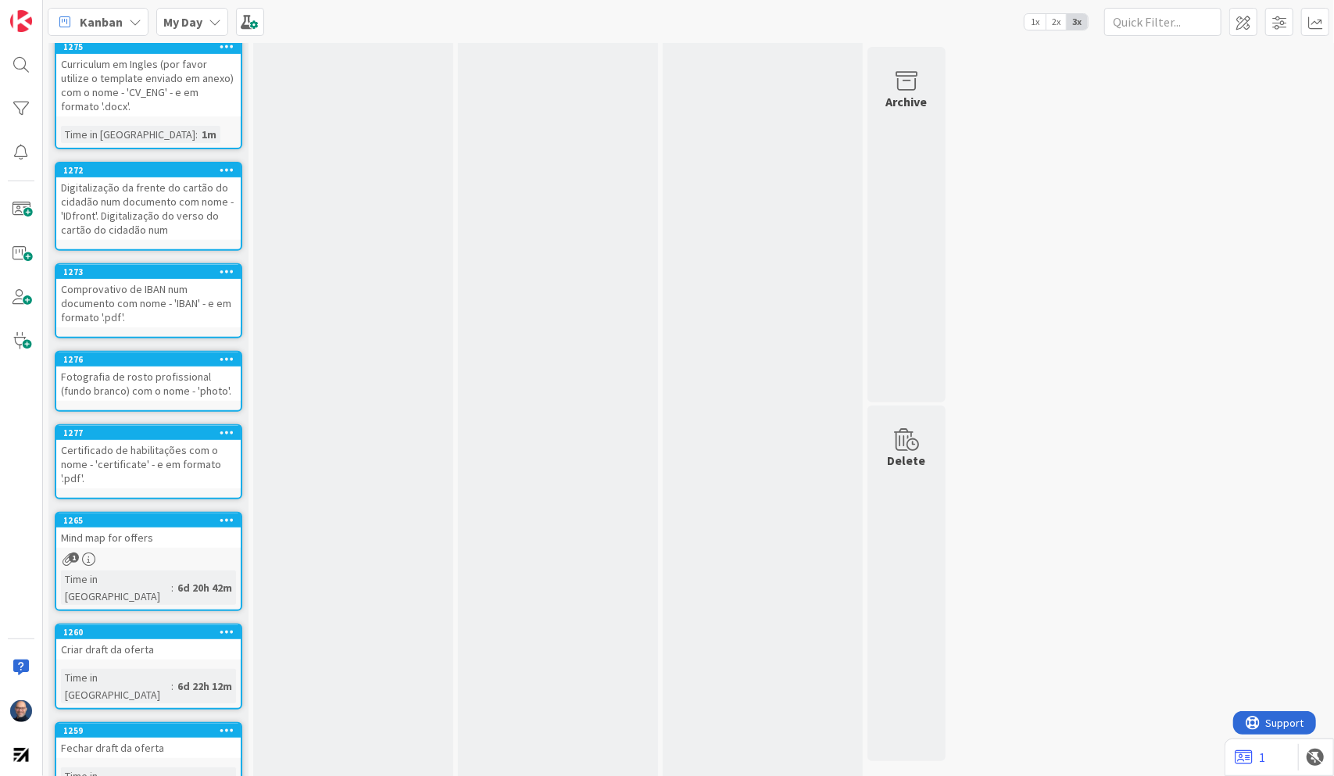
click at [228, 608] on icon at bounding box center [227, 631] width 15 height 11
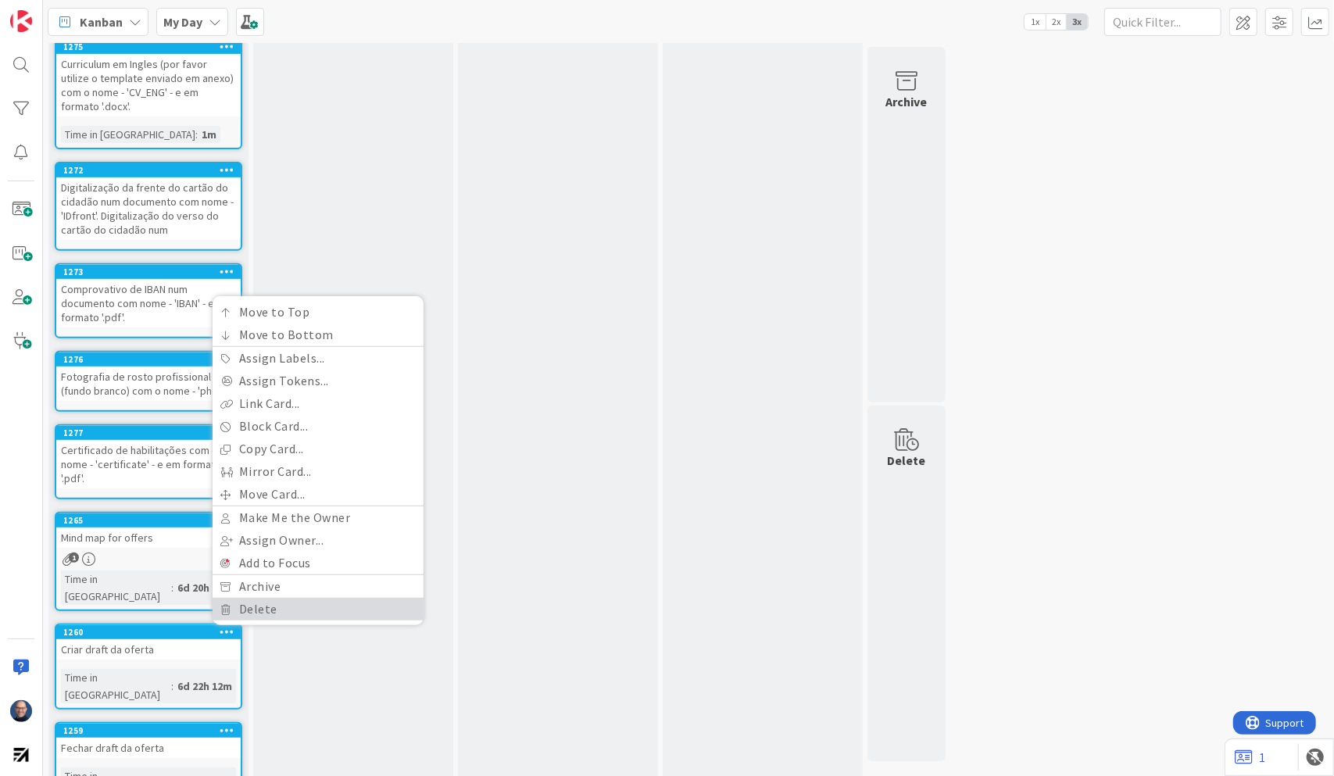
click at [288, 598] on link "Delete" at bounding box center [318, 609] width 211 height 23
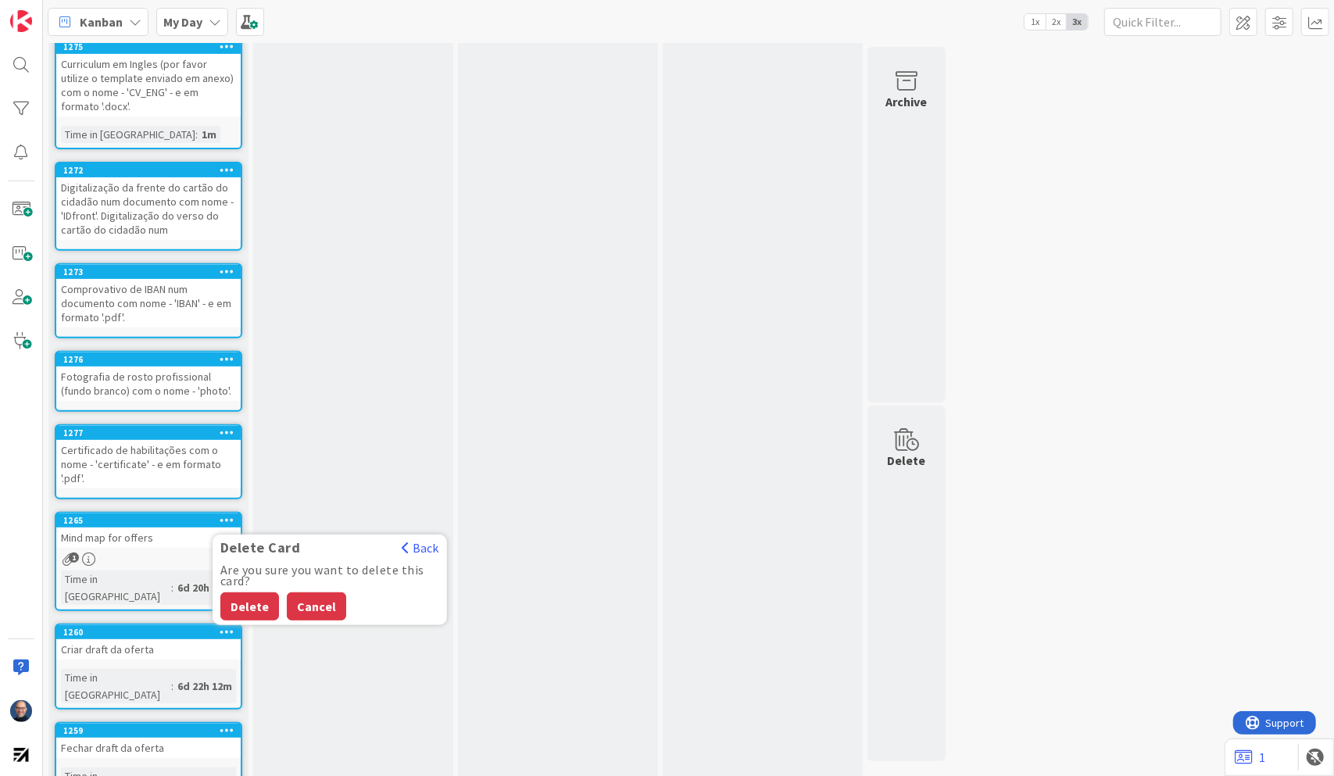
click at [305, 594] on button "Cancel" at bounding box center [316, 606] width 59 height 28
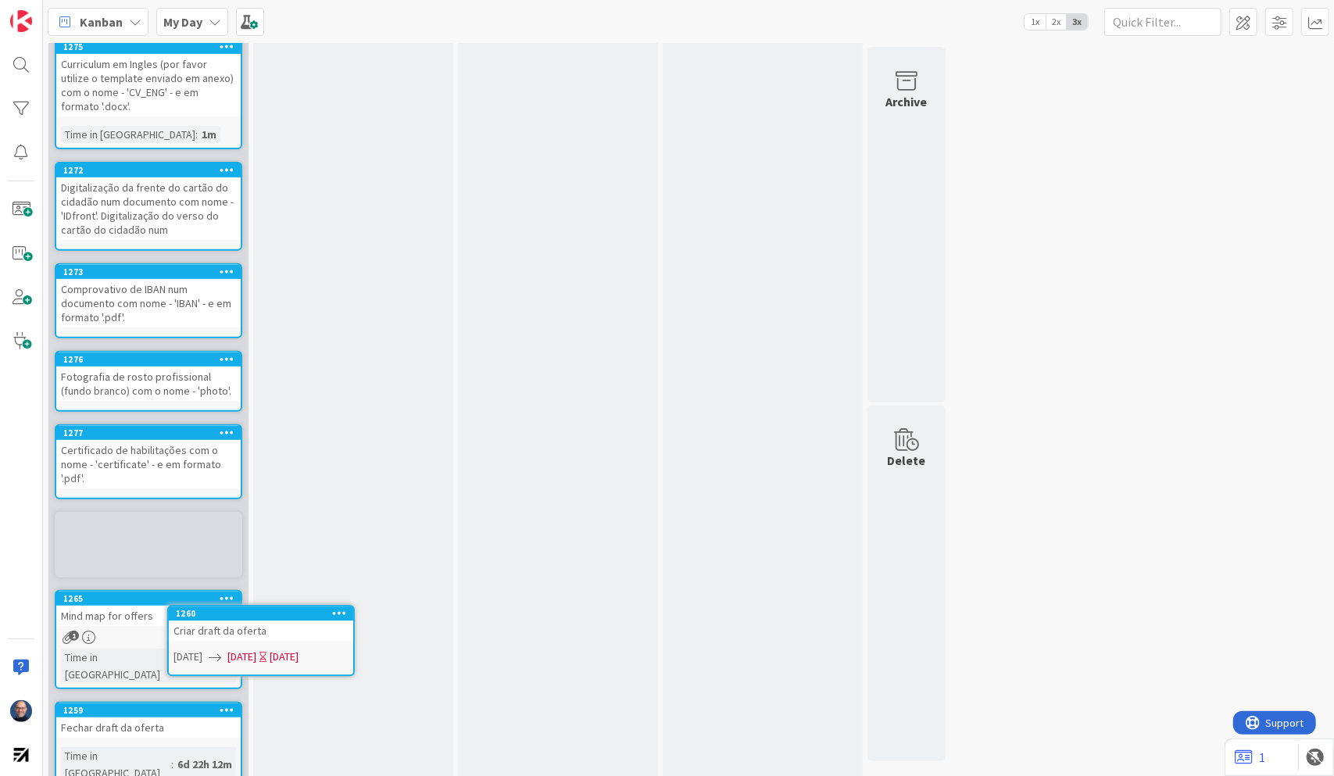
scroll to position [232, 0]
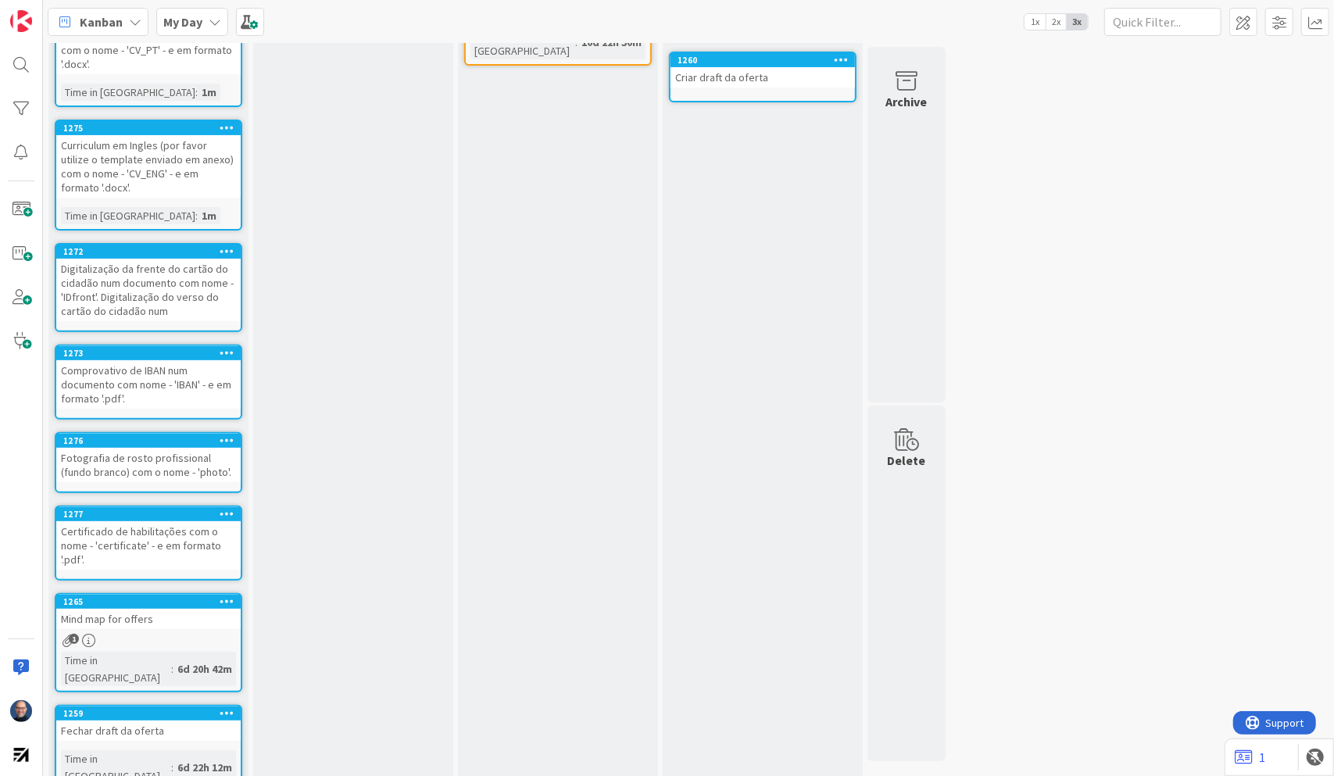
click at [222, 597] on icon at bounding box center [227, 601] width 15 height 11
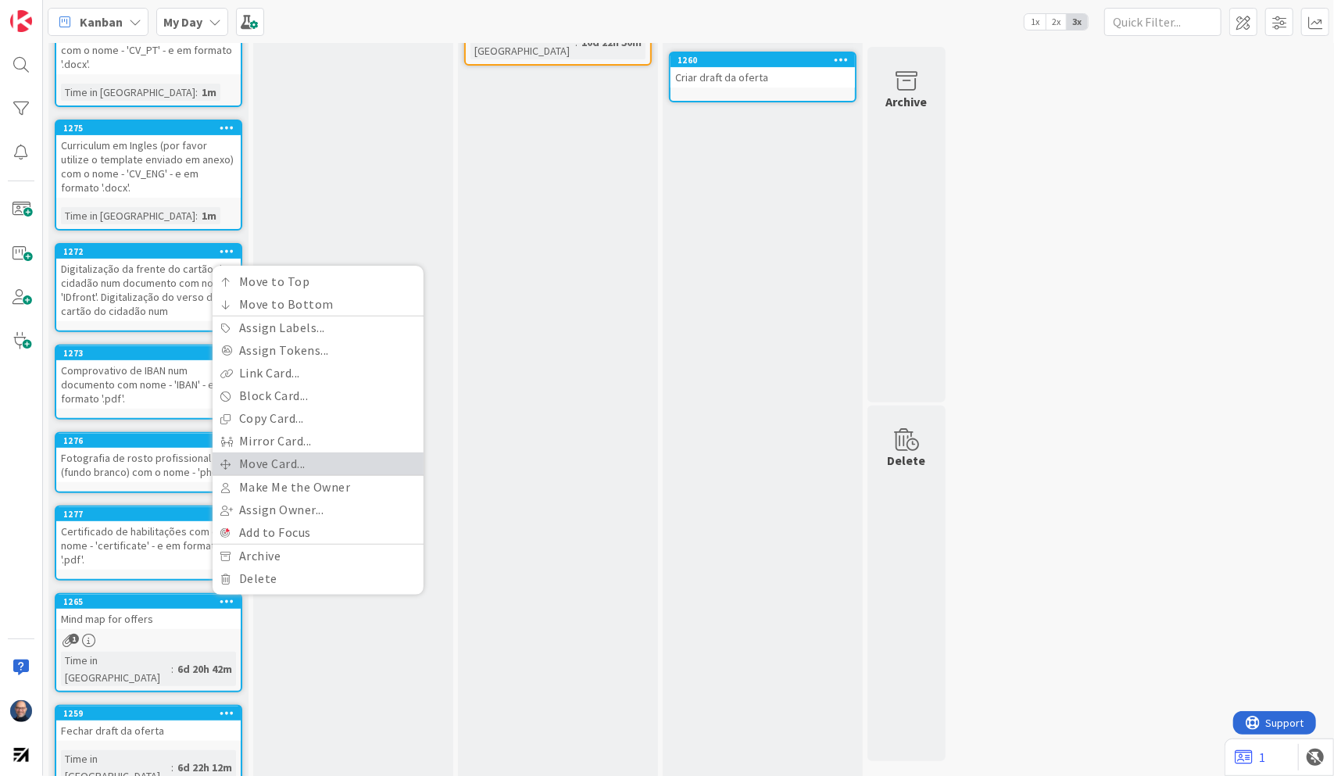
click at [285, 464] on link "Move Card..." at bounding box center [318, 464] width 211 height 23
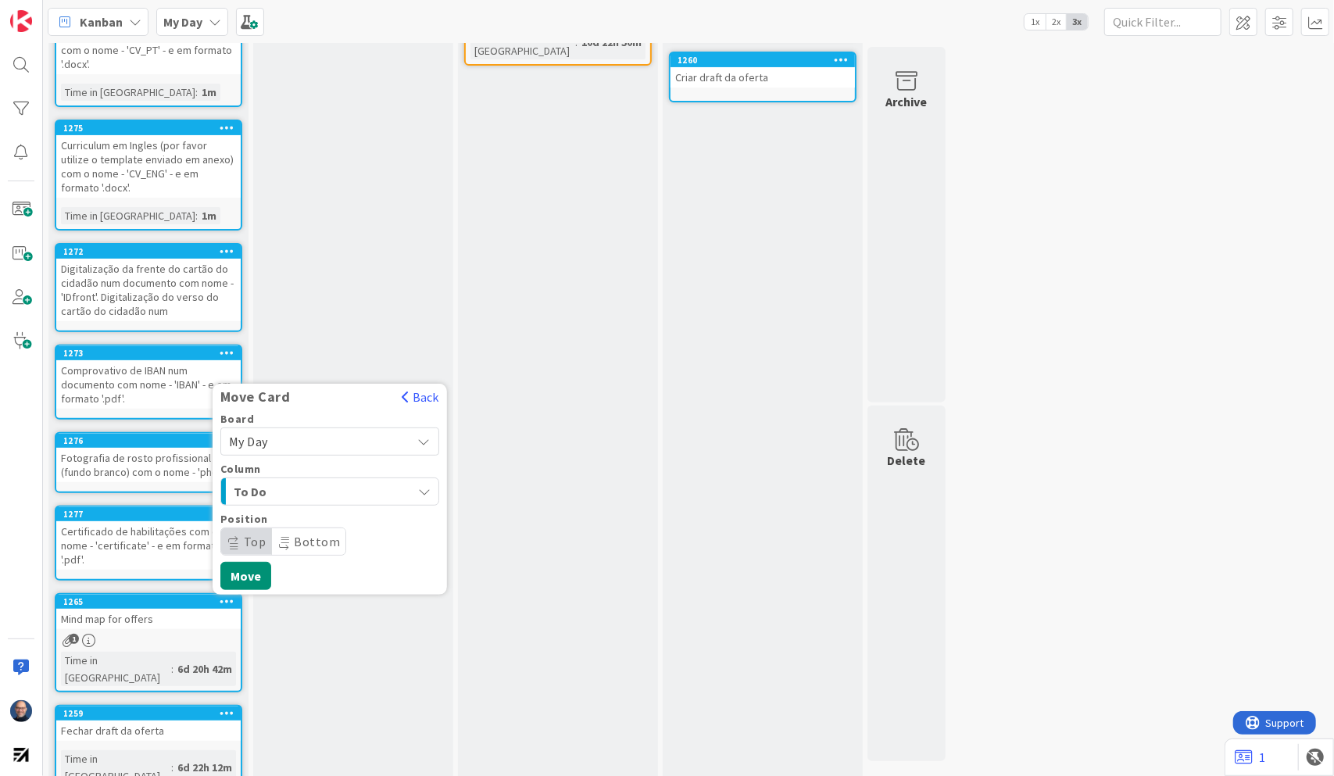
click at [272, 447] on span "My Day" at bounding box center [316, 442] width 175 height 22
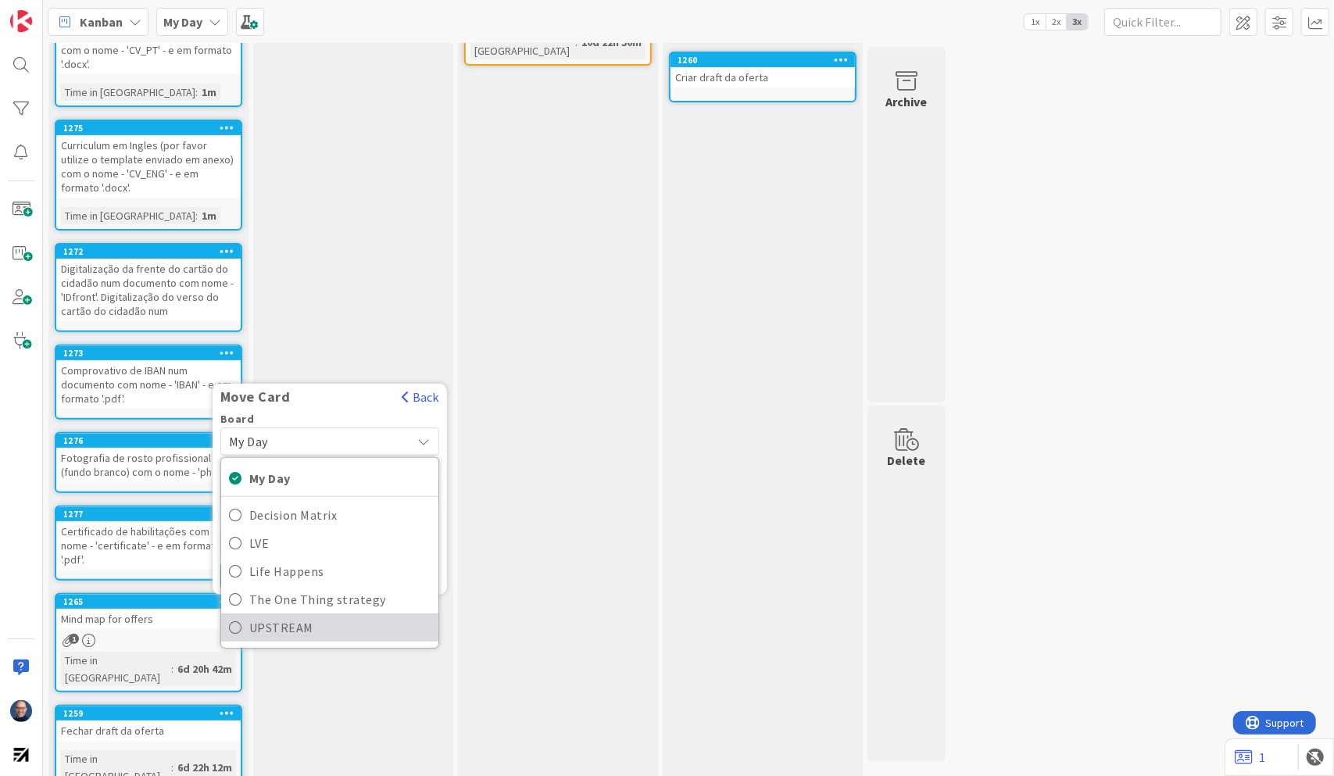
click at [277, 608] on span "UPSTREAM" at bounding box center [339, 627] width 181 height 23
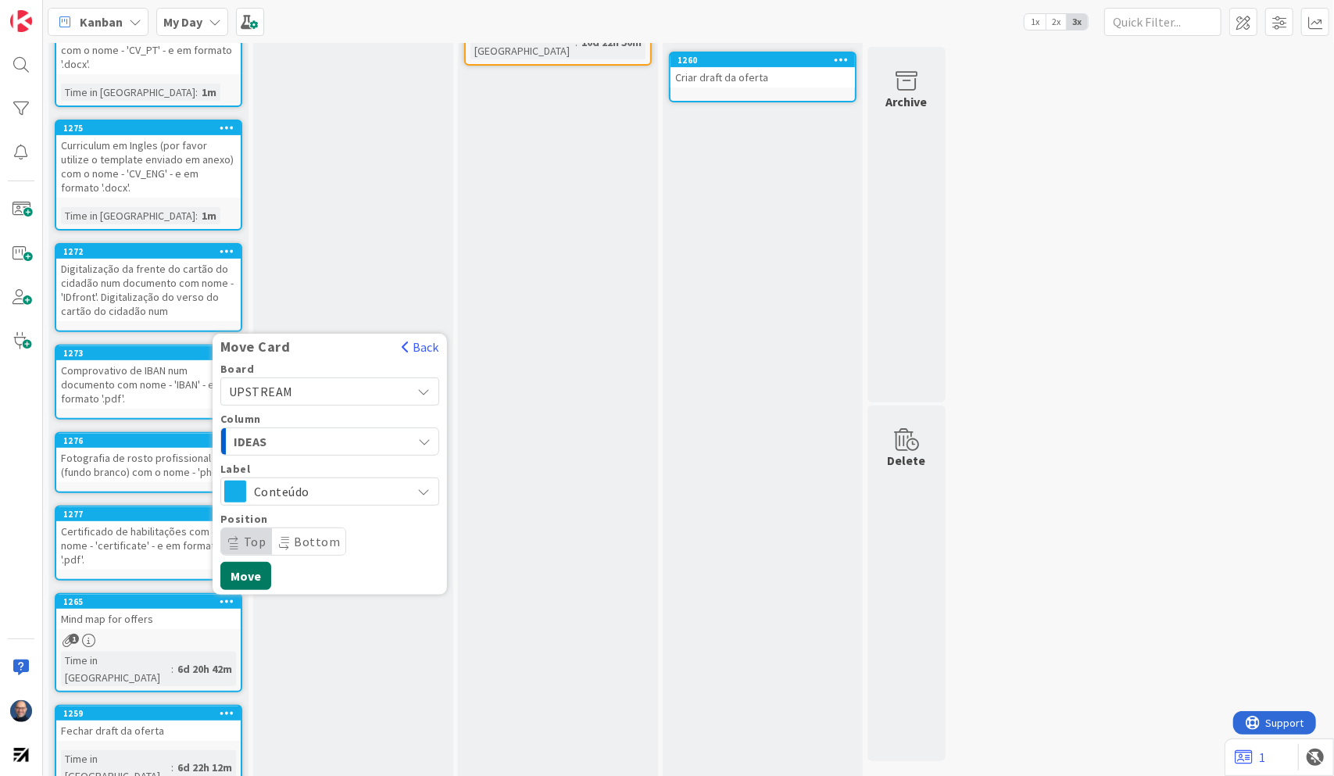
click at [242, 574] on button "Move" at bounding box center [245, 576] width 51 height 28
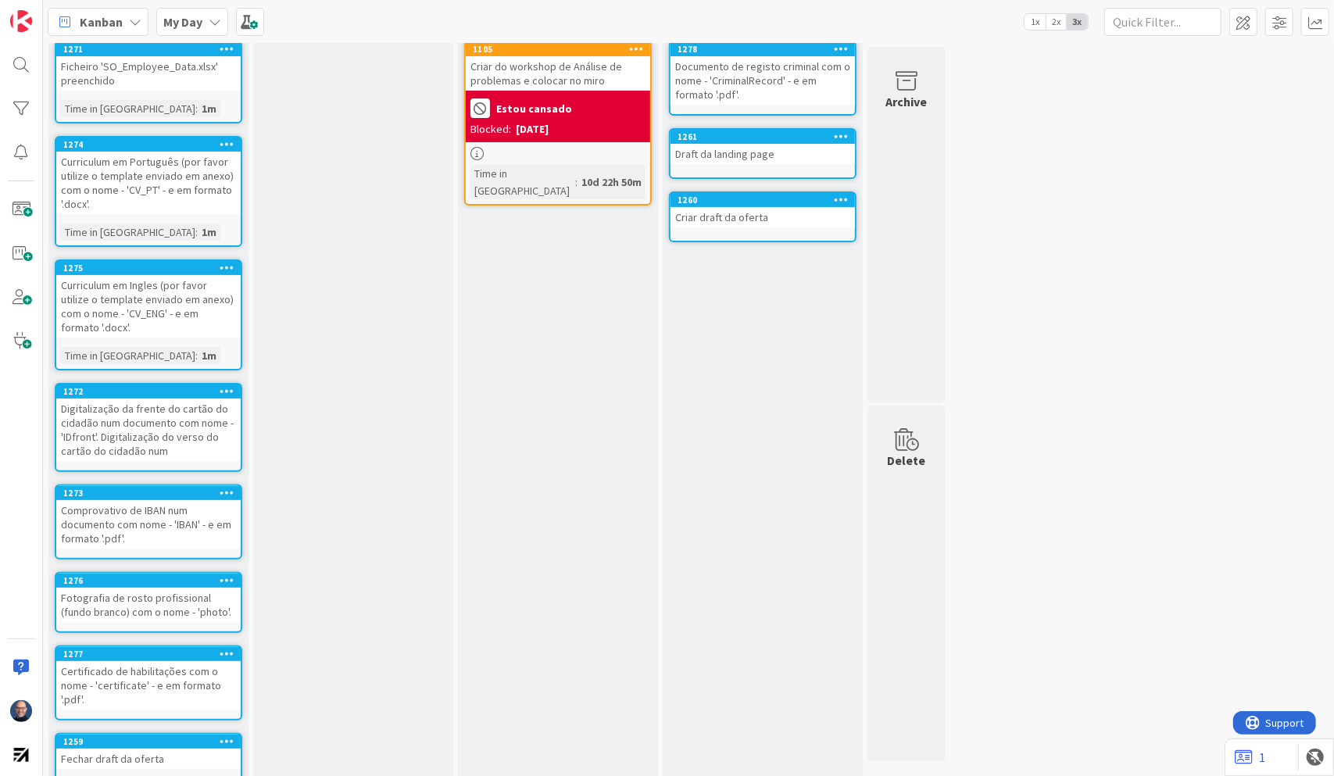
scroll to position [138, 0]
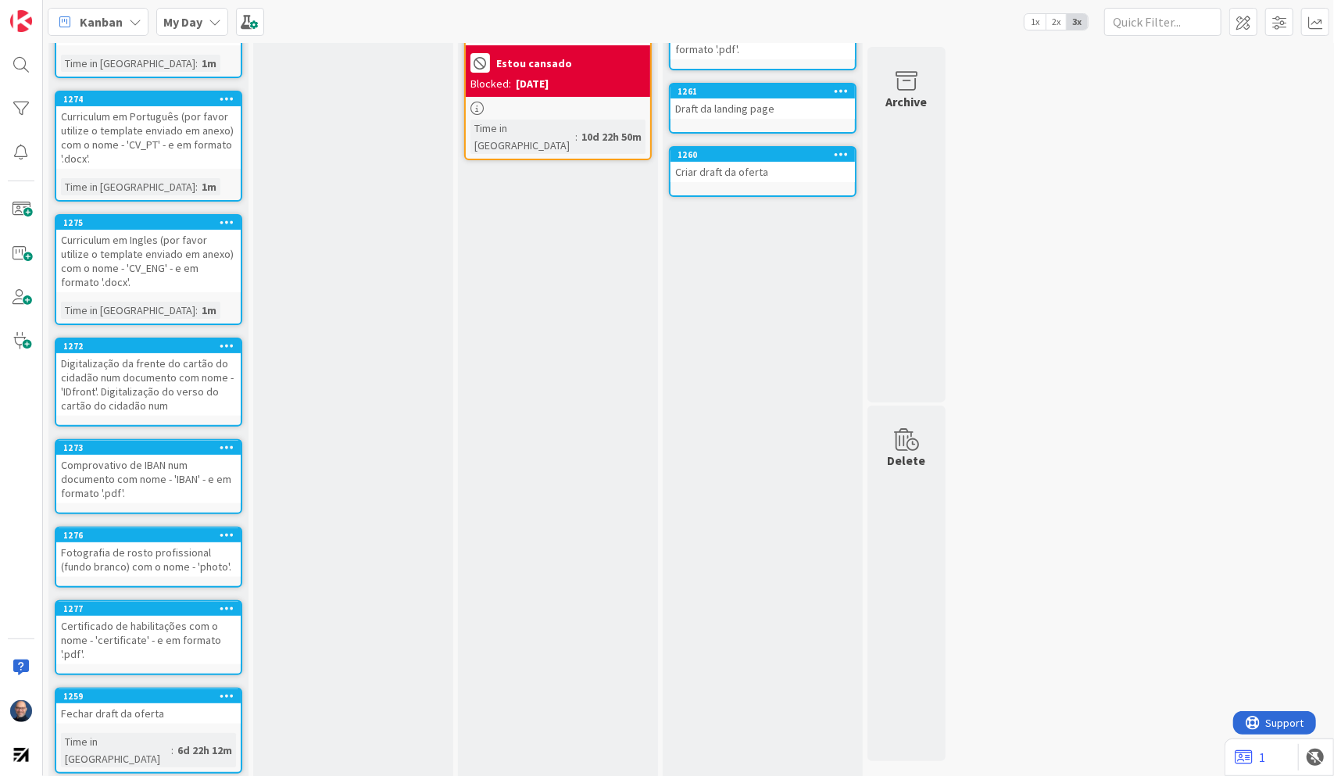
click at [230, 608] on icon at bounding box center [227, 695] width 15 height 11
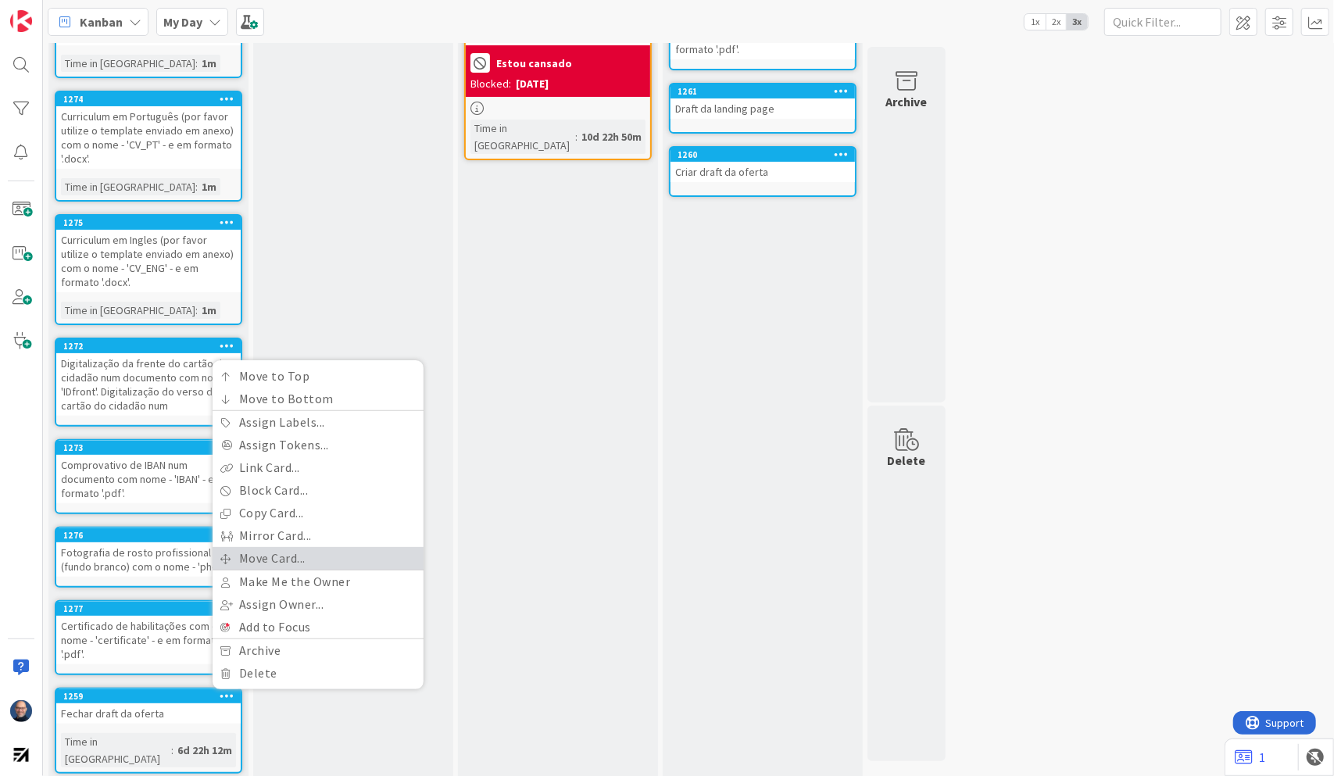
click at [283, 553] on link "Move Card..." at bounding box center [318, 558] width 211 height 23
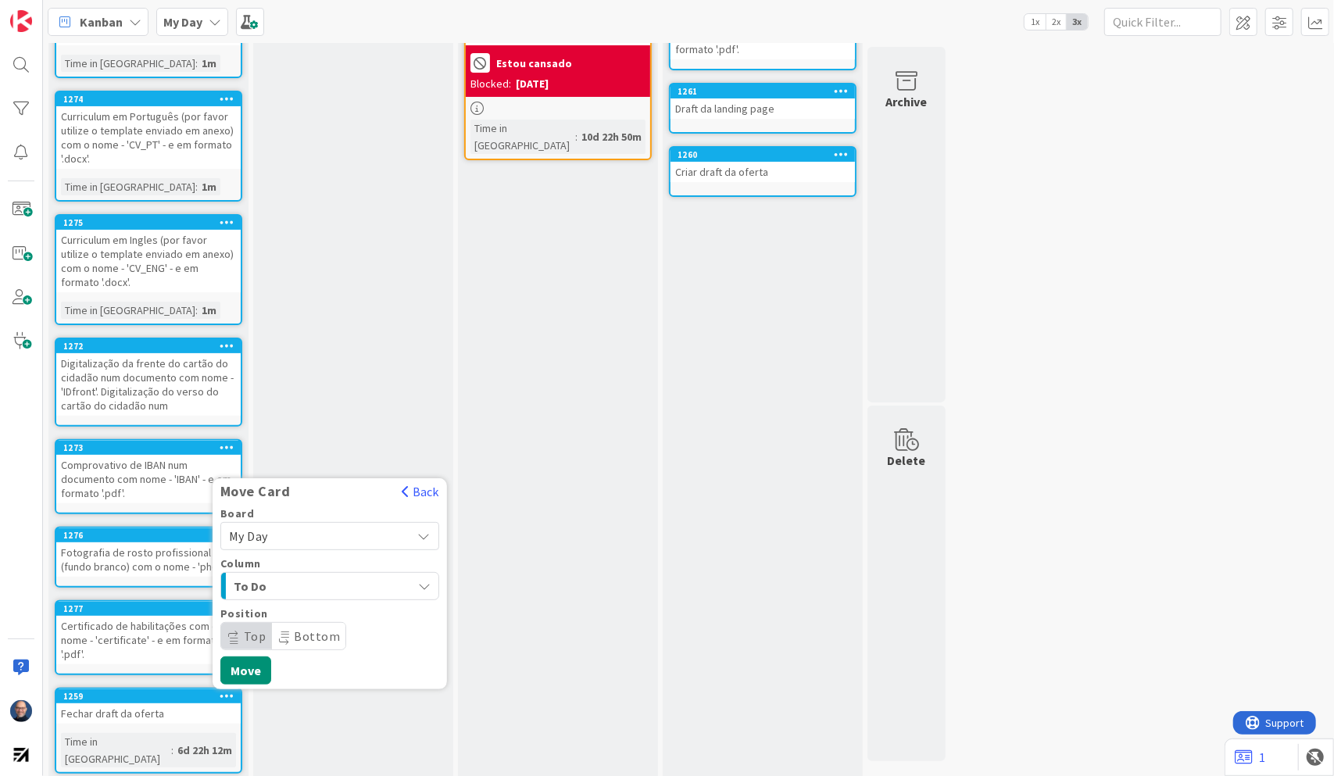
click at [305, 536] on span "My Day" at bounding box center [316, 536] width 175 height 22
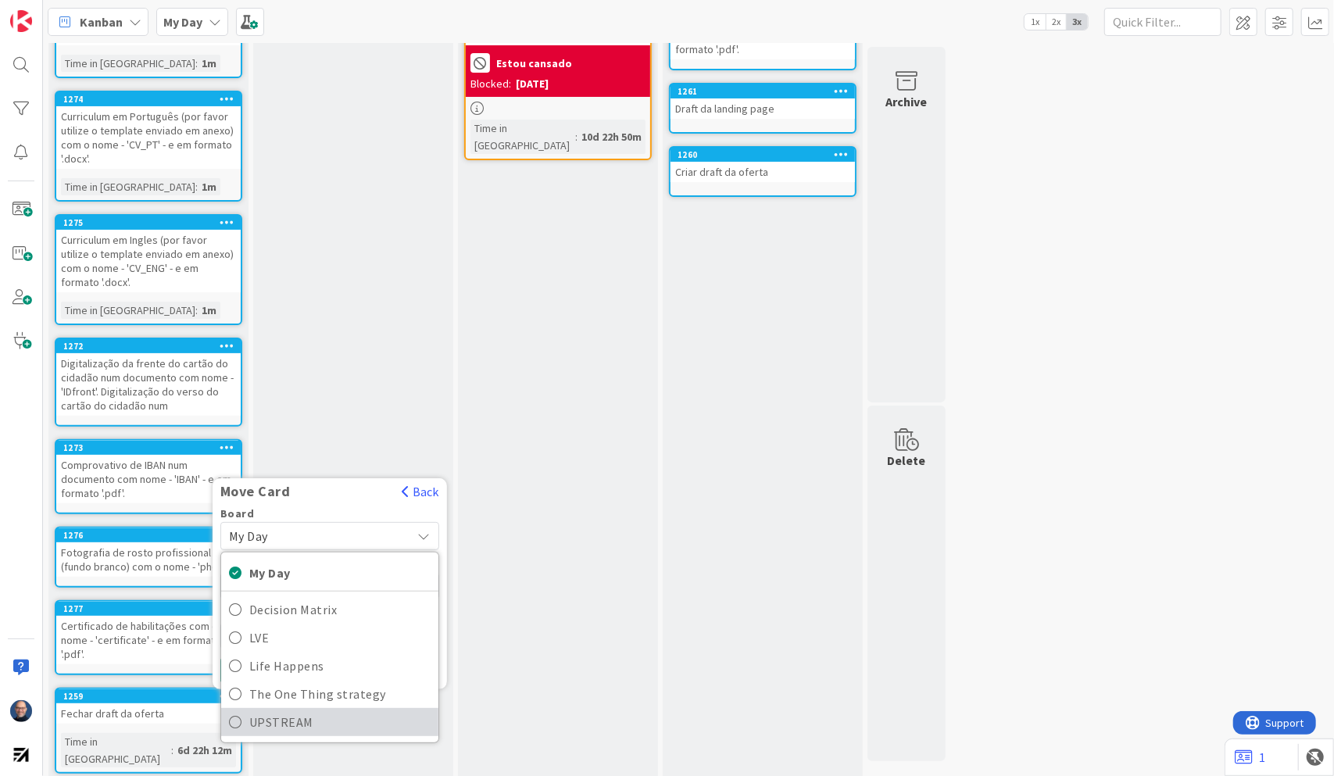
click at [294, 608] on span "UPSTREAM" at bounding box center [339, 721] width 181 height 23
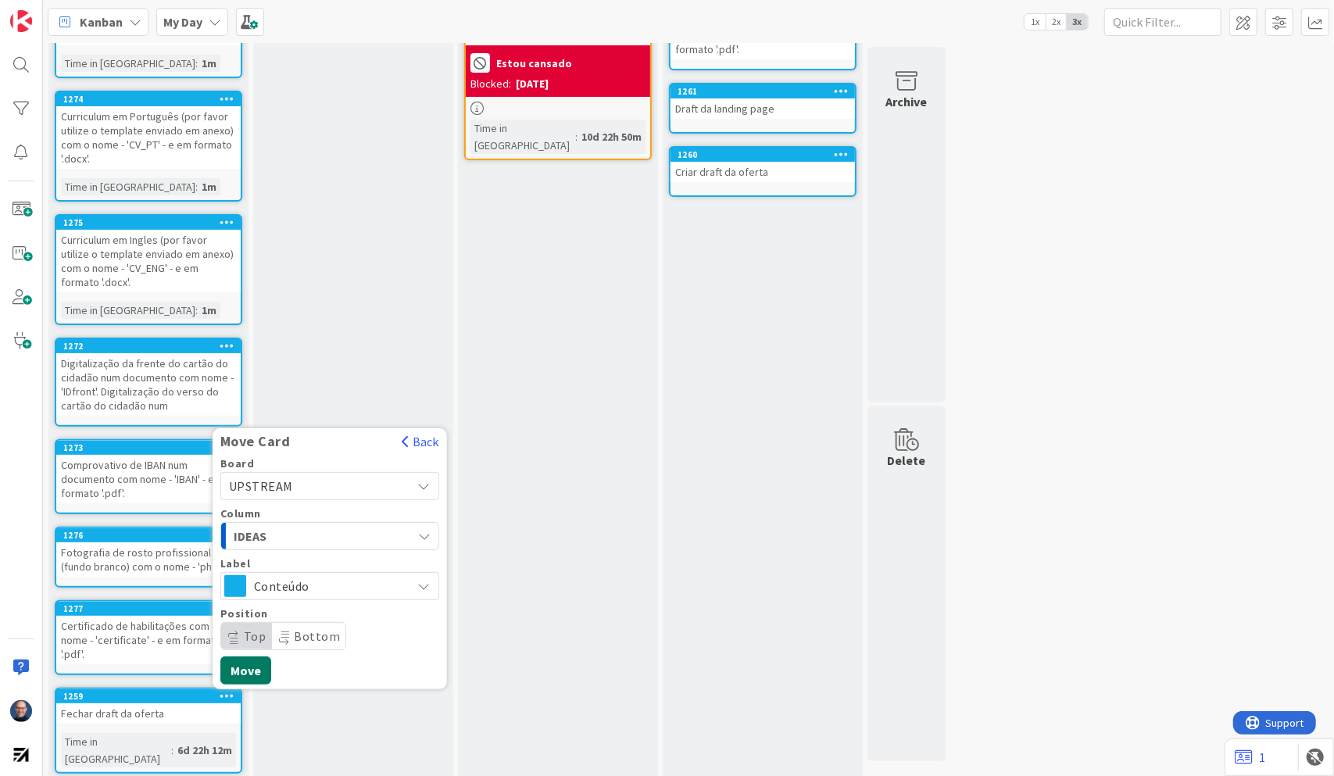
click at [238, 608] on button "Move" at bounding box center [245, 671] width 51 height 28
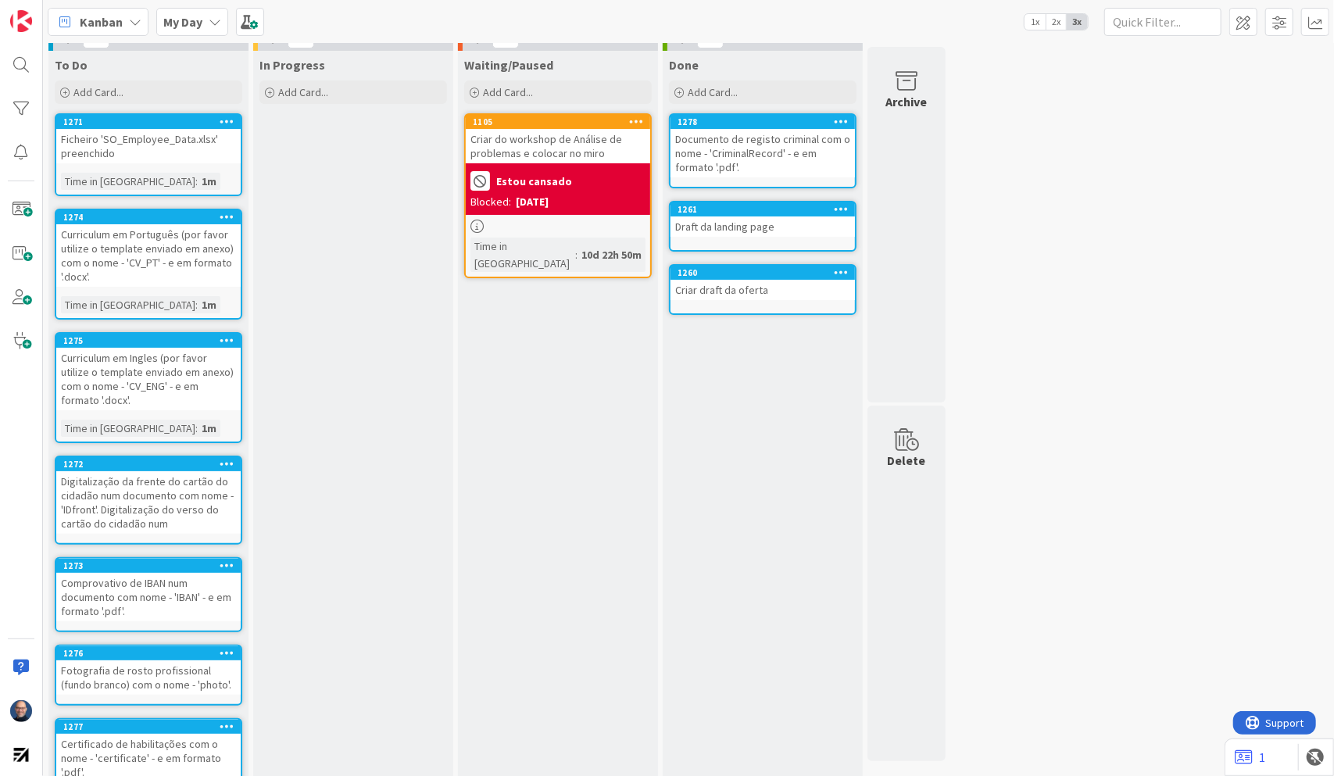
scroll to position [0, 0]
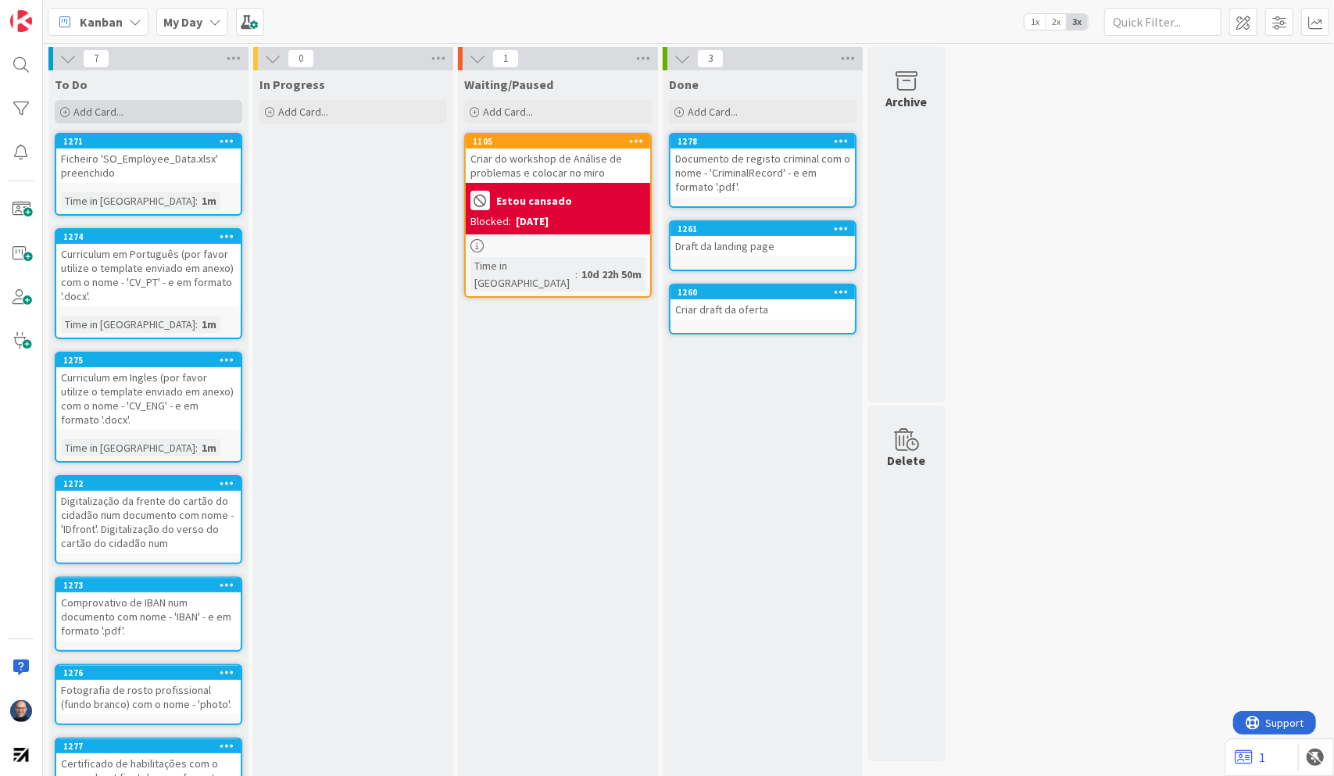
click at [152, 111] on div "Add Card..." at bounding box center [149, 111] width 188 height 23
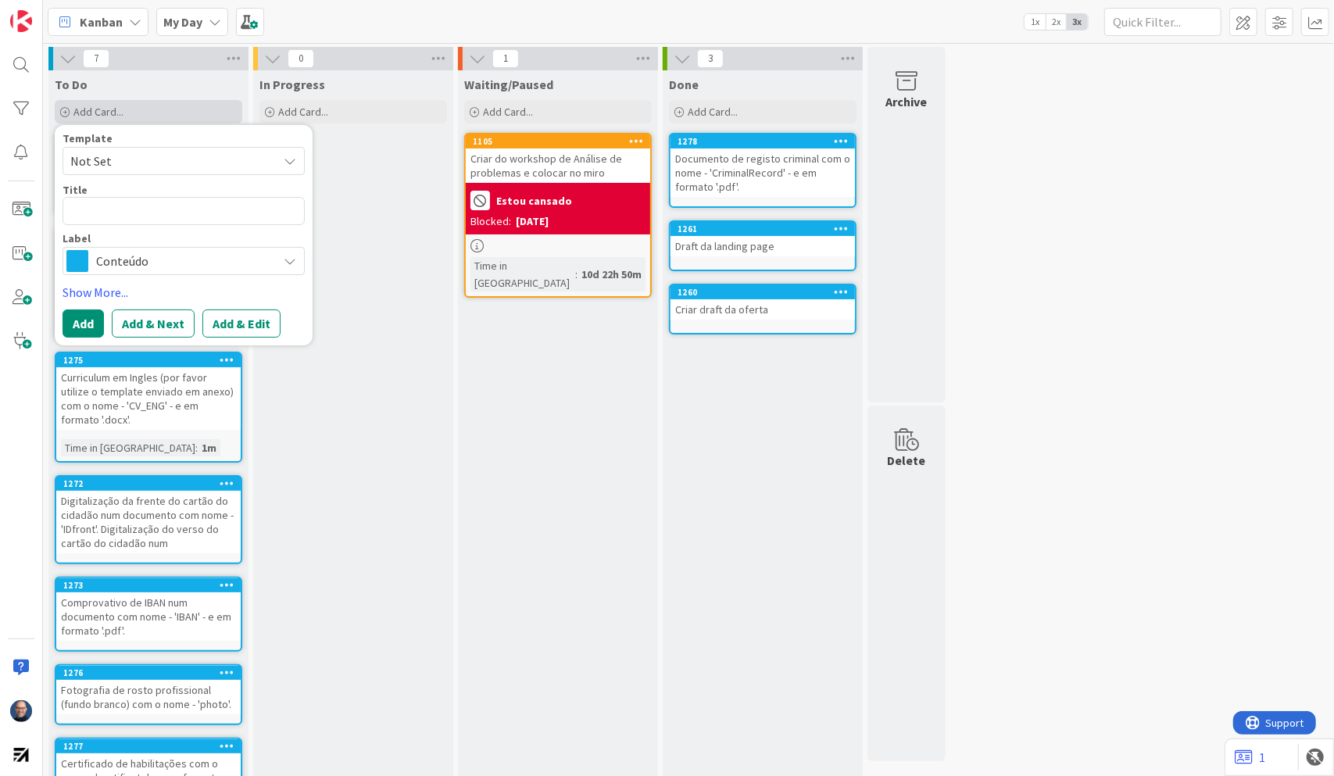
type textarea "x"
type textarea "T"
type textarea "x"
type textarea "Te"
type textarea "x"
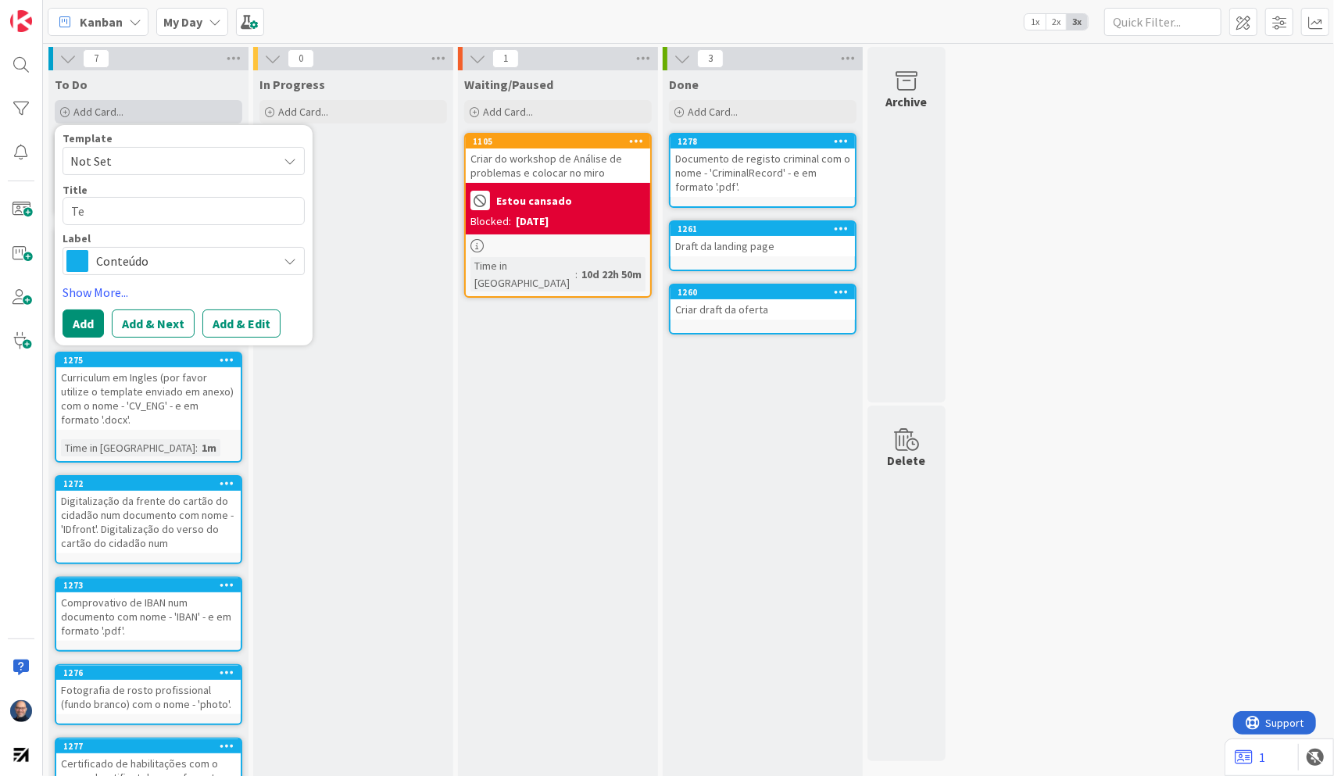
type textarea "Tel"
type textarea "x"
type textarea "Tele"
type textarea "x"
type textarea "Telem"
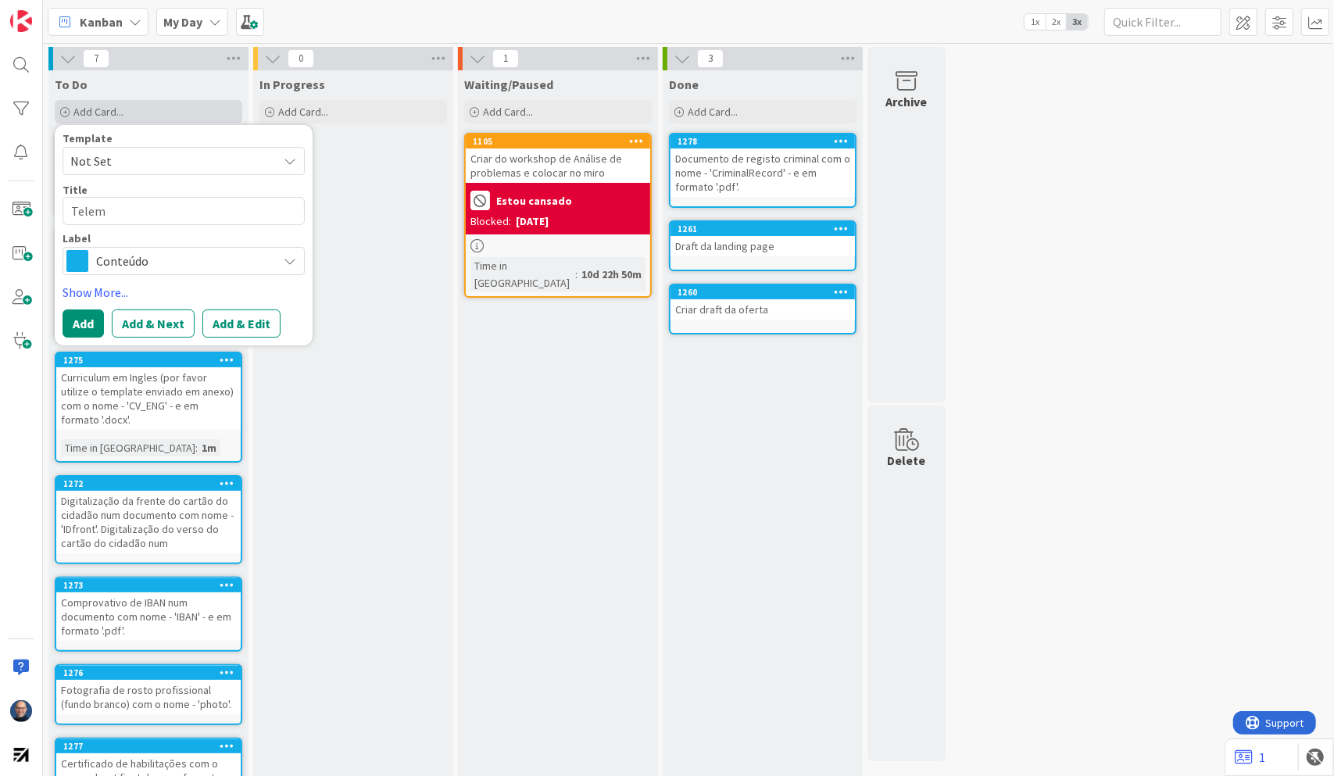
type textarea "x"
type textarea "Telemo"
type textarea "x"
type textarea "Telemov"
type textarea "x"
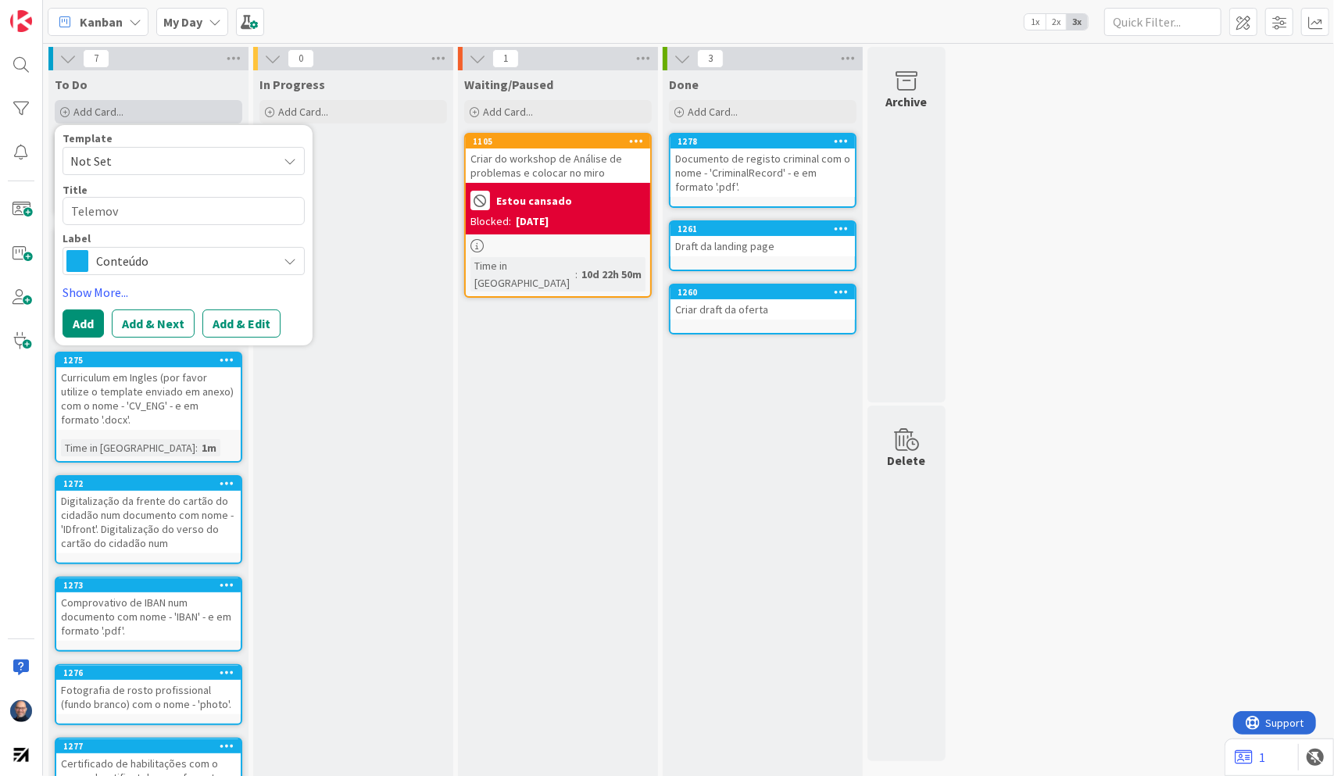
type textarea "Telemove"
type textarea "x"
type textarea "Telemovel"
type textarea "x"
type textarea "Telemove"
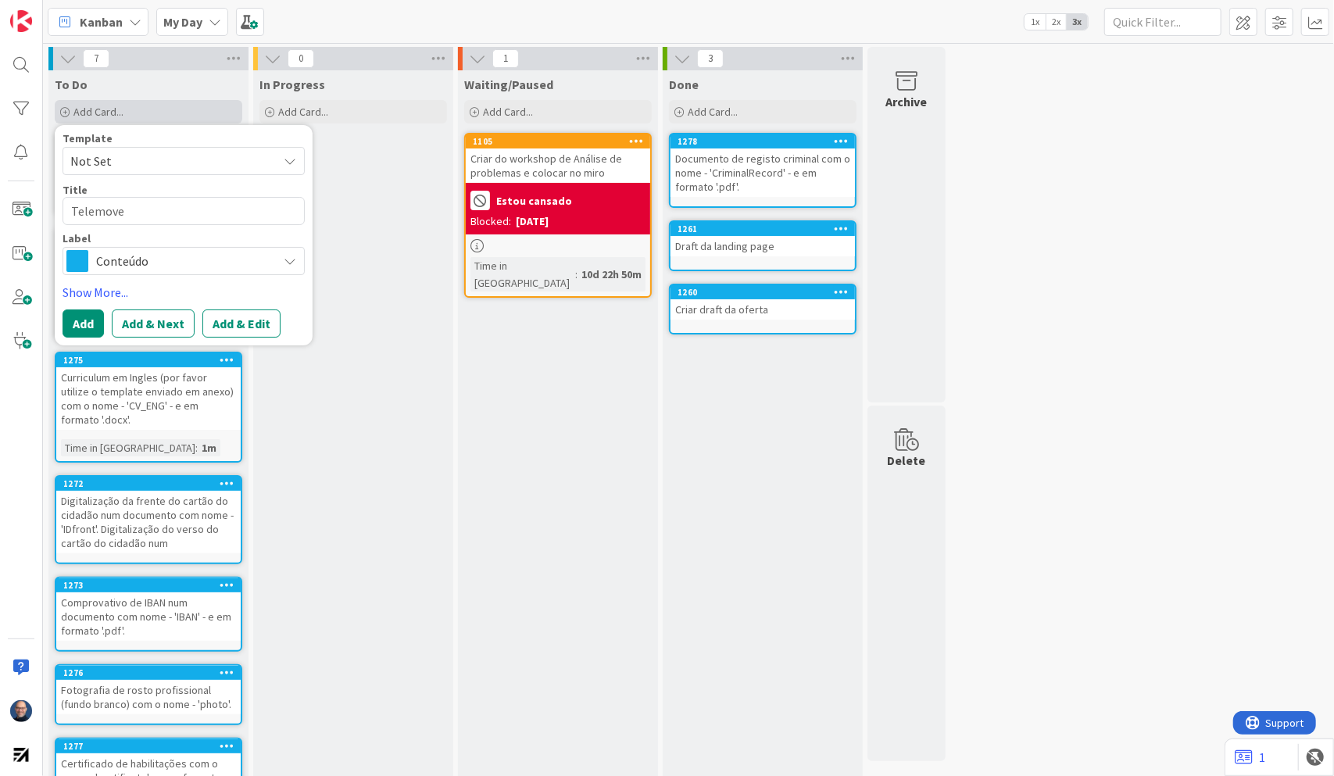
type textarea "x"
type textarea "Telemov"
type textarea "x"
type textarea "Telemo"
type textarea "x"
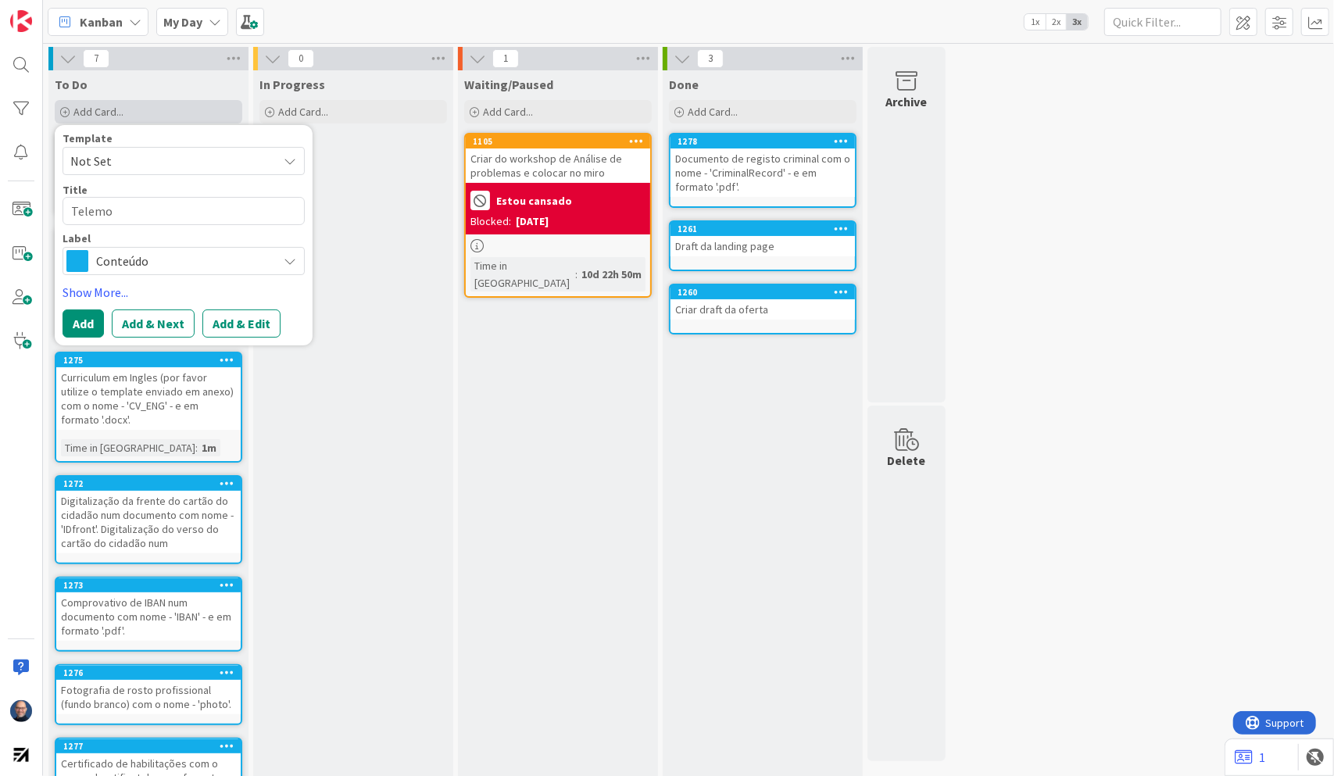
type textarea "Telem"
type textarea "x"
type textarea "Telemó"
type textarea "x"
type textarea "Telemóv"
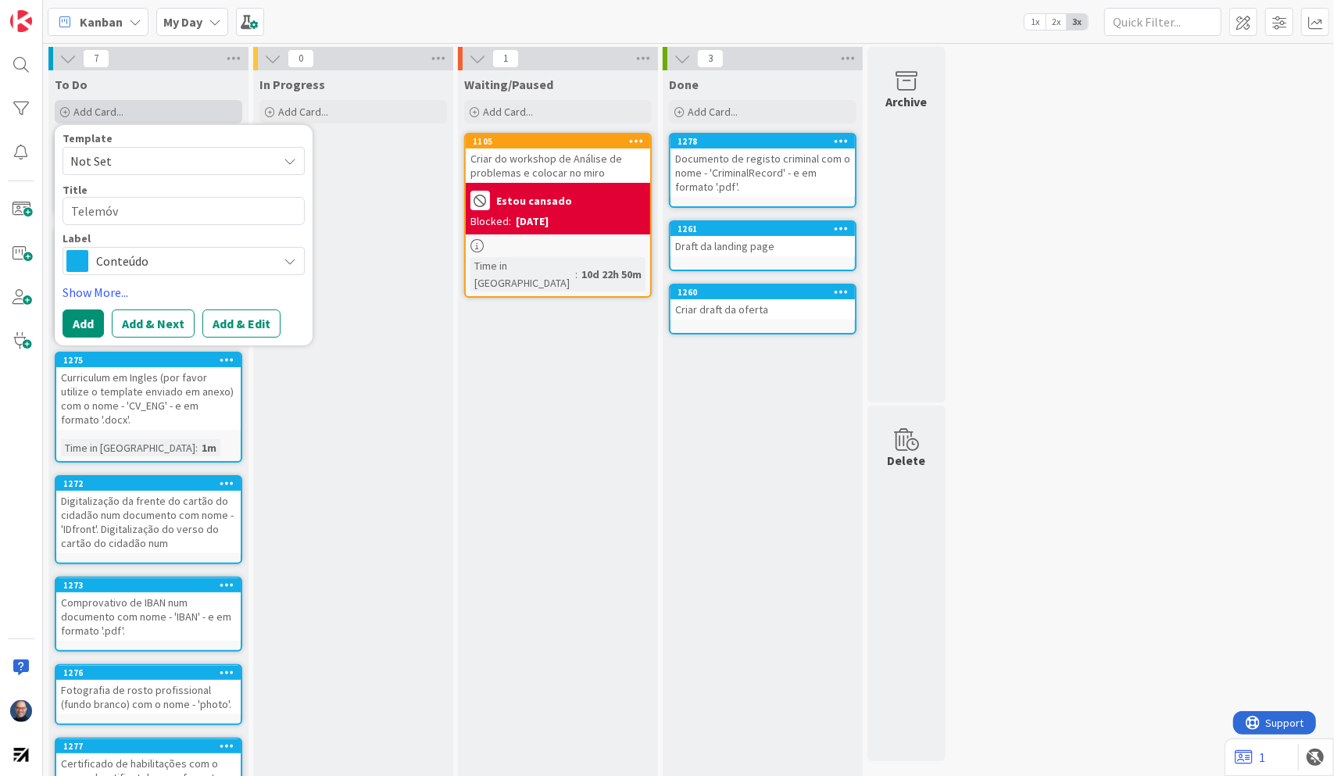
type textarea "x"
type textarea "Telemóve"
type textarea "x"
type textarea "Telemóvel"
type textarea "x"
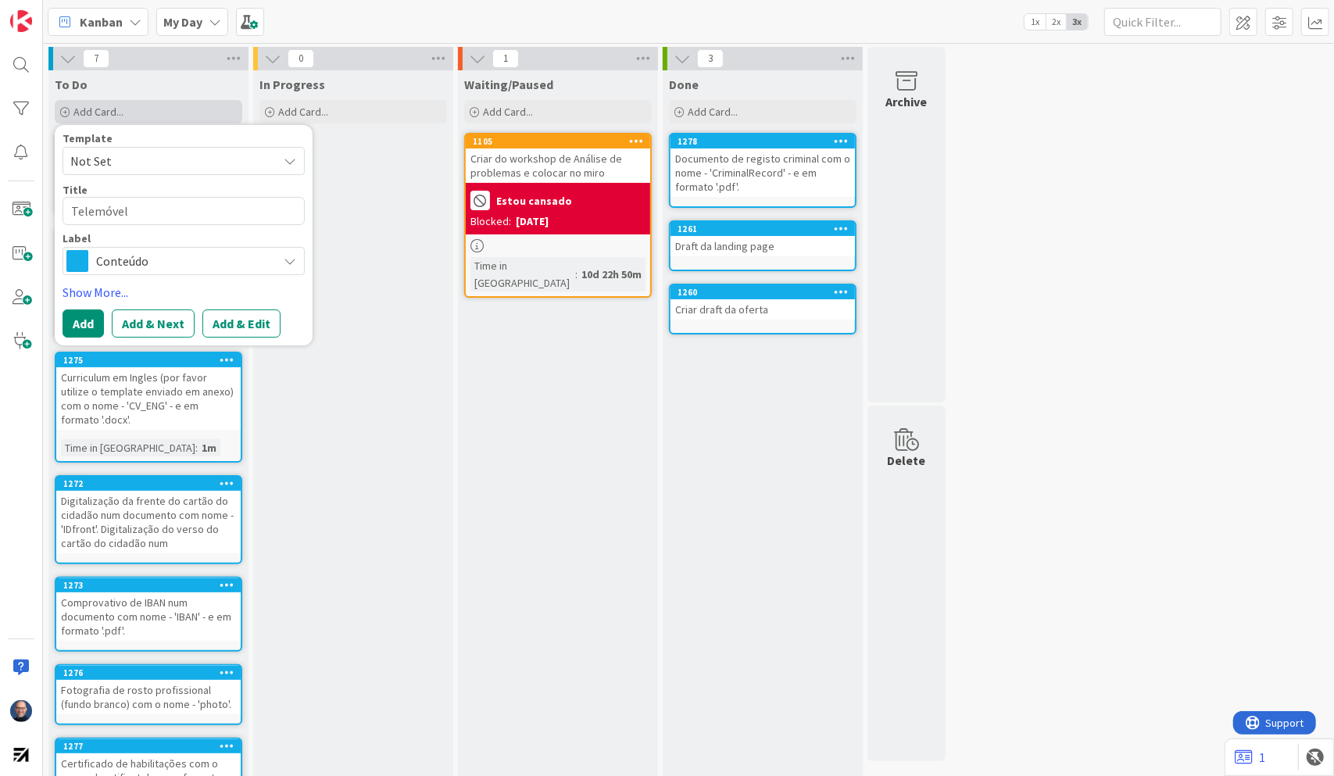
type textarea "Telemóvel"
type textarea "x"
type textarea "Telemóvel o"
type textarea "x"
type textarea "Telemóvel ou"
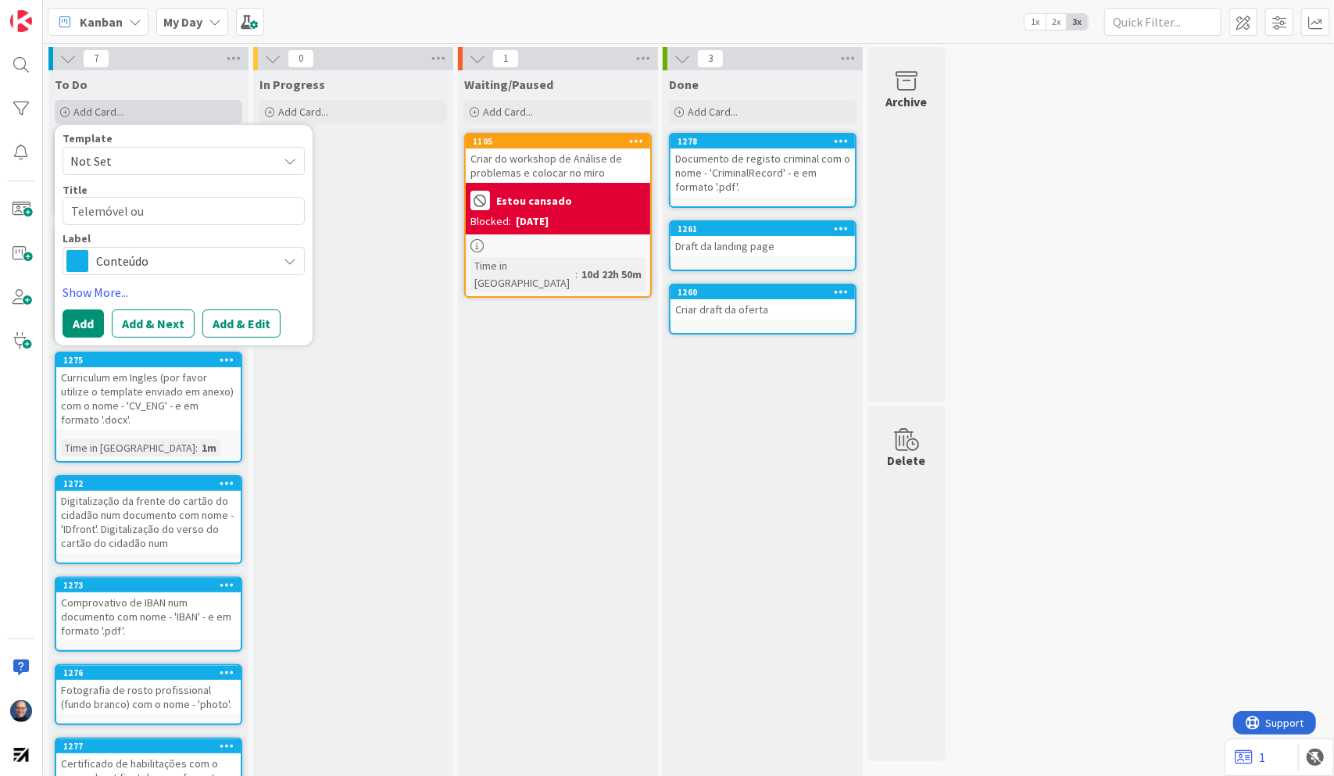
type textarea "x"
type textarea "Telemóvel ou"
type textarea "x"
type textarea "Telemóvel ou E"
type textarea "x"
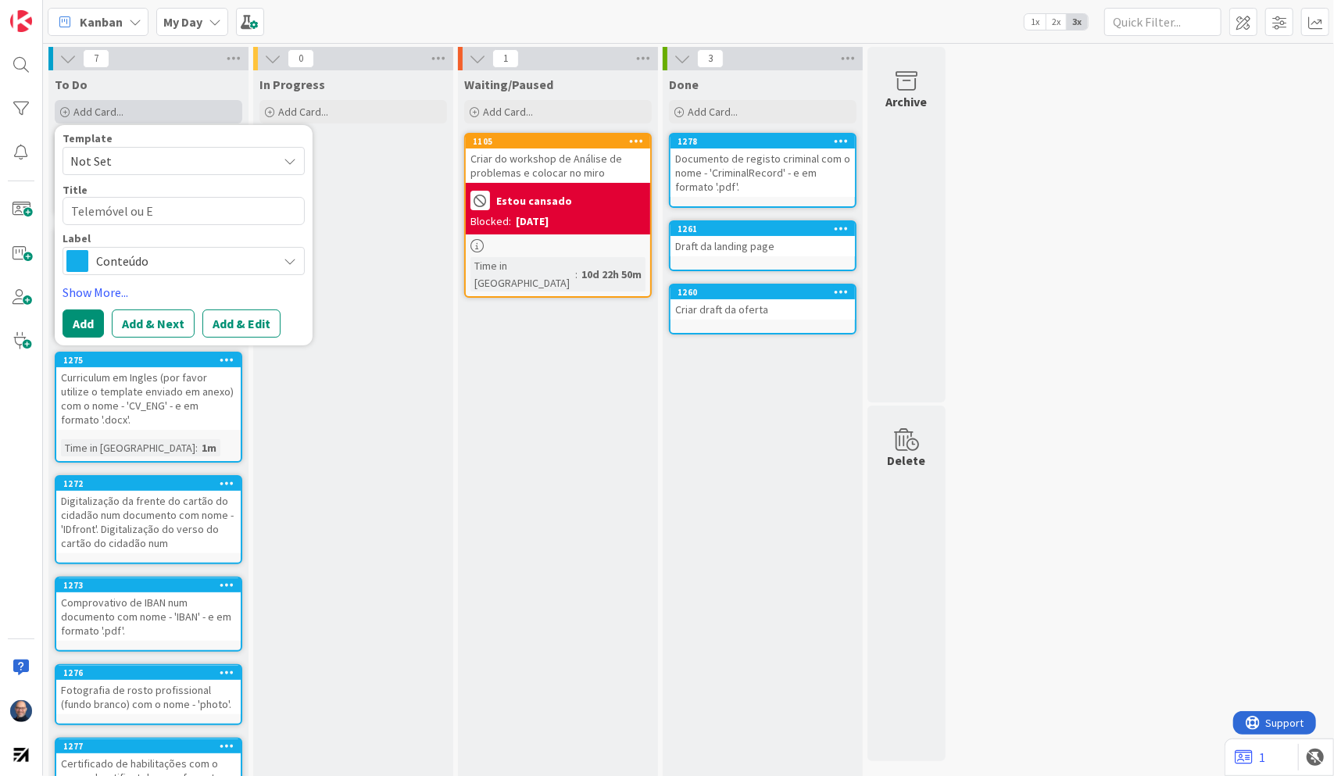
type textarea "Telemóvel ou E-"
type textarea "x"
type textarea "Telemóvel ou E-s"
type textarea "x"
type textarea "Telemóvel ou E-si"
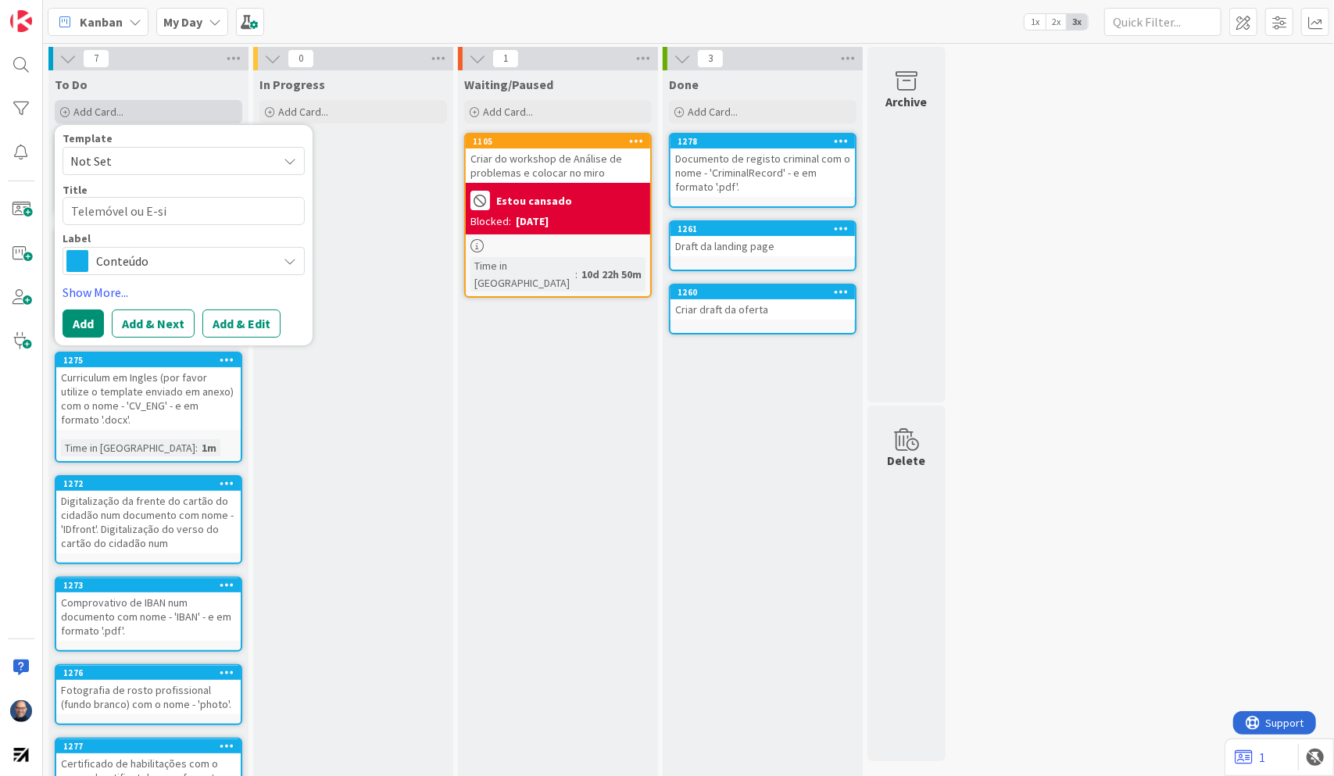
type textarea "x"
type textarea "Telemóvel ou E-sim"
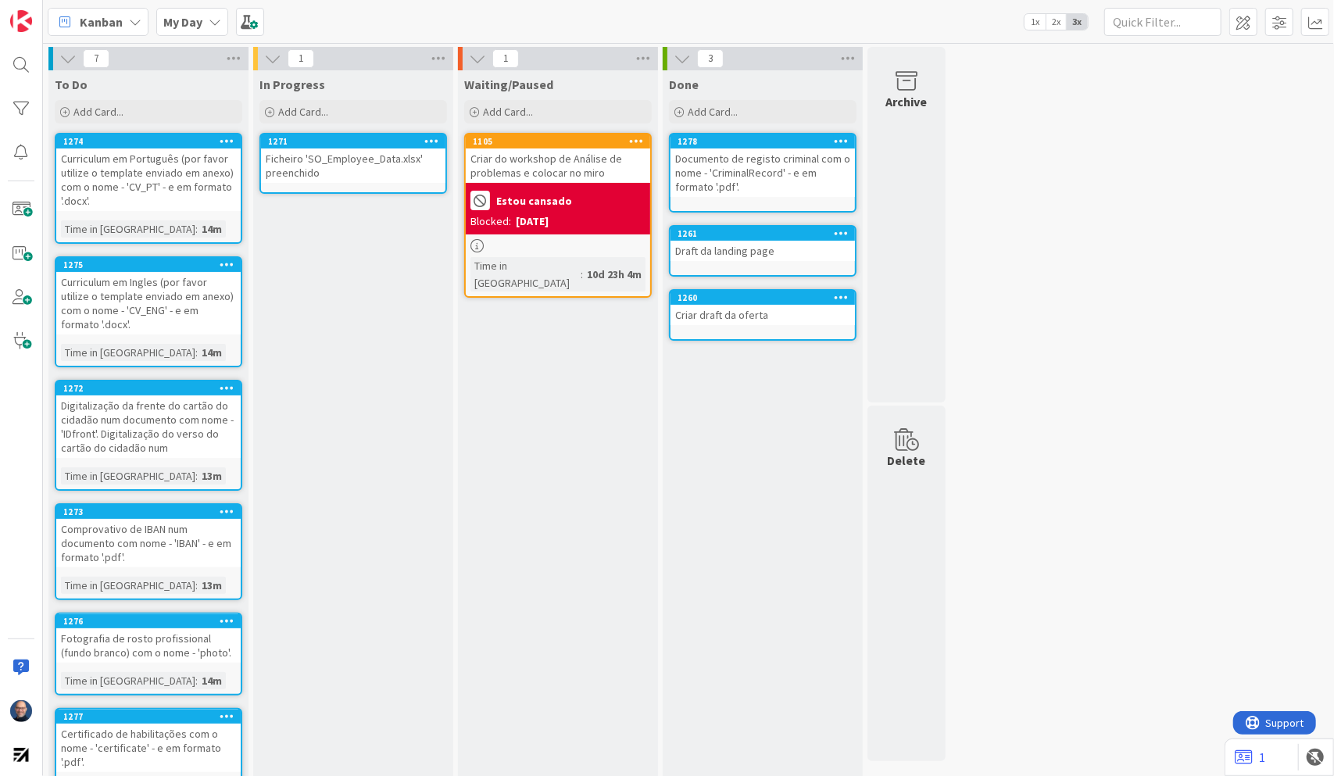
click at [209, 22] on icon at bounding box center [215, 22] width 13 height 13
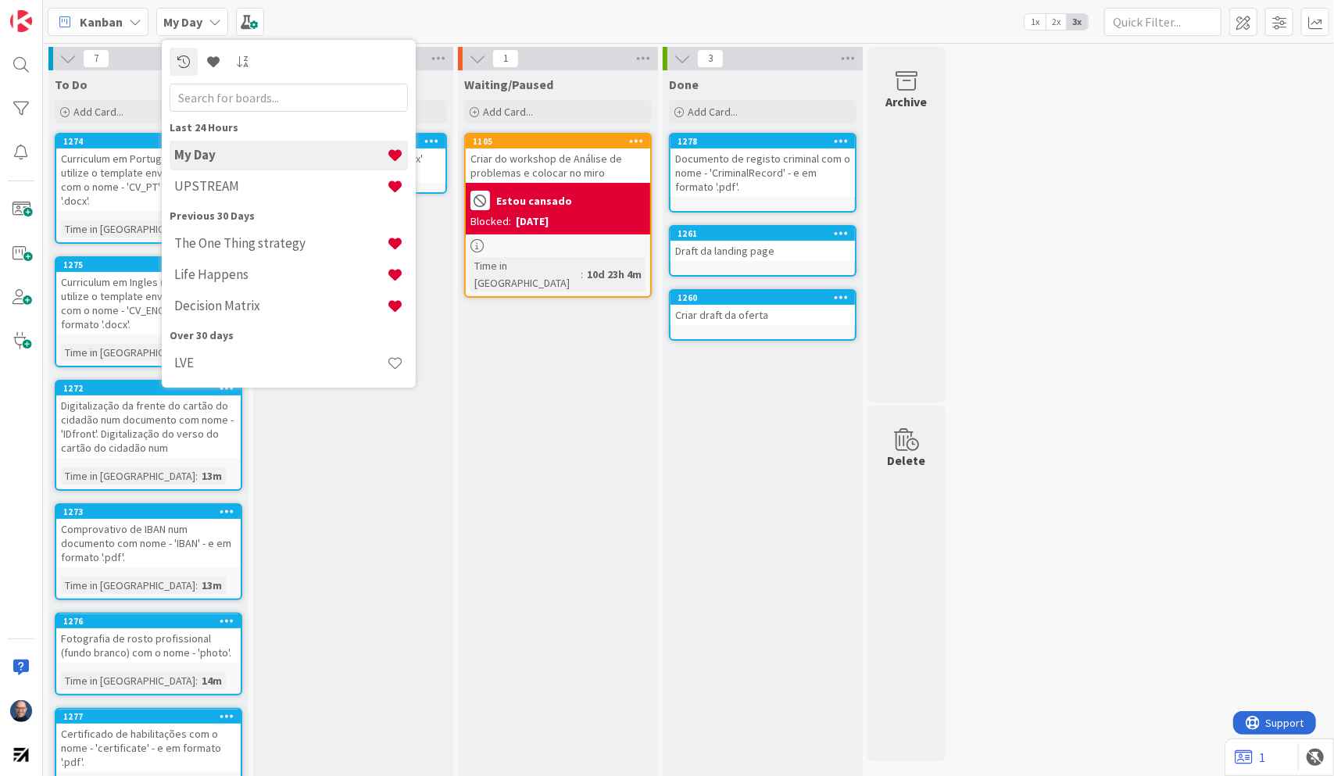
click at [320, 18] on div "Kanban My Day Last 24 Hours My Day UPSTREAM Previous 30 Days The One Thing stra…" at bounding box center [688, 21] width 1291 height 43
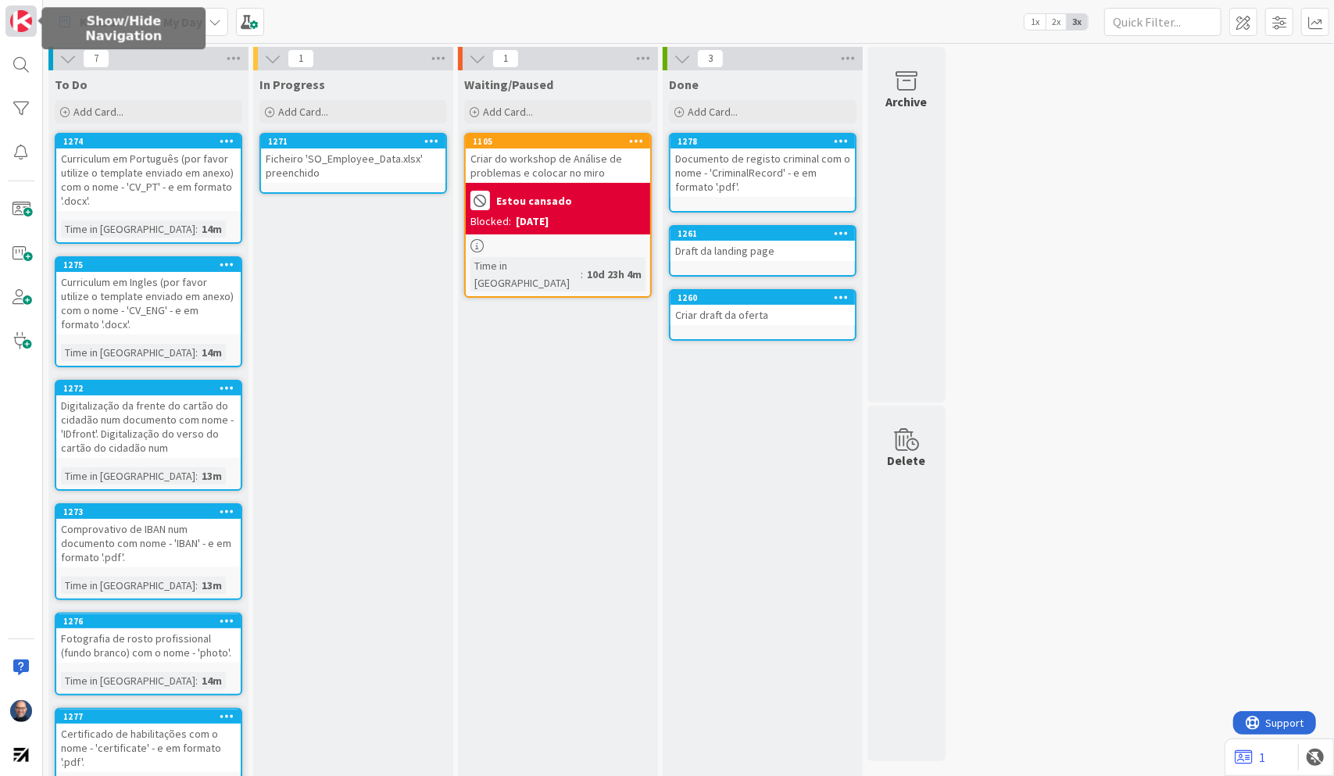
click at [16, 20] on img at bounding box center [21, 21] width 22 height 22
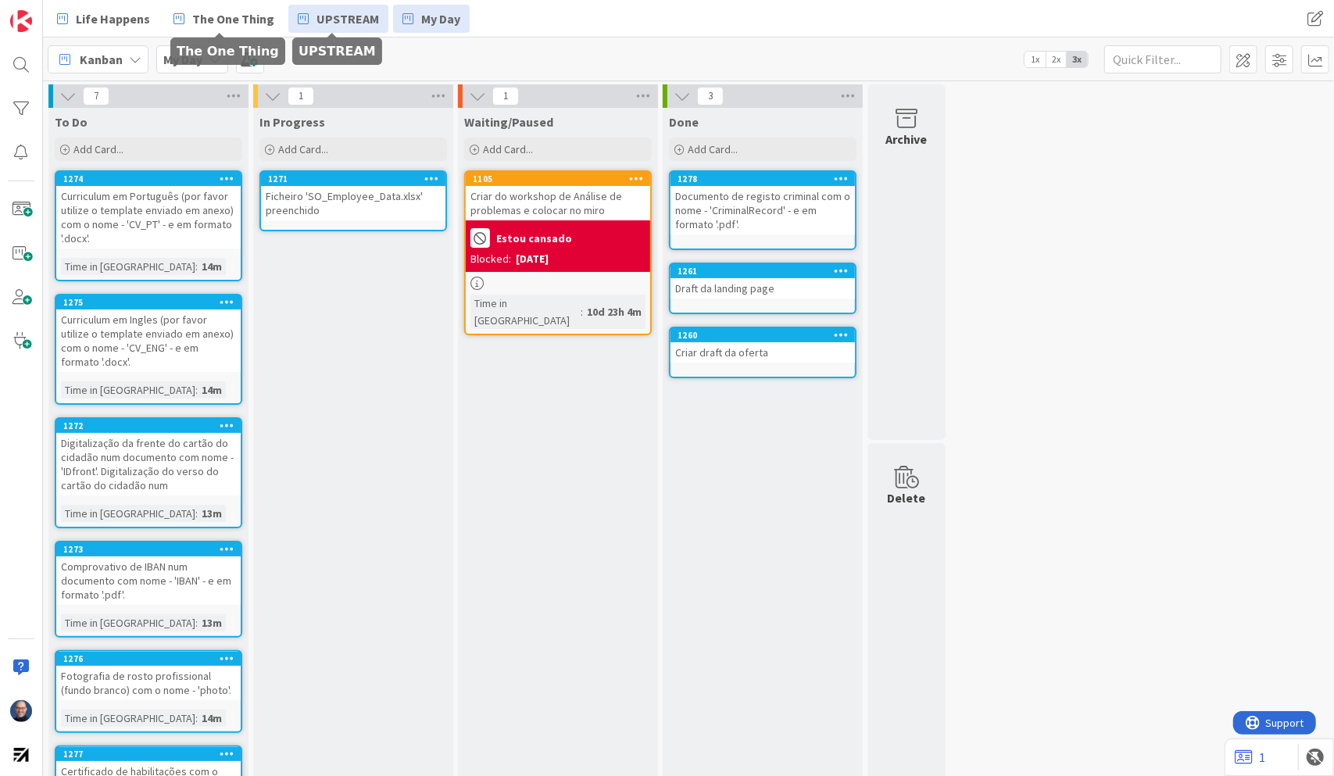
click at [341, 10] on span "UPSTREAM" at bounding box center [348, 18] width 63 height 19
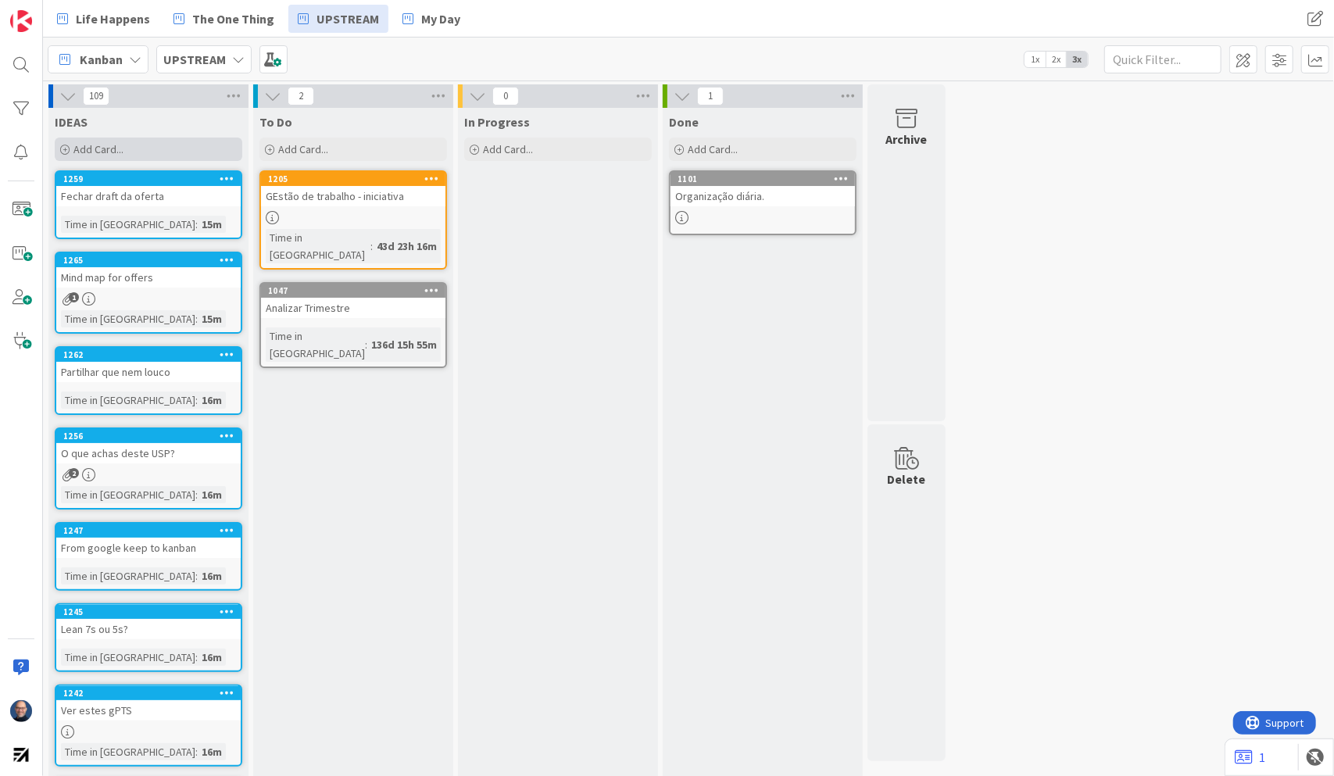
click at [160, 150] on div "Add Card..." at bounding box center [149, 149] width 188 height 23
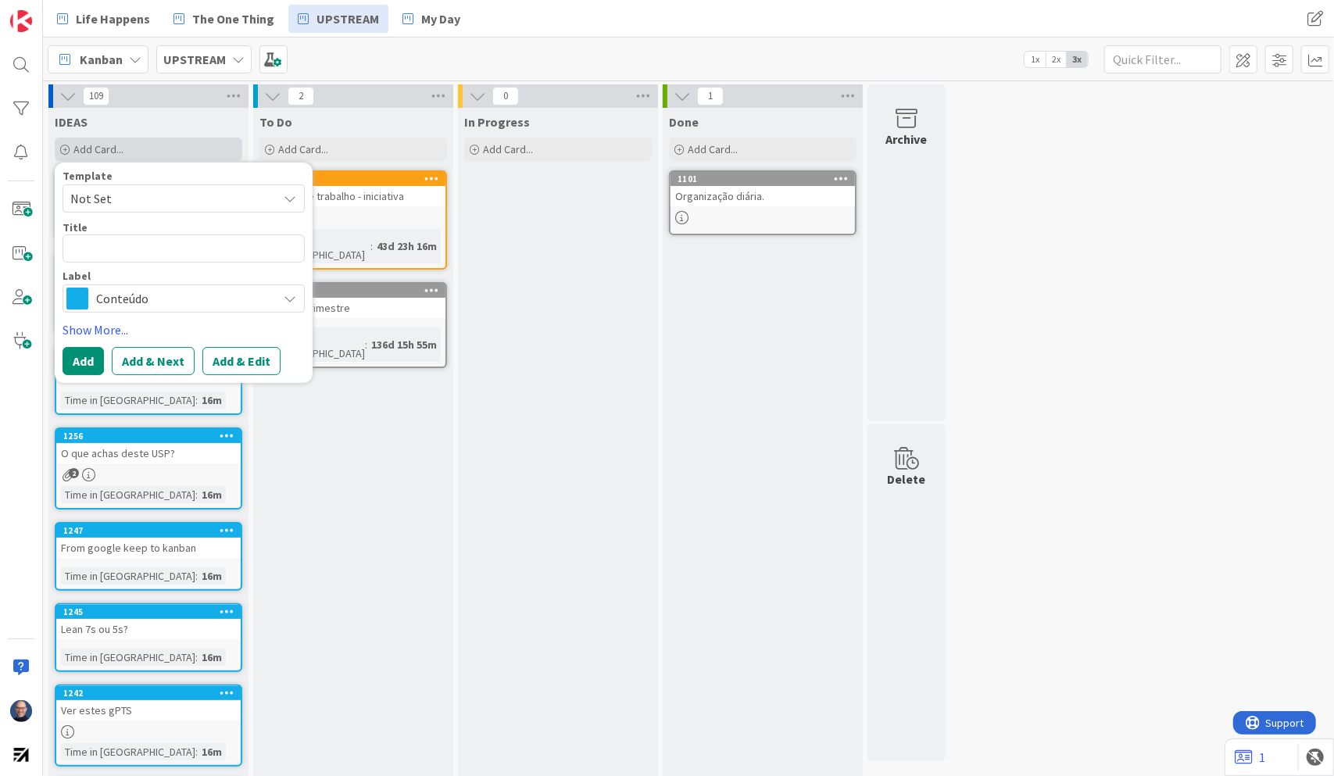
type textarea "x"
type textarea "V"
type textarea "x"
type textarea "Ve"
type textarea "x"
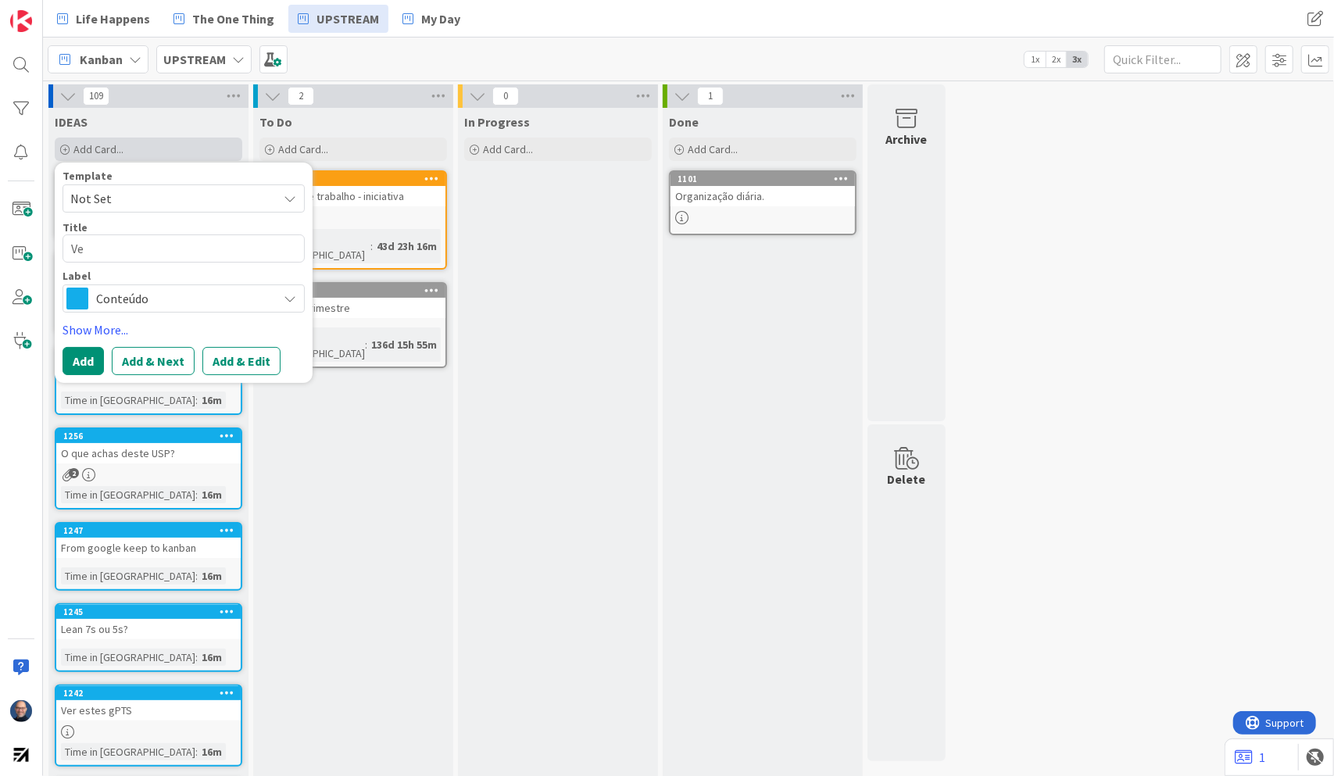
type textarea "Ver"
type textarea "x"
type textarea "Ver"
type textarea "x"
type textarea "Ver F"
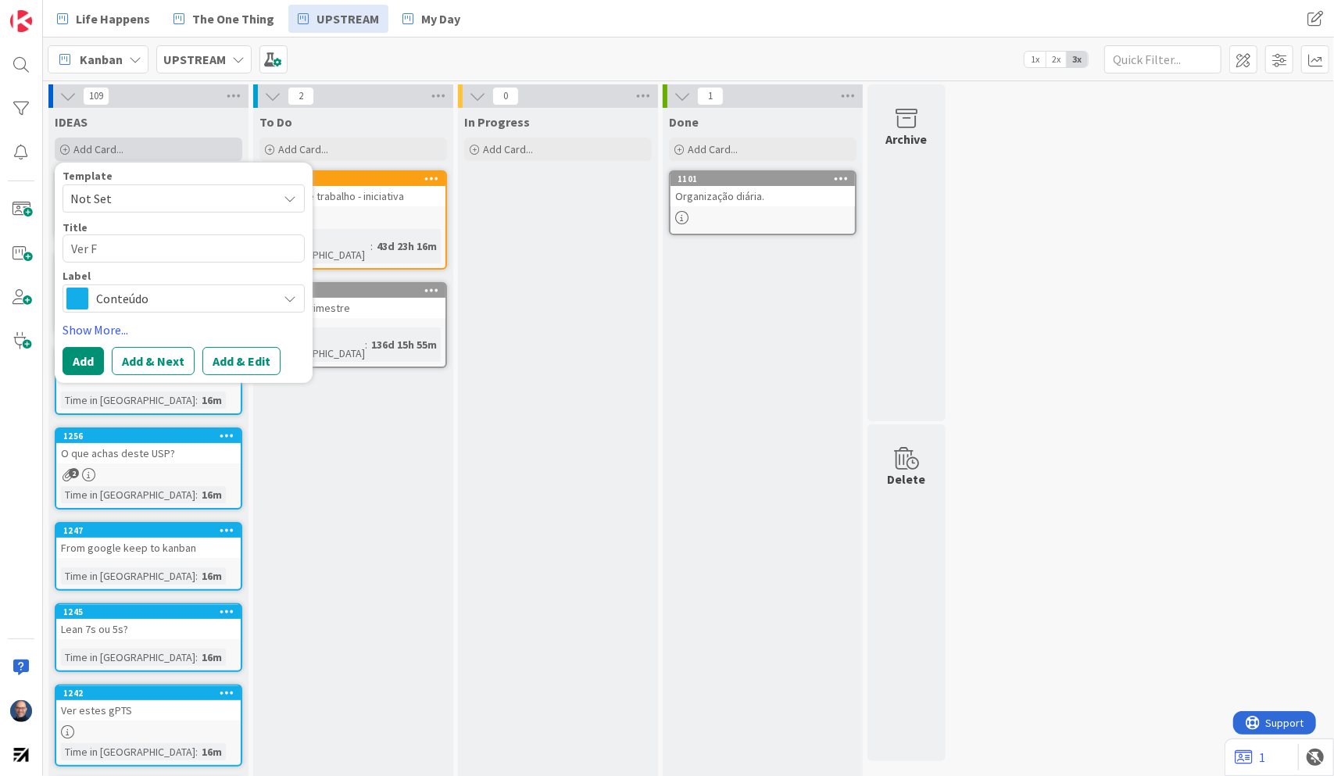
type textarea "x"
type textarea "Ver Fr"
type textarea "x"
type textarea "Ver Fre"
type textarea "x"
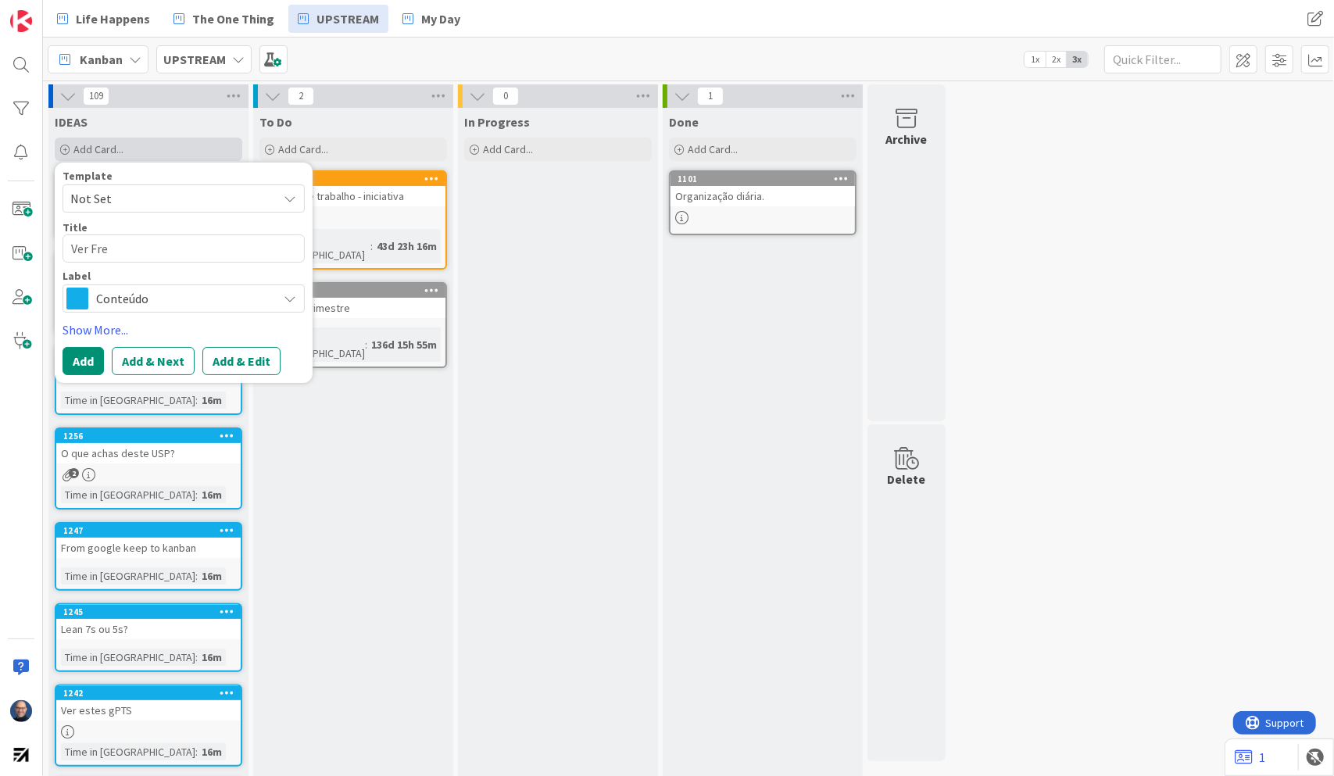
type textarea "Ver Free"
type textarea "x"
type textarea "Ver Freel"
type textarea "x"
type textarea "Ver Freela"
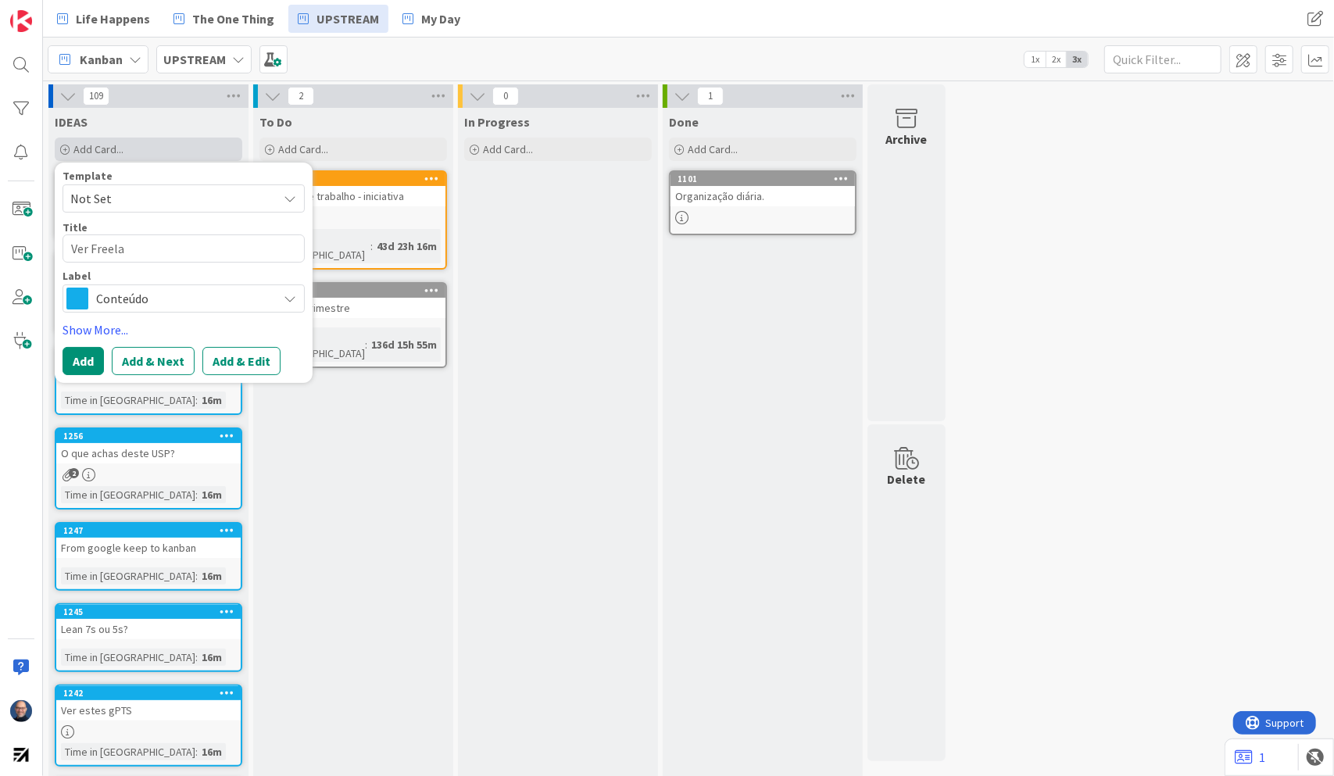
type textarea "x"
type textarea "Ver Freel"
type textarea "x"
type textarea "Ver Freele"
type textarea "x"
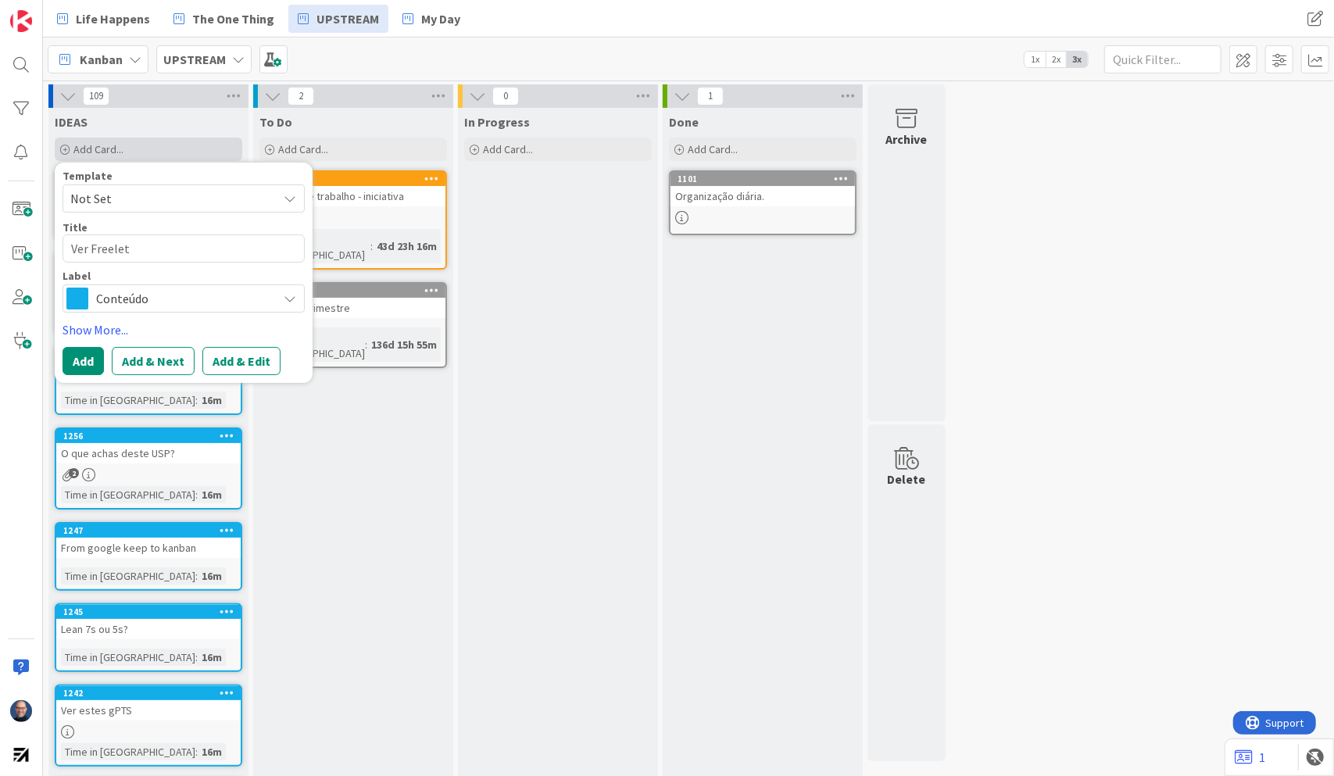
type textarea "Ver Freeleti"
type textarea "x"
type textarea "Ver Freeletic"
type textarea "x"
type textarea "Ver Freeletics"
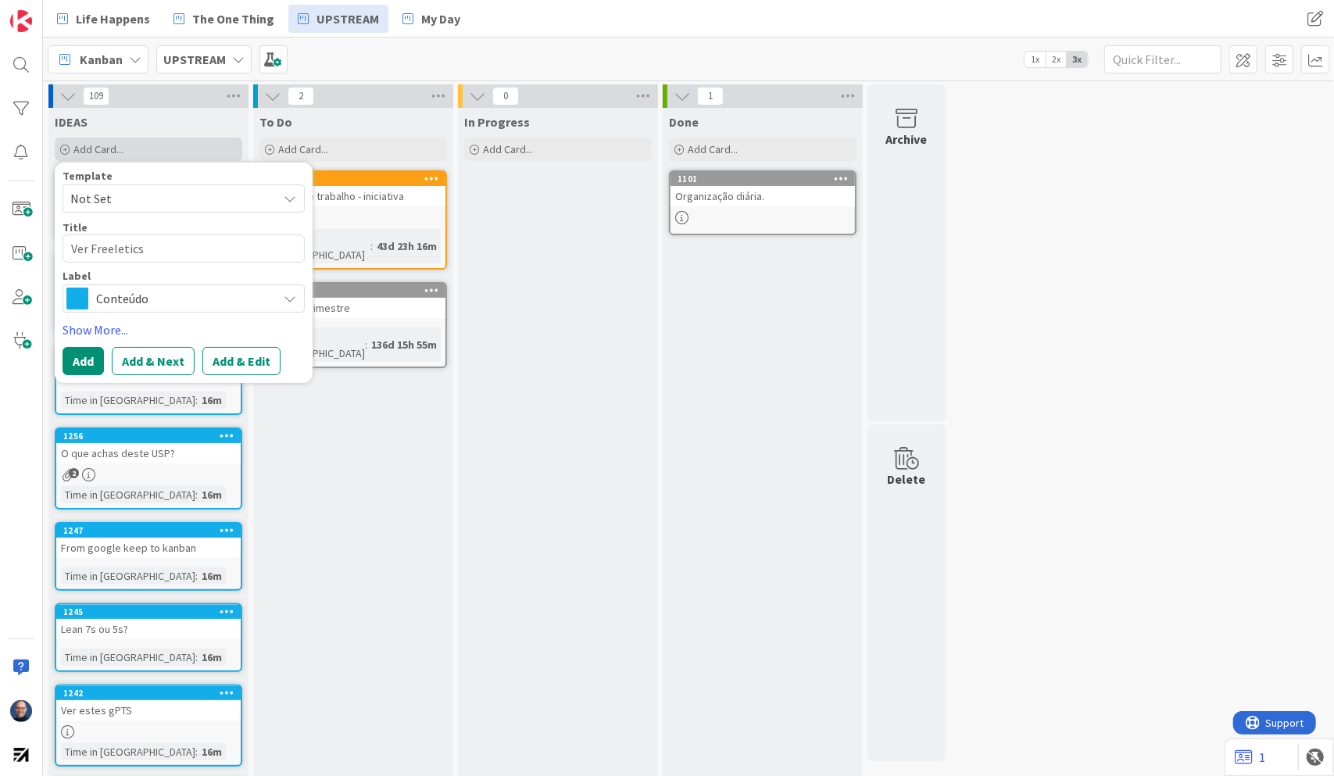
type textarea "x"
type textarea "Ver Freeletics"
type textarea "x"
type textarea "Ver Freeletics c"
type textarea "x"
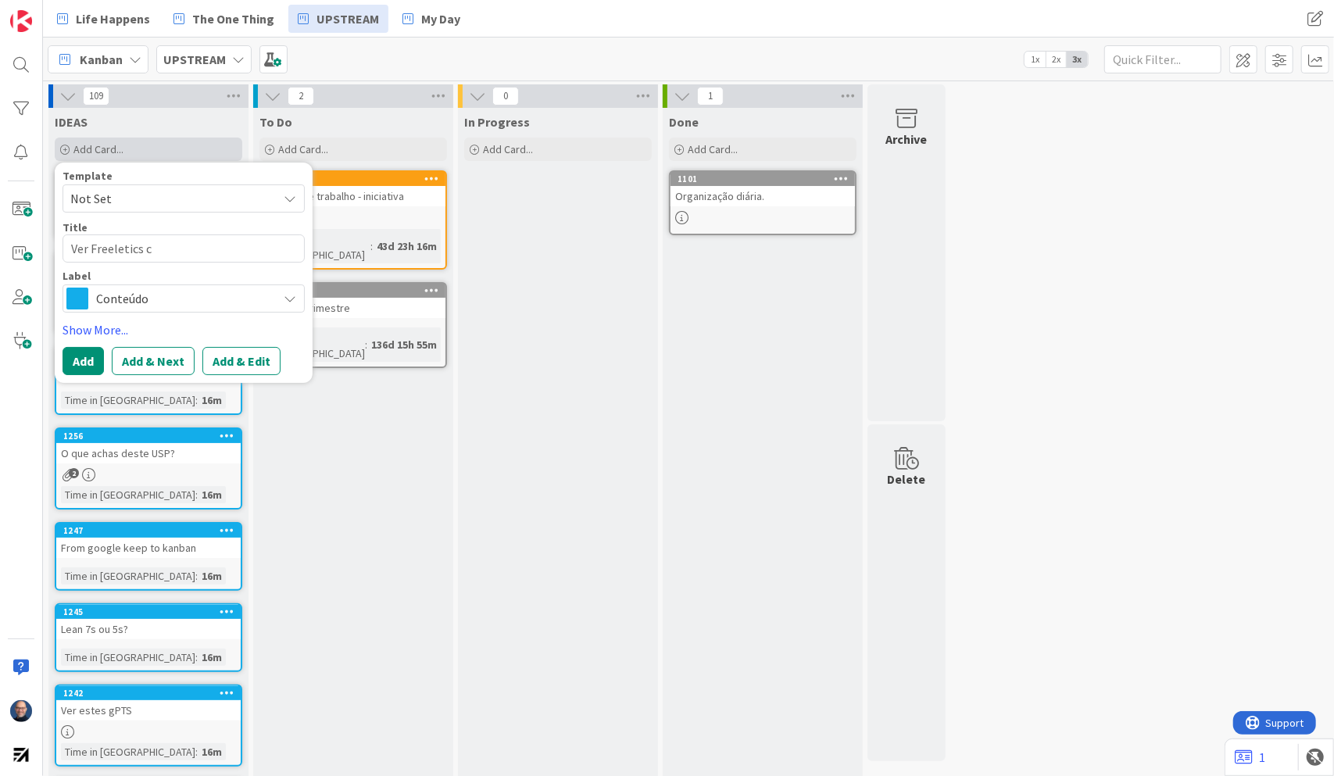
type textarea "Ver Freeletics co"
type textarea "x"
type textarea "Ver Freeletics coa"
type textarea "x"
type textarea "Ver Freeletics coac"
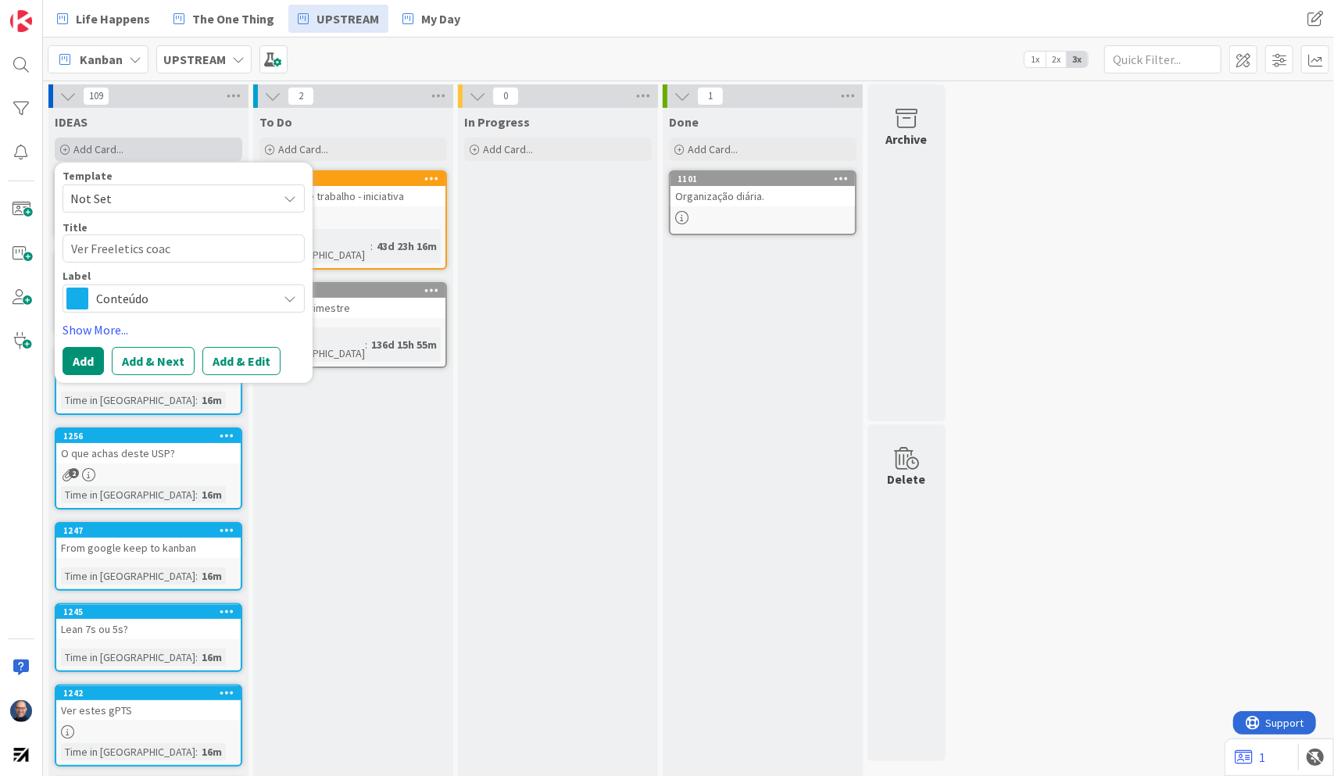
type textarea "x"
type textarea "Ver Freeletics coach"
click at [91, 364] on button "Add" at bounding box center [83, 361] width 41 height 28
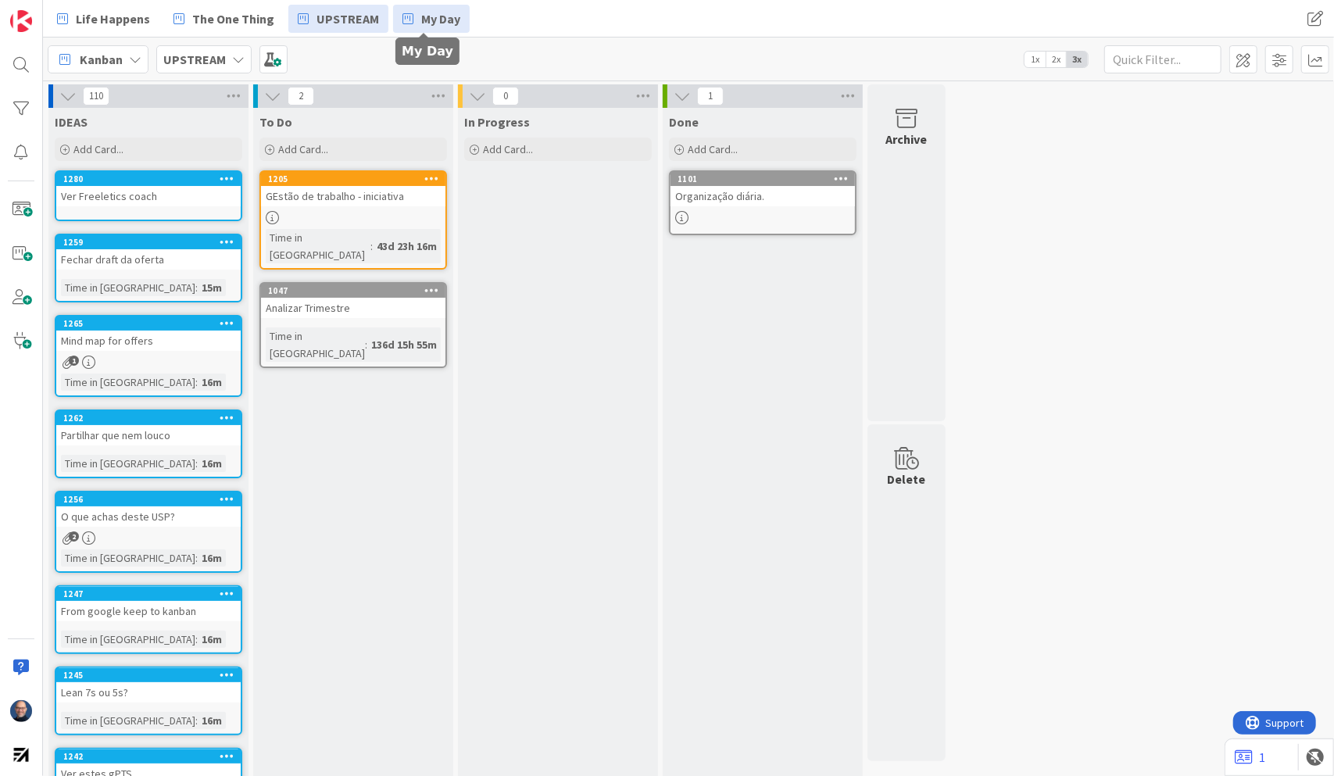
click at [406, 19] on link "My Day" at bounding box center [431, 19] width 77 height 28
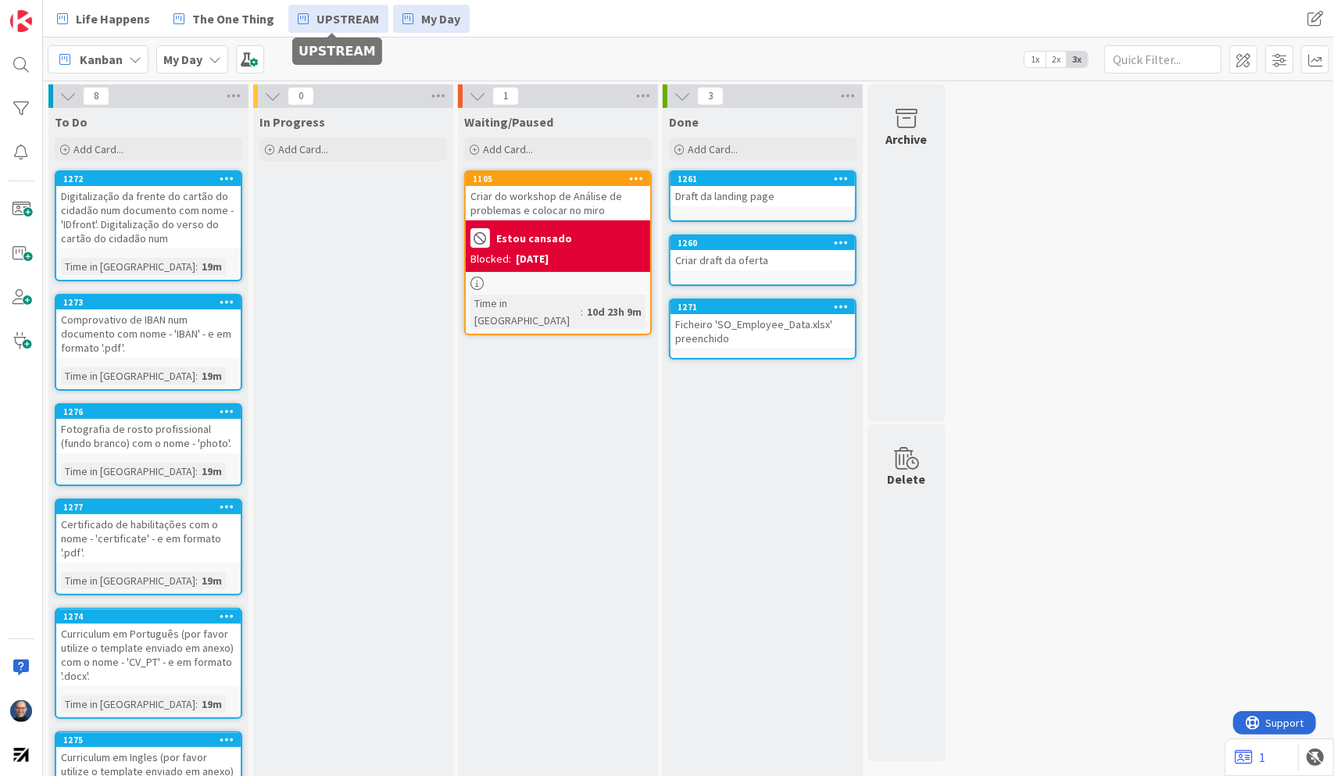
click at [355, 18] on span "UPSTREAM" at bounding box center [348, 18] width 63 height 19
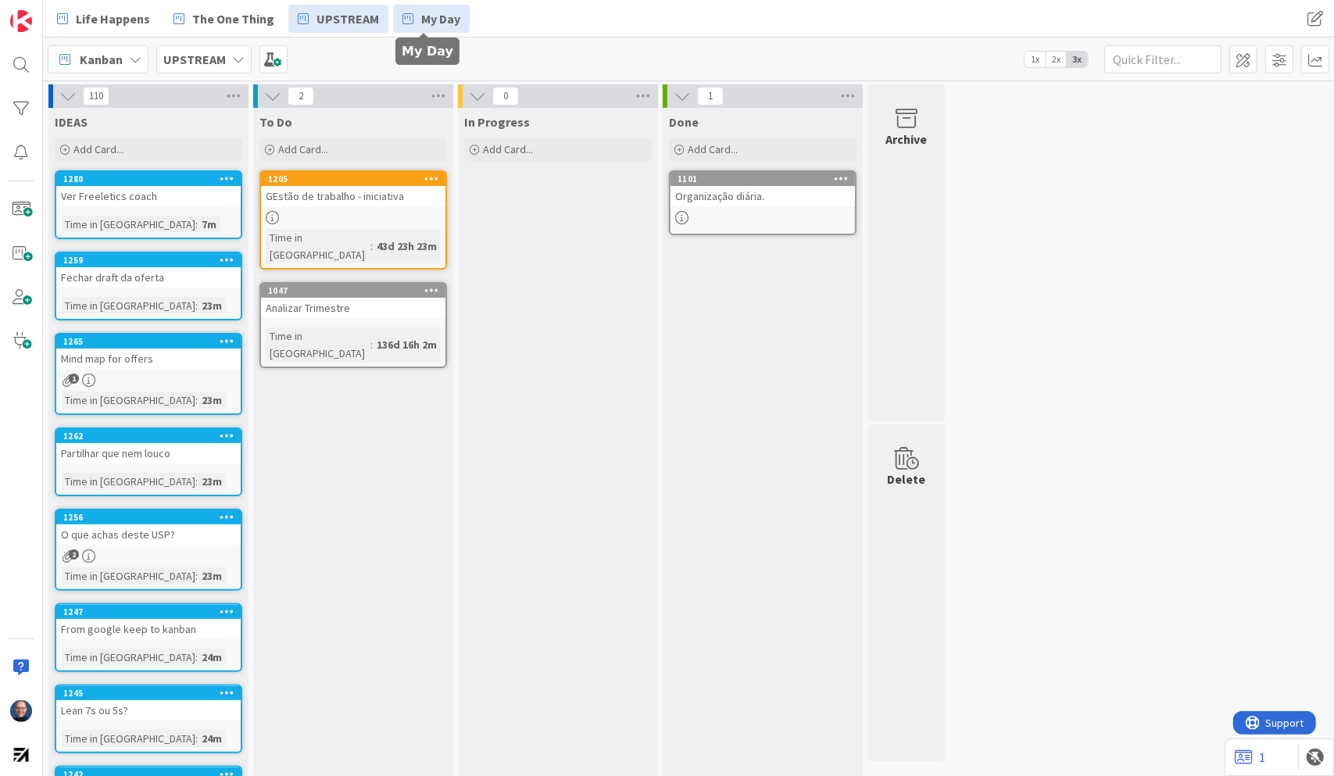
click at [421, 19] on span "My Day" at bounding box center [440, 18] width 39 height 19
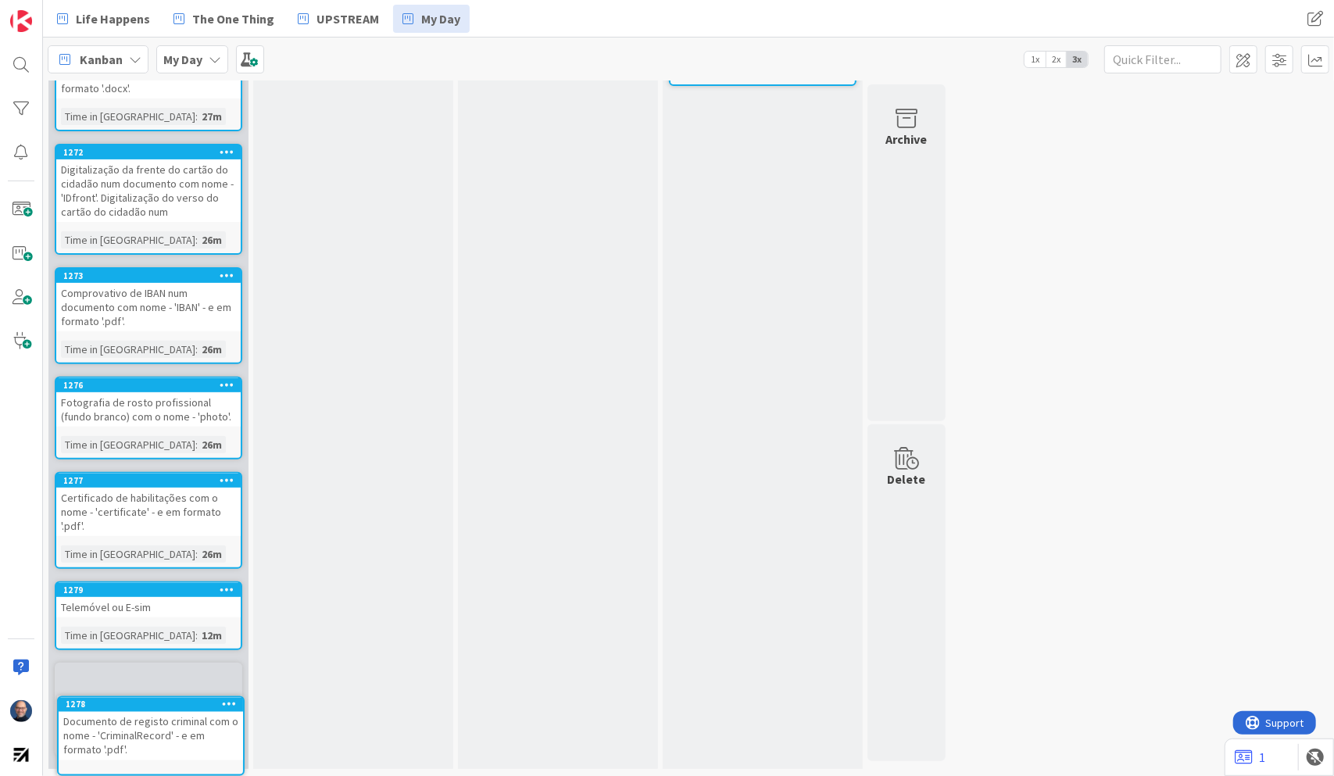
scroll to position [274, 0]
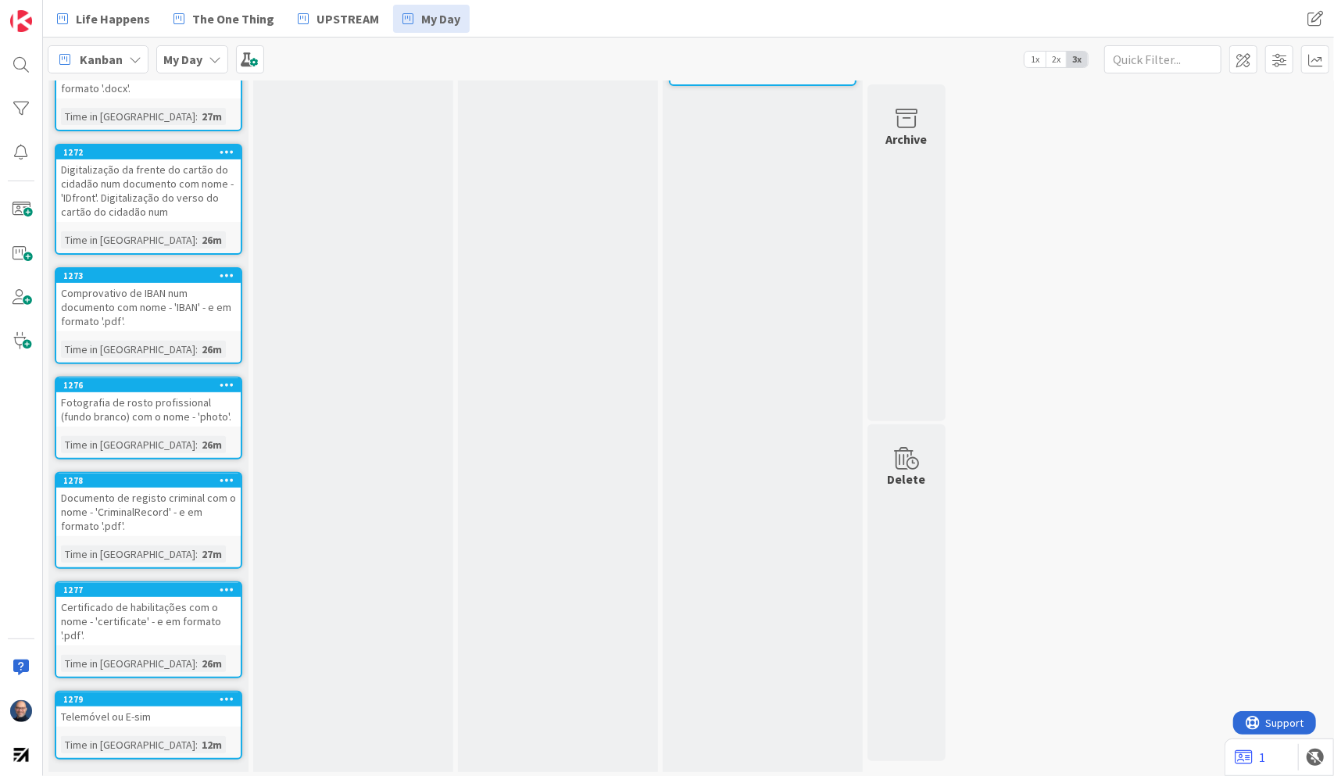
click at [222, 480] on icon at bounding box center [227, 479] width 15 height 11
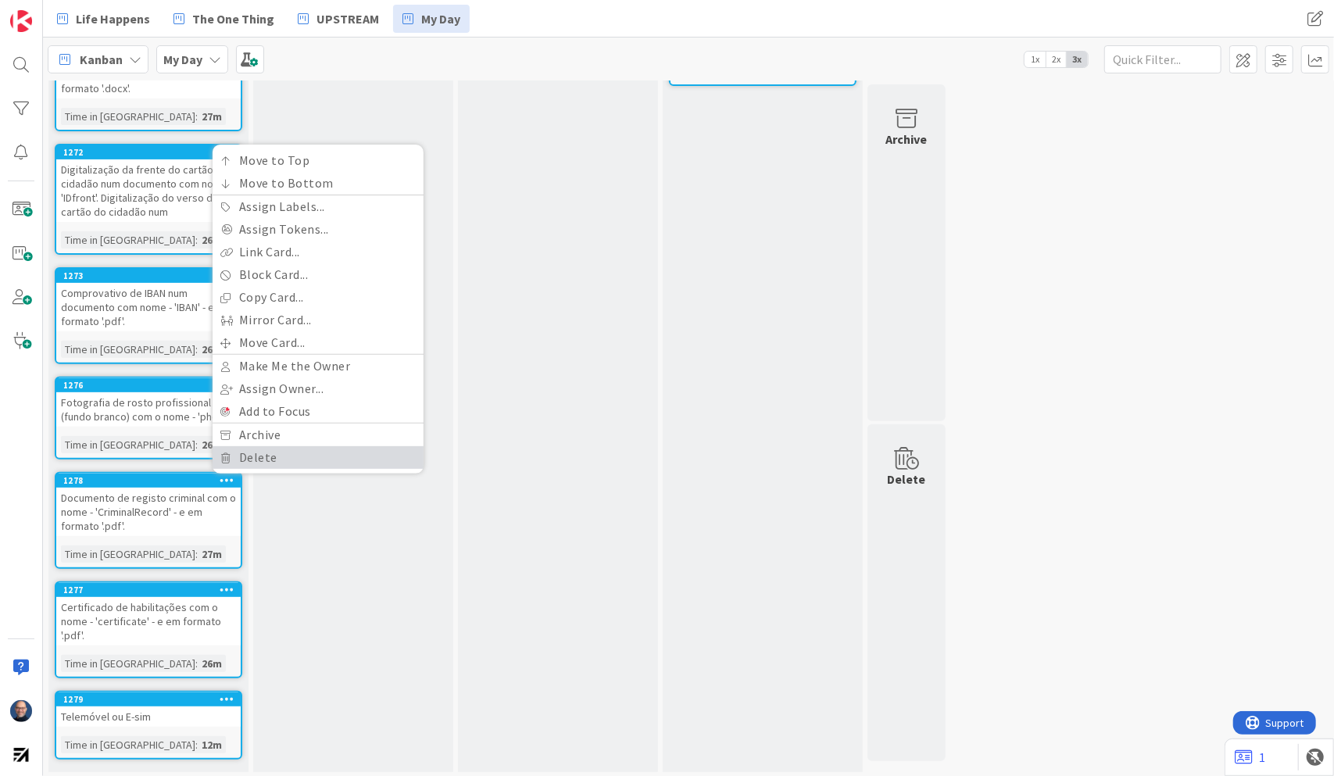
click at [282, 448] on link "Delete" at bounding box center [318, 457] width 211 height 23
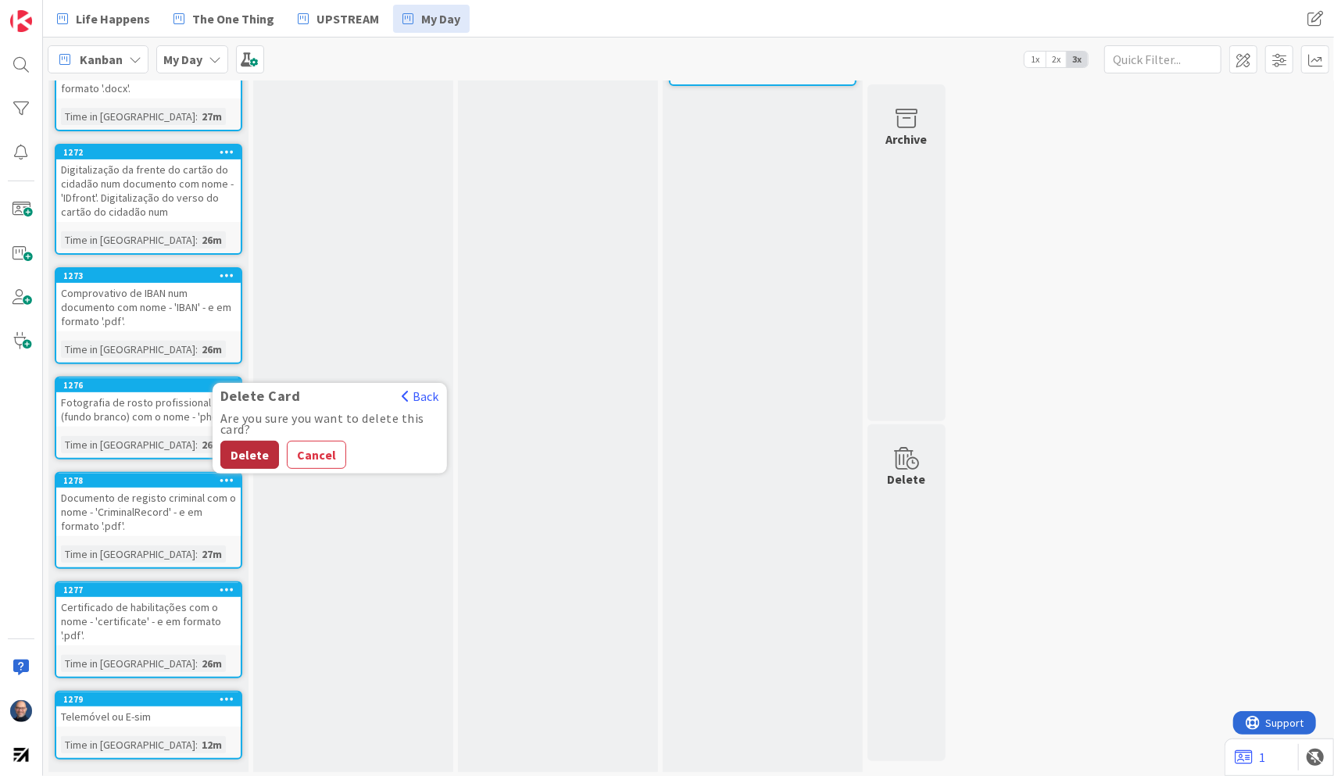
click at [243, 447] on button "Delete" at bounding box center [249, 455] width 59 height 28
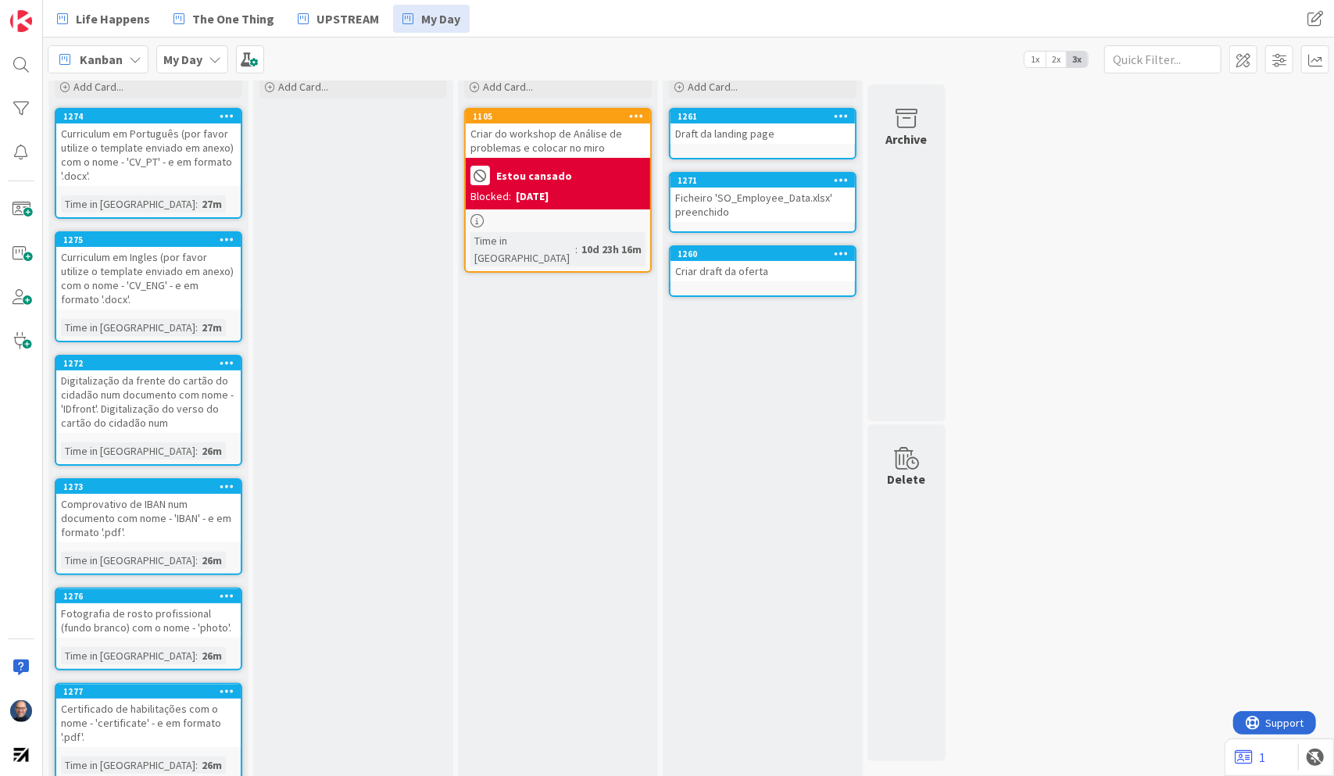
scroll to position [0, 0]
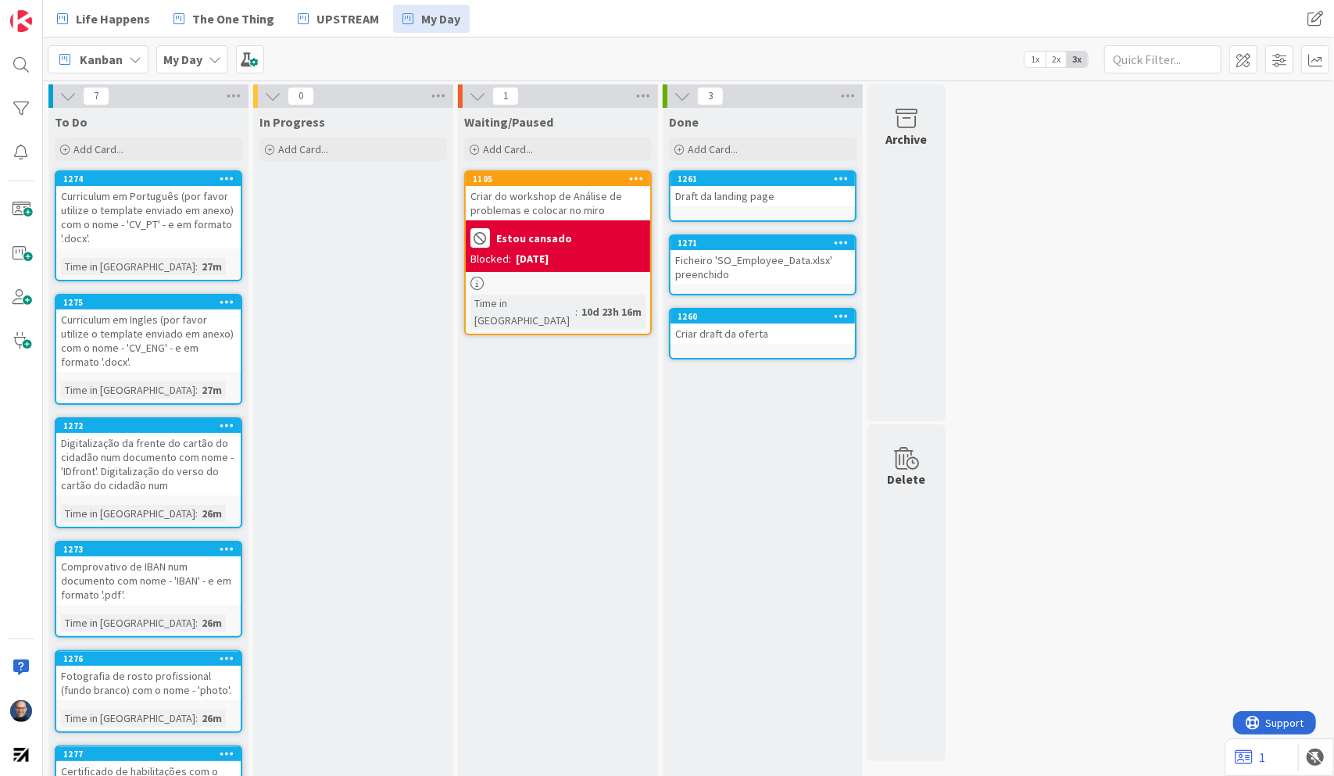
click at [167, 222] on div "Curriculum em Português (por favor utilize o template enviado em anexo) com o n…" at bounding box center [148, 217] width 184 height 63
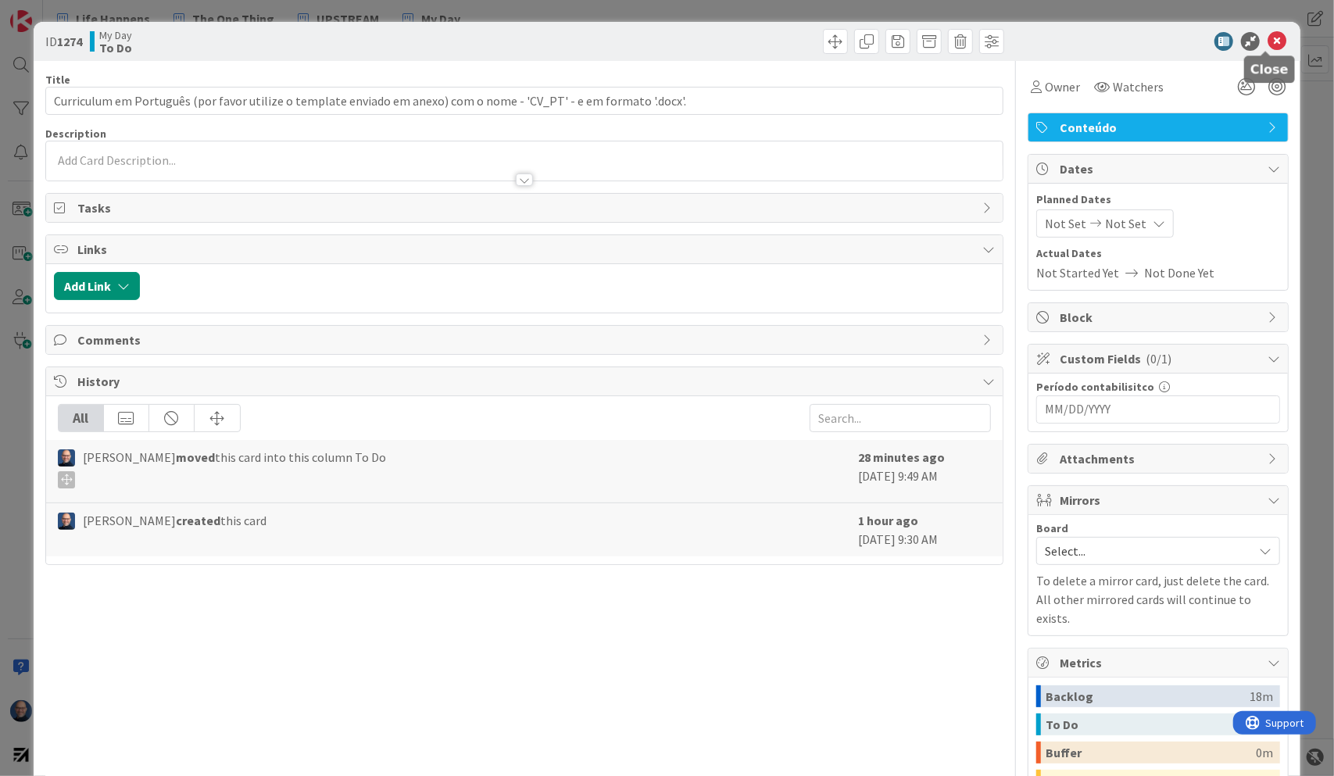
click at [1191, 42] on icon at bounding box center [1277, 41] width 19 height 19
